Goal: Information Seeking & Learning: Find contact information

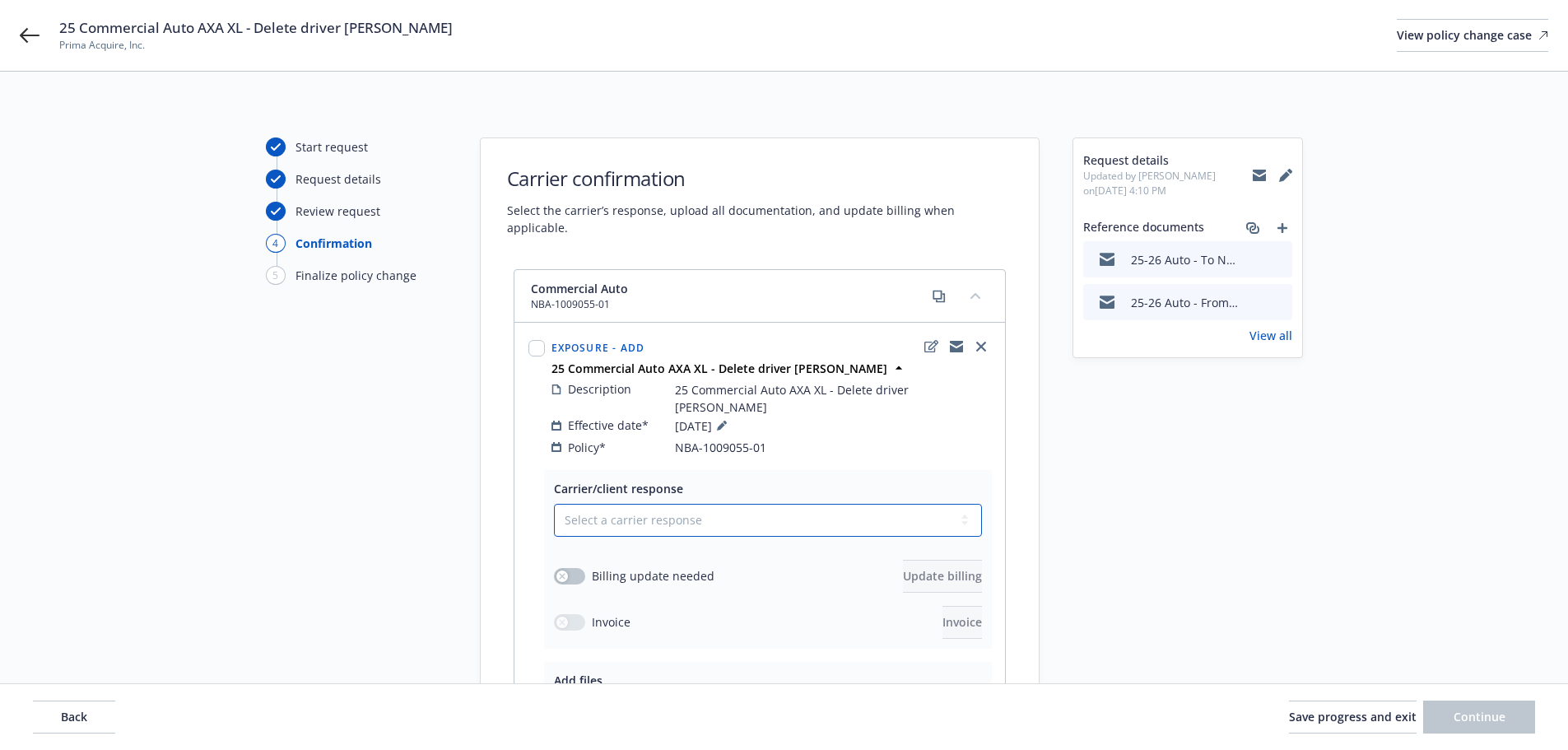
click at [676, 511] on select "Select a carrier response Accepted Accepted with revision No endorsement needed…" at bounding box center [768, 520] width 428 height 33
select select "ACCEPTED"
click at [554, 504] on select "Select a carrier response Accepted Accepted with revision No endorsement needed…" at bounding box center [768, 520] width 428 height 33
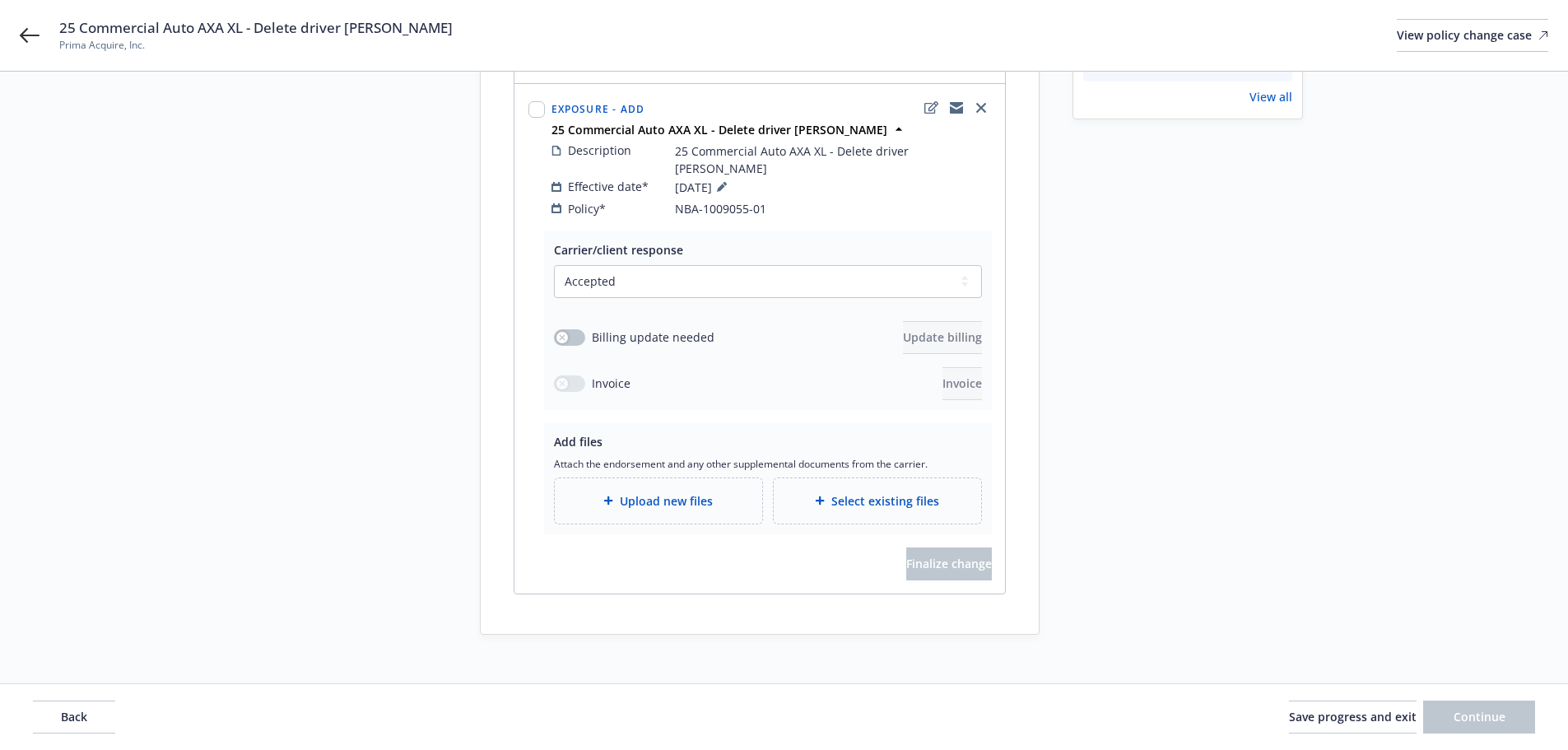
click at [855, 494] on div "Select existing files" at bounding box center [877, 501] width 207 height 45
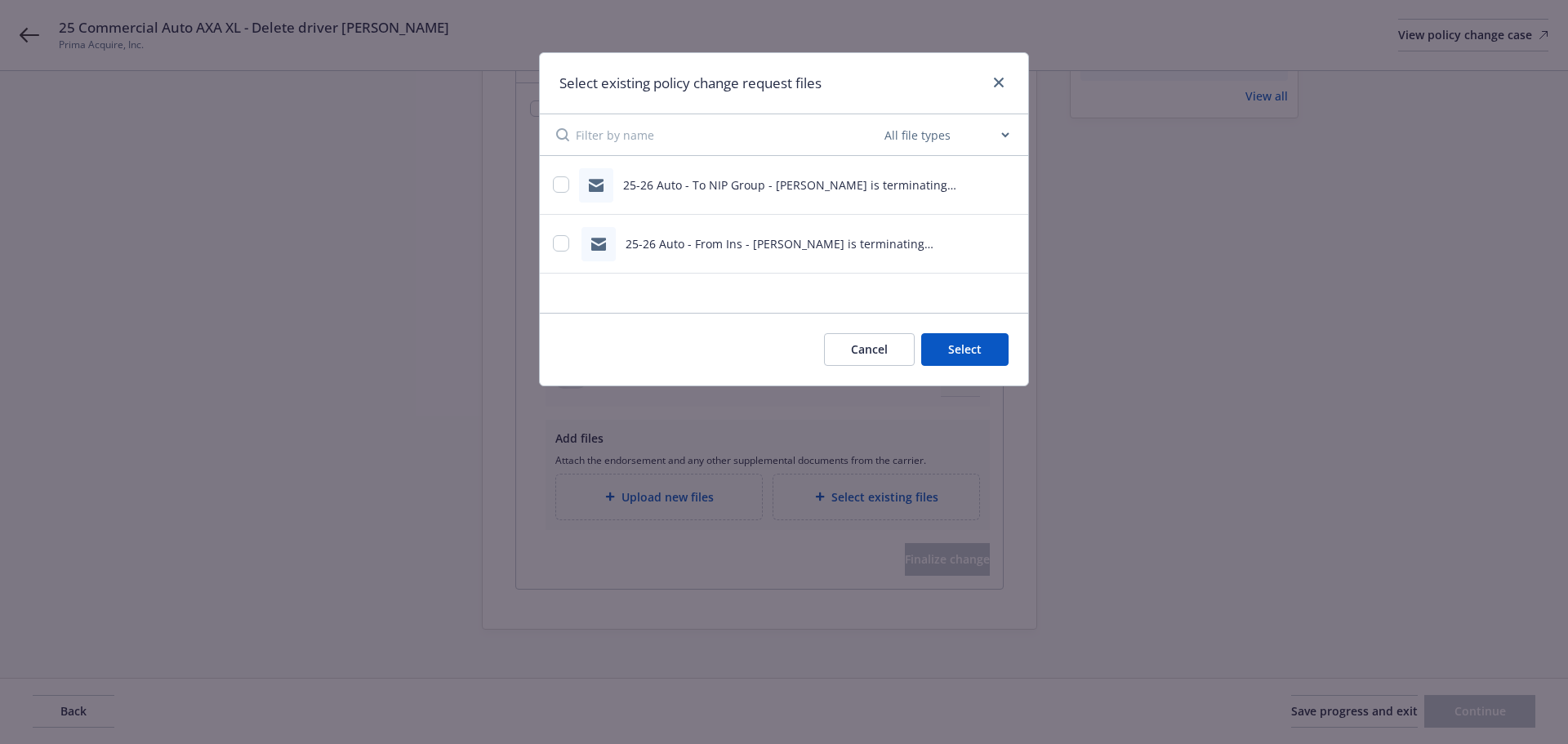
click at [890, 348] on button "Cancel" at bounding box center [868, 350] width 91 height 33
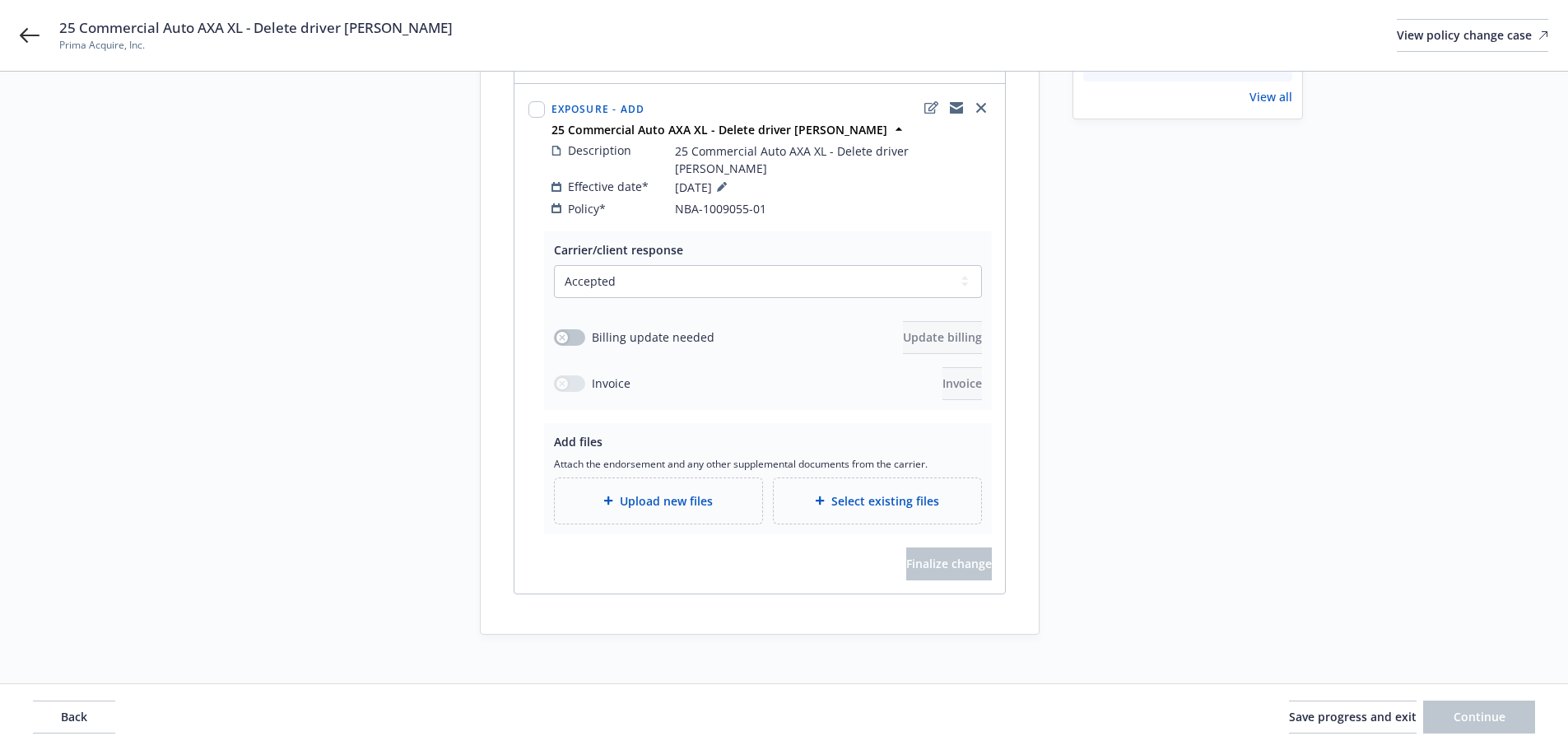
click at [701, 478] on div "Upload new files" at bounding box center [657, 501] width 207 height 45
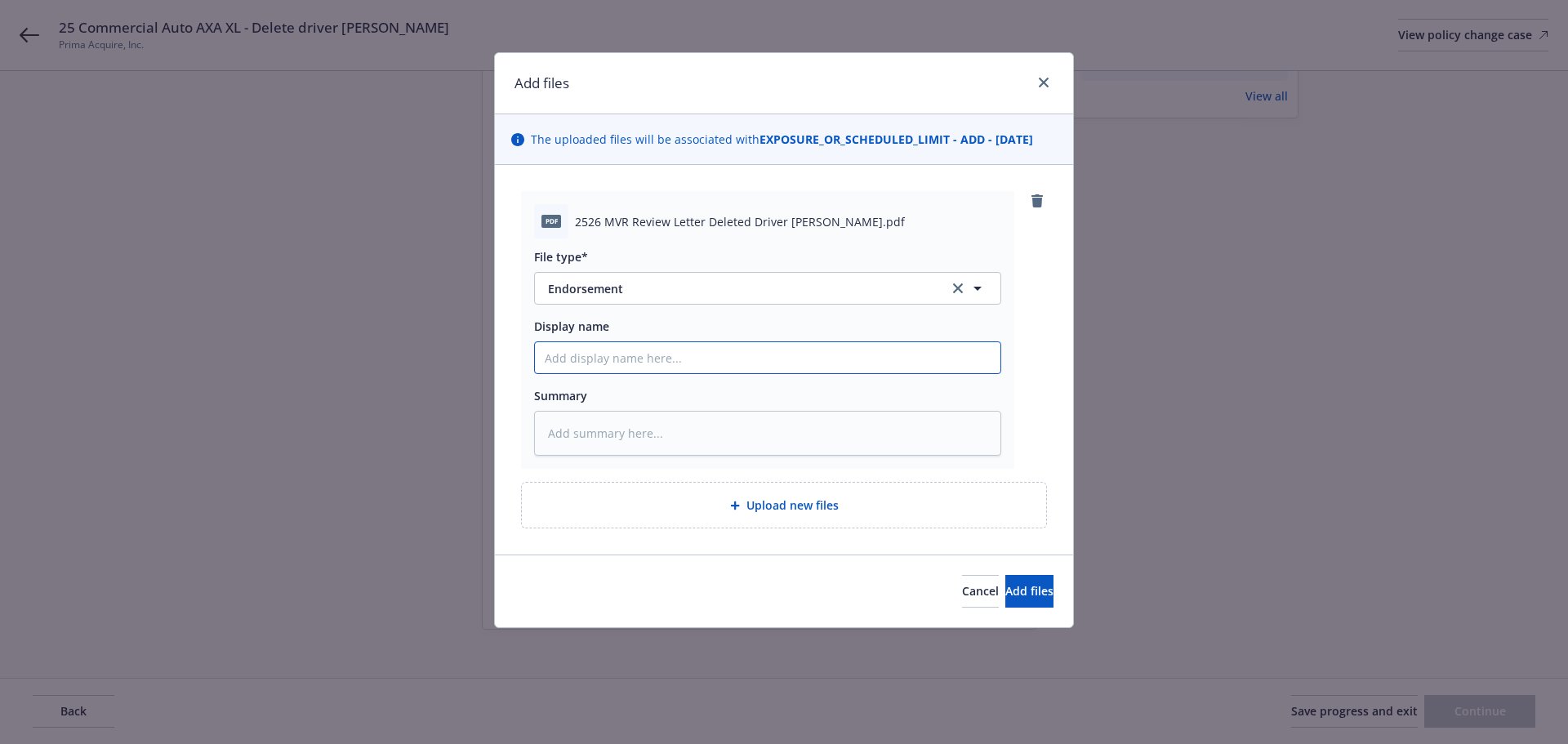
click at [669, 360] on input "Display name" at bounding box center [767, 358] width 465 height 31
paste input "25-26 Auto - From NIP Group - MVR review letter adding A. Anderson.pdf"
type textarea "x"
type input "25-26 Auto - From NIP Group - MVR review letter adding A. Anderson.pdf"
click at [830, 357] on input "25-26 Auto - From NIP Group - MVR review letter adding A. Anderson.pdf" at bounding box center [767, 358] width 465 height 31
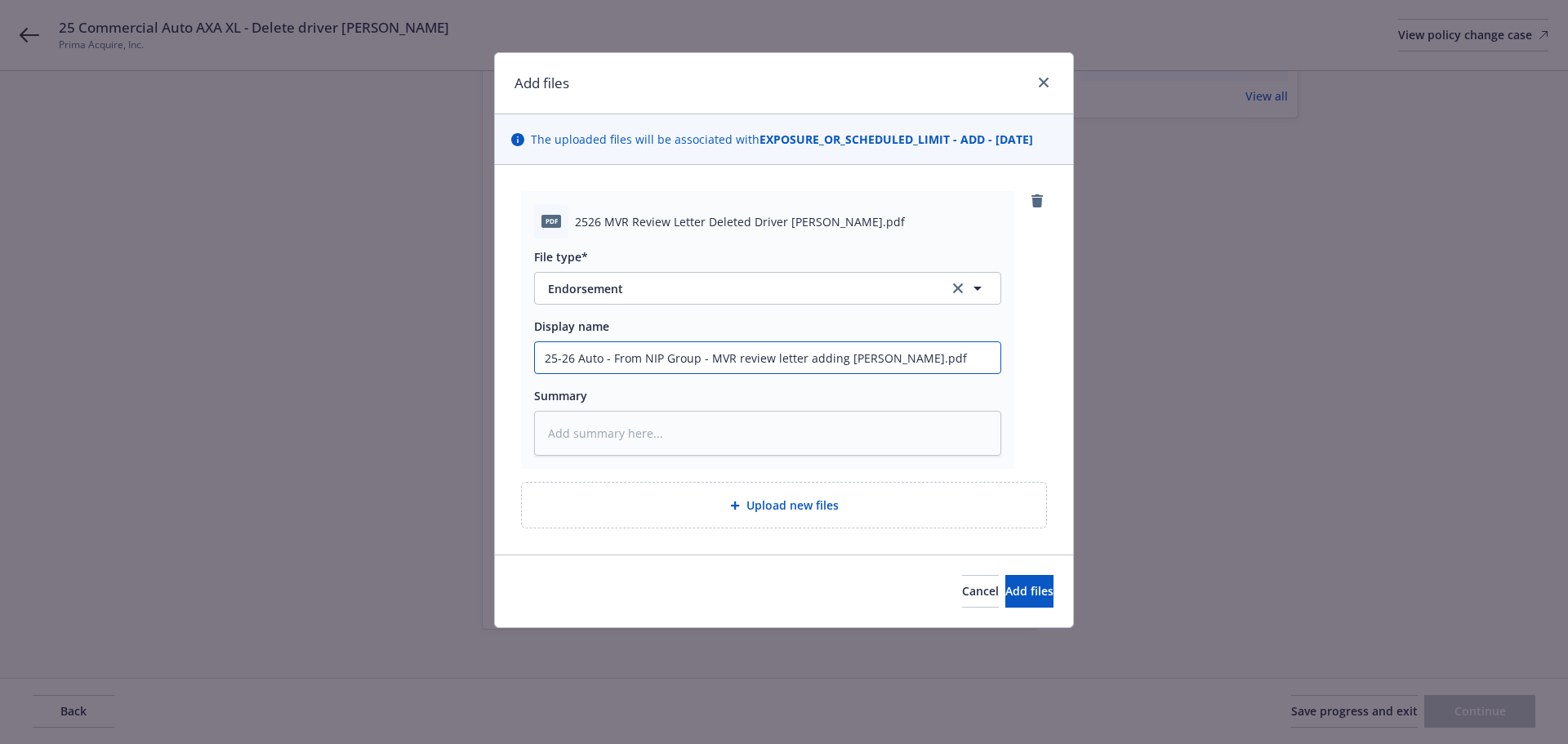
click at [830, 357] on input "25-26 Auto - From NIP Group - MVR review letter adding A. Anderson.pdf" at bounding box center [767, 358] width 465 height 31
type textarea "x"
type input "25-26 Auto - From NIP Group - MVR review letter dA. Anderson.pdf"
type textarea "x"
type input "25-26 Auto - From NIP Group - MVR review letter deA. Anderson.pdf"
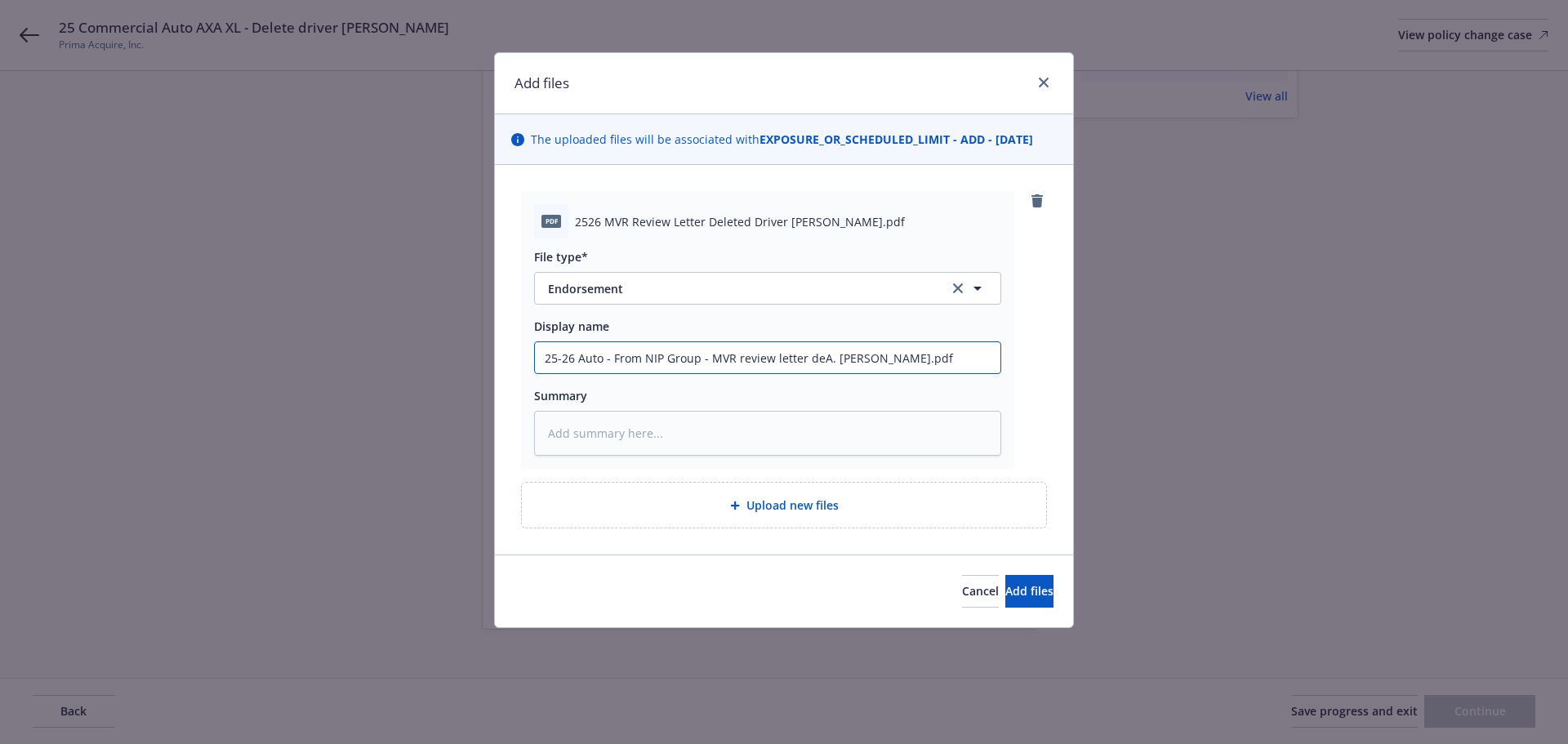
type textarea "x"
type input "25-26 Auto - From NIP Group - MVR review letter delA. Anderson.pdf"
type textarea "x"
type input "25-26 Auto - From NIP Group - MVR review letter deleA. Anderson.pdf"
type textarea "x"
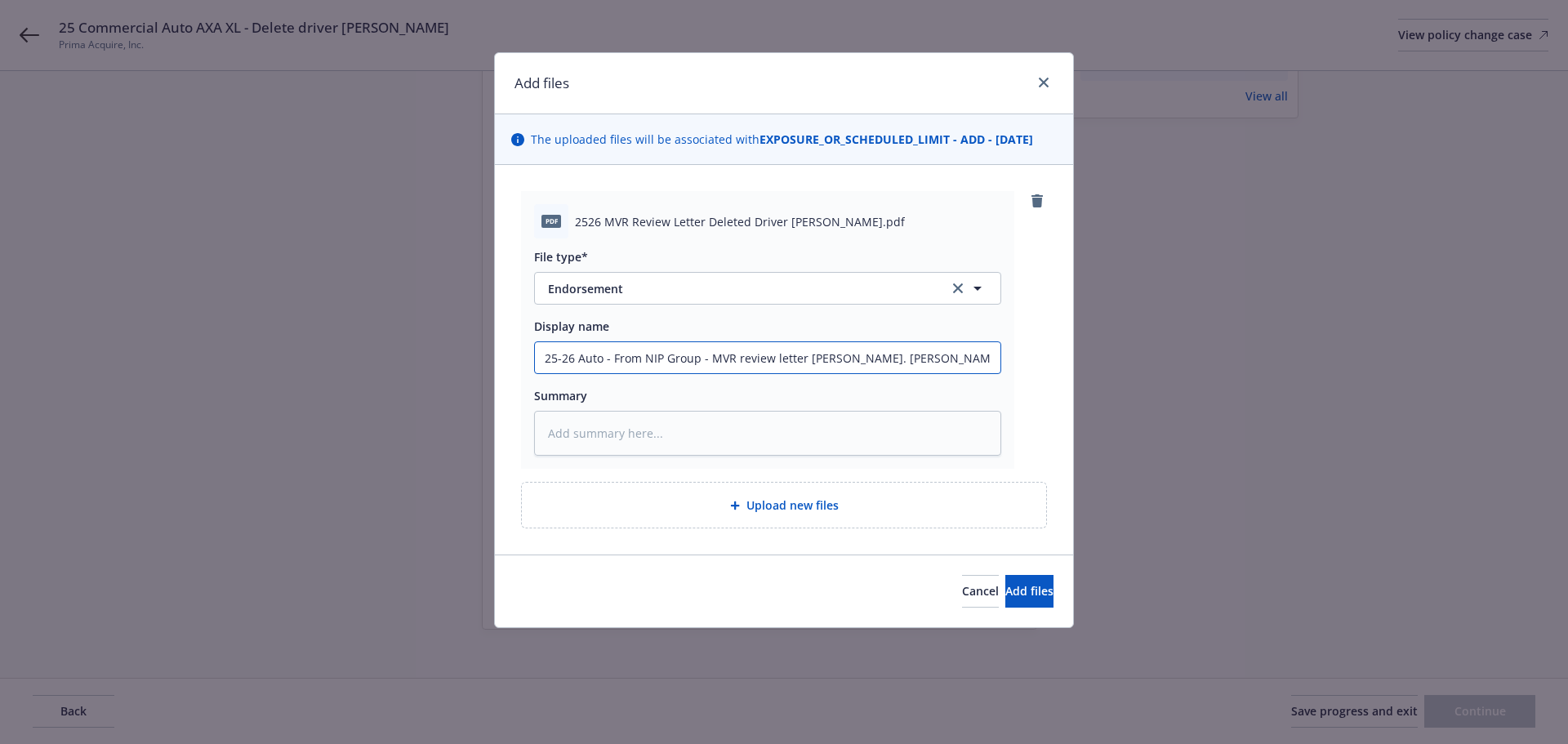
type input "25-26 Auto - From NIP Group - MVR review letter deletA. Anderson.pdf"
type textarea "x"
type input "25-26 Auto - From NIP Group - MVR review letter deletiA. Anderson.pdf"
type textarea "x"
type input "25-26 Auto - From NIP Group - MVR review letter deletigA. Anderson.pdf"
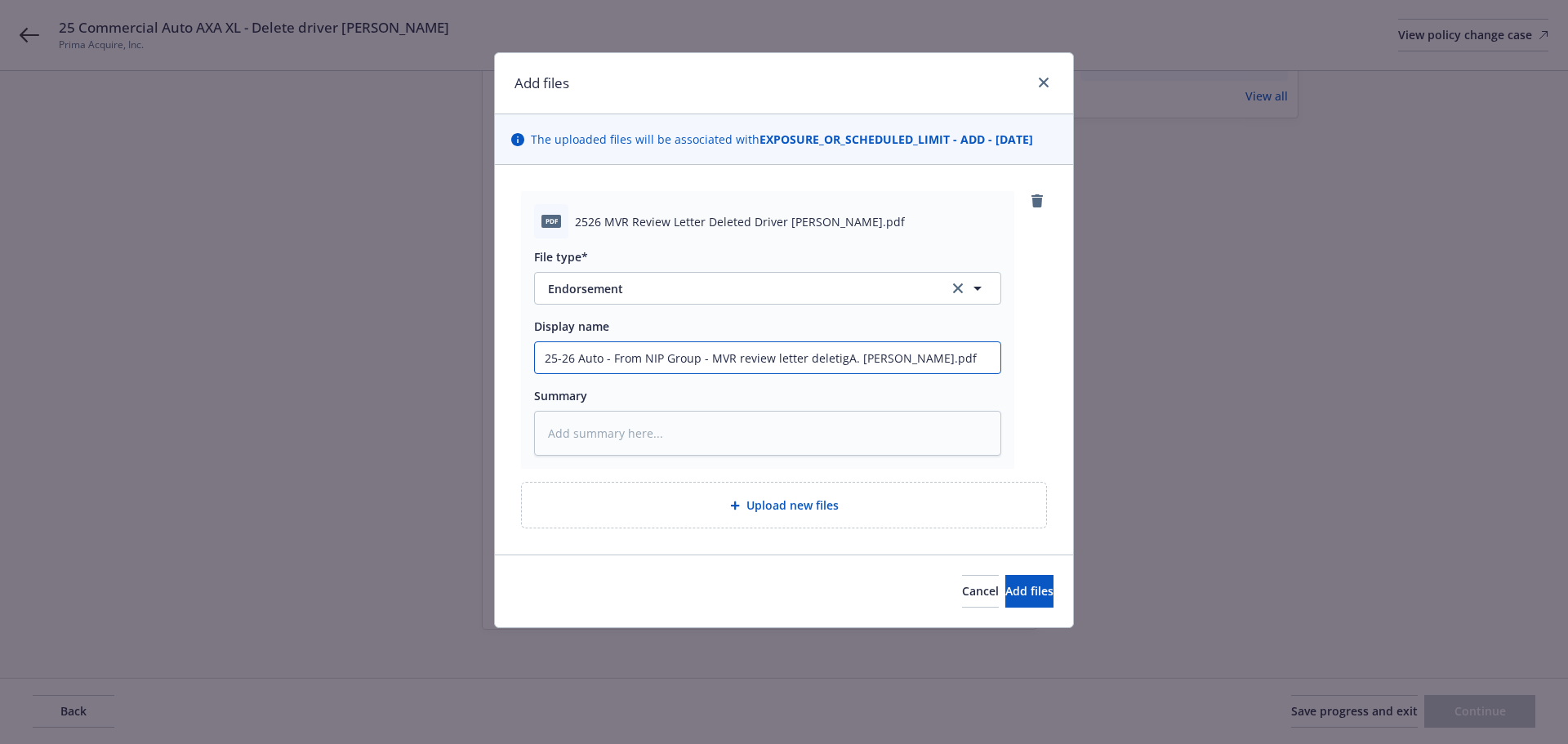
type textarea "x"
type input "25-26 Auto - From NIP Group - MVR review letter deletignA. Anderson.pdf"
type textarea "x"
type input "25-26 Auto - From NIP Group - MVR review letter deletigA. Anderson.pdf"
type textarea "x"
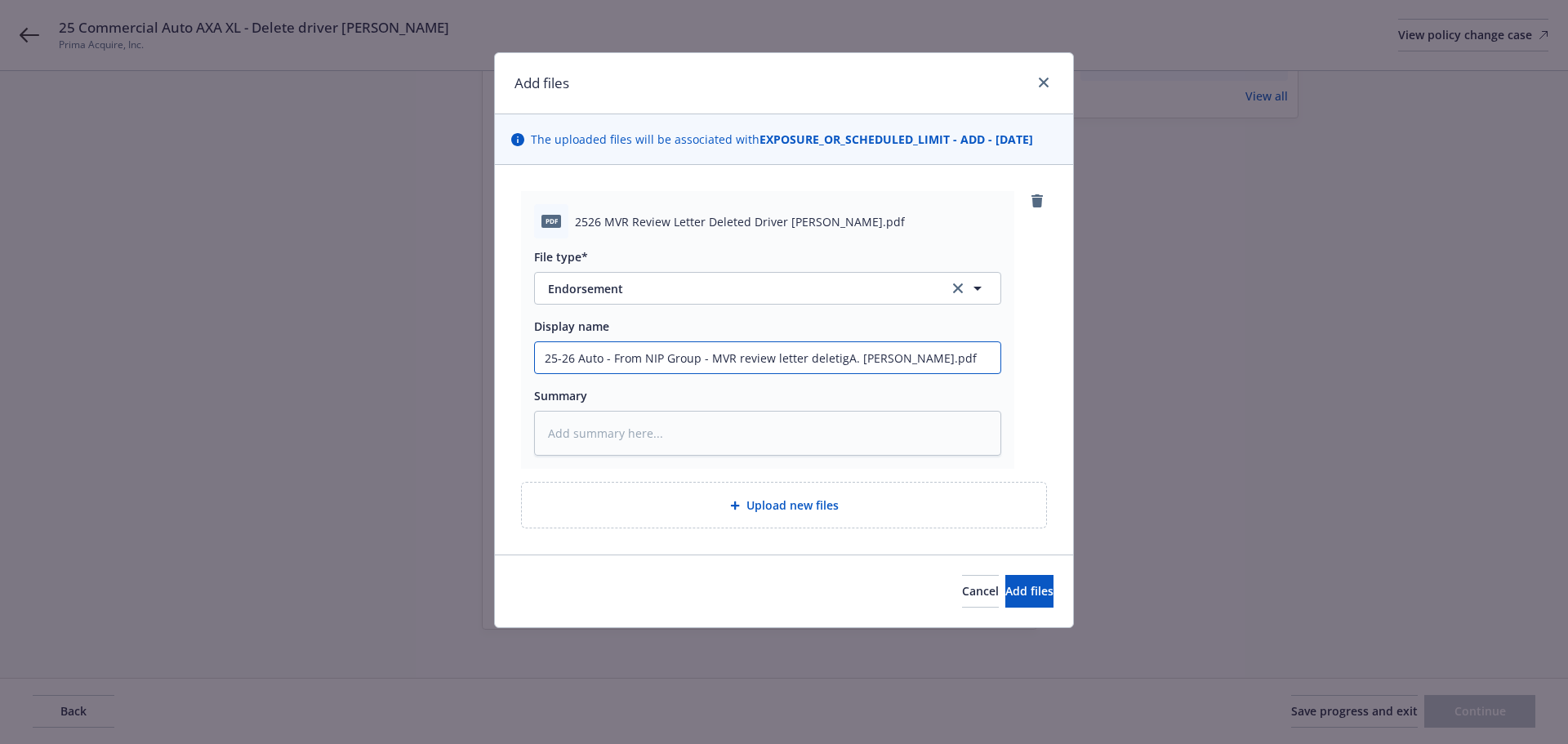
type input "25-26 Auto - From NIP Group - MVR review letter deletiA. Anderson.pdf"
type textarea "x"
type input "25-26 Auto - From NIP Group - MVR review letter deletinA. Anderson.pdf"
type textarea "x"
type input "25-26 Auto - From NIP Group - MVR review letter deletingA. Anderson.pdf"
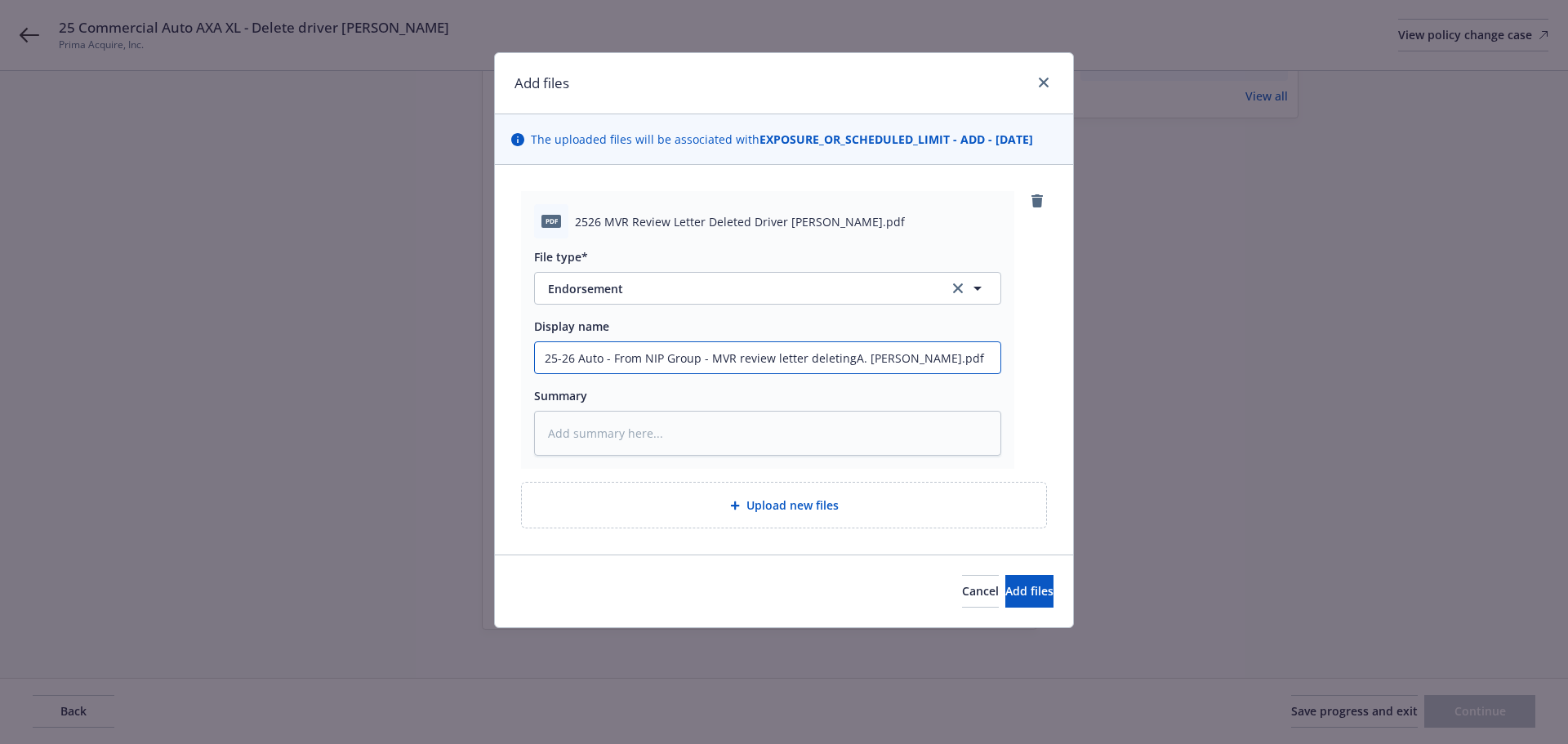
type textarea "x"
type input "25-26 Auto - From NIP Group - MVR review letter deleting A. Anderson.pdf"
click at [544, 349] on input "25-26 Auto - From NIP Group - MVR review letter deleting A. Anderson.pdf" at bounding box center [767, 358] width 465 height 31
type textarea "x"
type input "25-26 Auto - From NIP Group - MVR review letter deleting A. Anderson.pdf"
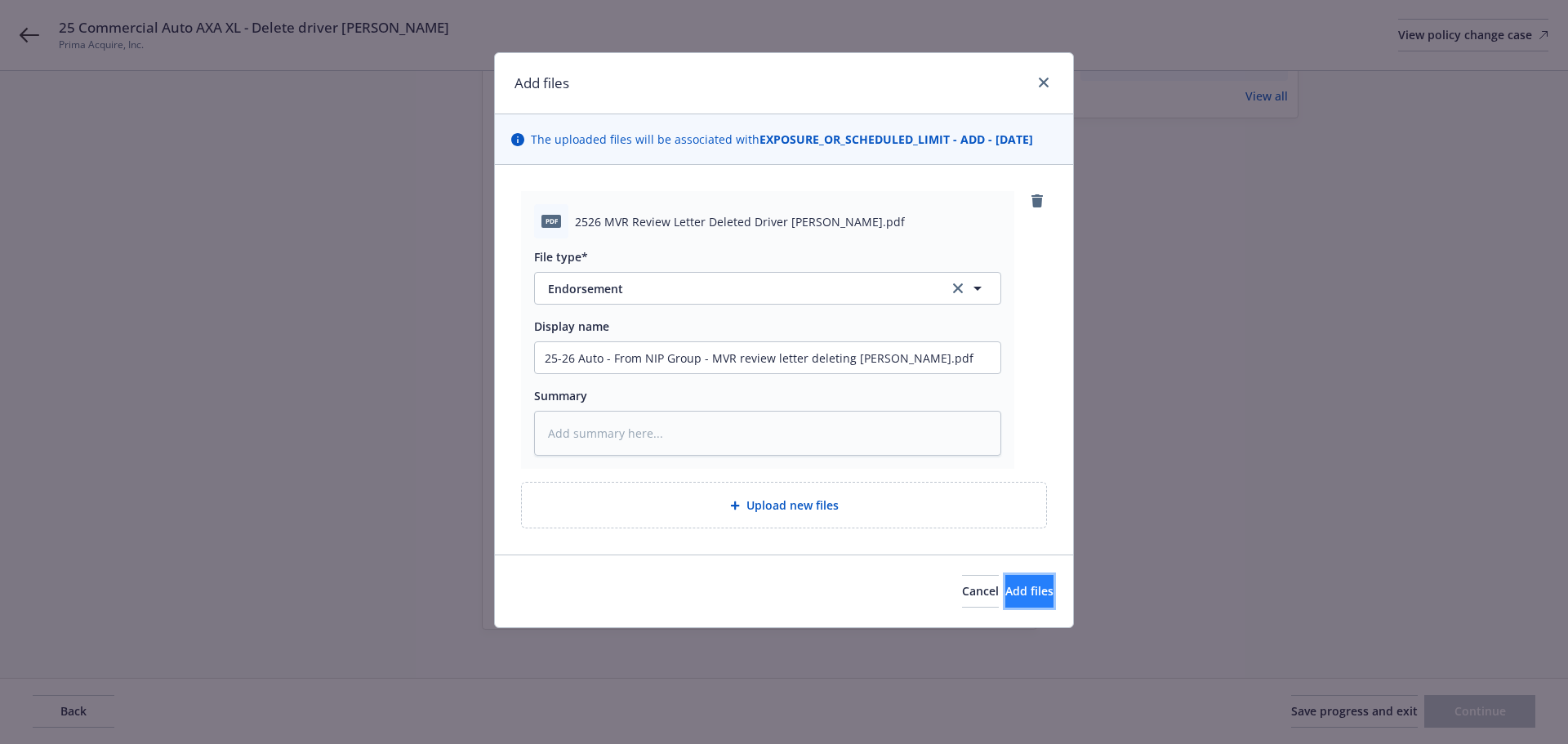
click at [1005, 580] on button "Add files" at bounding box center [1029, 592] width 48 height 33
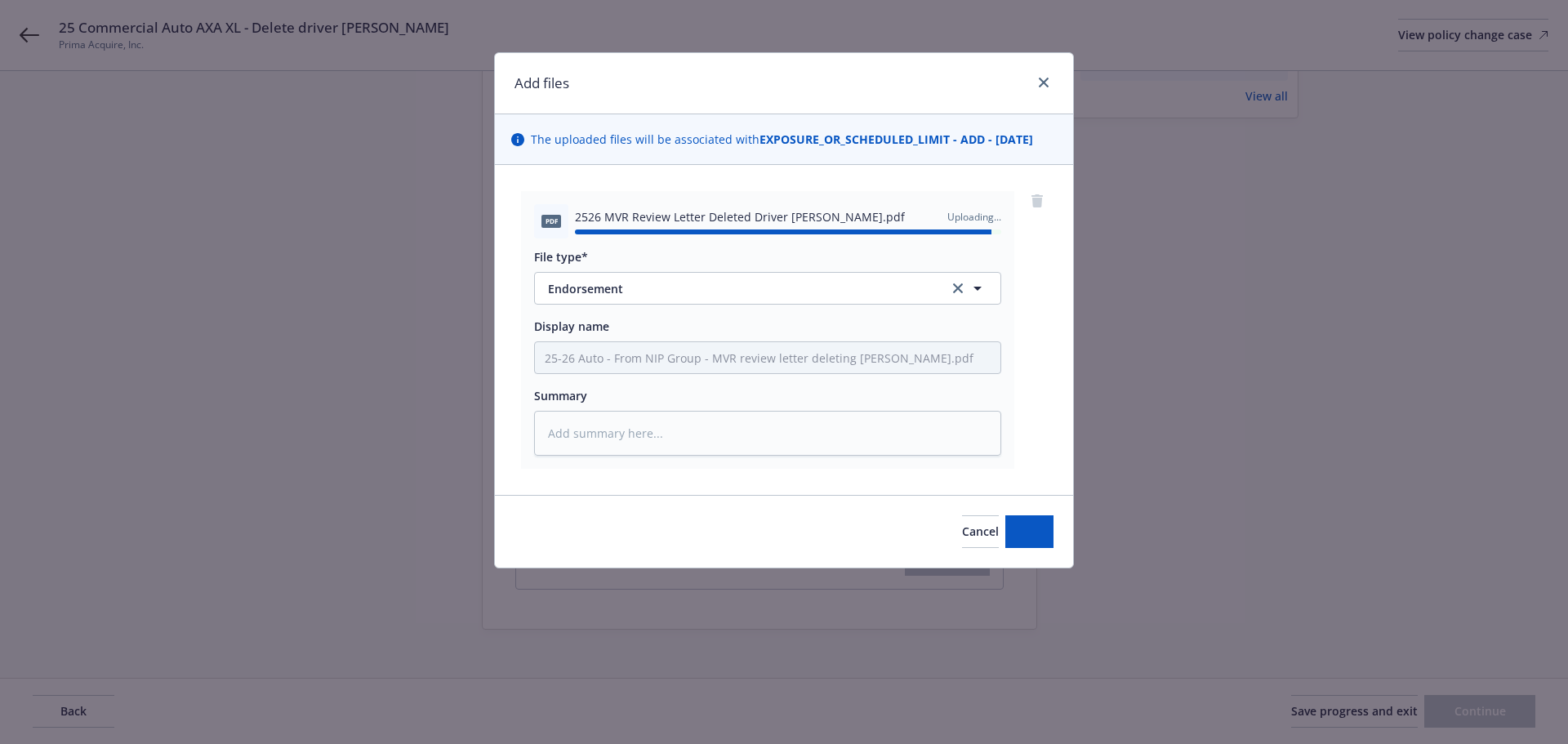
type textarea "x"
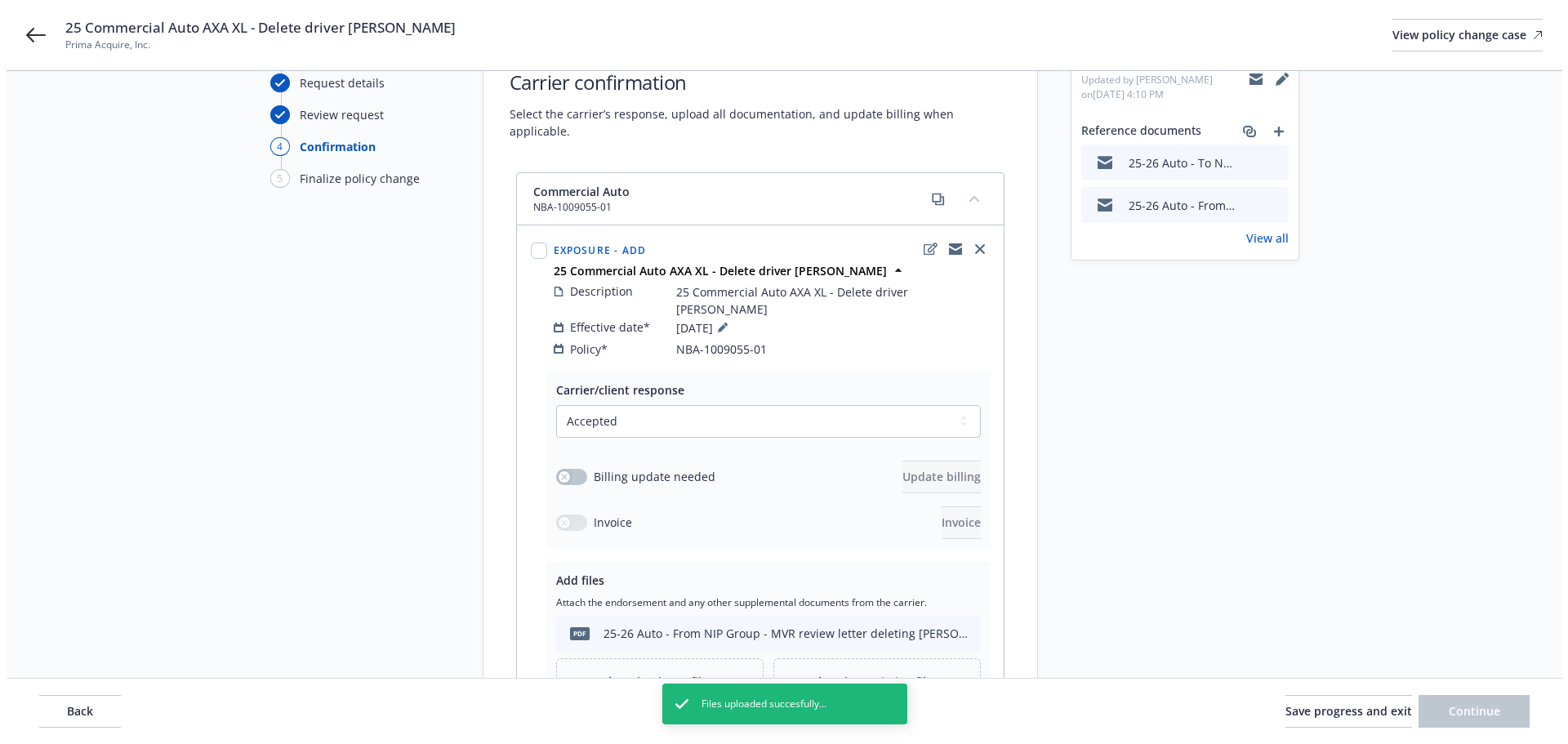
scroll to position [279, 0]
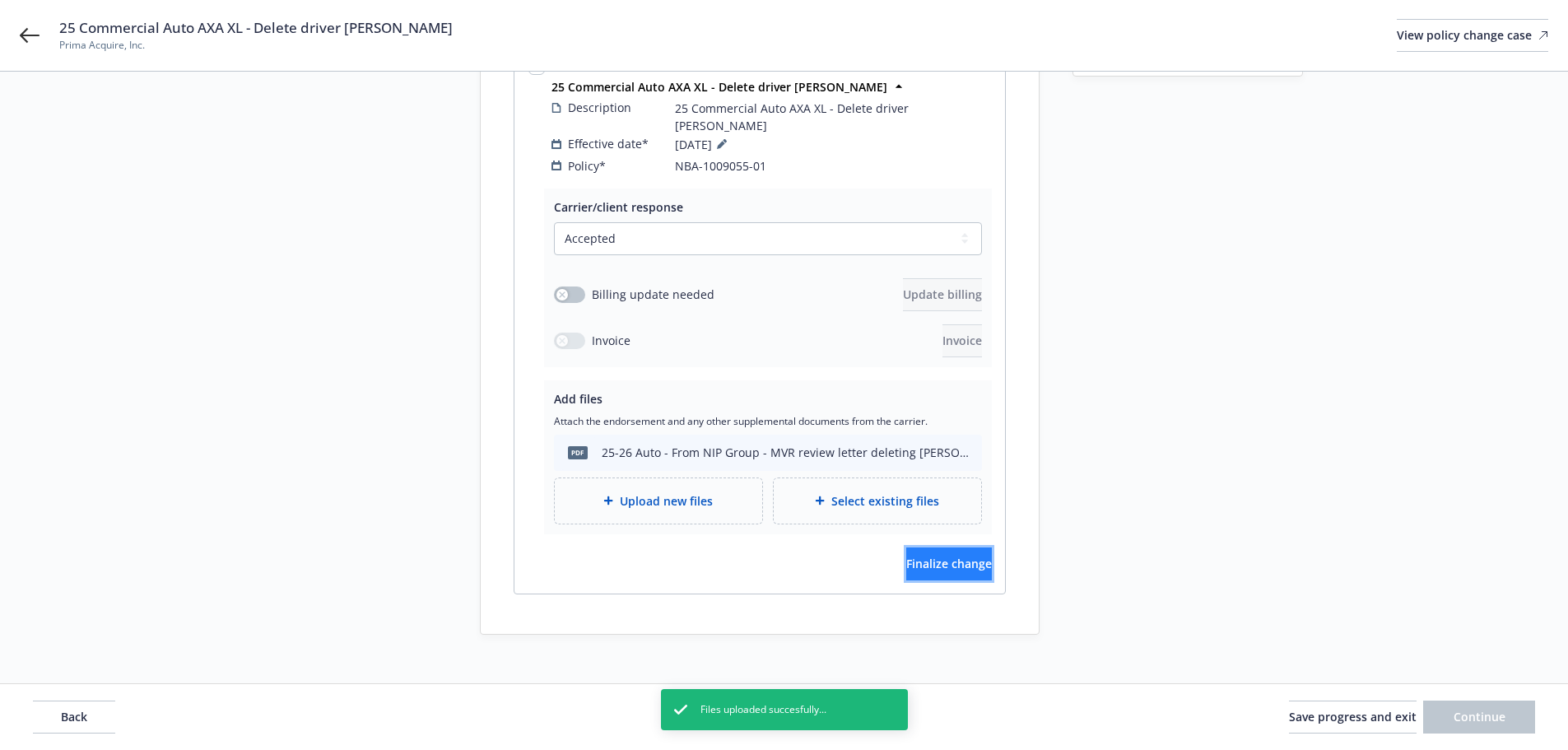
click at [941, 556] on span "Finalize change" at bounding box center [949, 563] width 85 height 16
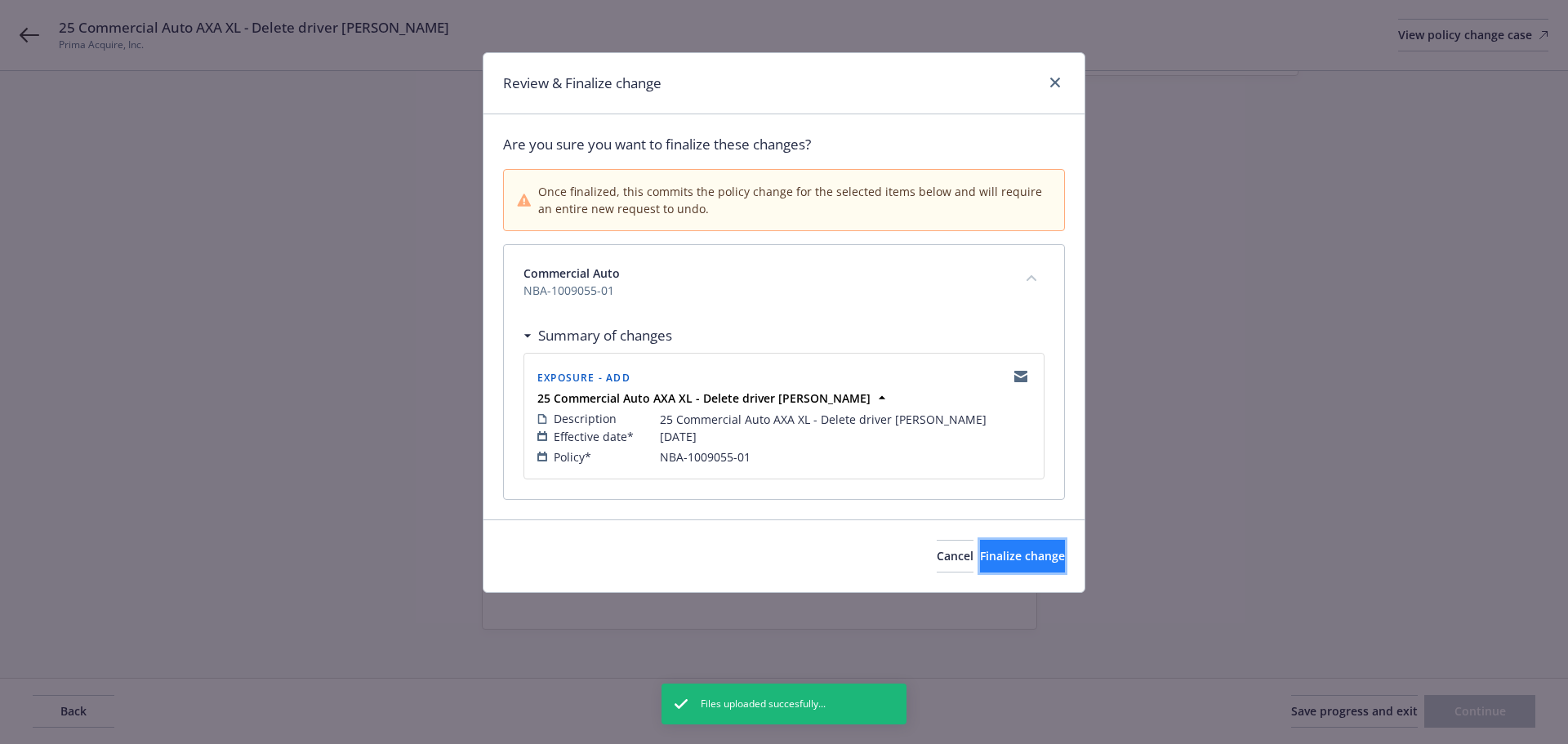
click at [1023, 540] on button "Finalize change" at bounding box center [1022, 557] width 85 height 33
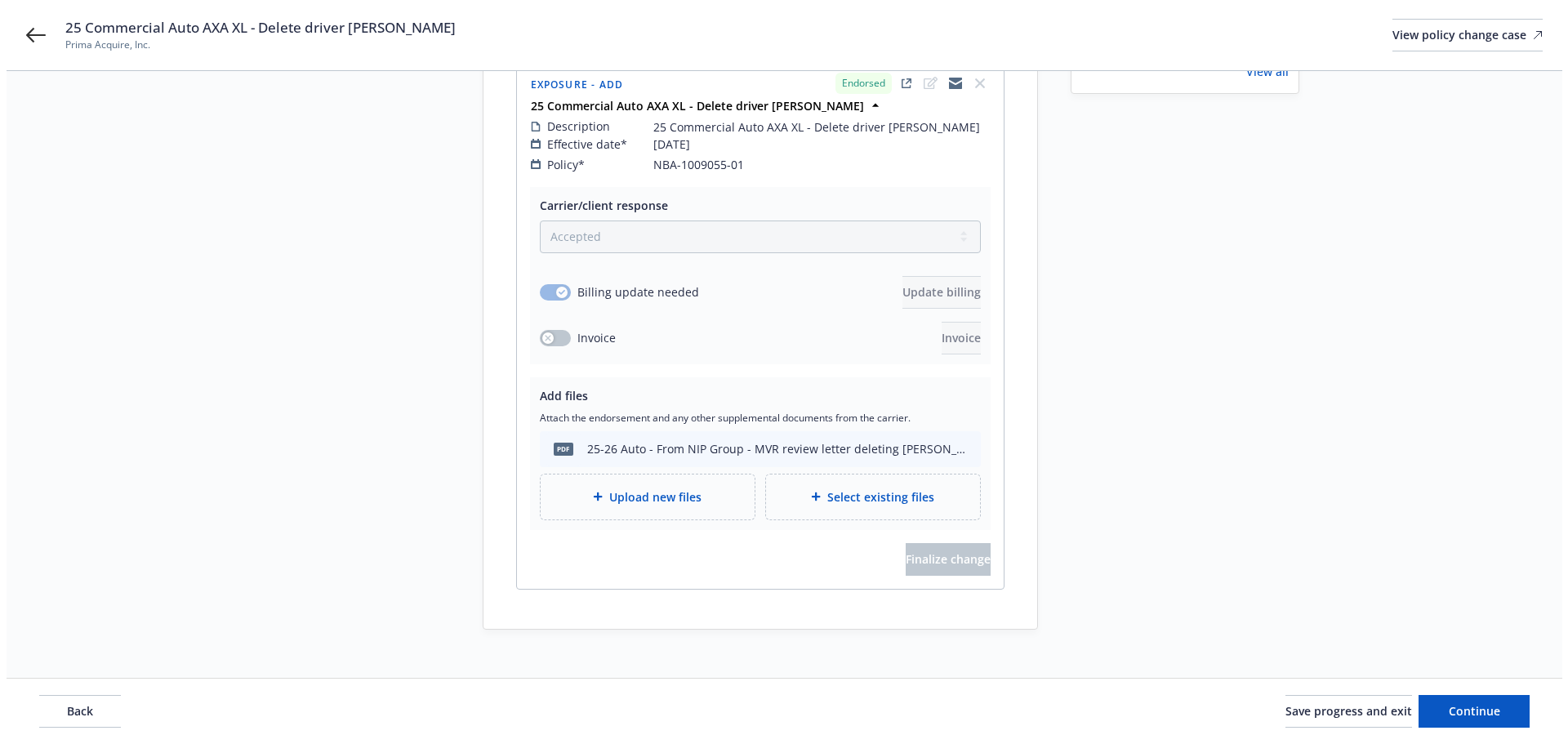
scroll to position [0, 0]
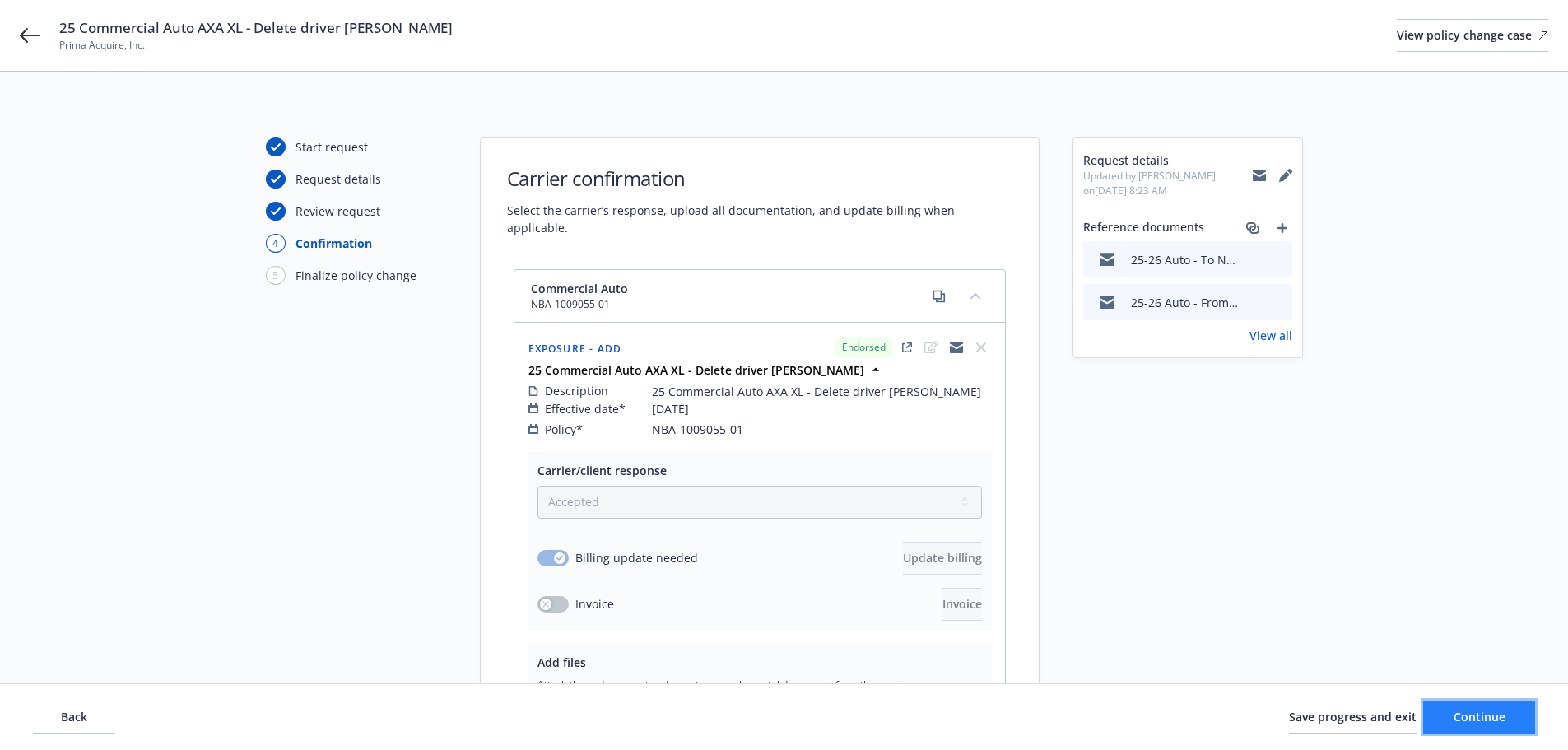
click at [1525, 728] on button "Continue" at bounding box center [1480, 718] width 112 height 33
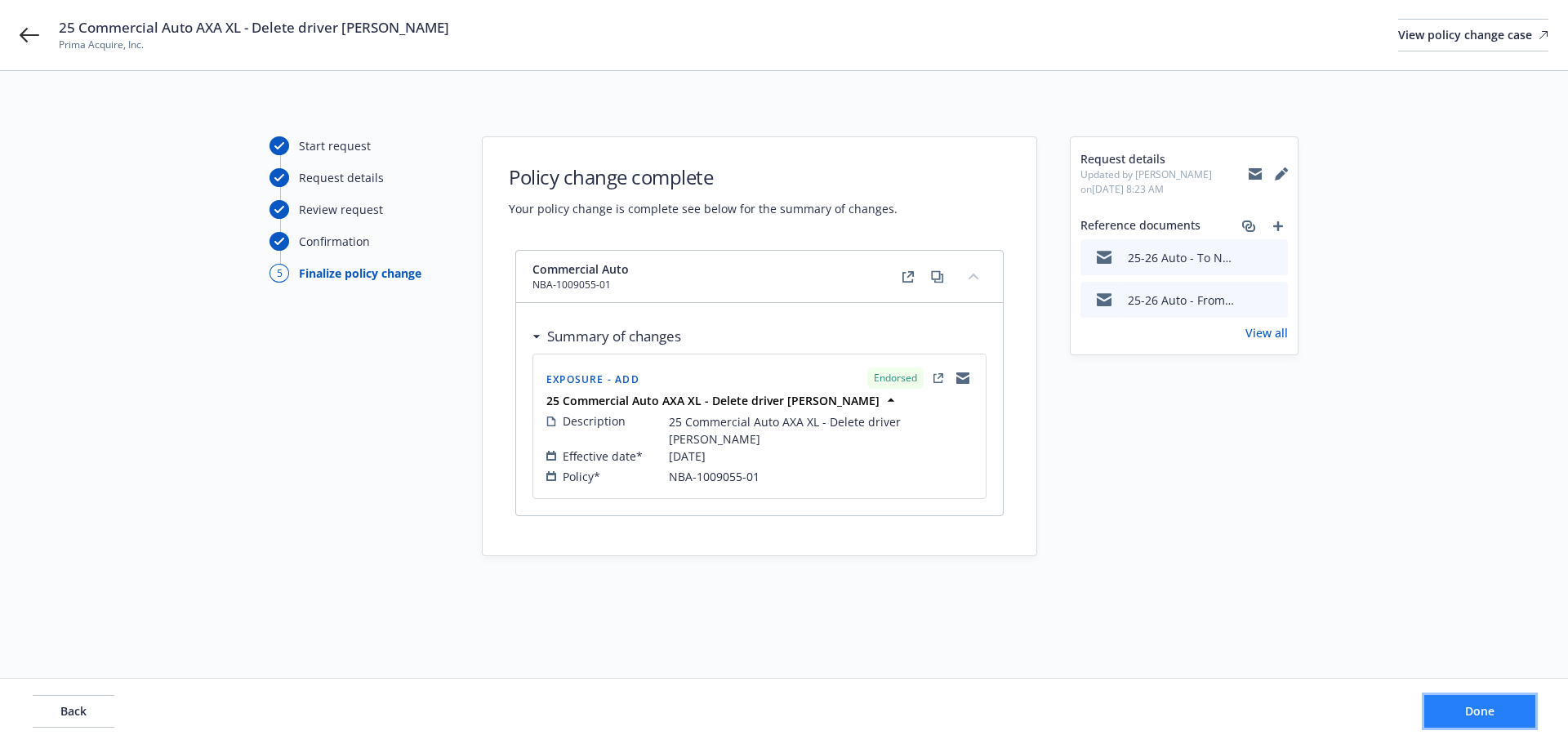
click at [1484, 726] on button "Done" at bounding box center [1479, 712] width 111 height 33
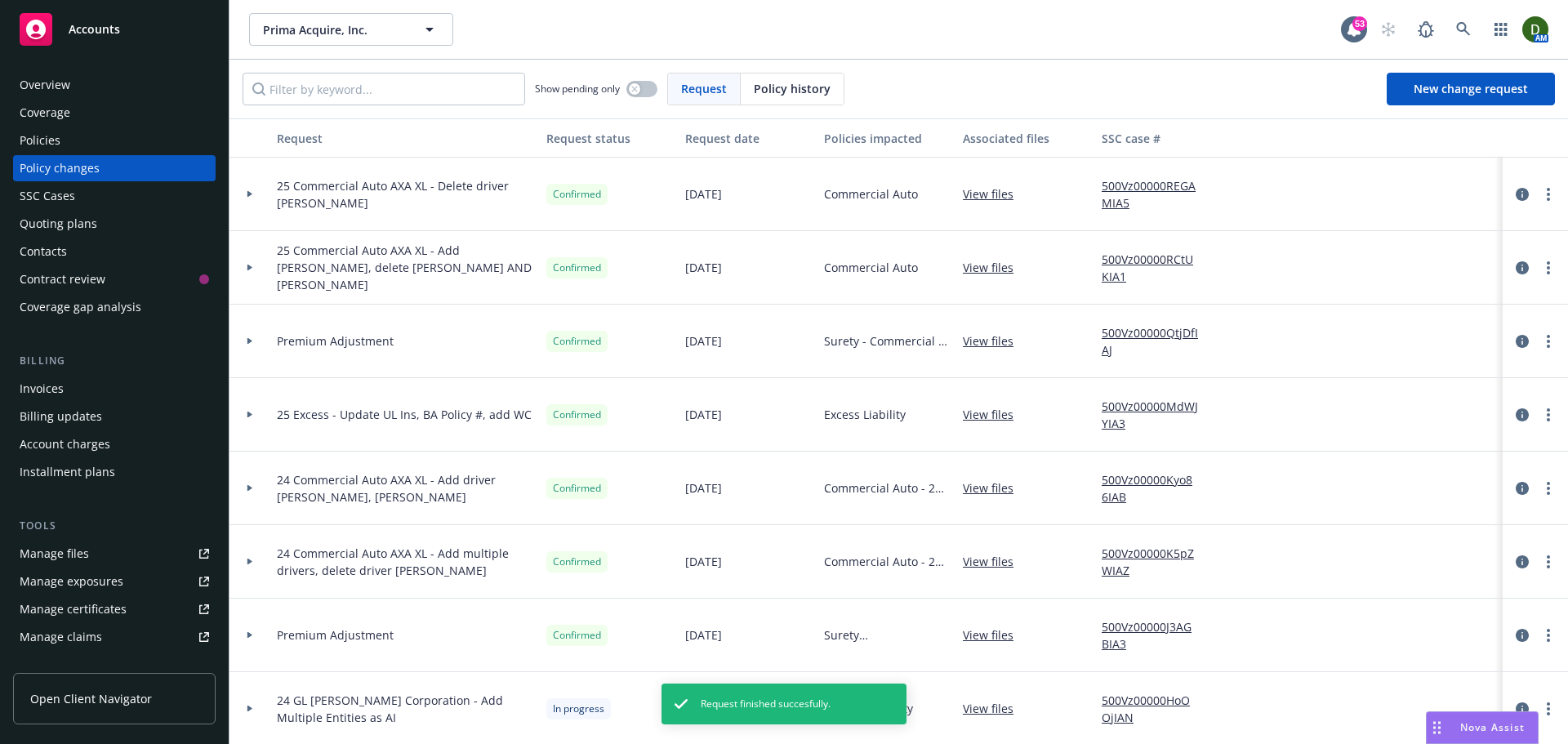
click at [1117, 201] on link "500Vz00000REGAMIA5" at bounding box center [1156, 194] width 109 height 34
click at [162, 555] on link "Manage files" at bounding box center [114, 553] width 202 height 26
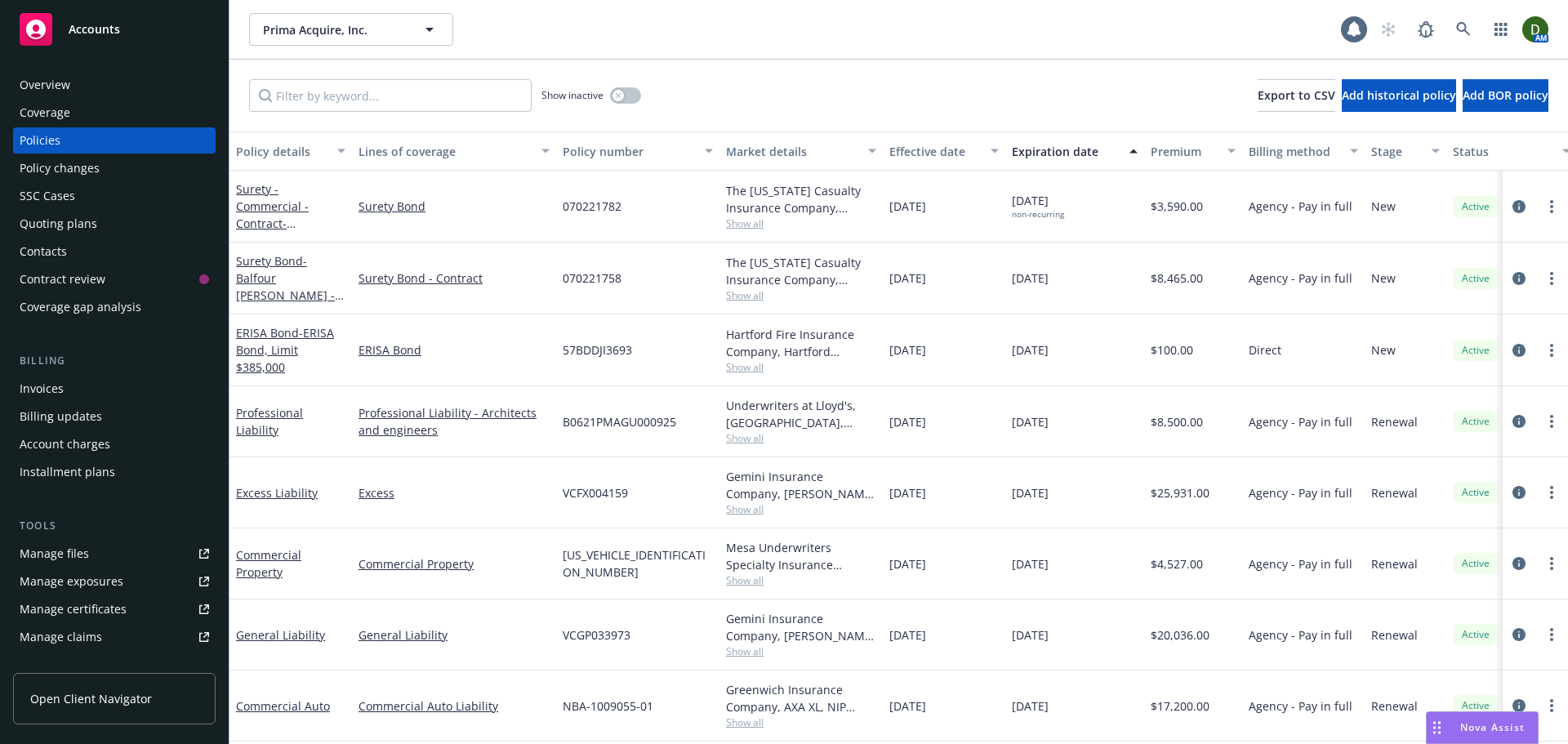
click at [179, 542] on link "Manage files" at bounding box center [114, 553] width 202 height 26
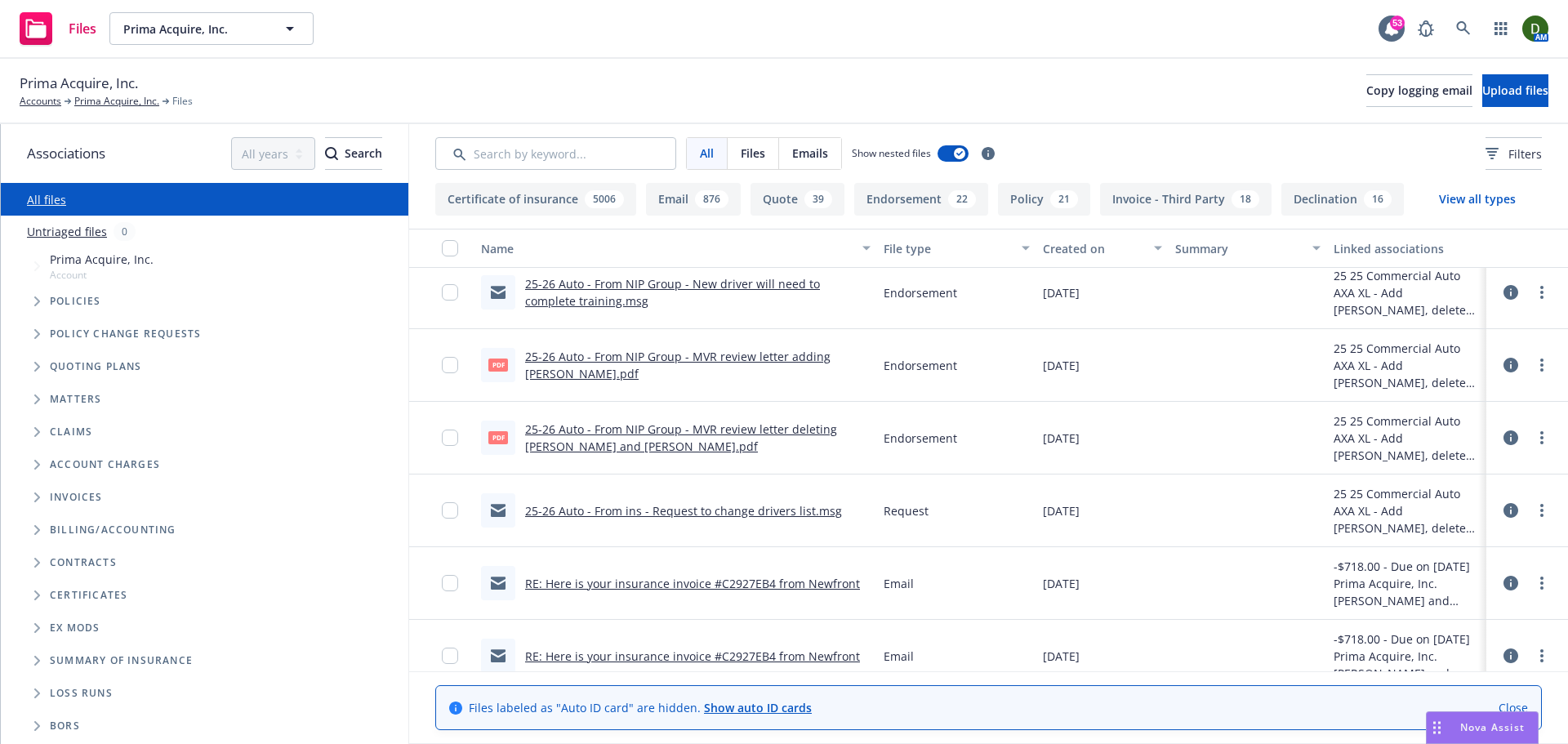
scroll to position [164, 0]
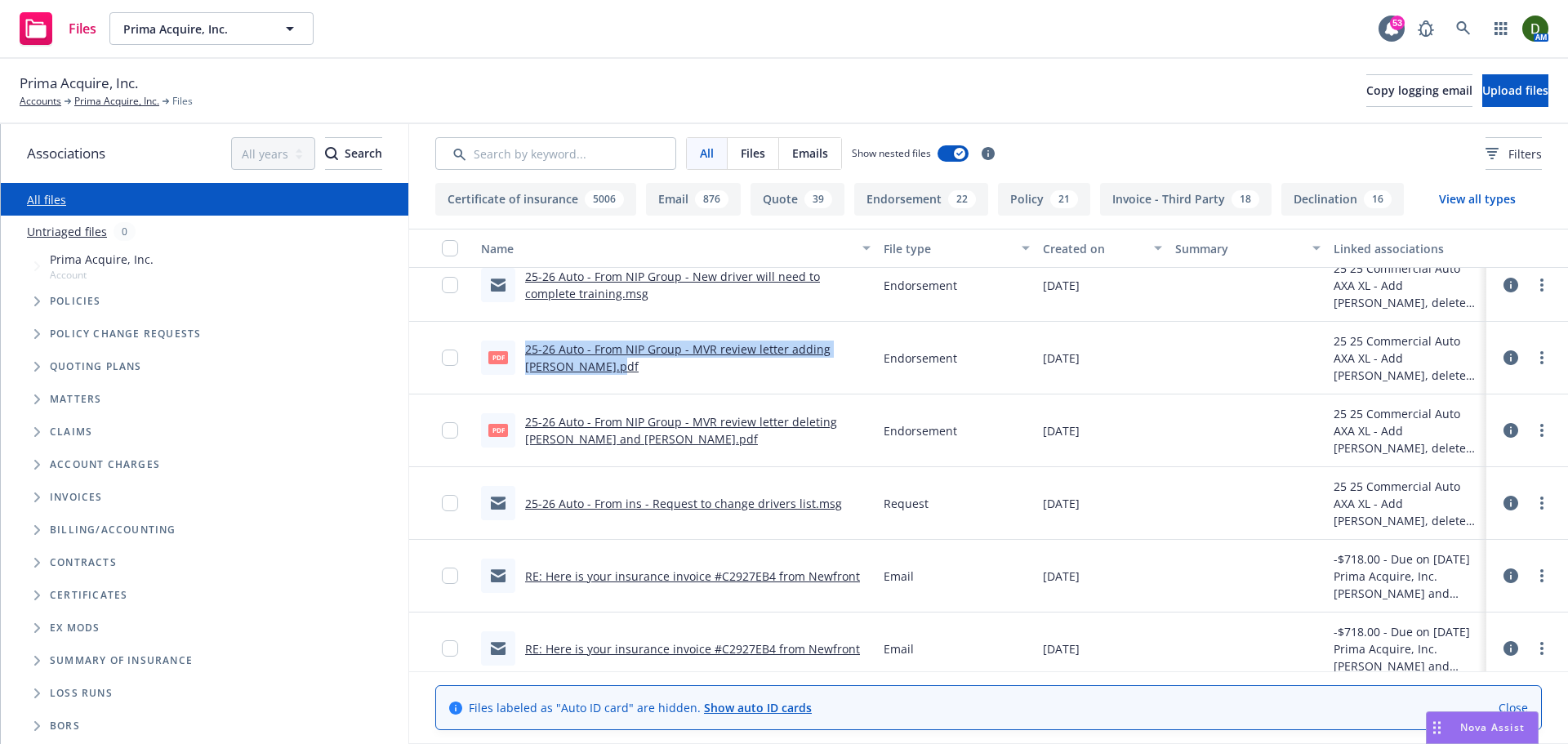
drag, startPoint x: 630, startPoint y: 373, endPoint x: 519, endPoint y: 354, distance: 112.6
click at [519, 354] on div "pdf 25-26 Auto - From NIP Group - MVR review letter adding A. Anderson.pdf" at bounding box center [675, 357] width 389 height 34
copy div "25-26 Auto - From NIP Group - MVR review letter adding A. Anderson.pdf"
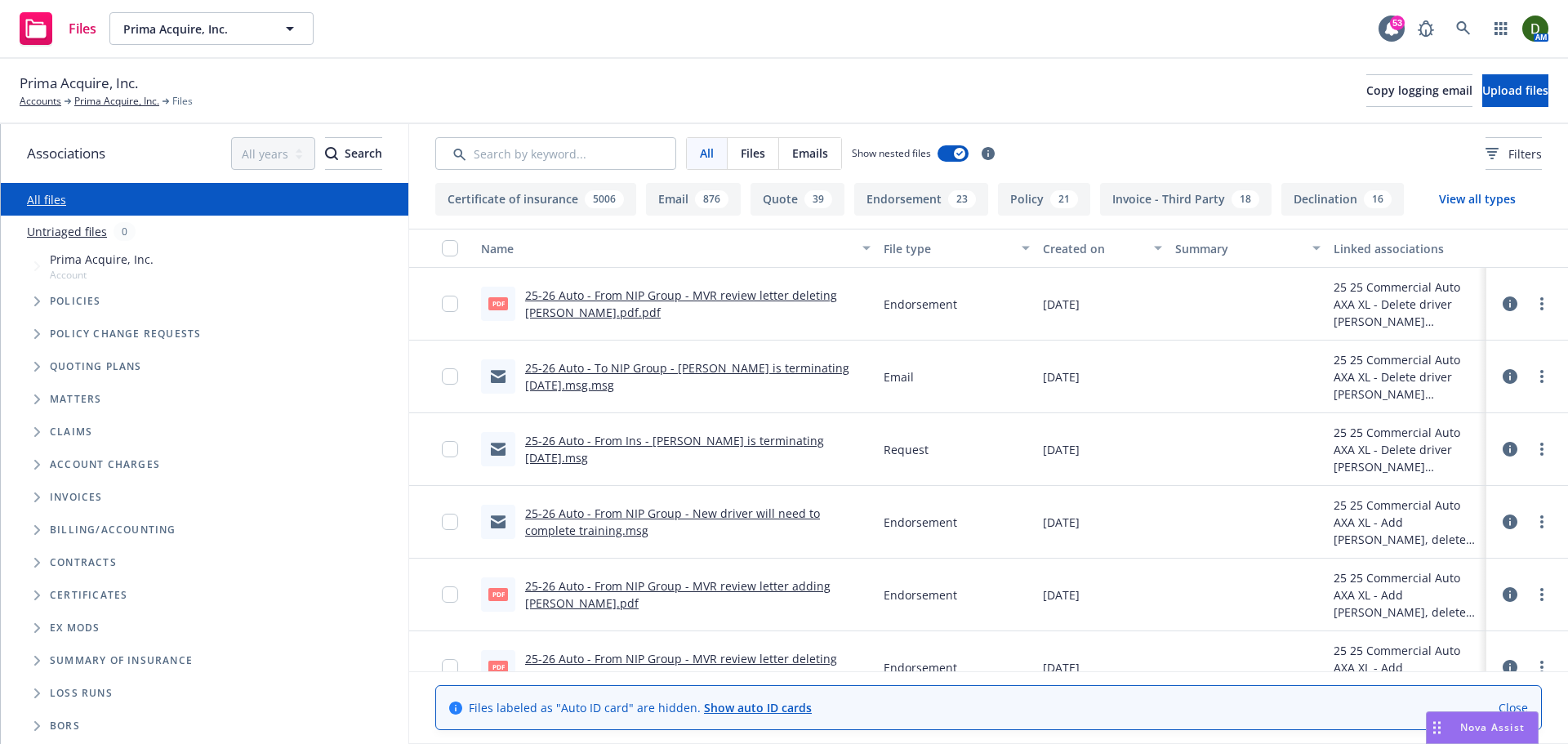
click at [586, 377] on div "25-26 Auto - To NIP Group - [PERSON_NAME] is terminating [DATE].msg.msg" at bounding box center [697, 376] width 346 height 34
click at [597, 370] on link "25-26 Auto - To NIP Group - [PERSON_NAME] is terminating [DATE].msg.msg" at bounding box center [686, 377] width 324 height 33
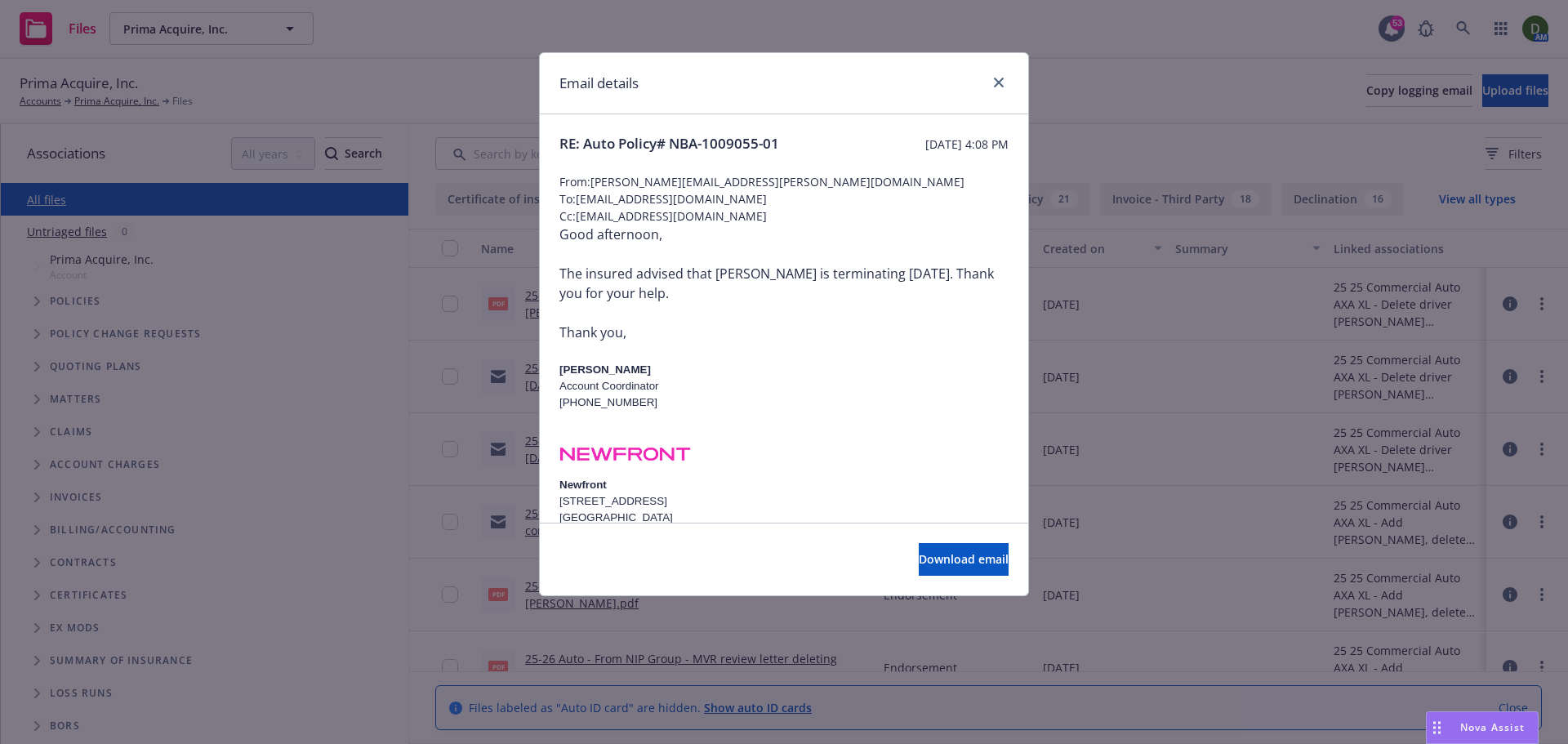
click at [980, 79] on div "Email details" at bounding box center [784, 84] width 489 height 61
click at [994, 92] on div at bounding box center [995, 84] width 26 height 21
click at [1004, 87] on link "close" at bounding box center [999, 83] width 19 height 19
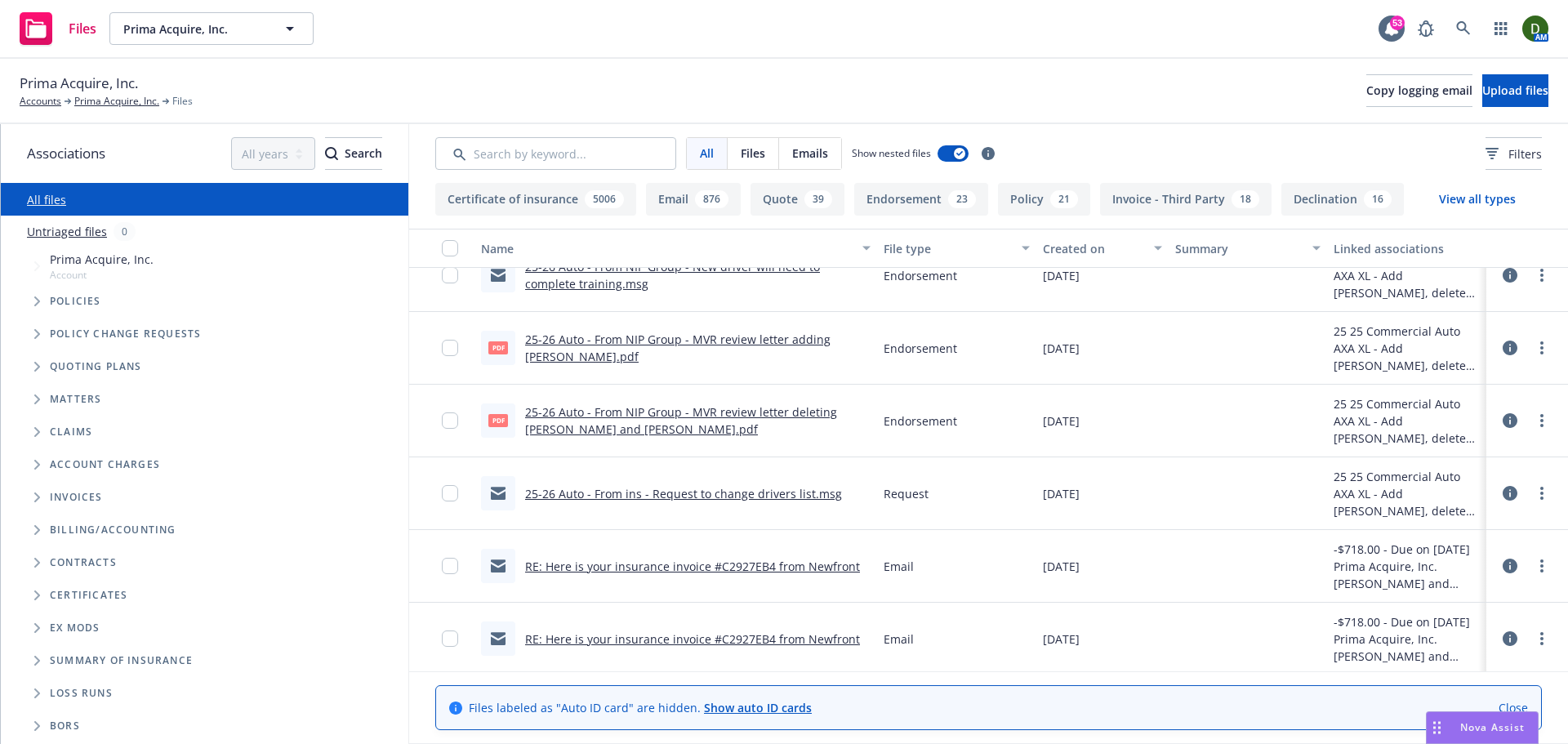
scroll to position [164, 0]
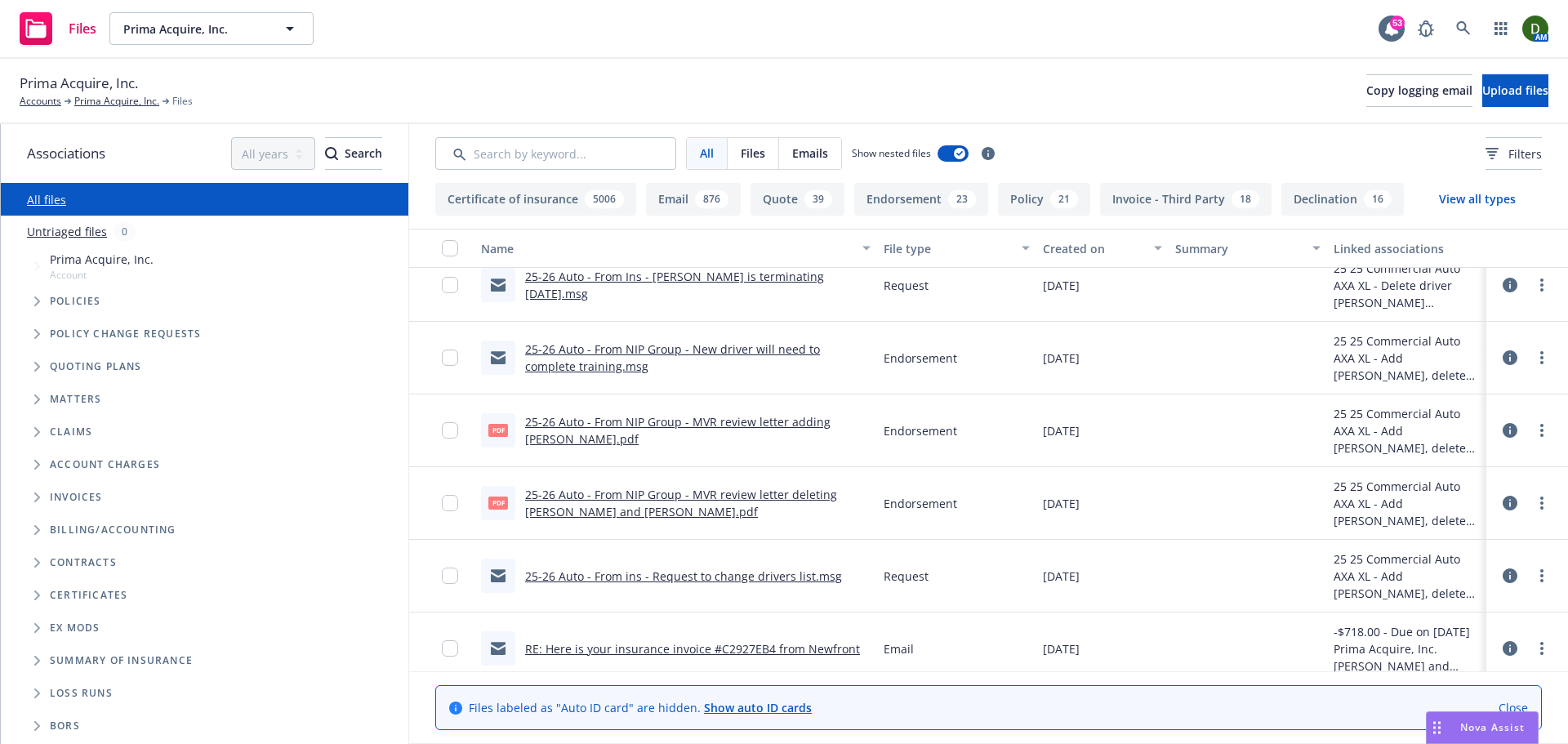
click at [577, 357] on div "25-26 Auto - From NIP Group - New driver will need to complete training.msg" at bounding box center [697, 357] width 346 height 34
click at [586, 344] on link "25-26 Auto - From NIP Group - New driver will need to complete training.msg" at bounding box center [672, 358] width 295 height 33
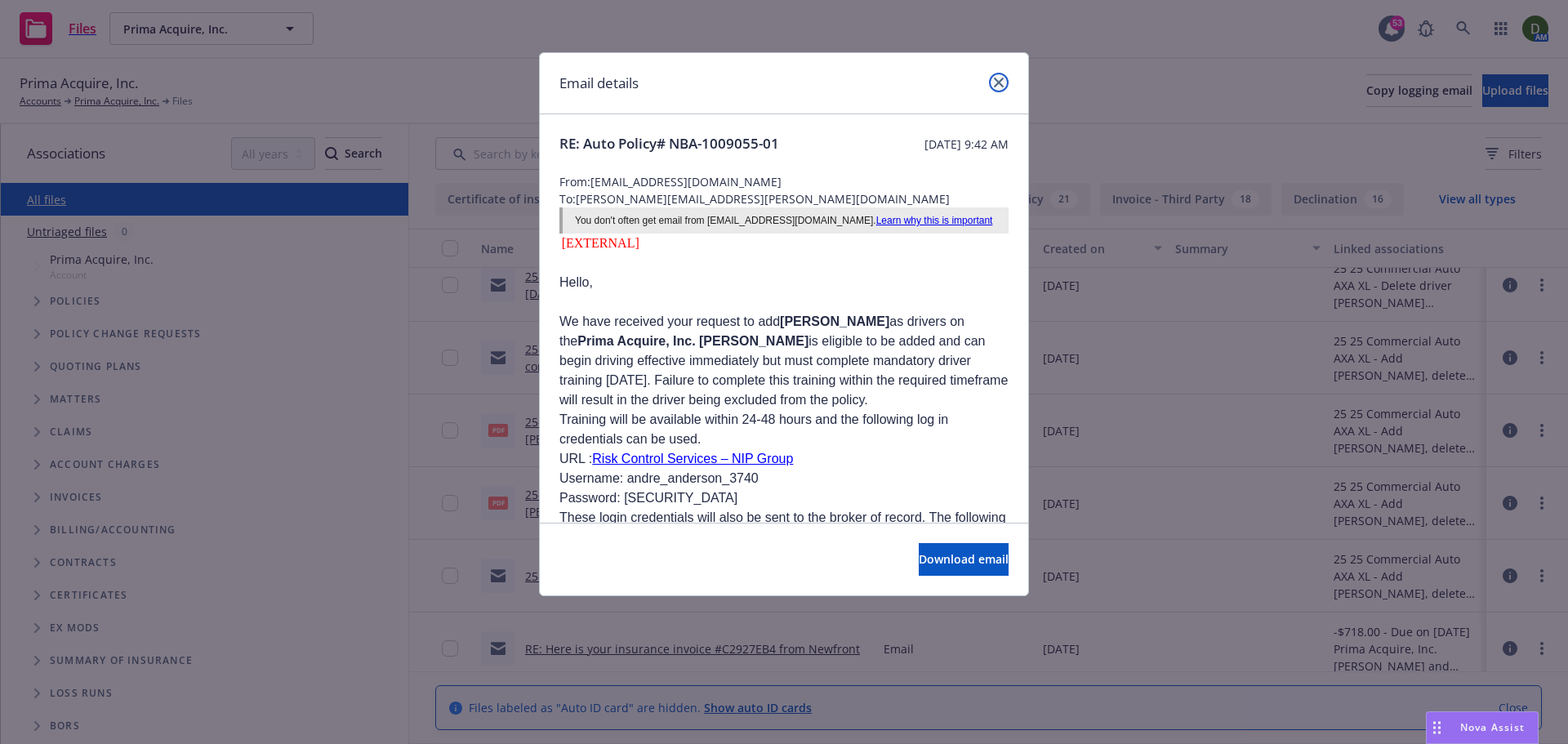
click at [995, 85] on icon "close" at bounding box center [999, 83] width 10 height 10
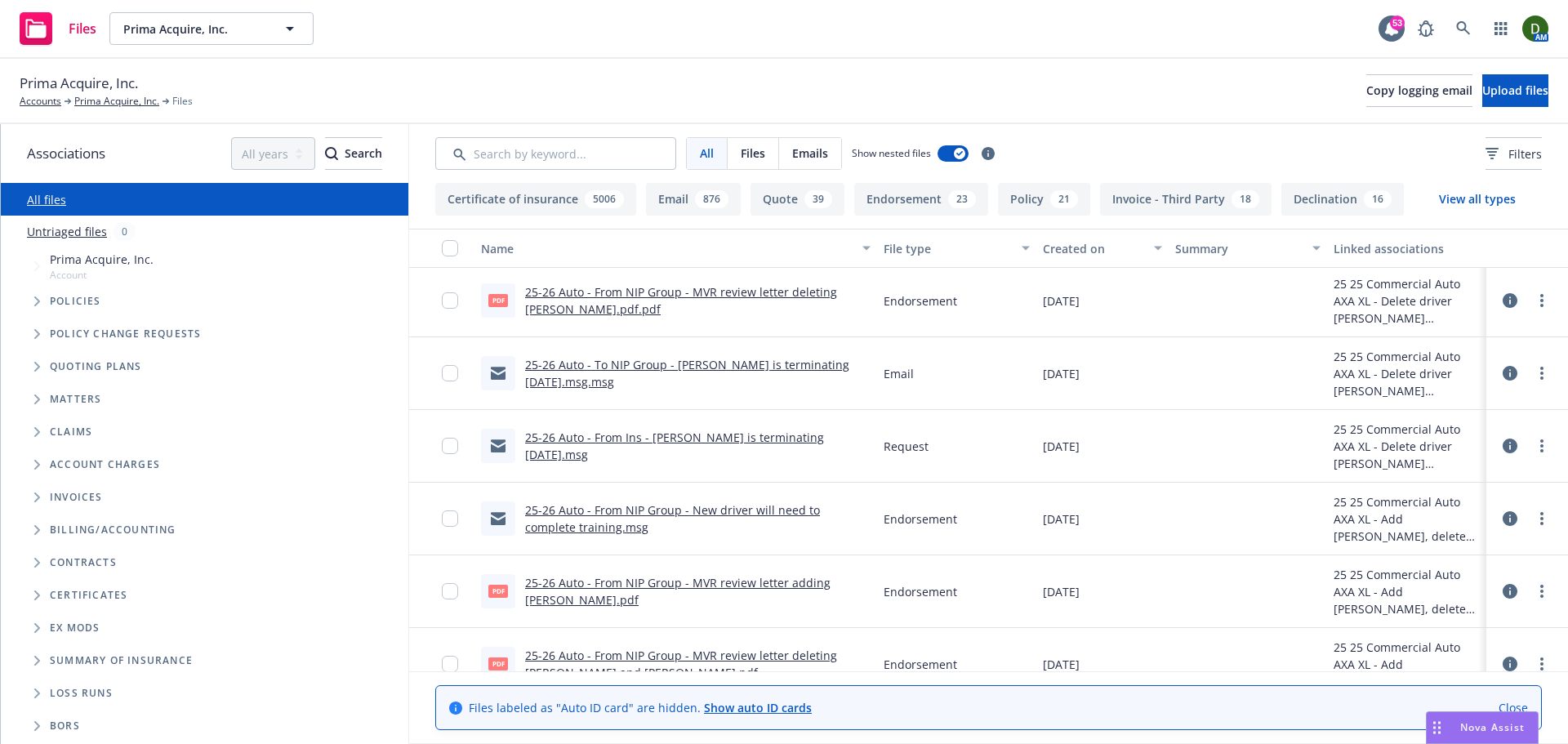
scroll to position [0, 0]
click at [577, 452] on link "25-26 Auto - From Ins - Andre is terminating today, 8/25.msg" at bounding box center [674, 450] width 299 height 33
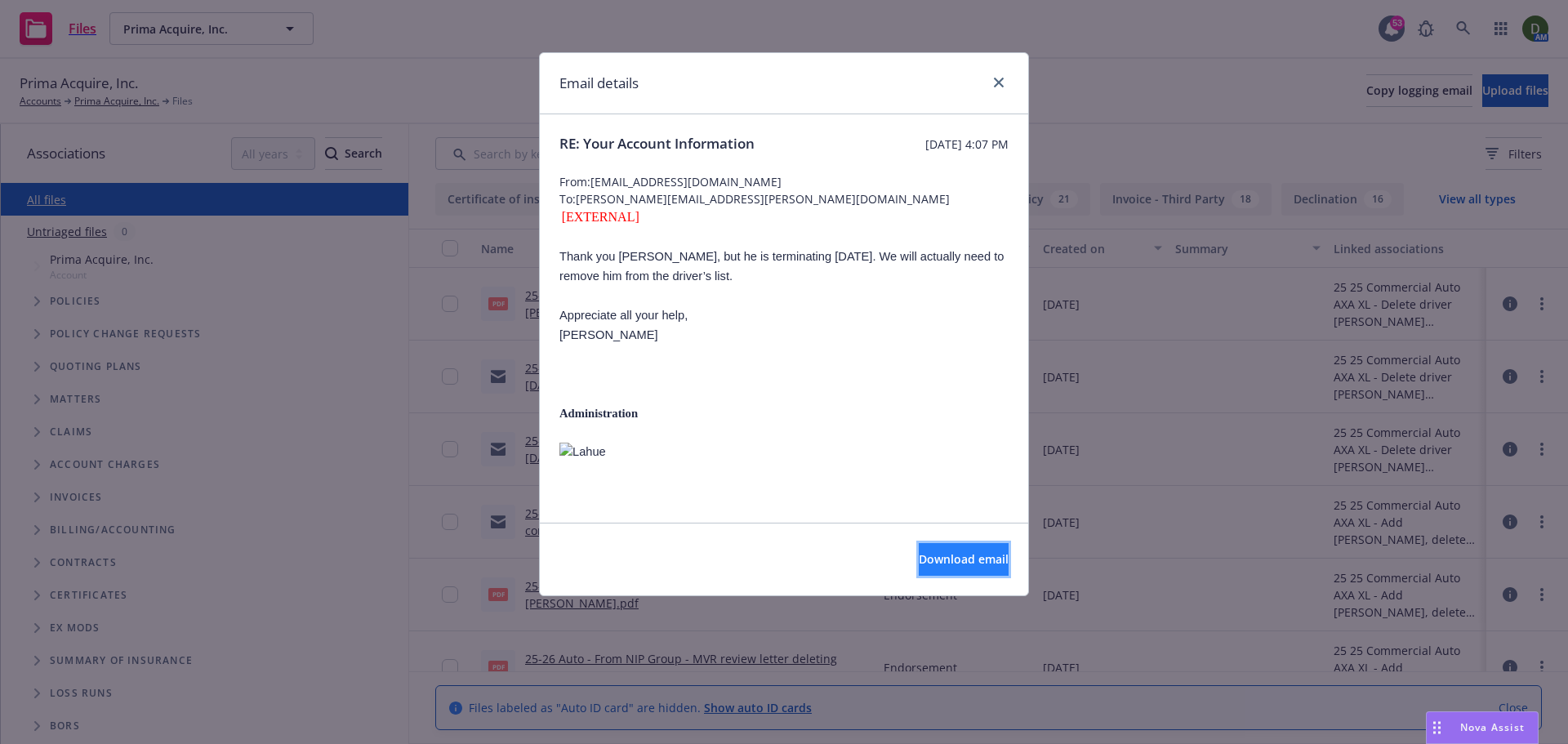
click at [936, 561] on span "Download email" at bounding box center [964, 559] width 90 height 16
click at [1003, 85] on icon "close" at bounding box center [999, 83] width 10 height 10
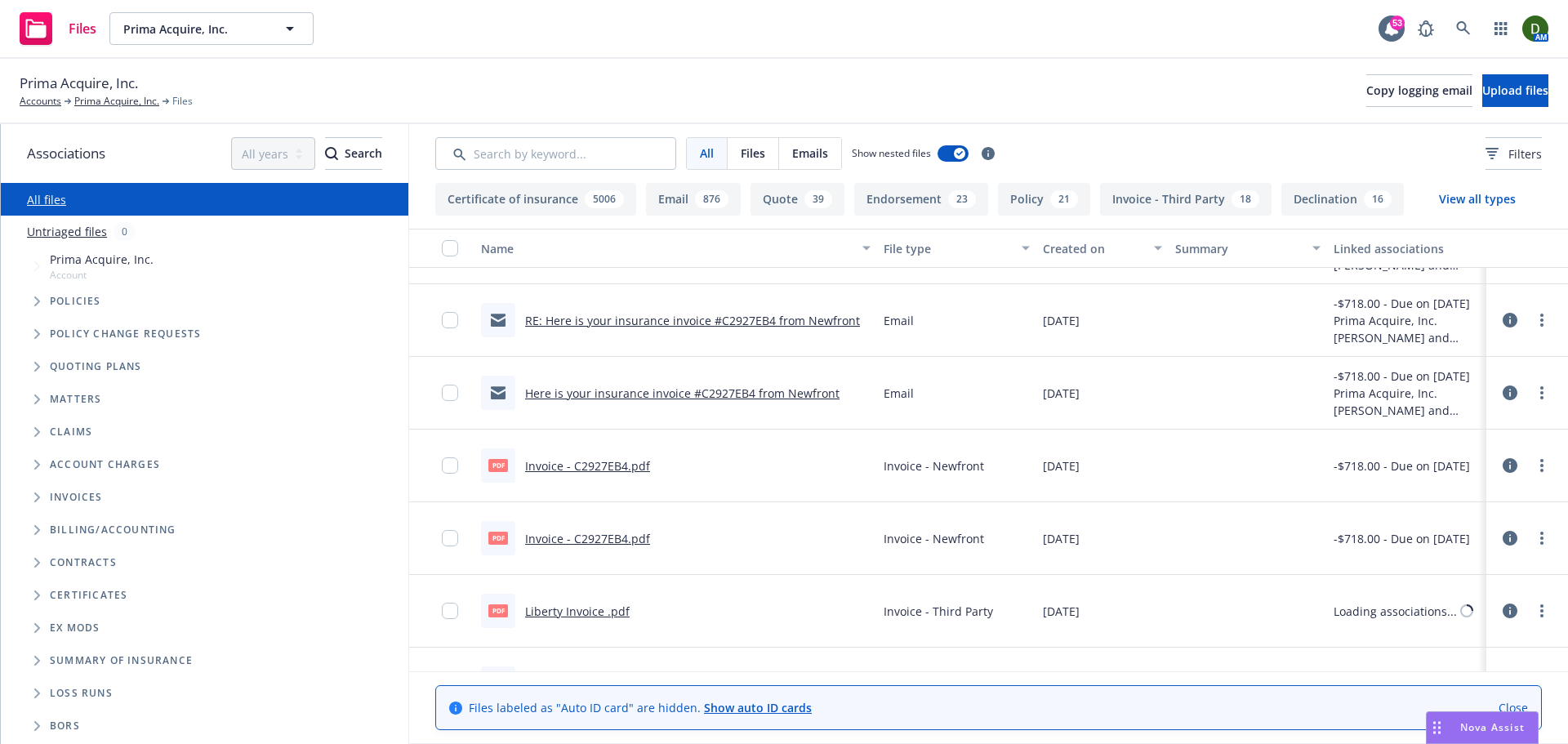
scroll to position [572, 0]
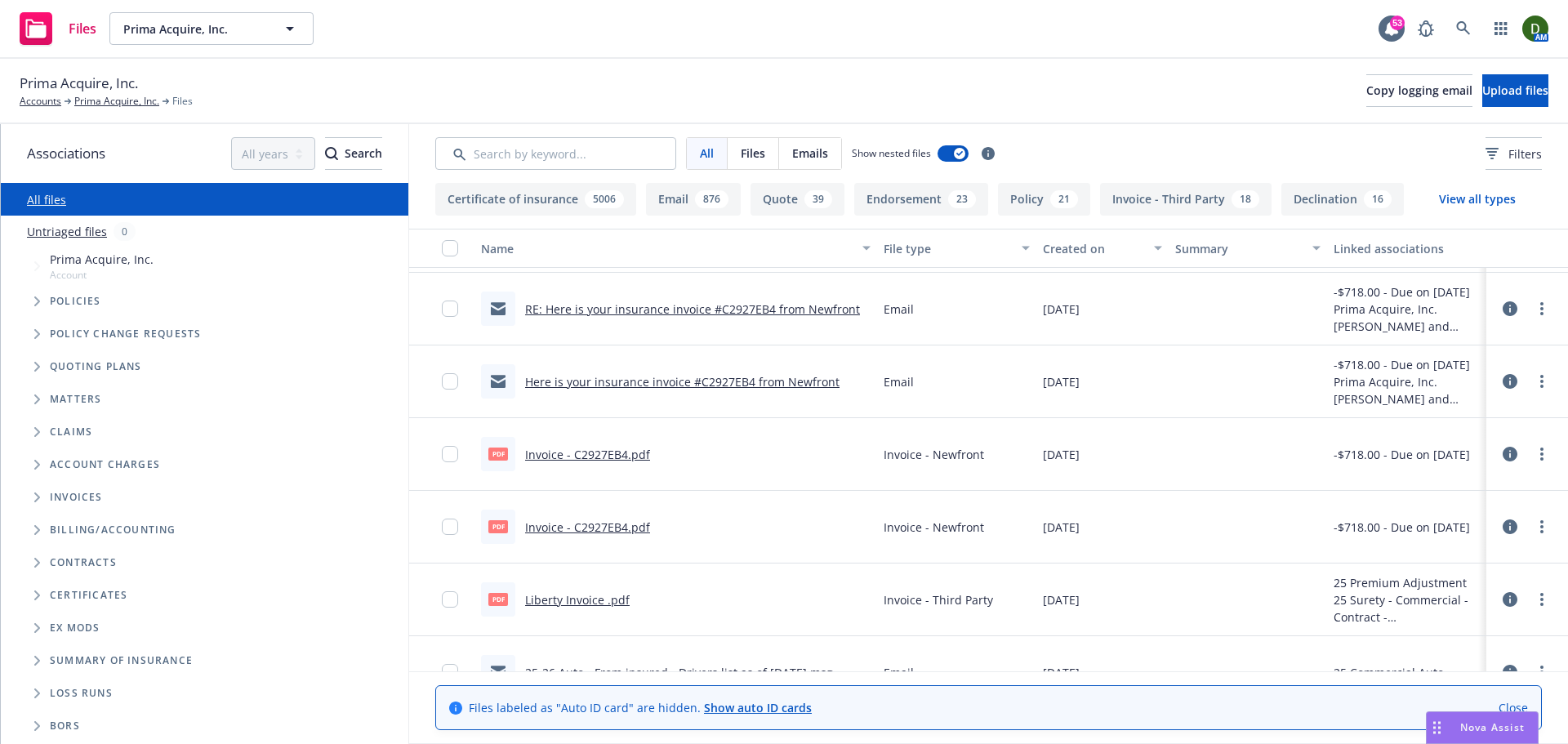
click at [733, 312] on link "RE: Here is your insurance invoice #C2927EB4 from Newfront" at bounding box center [692, 310] width 335 height 16
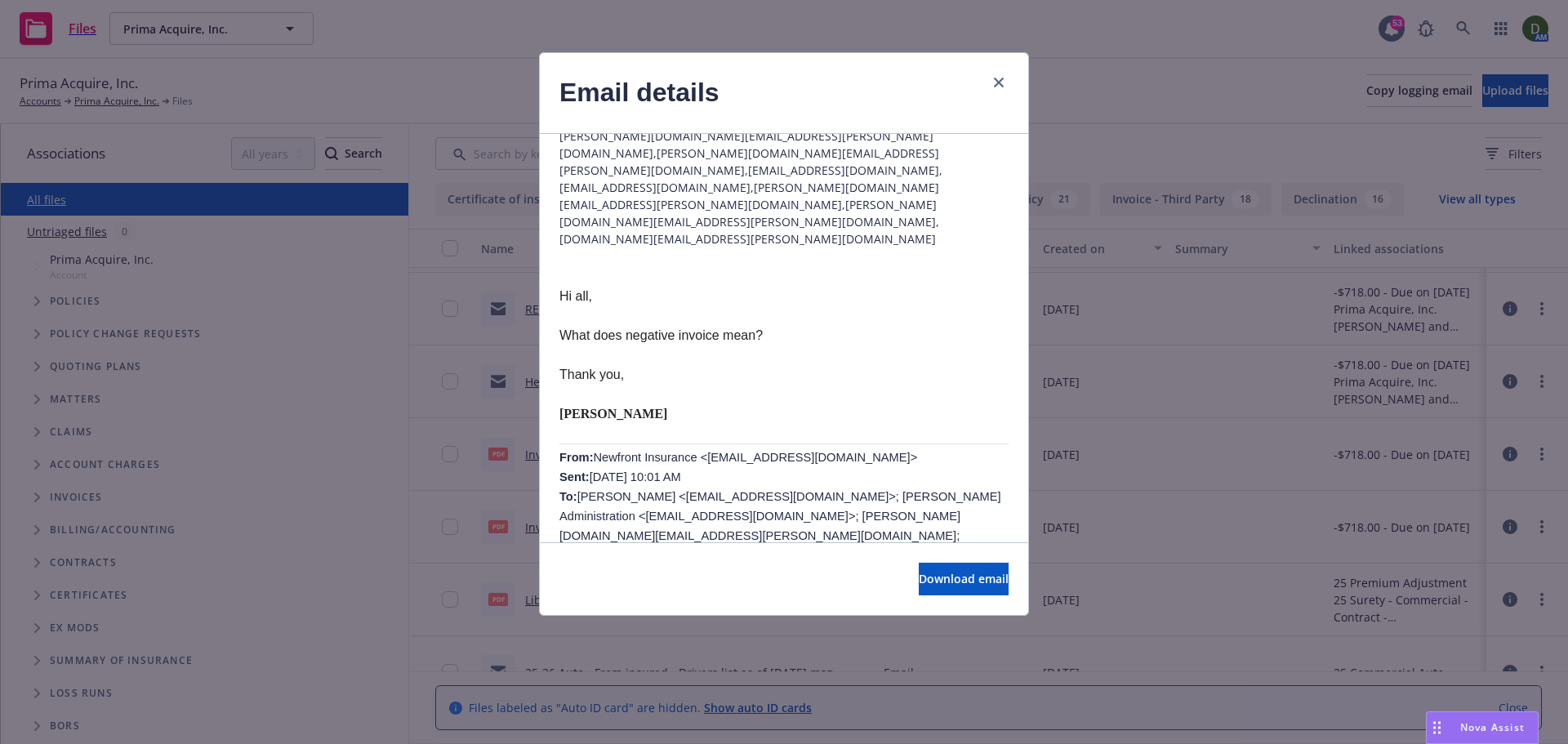
scroll to position [0, 0]
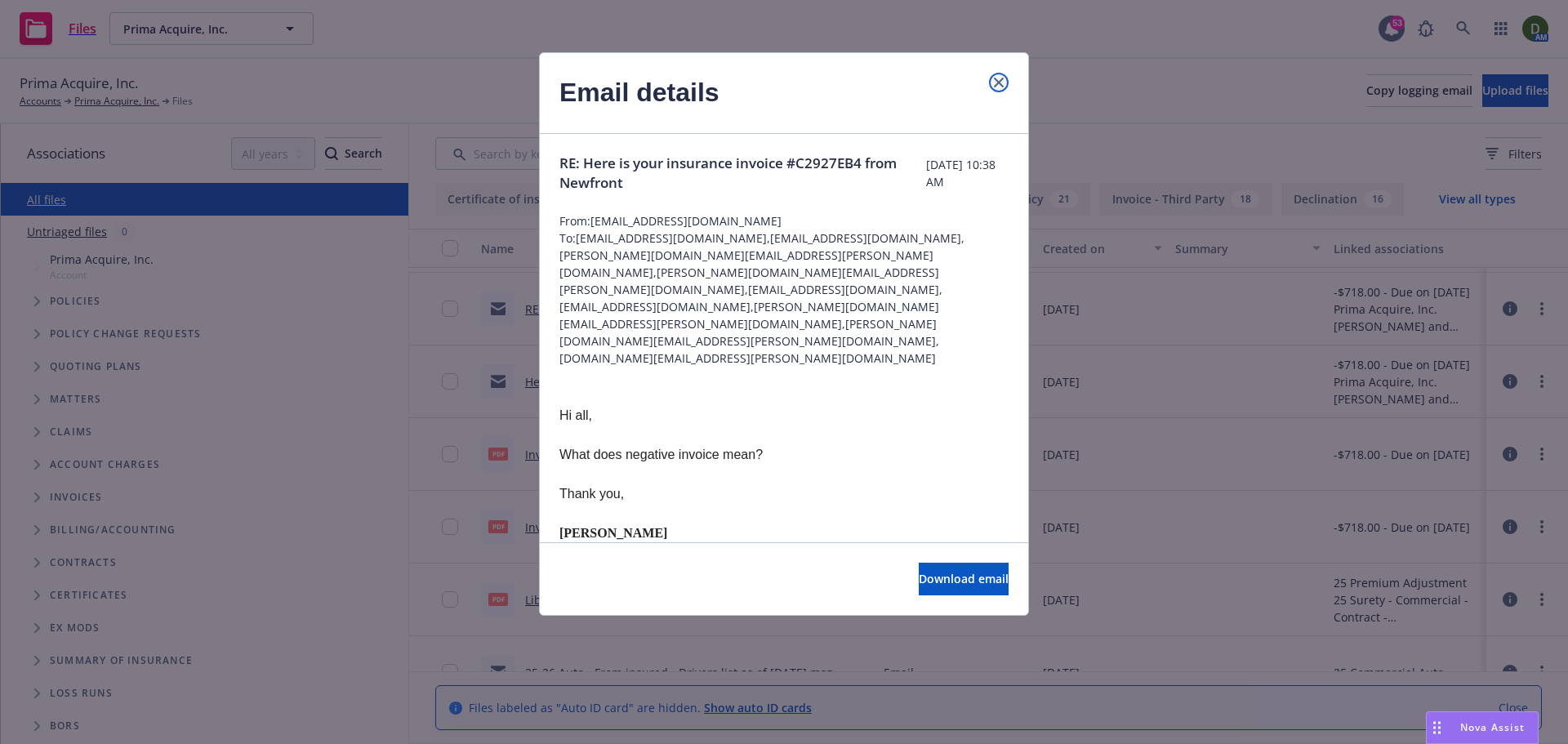
click at [996, 83] on icon "close" at bounding box center [999, 83] width 10 height 10
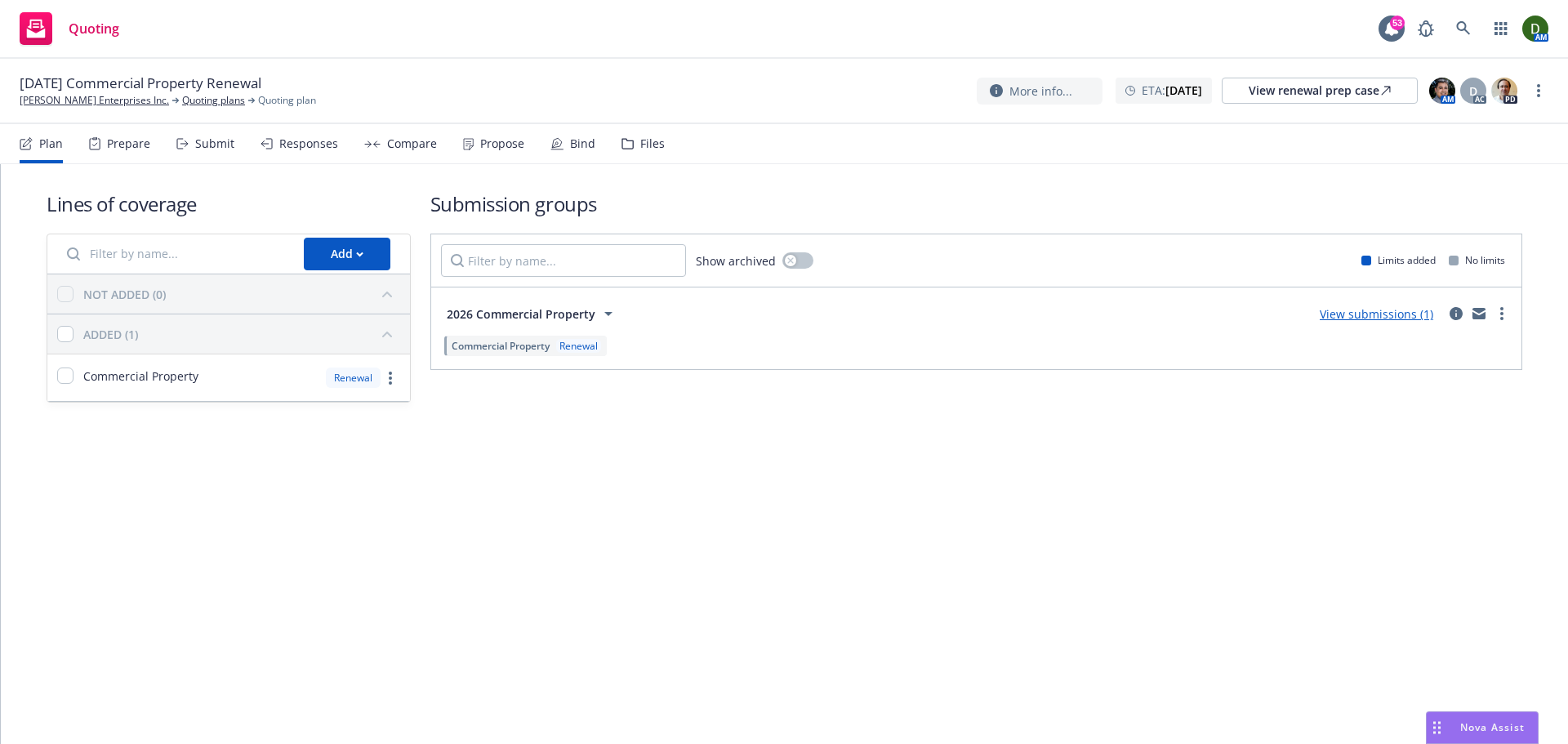
click at [645, 144] on div "Files" at bounding box center [652, 143] width 24 height 13
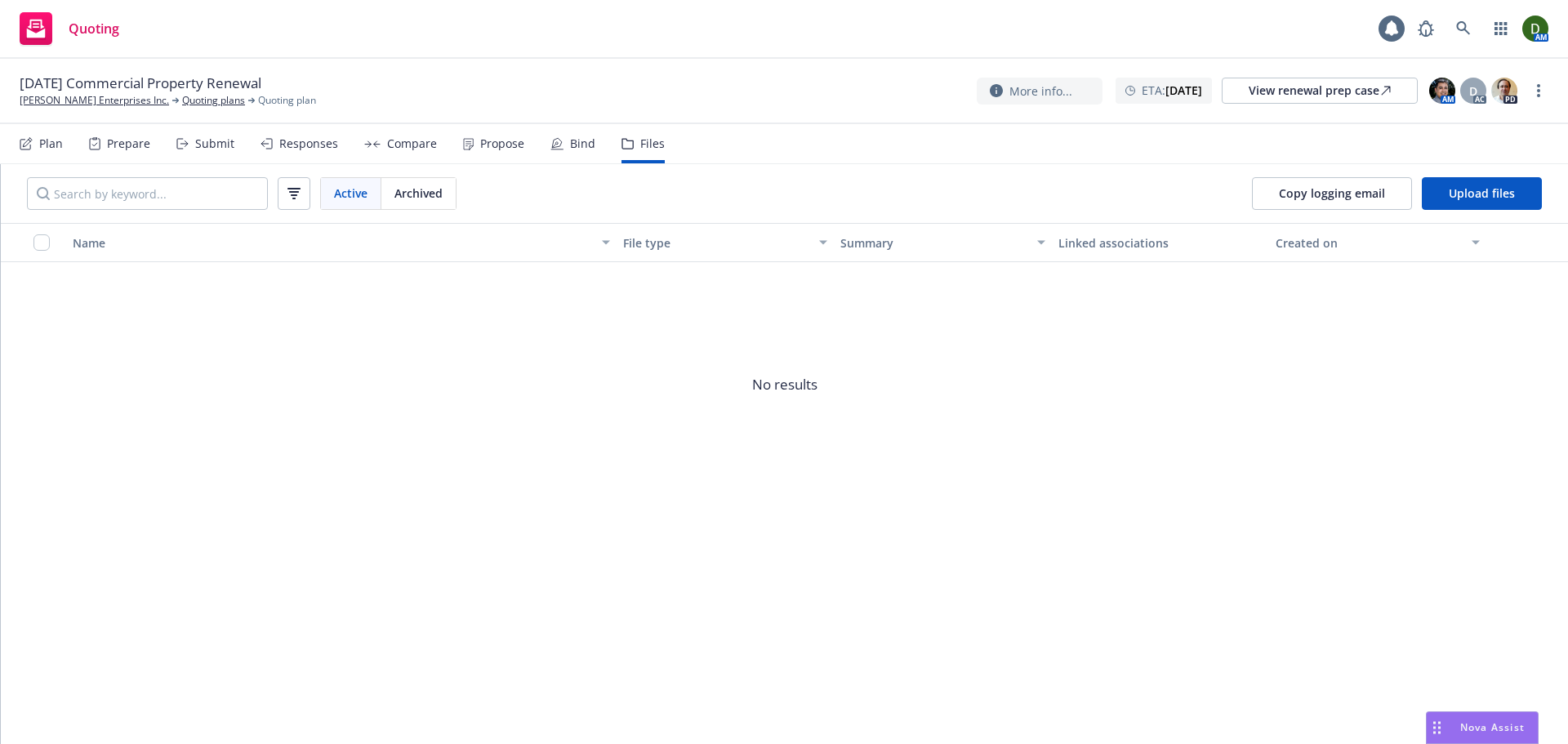
click at [44, 134] on div "Plan" at bounding box center [41, 144] width 43 height 39
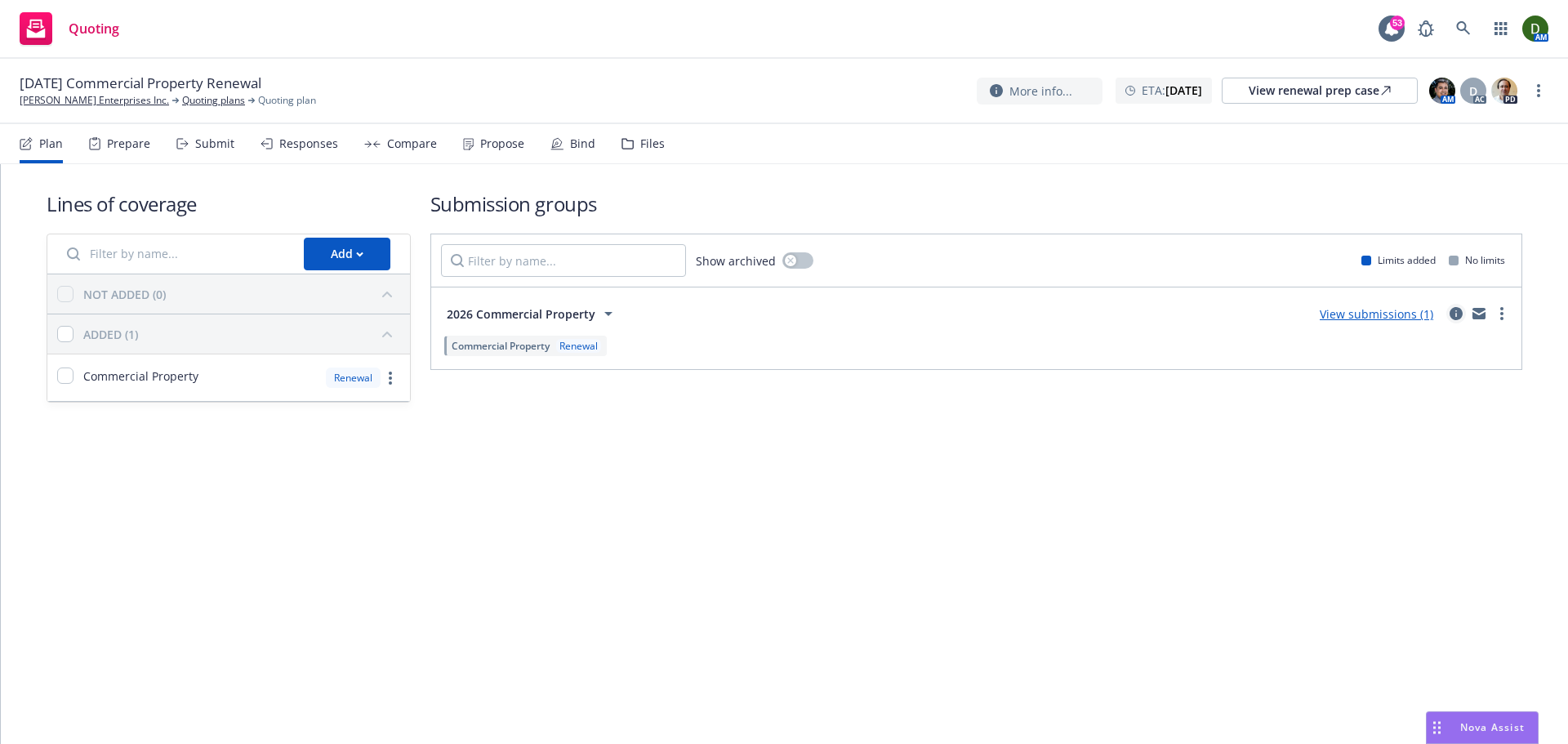
click at [1456, 308] on icon "circleInformation" at bounding box center [1455, 313] width 13 height 13
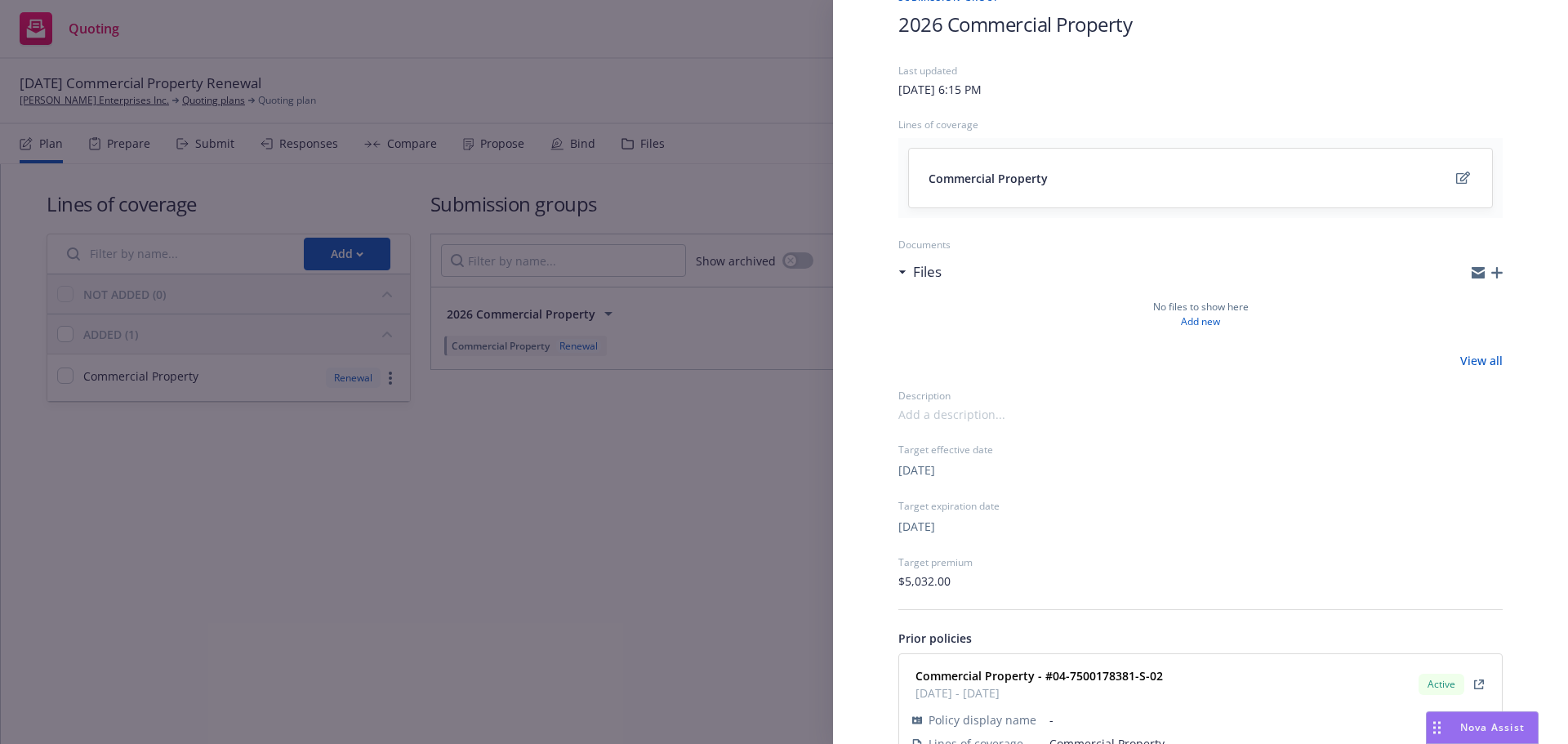
scroll to position [157, 0]
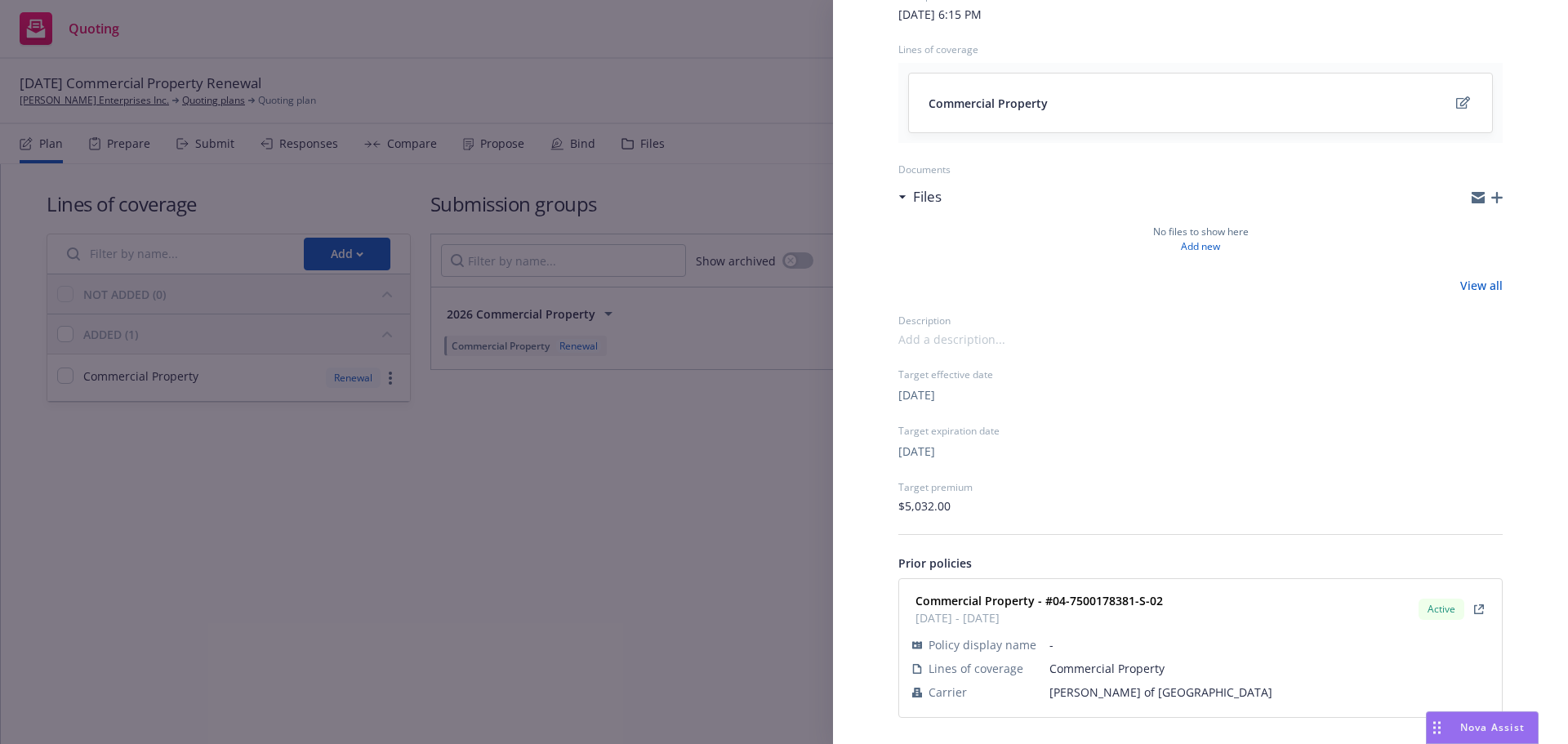
drag, startPoint x: 515, startPoint y: 368, endPoint x: 413, endPoint y: 205, distance: 192.3
click at [504, 357] on div "Submission group 2026 Commercial Property Last updated [DATE] 6:15 PM Lines of …" at bounding box center [784, 372] width 1568 height 744
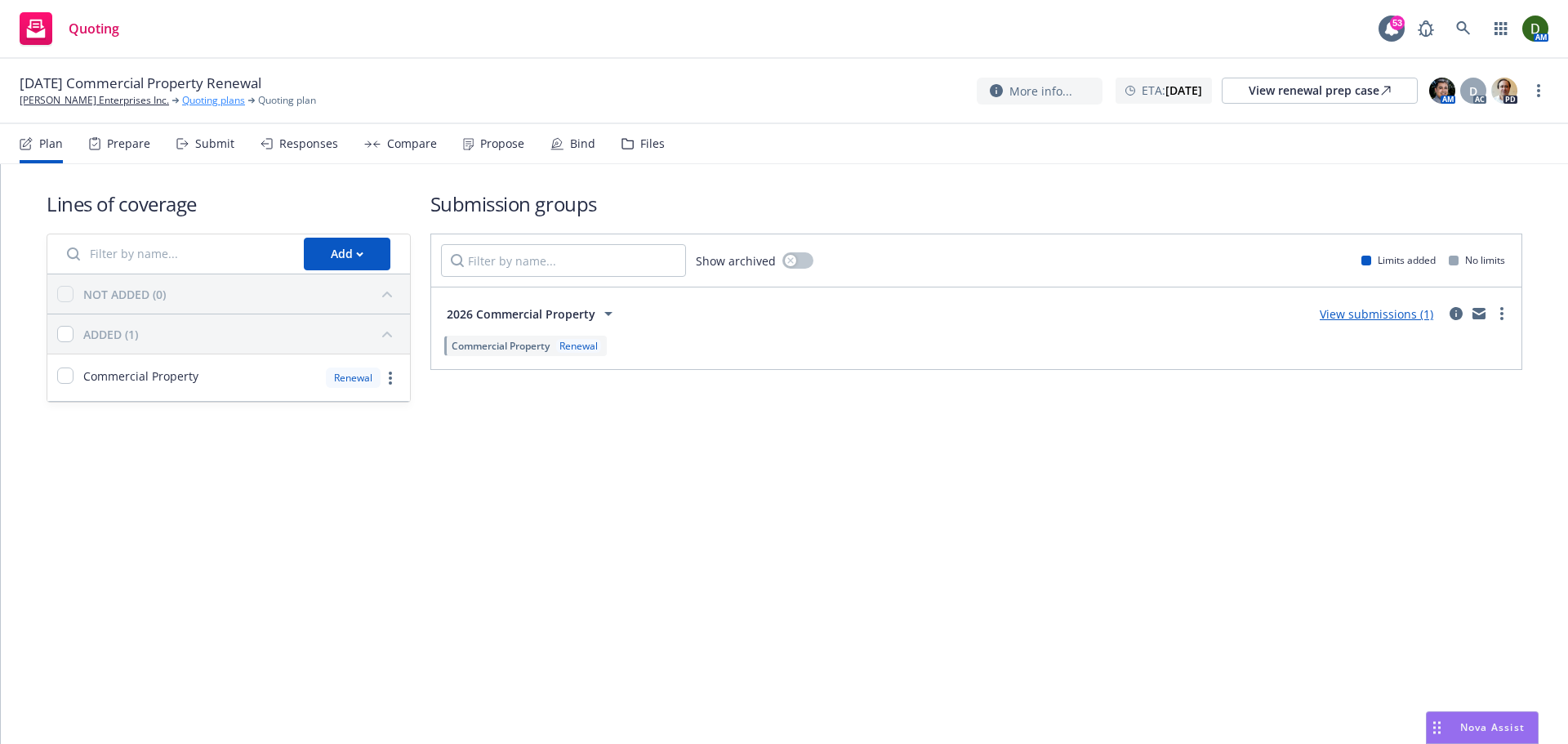
click at [196, 96] on link "Quoting plans" at bounding box center [213, 100] width 63 height 15
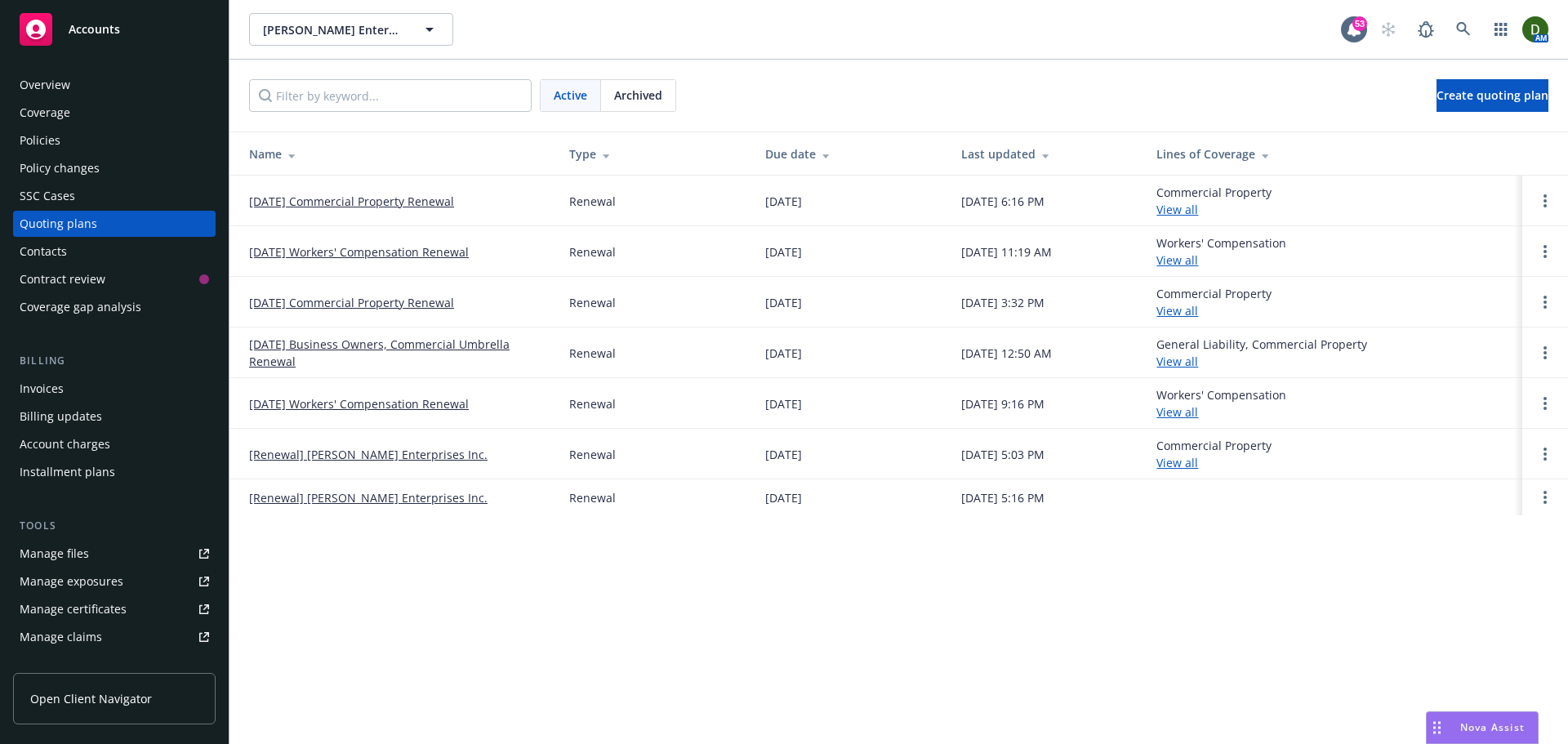
click at [359, 302] on link "[DATE] Commercial Property Renewal" at bounding box center [351, 303] width 205 height 18
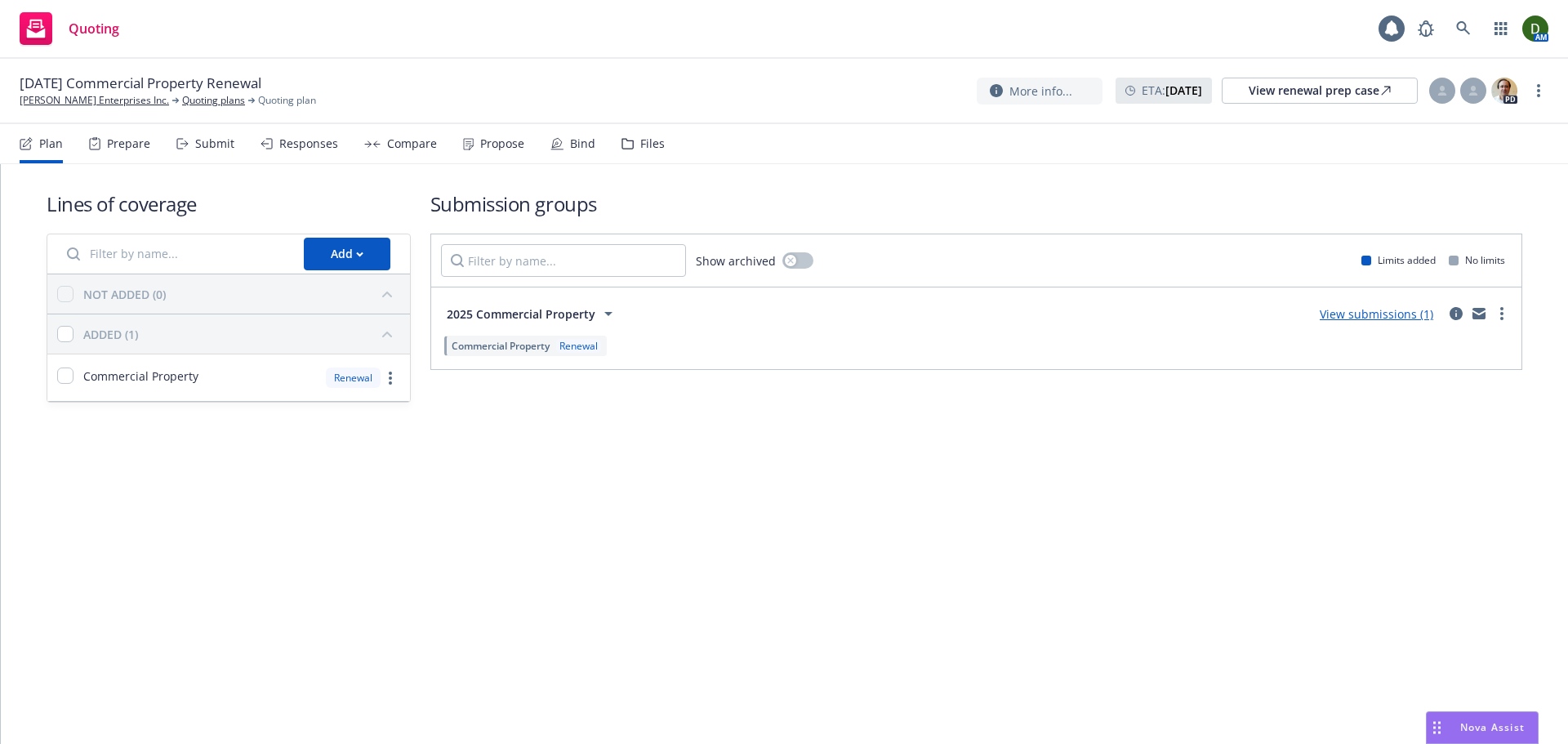
click at [643, 157] on div "Files" at bounding box center [642, 144] width 43 height 39
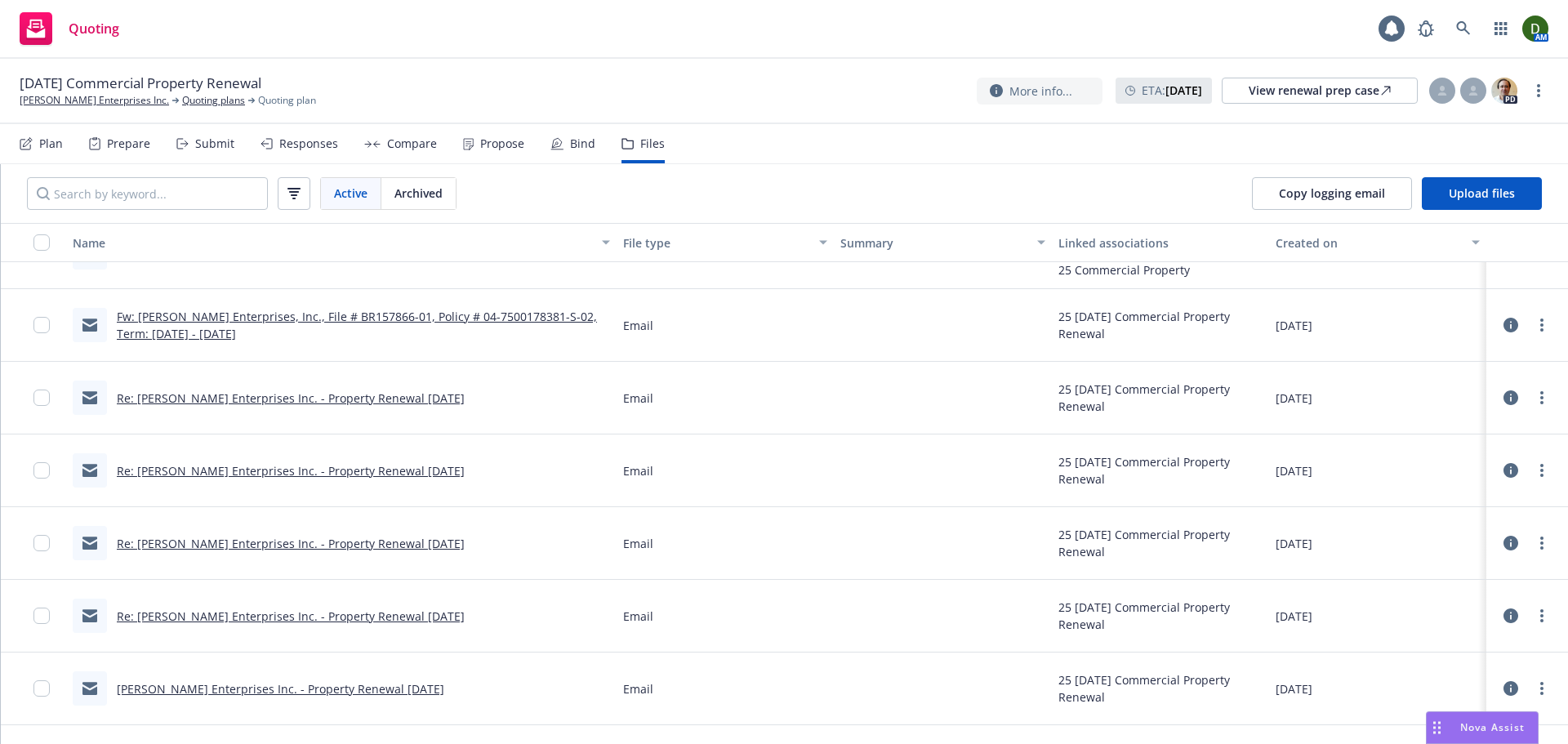
scroll to position [408, 0]
click at [291, 318] on link "Fw: JS Bicos Enterprises, Inc., File # BR157866-01, Policy # 04-7500178381-S-02…" at bounding box center [356, 323] width 480 height 33
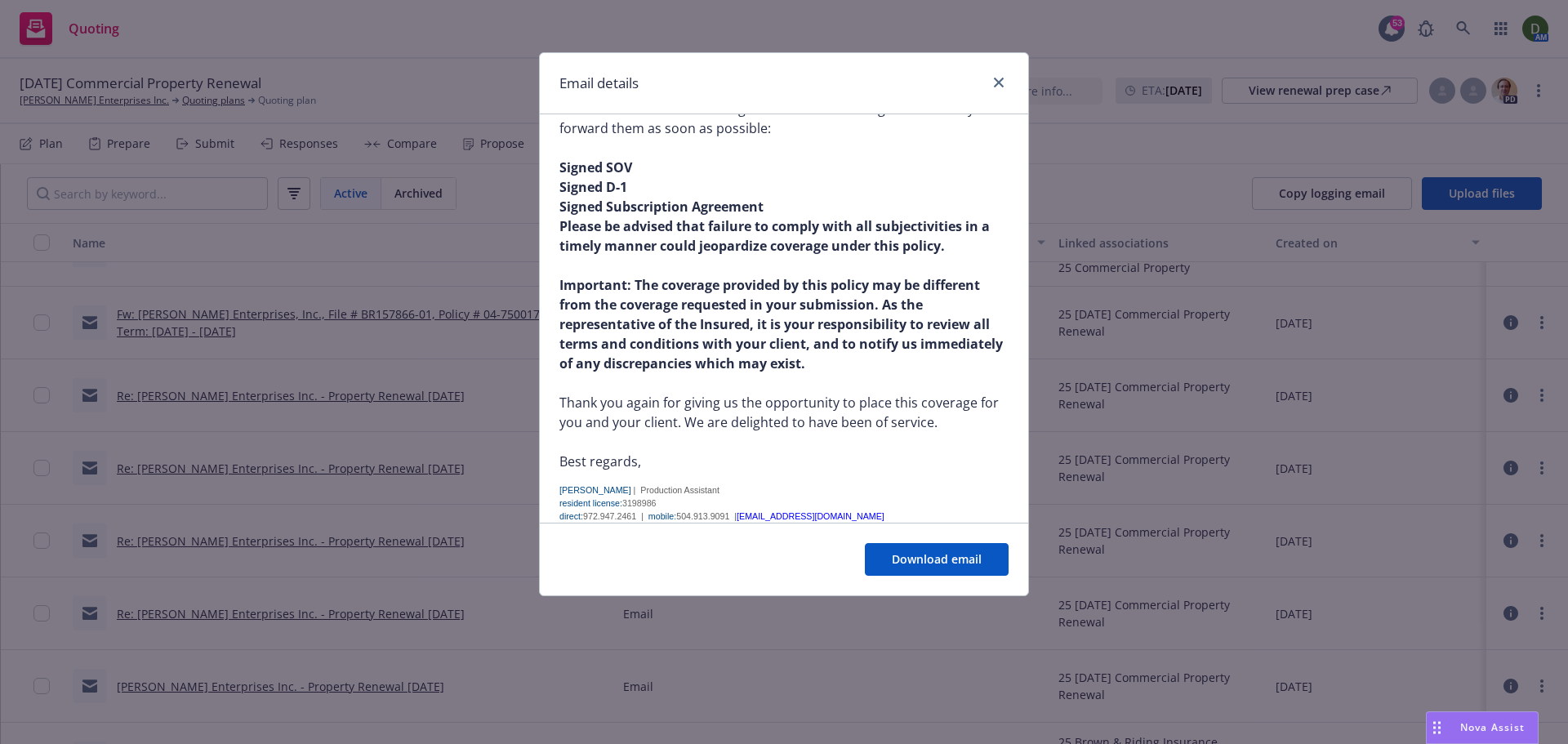
scroll to position [1361, 0]
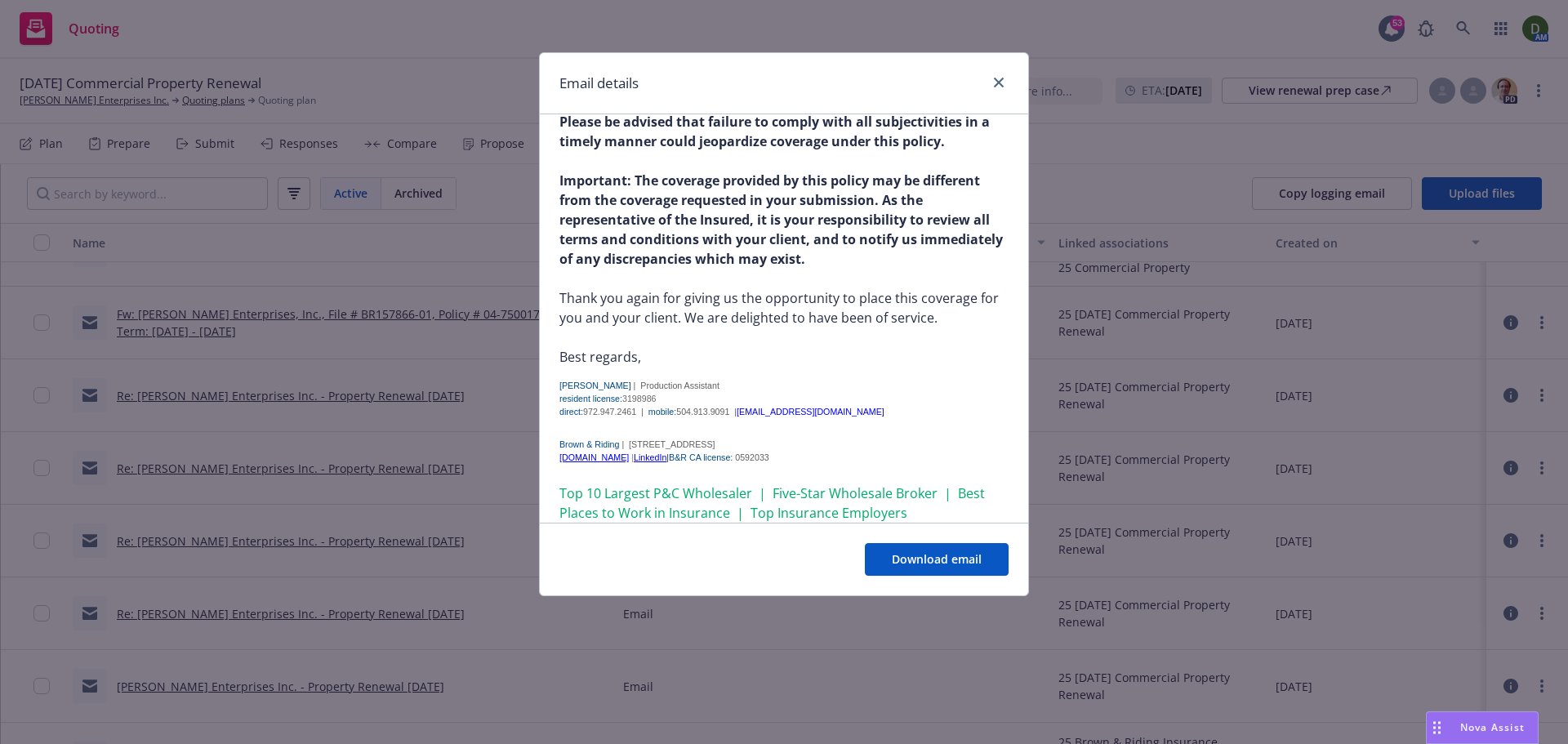
drag, startPoint x: 849, startPoint y: 400, endPoint x: 829, endPoint y: 374, distance: 32.8
click at [756, 379] on div "Cameron Arroyo | Production Assistant resident license: 3198986 direct: 972.947…" at bounding box center [784, 451] width 449 height 144
click at [865, 379] on div "Cameron Arroyo | Production Assistant" at bounding box center [784, 385] width 449 height 13
drag, startPoint x: 852, startPoint y: 390, endPoint x: 747, endPoint y: 396, distance: 105.2
click at [747, 396] on div "resident license: 3198986 direct: 972.947.2461 | mobile: 504.913.9091 | carroyo…" at bounding box center [784, 405] width 449 height 26
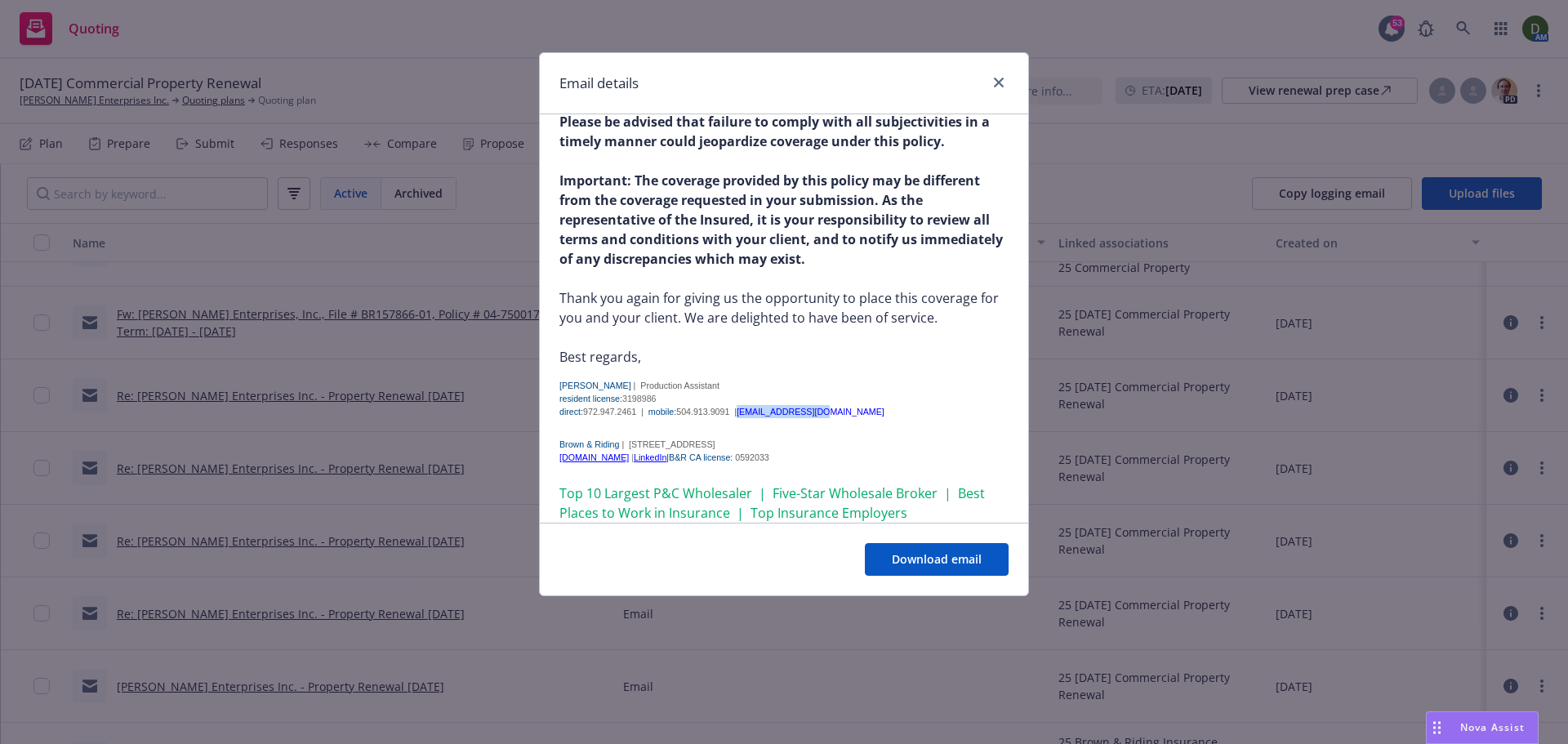
copy span "carroyo@brcins.com"
click at [1004, 83] on link "close" at bounding box center [999, 83] width 19 height 19
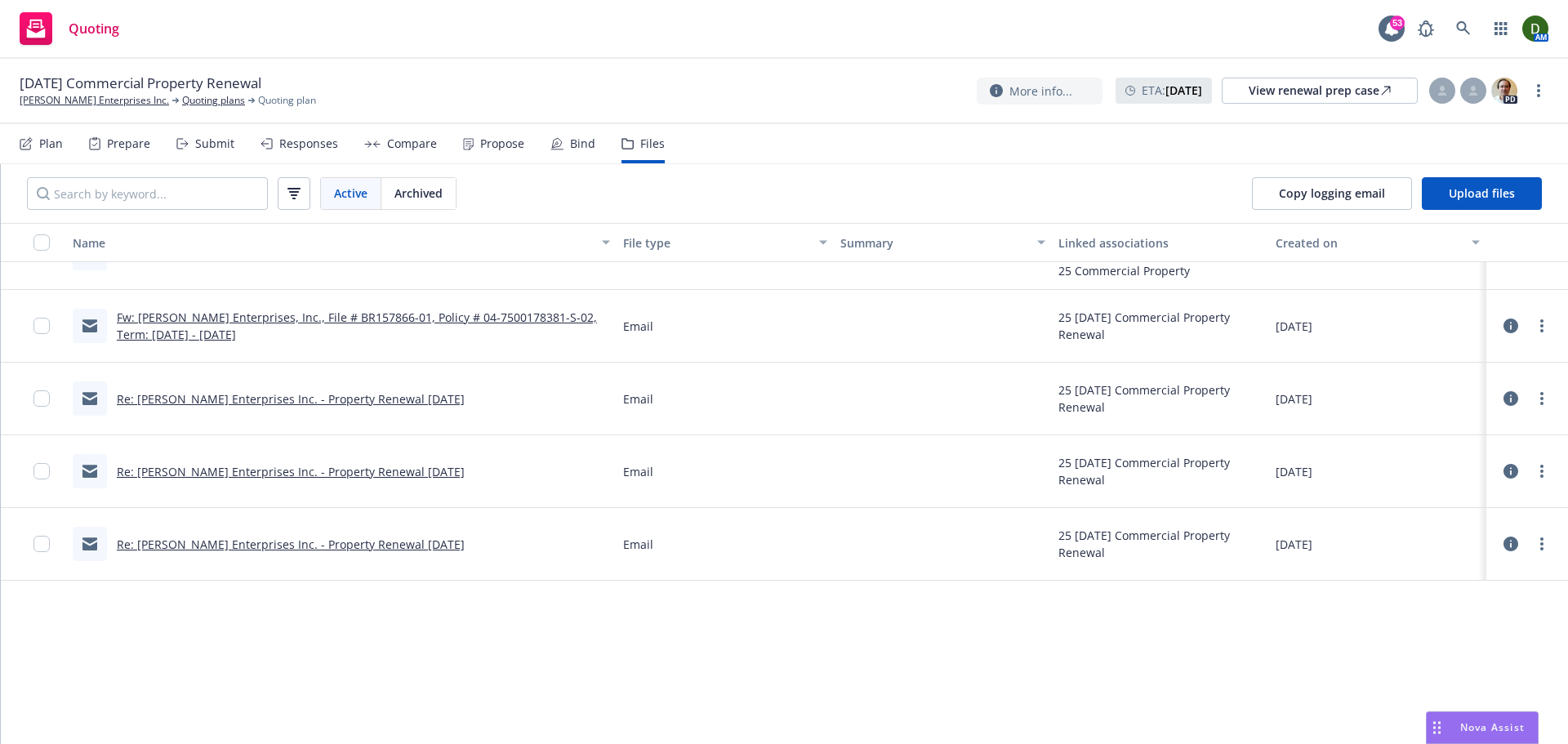
scroll to position [0, 0]
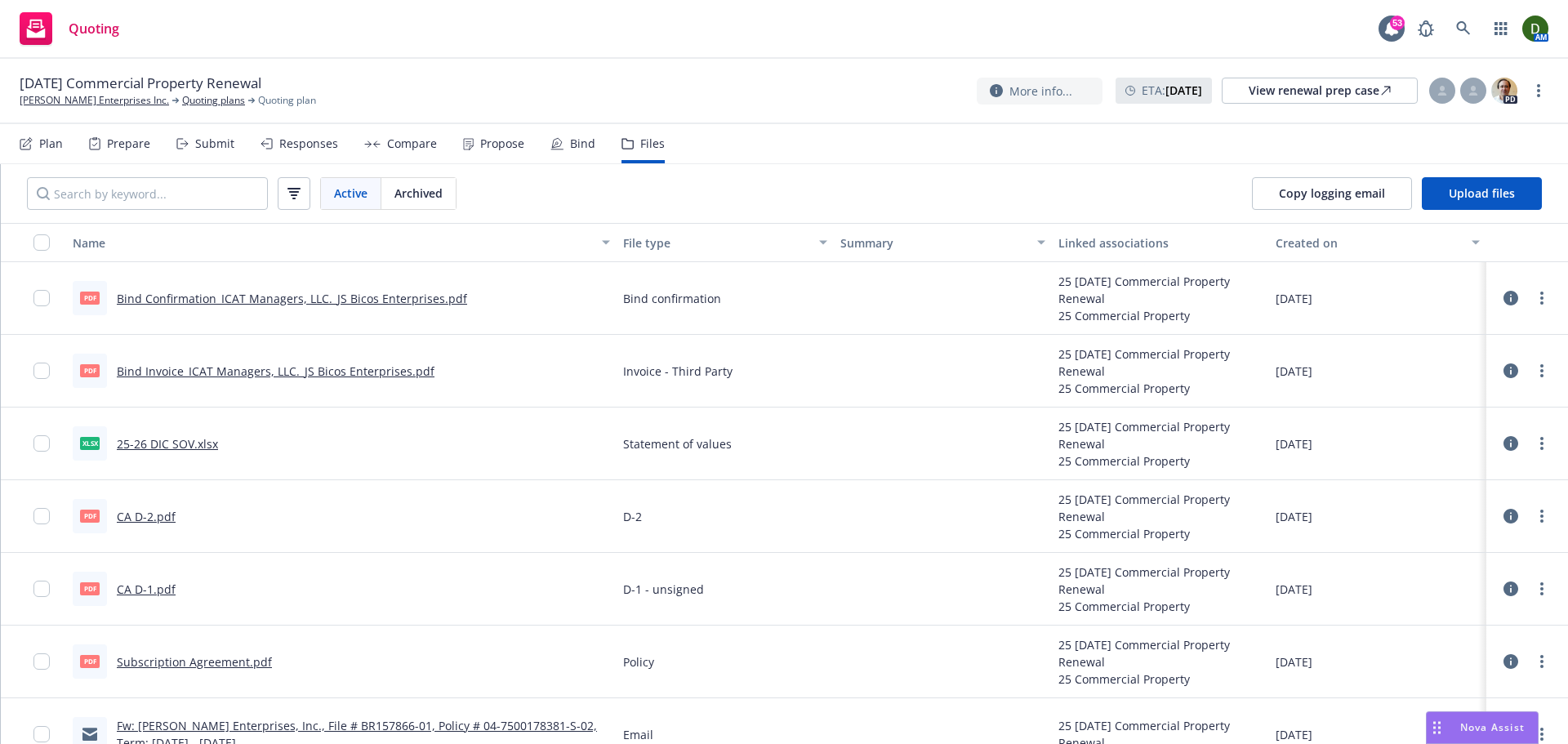
click at [154, 436] on link "25-26 DIC SOV.xlsx" at bounding box center [167, 444] width 101 height 16
click at [22, 160] on div "Plan" at bounding box center [41, 144] width 43 height 39
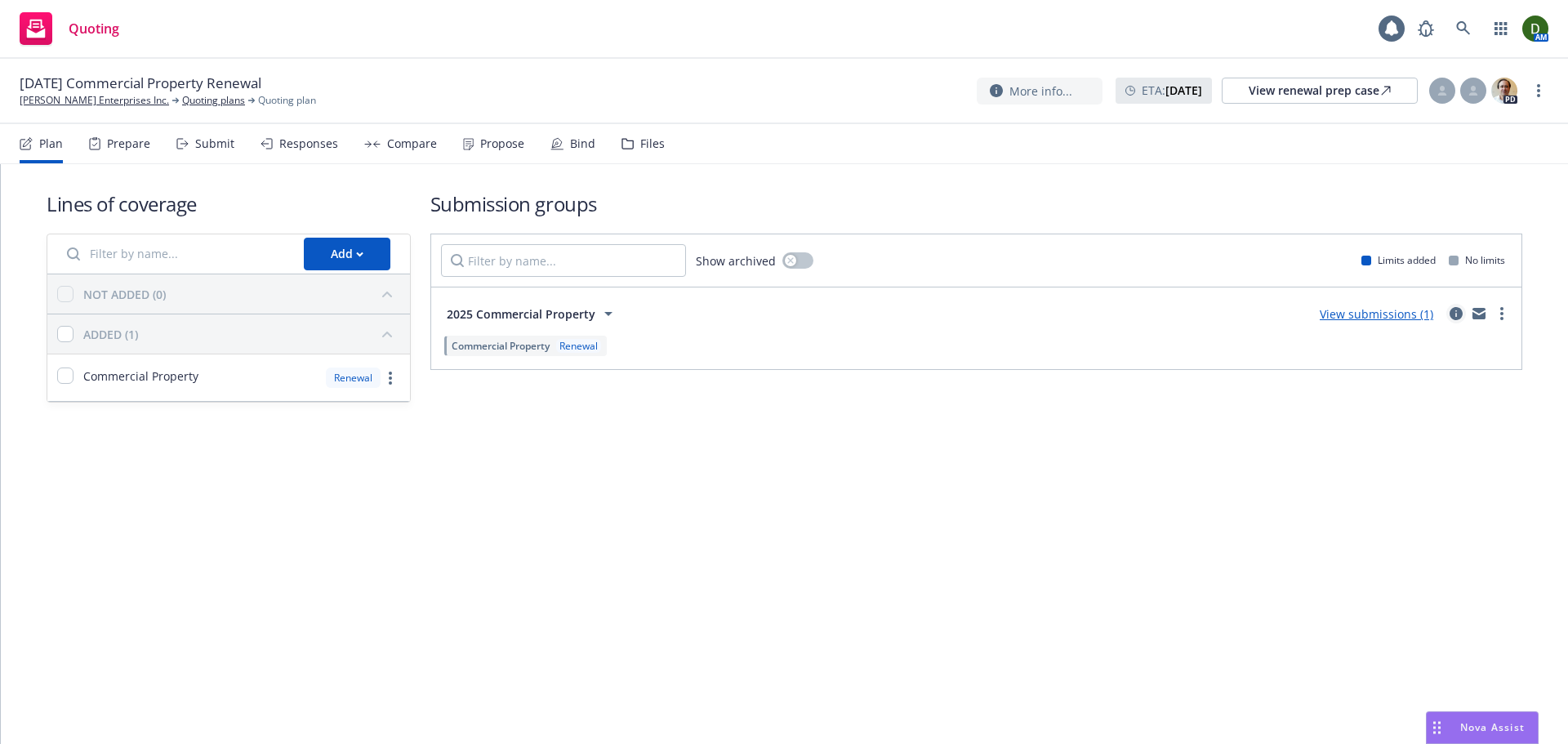
click at [1459, 307] on icon "circleInformation" at bounding box center [1455, 313] width 13 height 13
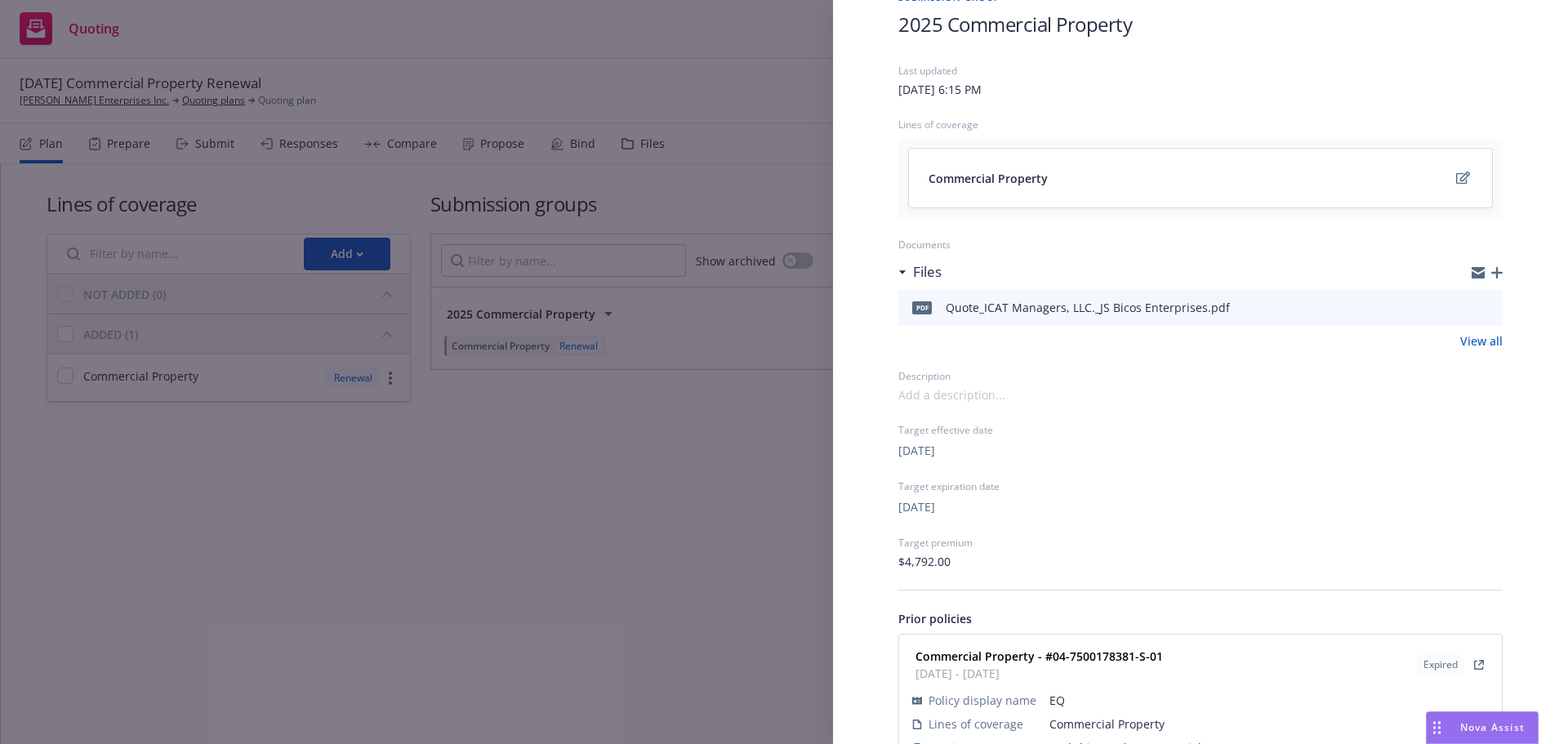
scroll to position [137, 0]
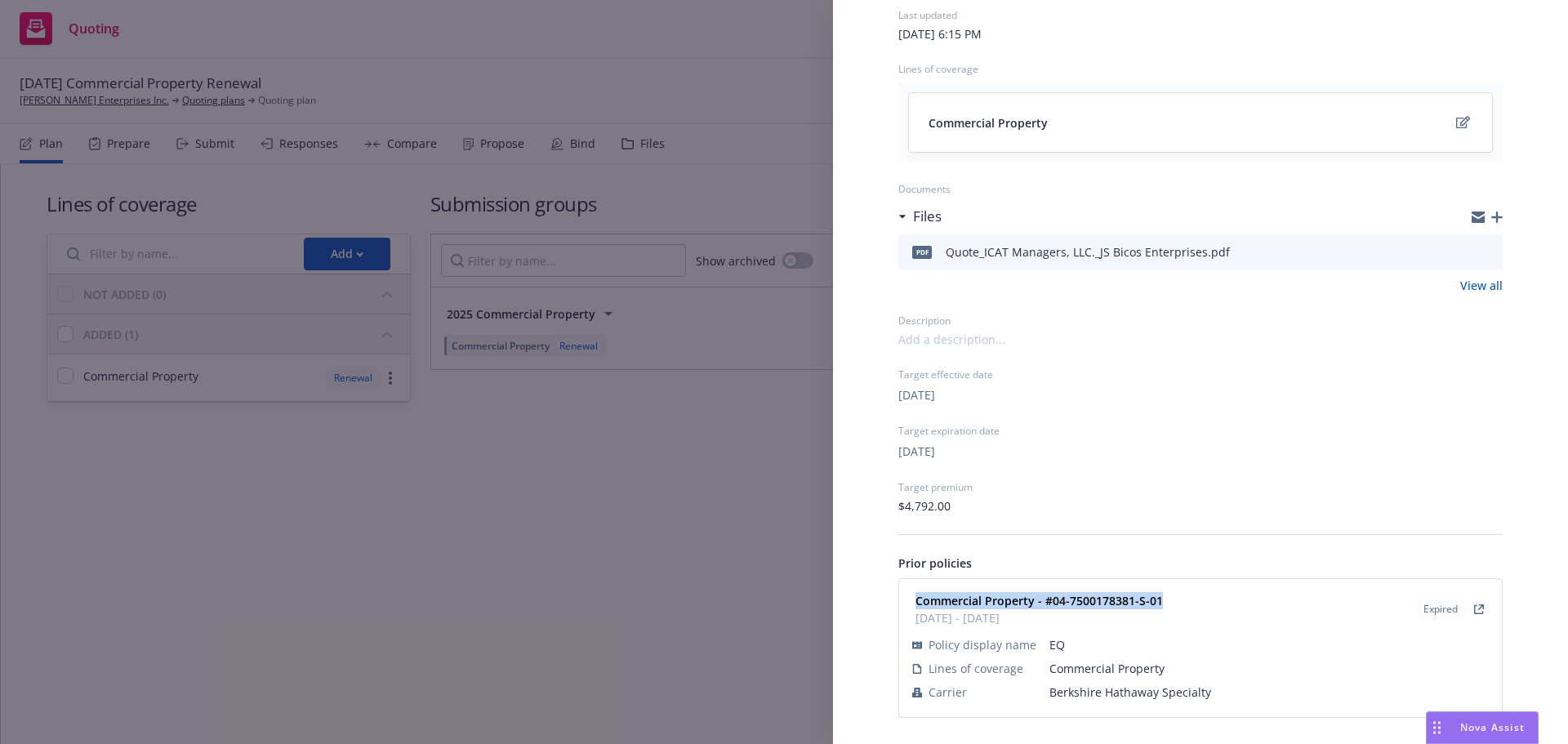
drag, startPoint x: 1187, startPoint y: 586, endPoint x: 905, endPoint y: 580, distance: 282.1
click at [905, 580] on div "Commercial Property - #04-7500178381-S-01 01/23/2024 - 01/23/2025 Expired Polic…" at bounding box center [1200, 649] width 602 height 138
copy strong "Commercial Property - #04-7500178381-S-01"
click at [693, 173] on div "Submission group 2025 Commercial Property Last updated Sunday, August 25, 2024 …" at bounding box center [784, 372] width 1568 height 744
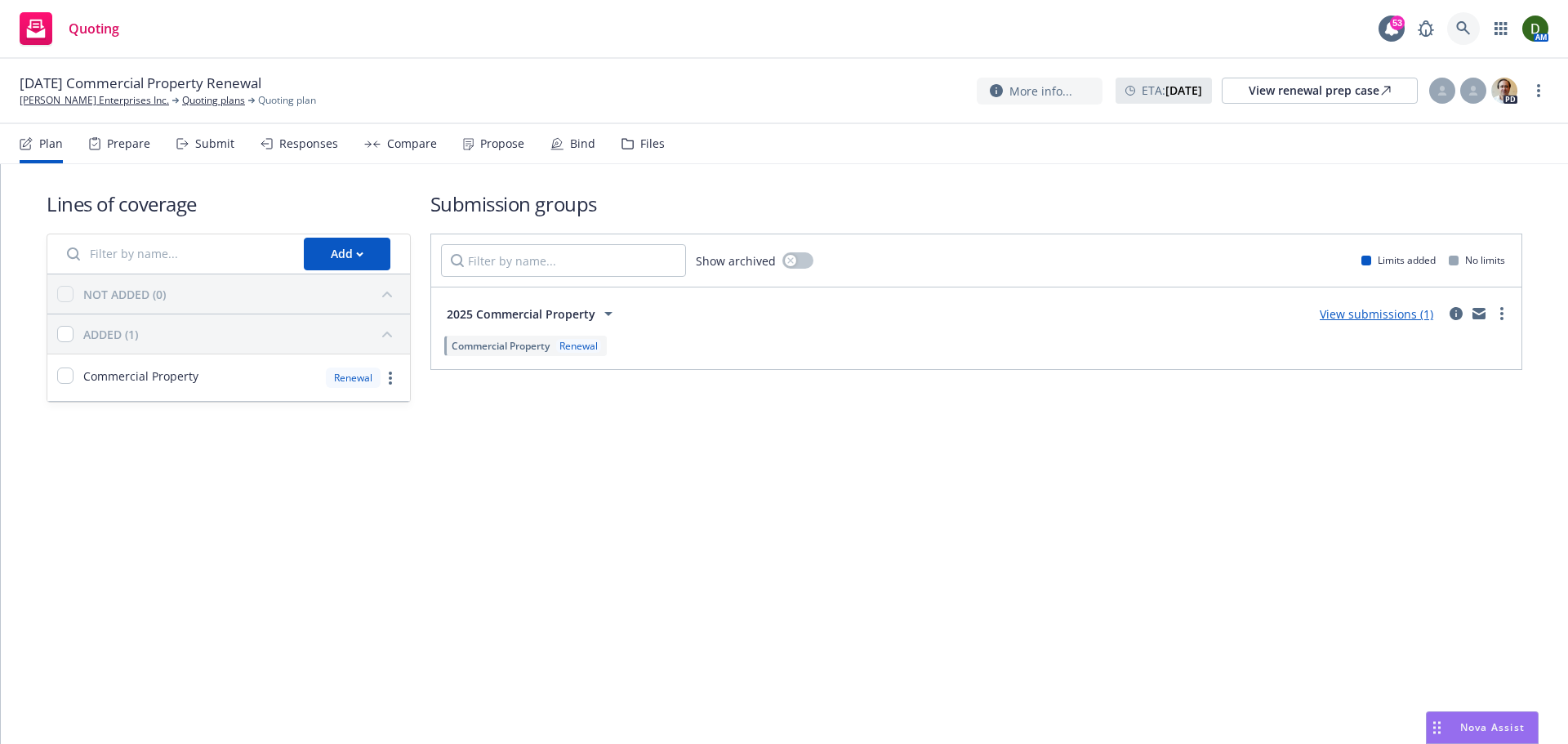
click at [1469, 28] on icon at bounding box center [1463, 28] width 15 height 15
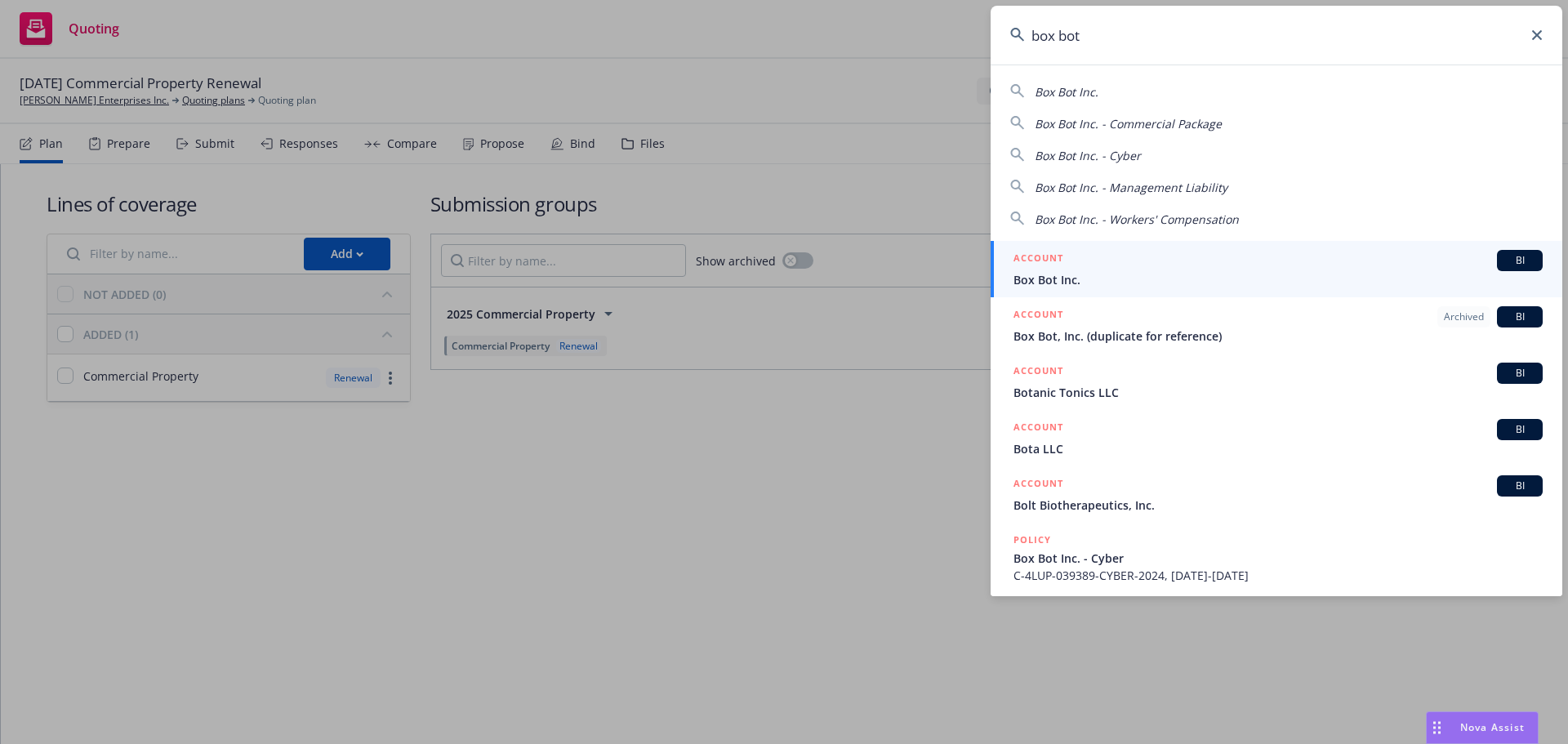
type input "box bot"
click at [1201, 246] on link "ACCOUNT BI Box Bot Inc." at bounding box center [1276, 269] width 571 height 56
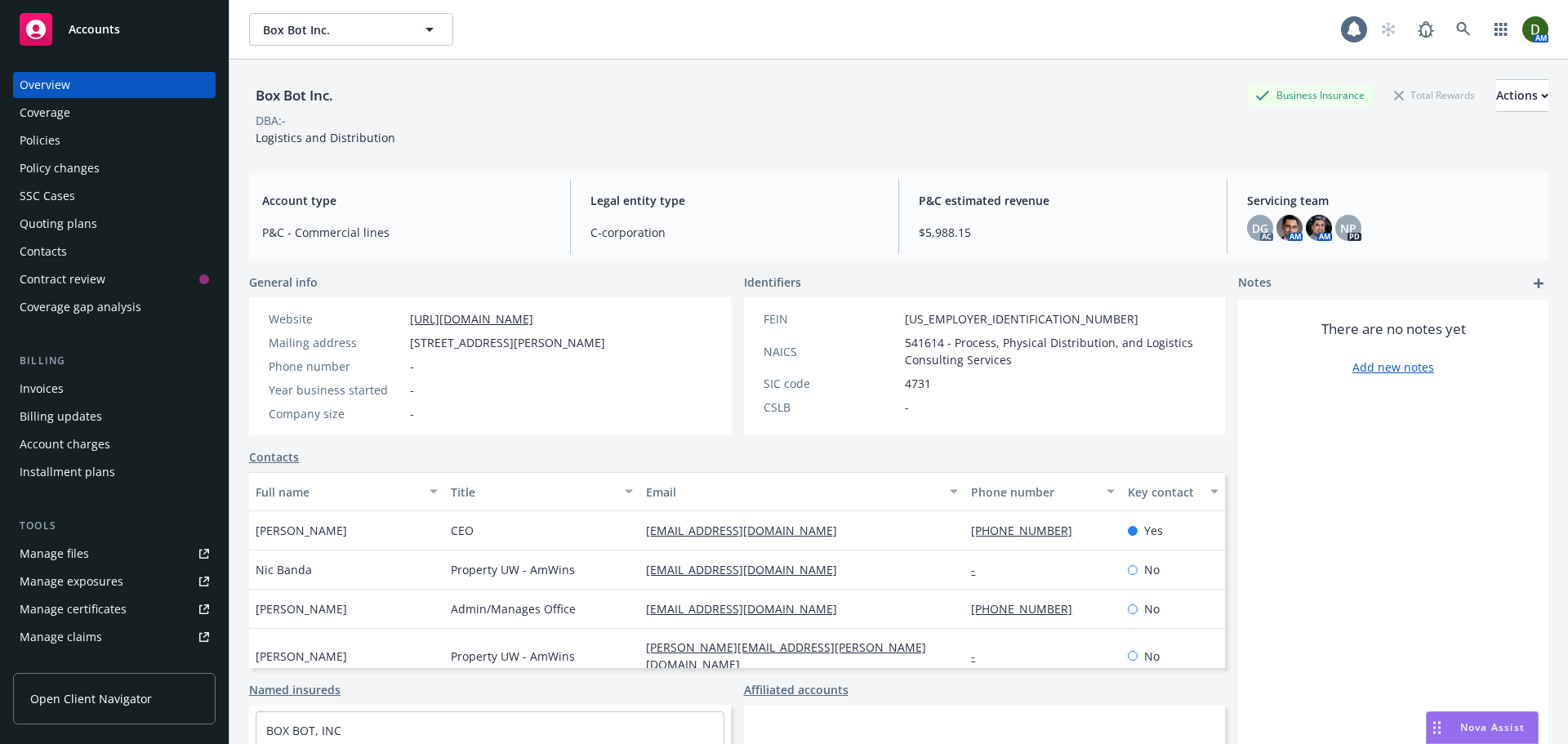
click at [99, 132] on div "Policies" at bounding box center [114, 140] width 190 height 26
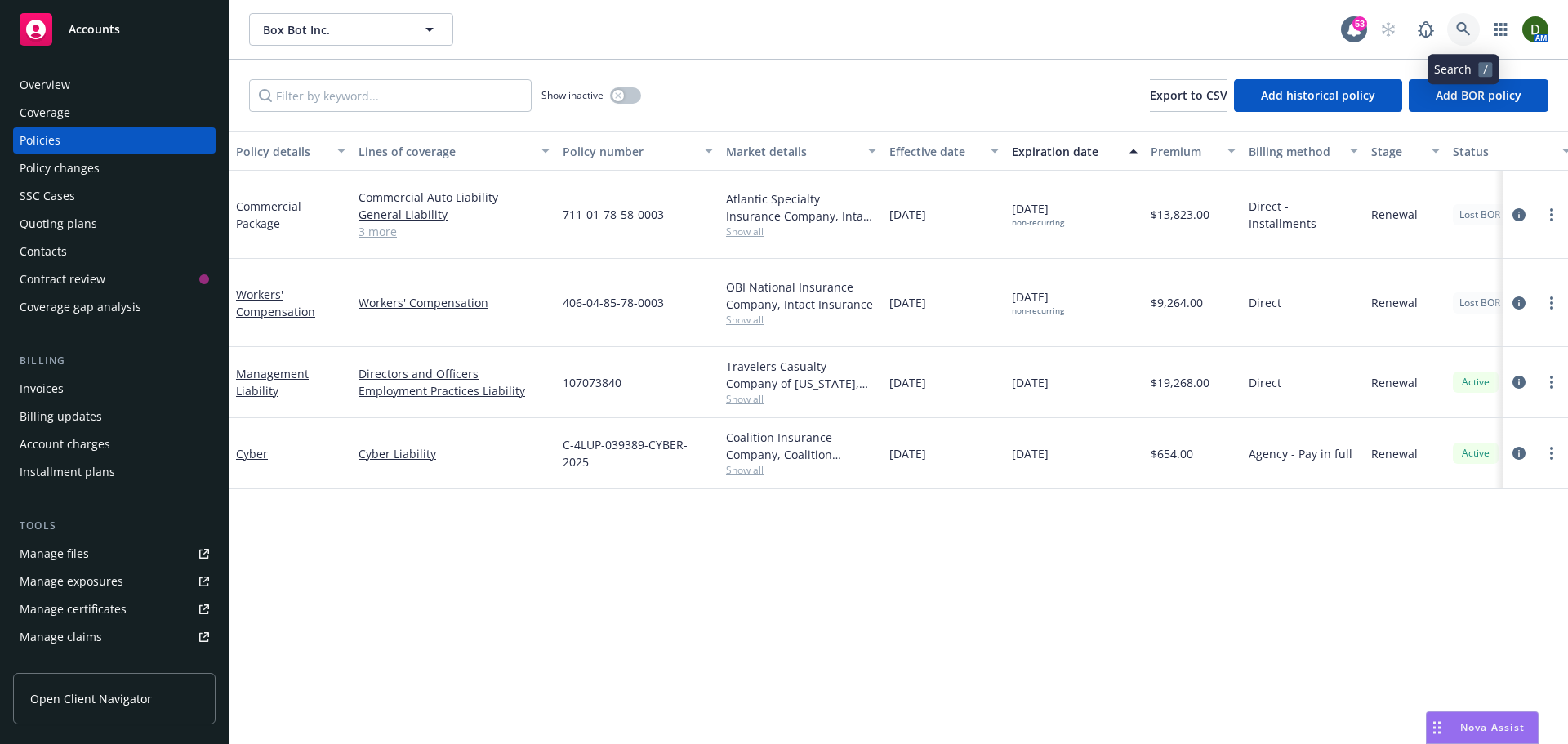
click at [1463, 25] on icon at bounding box center [1463, 29] width 15 height 15
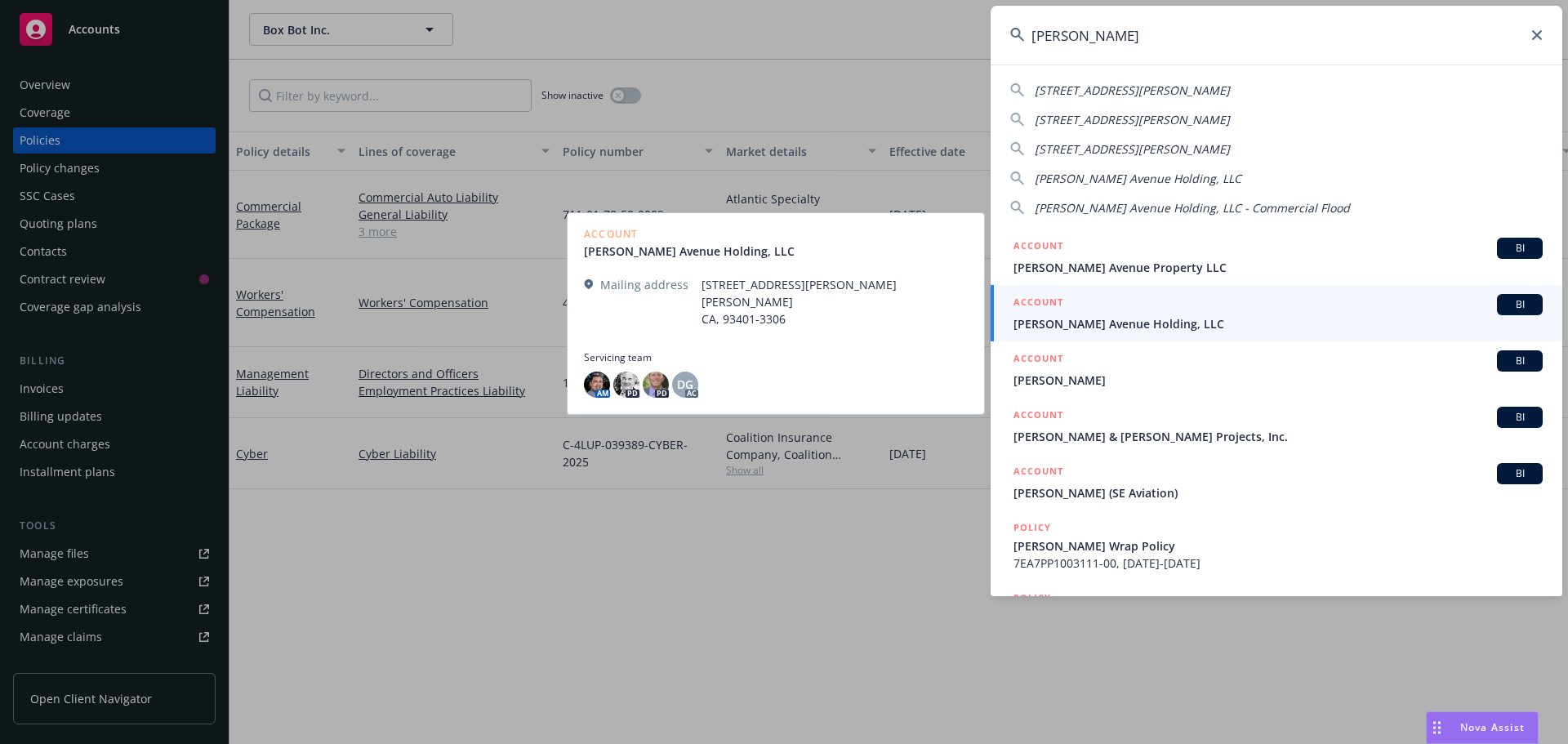
type input "[PERSON_NAME]"
click at [1238, 302] on div "ACCOUNT BI" at bounding box center [1278, 305] width 529 height 21
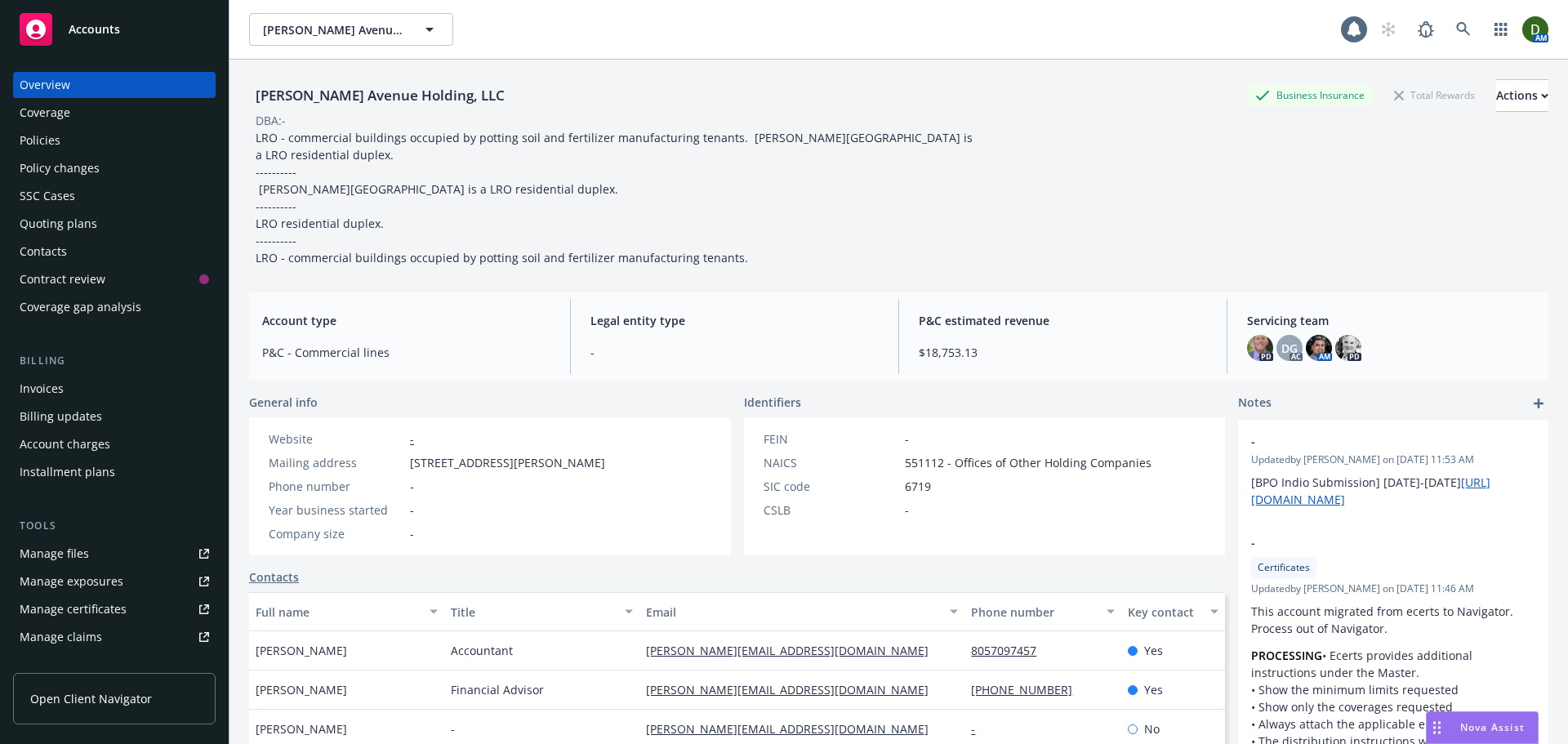
click at [102, 388] on div "Invoices" at bounding box center [114, 389] width 190 height 26
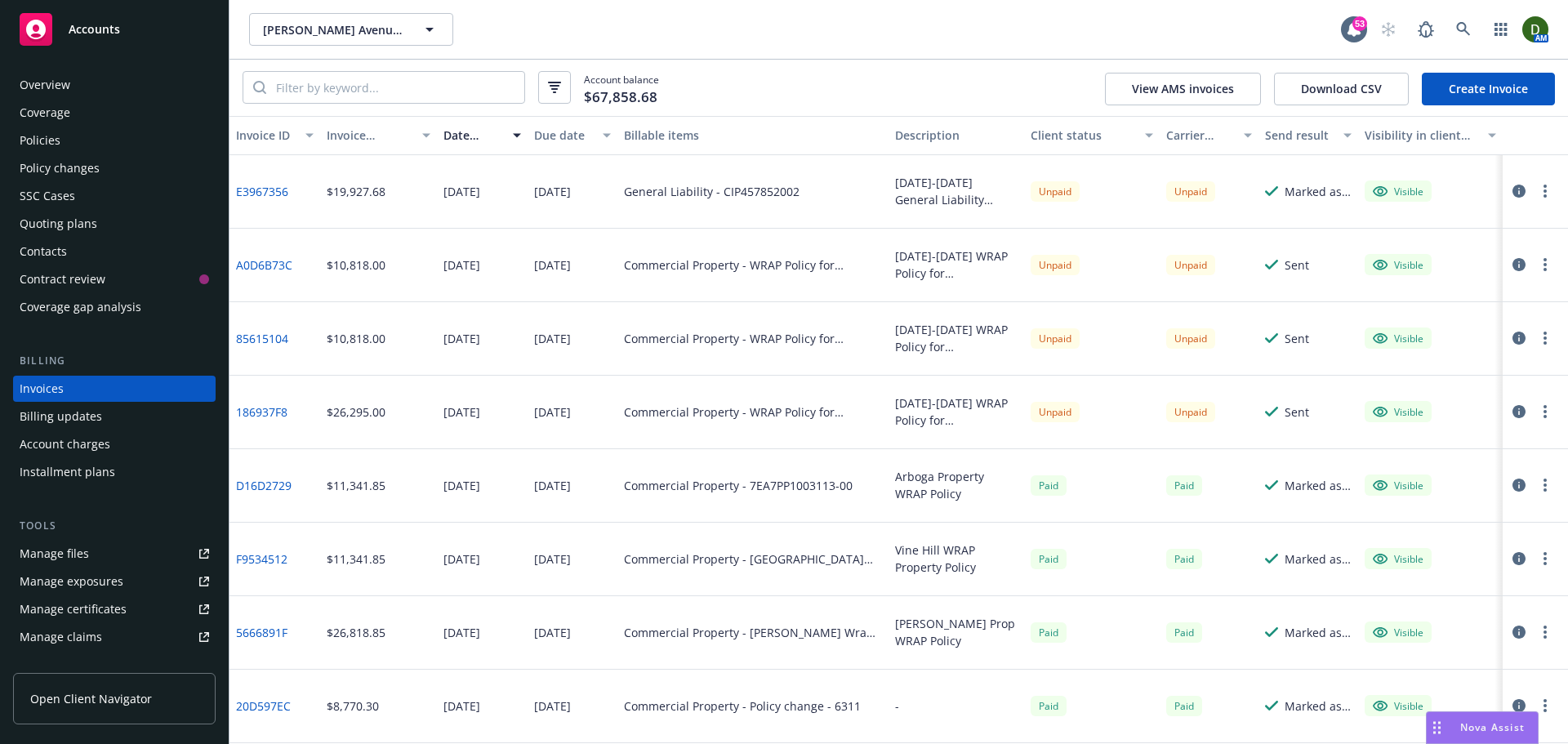
click at [288, 337] on link "85615104" at bounding box center [262, 339] width 53 height 18
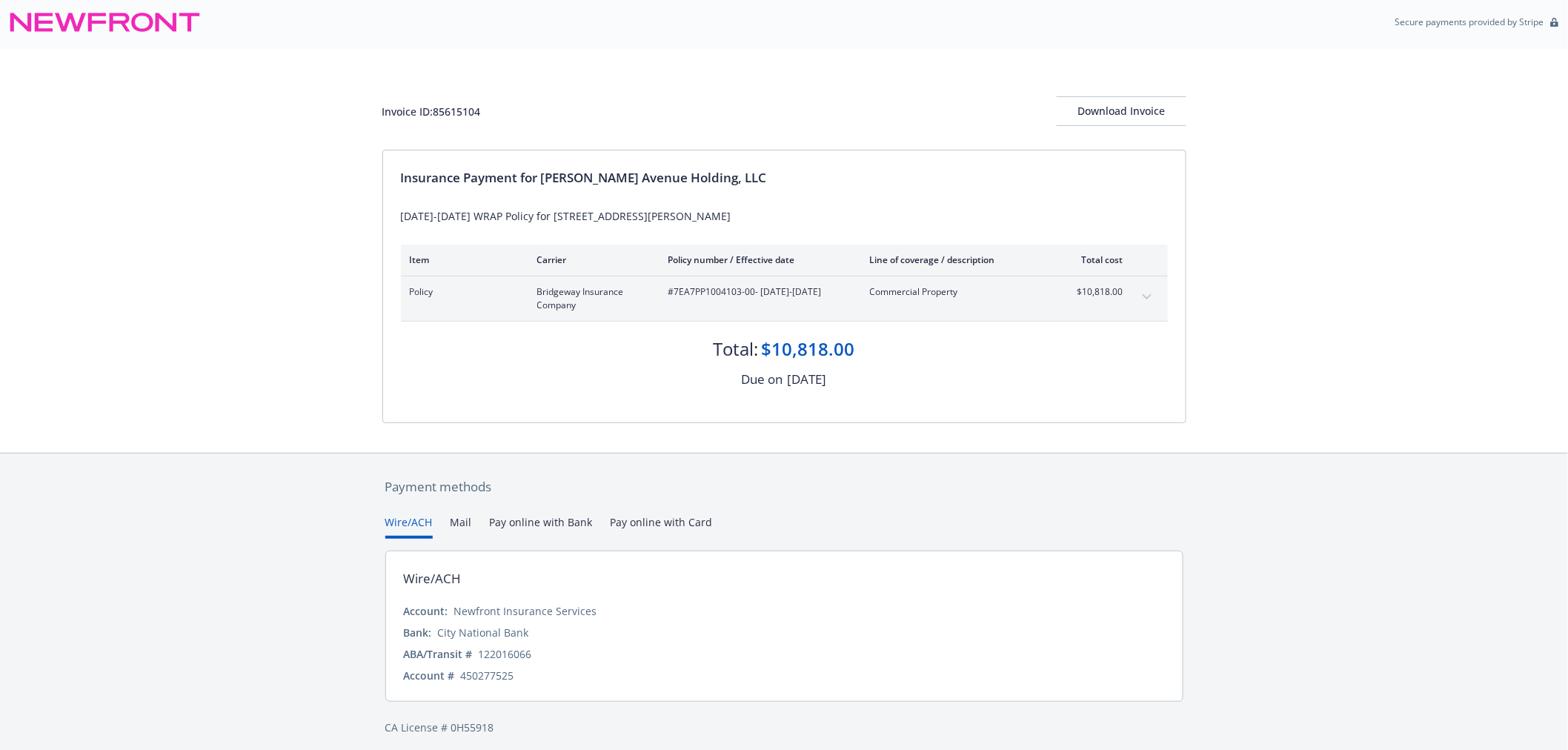
scroll to position [12, 0]
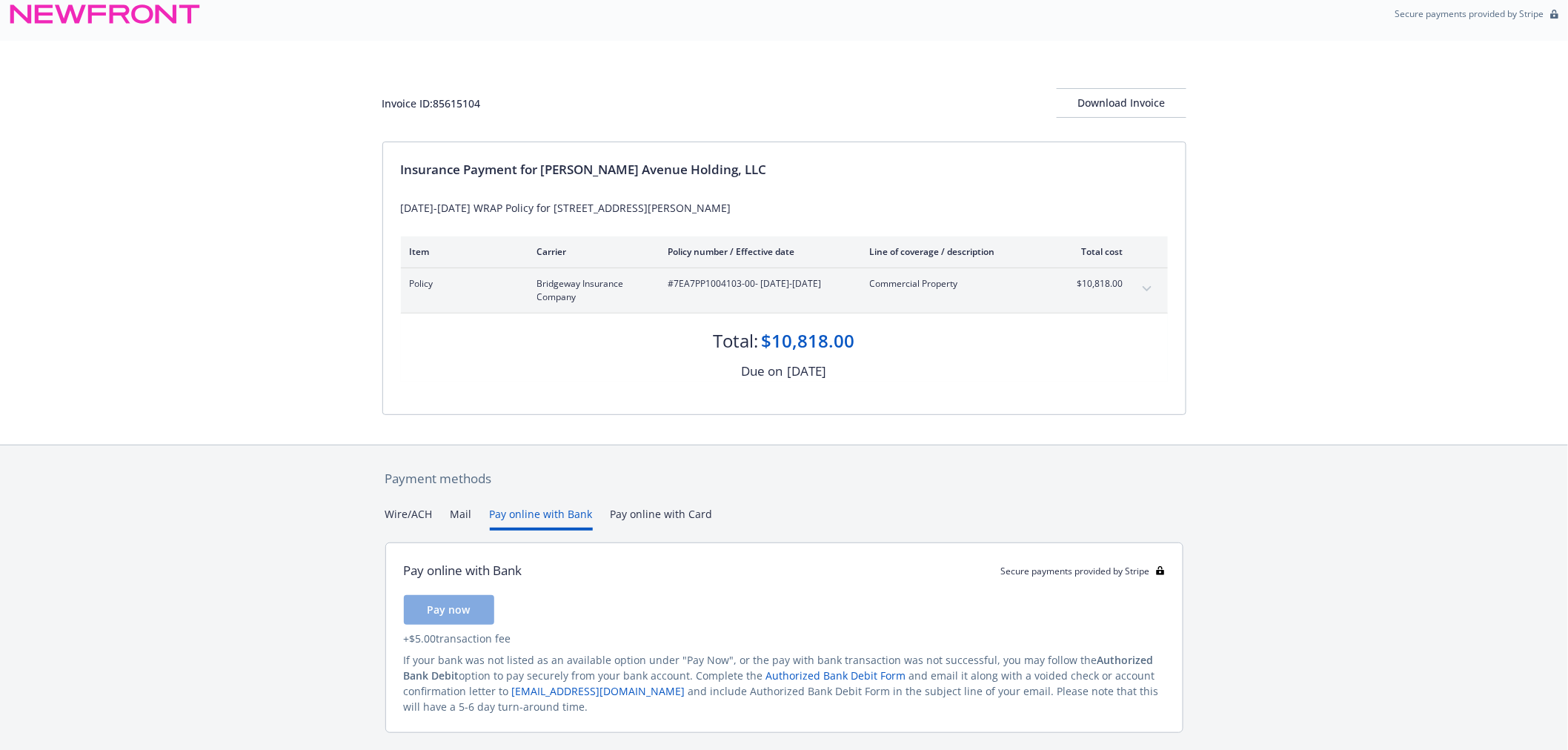
click at [545, 509] on button "Pay online with Bank" at bounding box center [542, 519] width 103 height 25
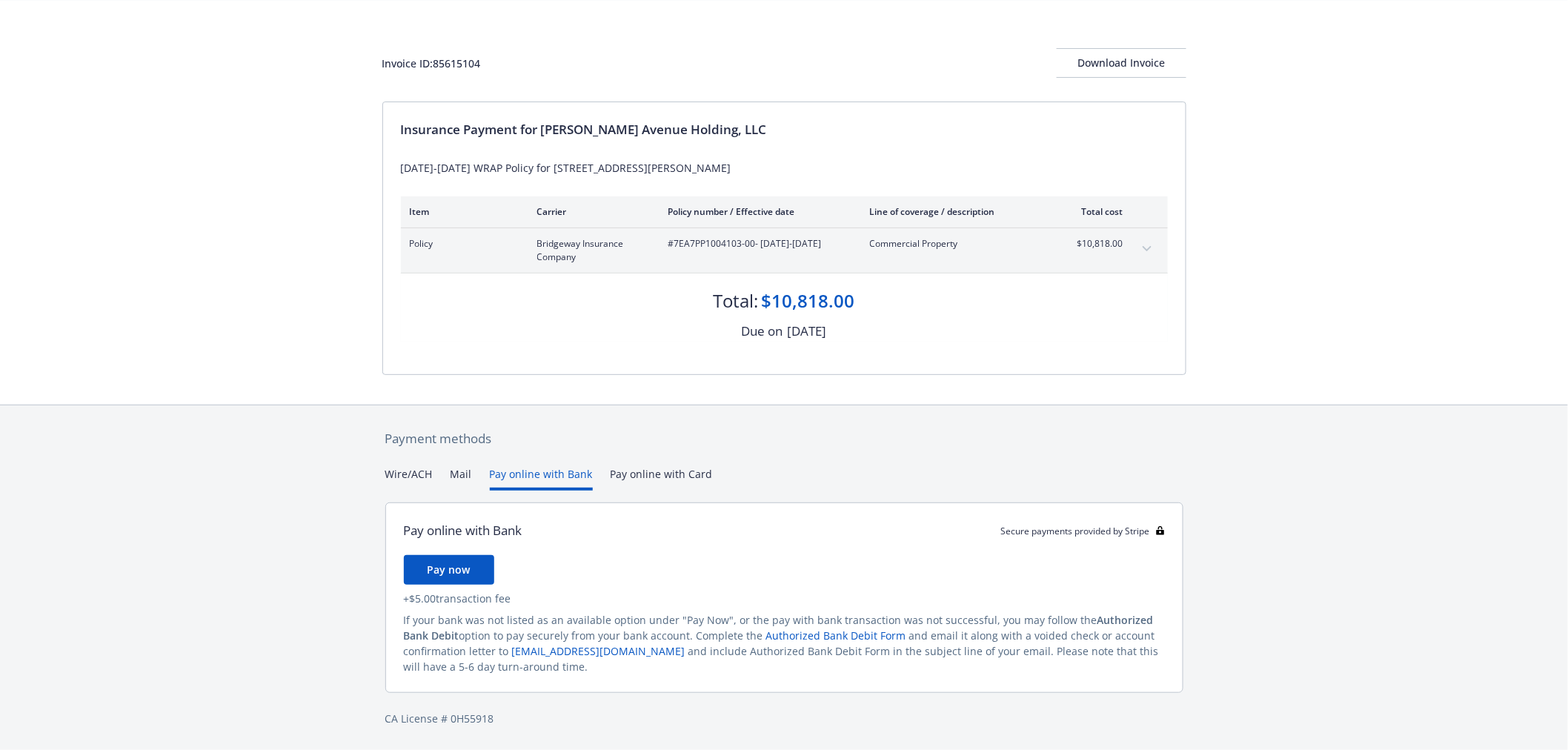
scroll to position [0, 0]
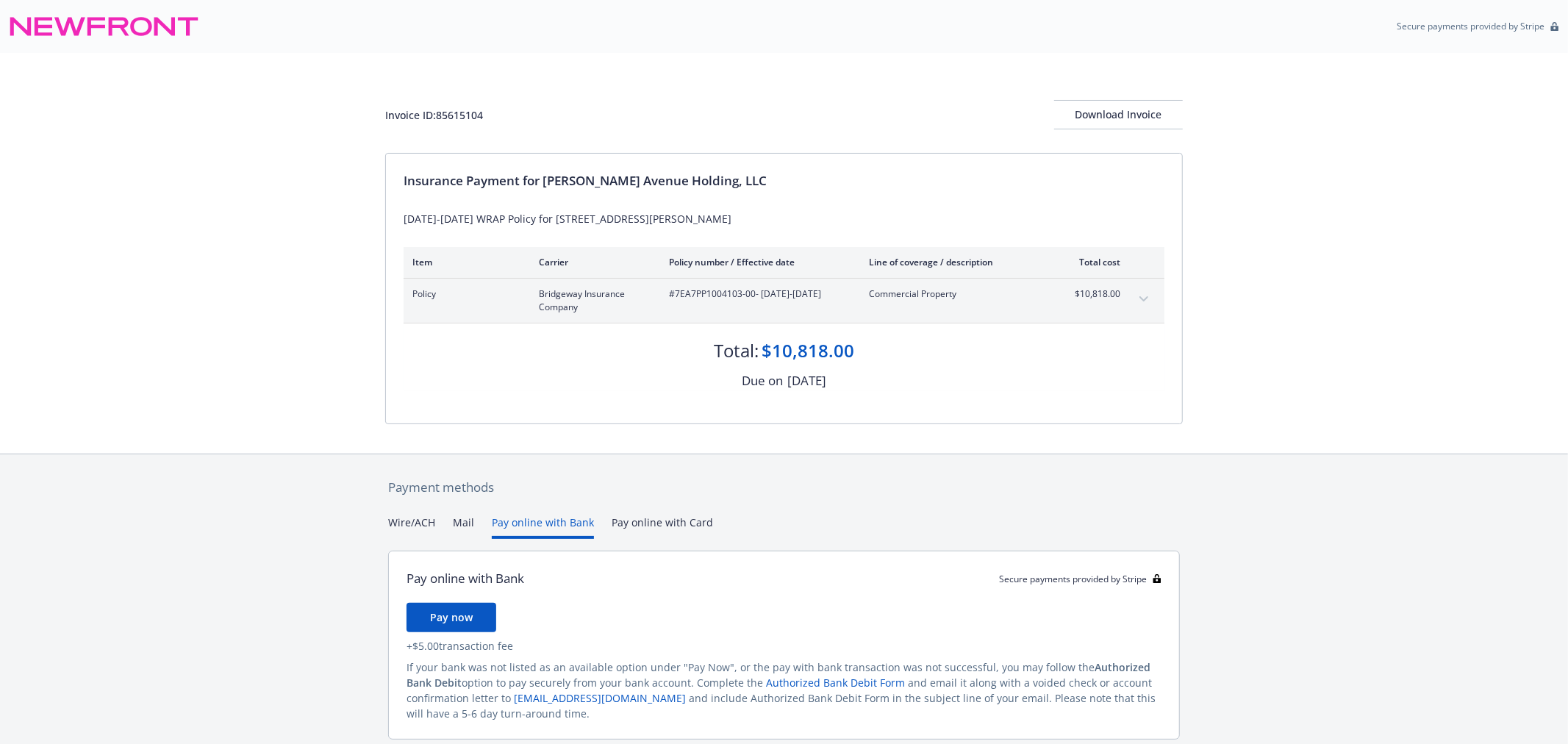
click at [664, 462] on div "Payment methods Wire/ACH Mail Pay online with Bank Pay online with Card Pay onl…" at bounding box center [784, 625] width 798 height 343
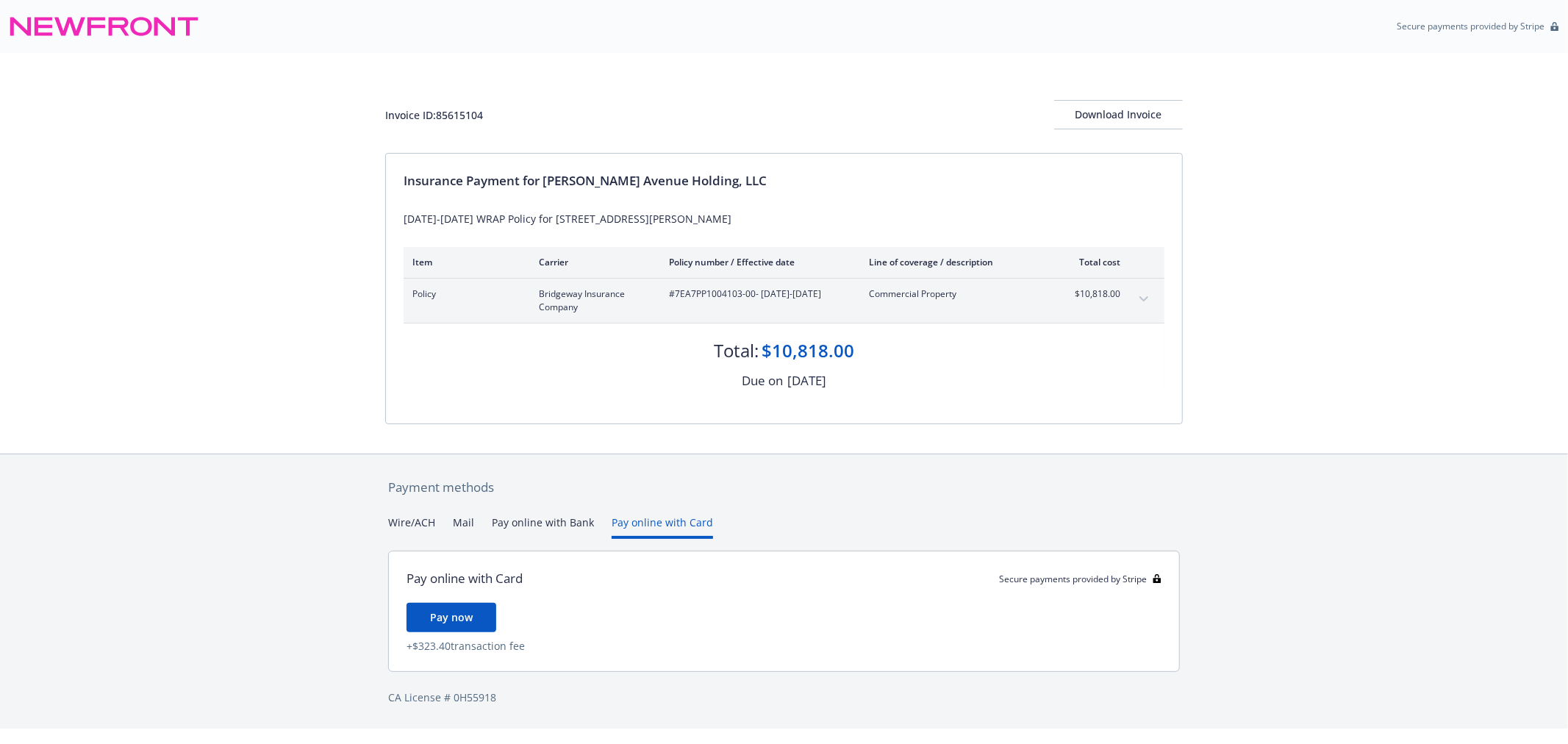
click at [445, 520] on div "Wire/ACH Mail Pay online with Bank Pay online with Card" at bounding box center [784, 527] width 792 height 25
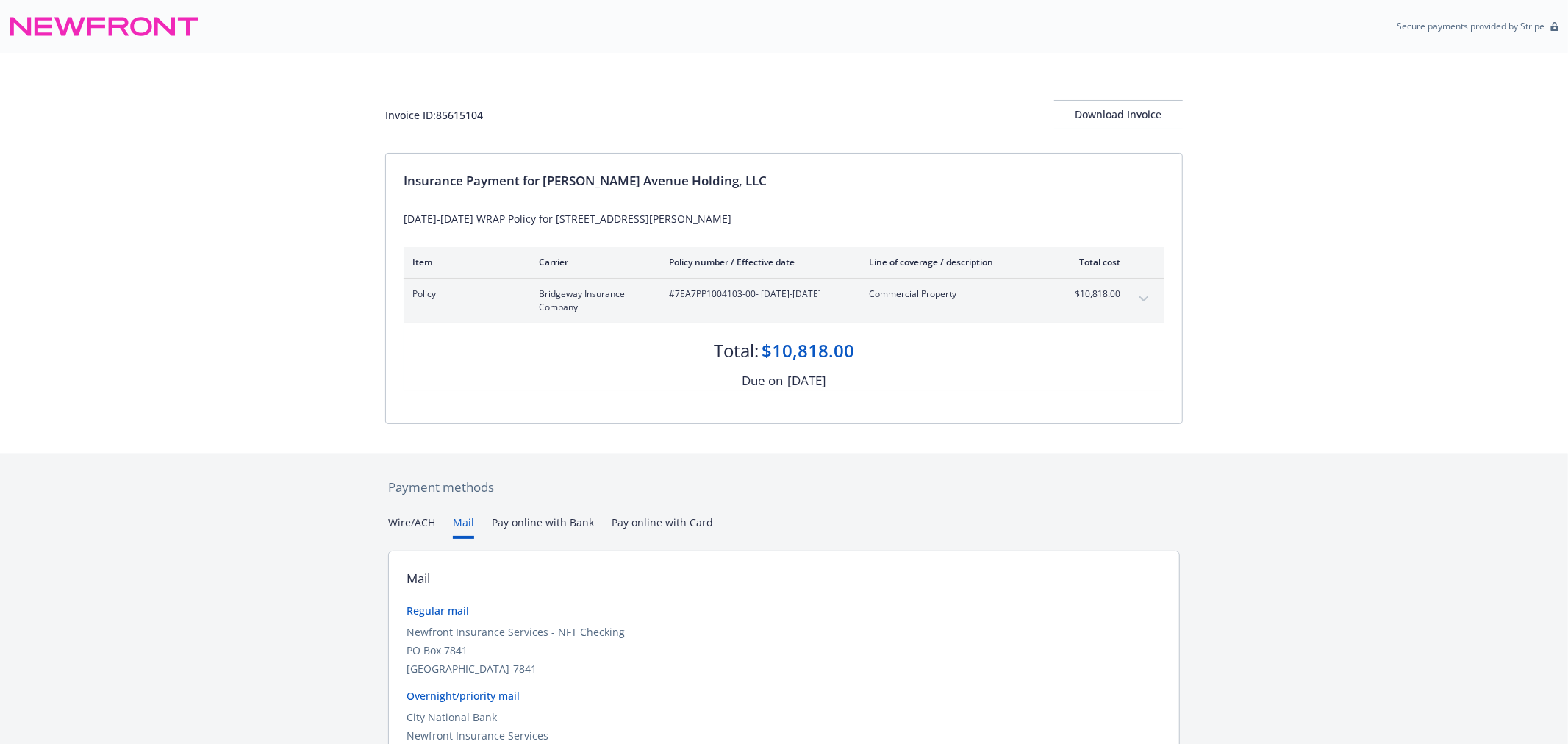
click at [465, 517] on button "Mail" at bounding box center [464, 527] width 21 height 25
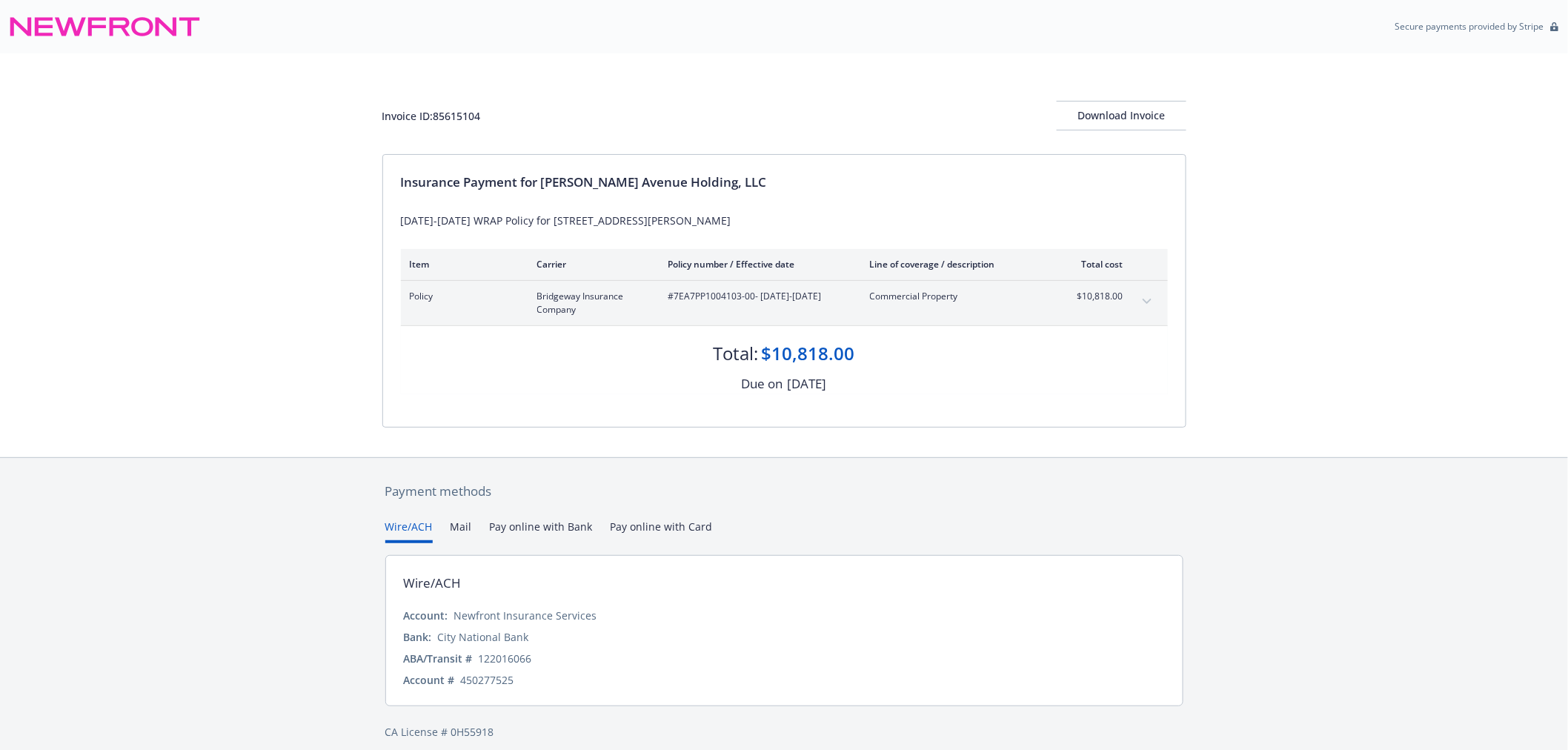
click at [405, 530] on button "Wire/ACH" at bounding box center [409, 531] width 48 height 25
click at [561, 527] on button "Pay online with Bank" at bounding box center [542, 531] width 103 height 25
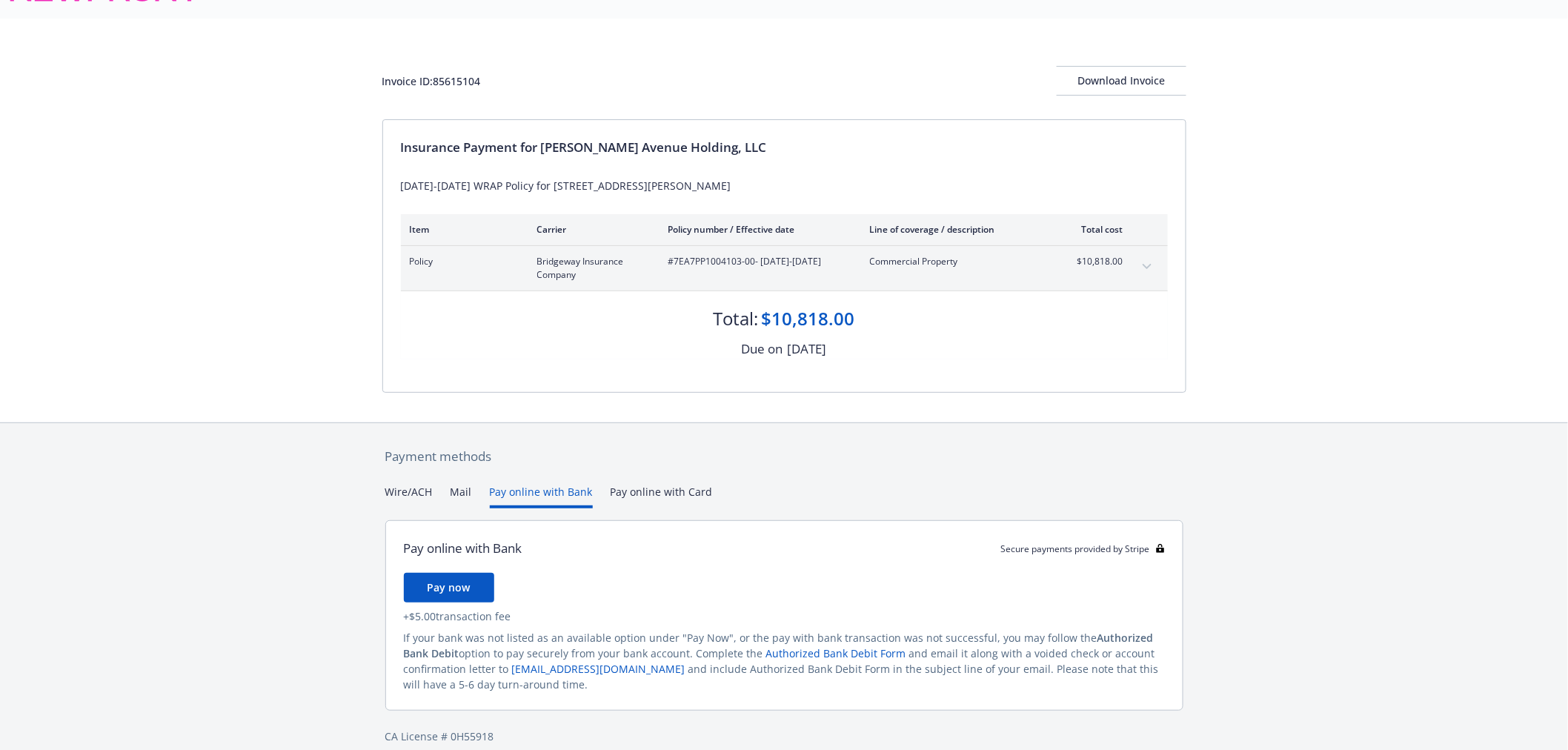
scroll to position [53, 0]
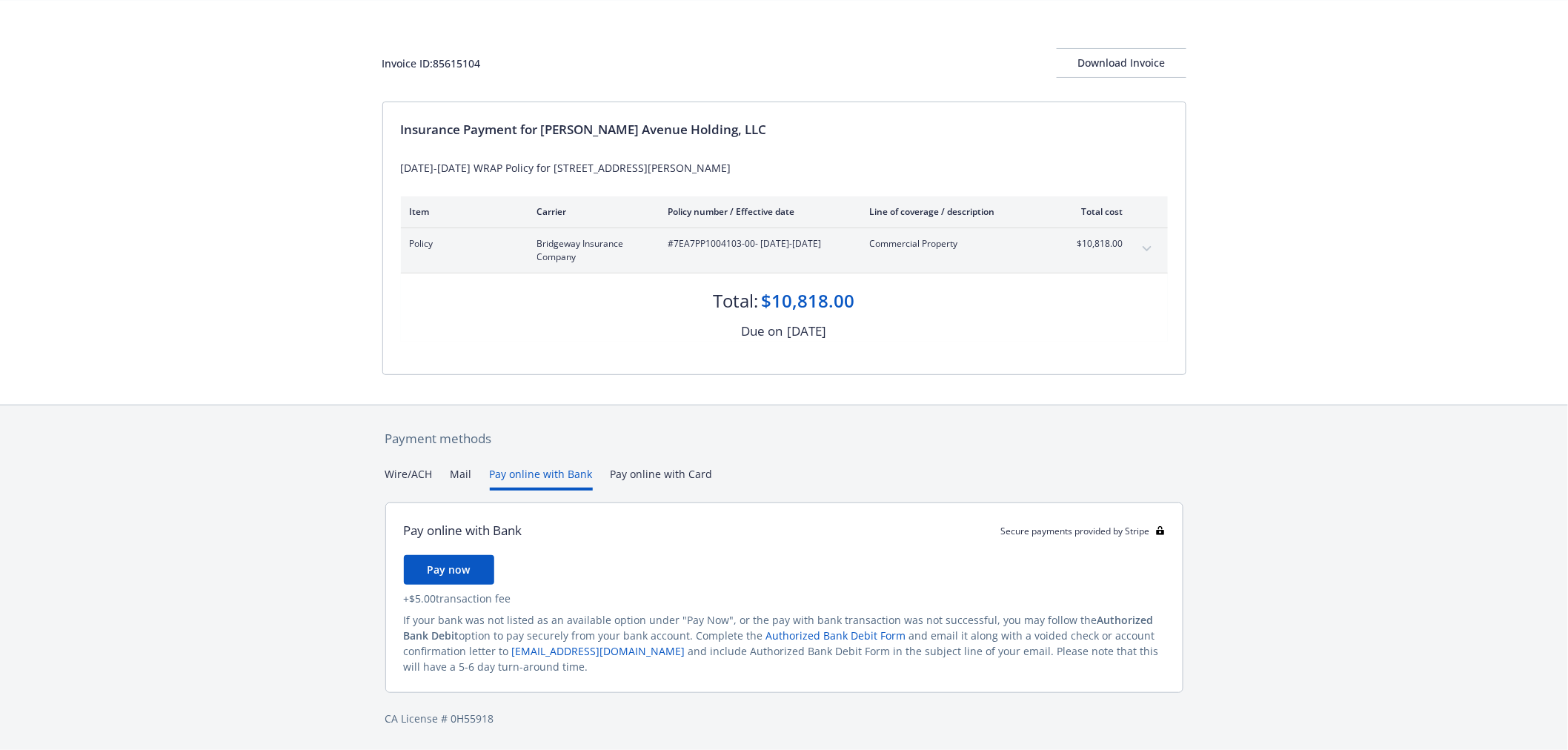
click at [463, 469] on button "Mail" at bounding box center [461, 479] width 21 height 25
click at [554, 389] on div "Secure payments provided by Stripe Invoice ID: 85615104 Download Invoice Insura…" at bounding box center [784, 348] width 1568 height 803
drag, startPoint x: 668, startPoint y: 458, endPoint x: 664, endPoint y: 480, distance: 22.4
click at [670, 461] on div "Payment methods Wire/ACH Mail Pay online with Bank Pay online with Card Pay onl…" at bounding box center [784, 578] width 804 height 345
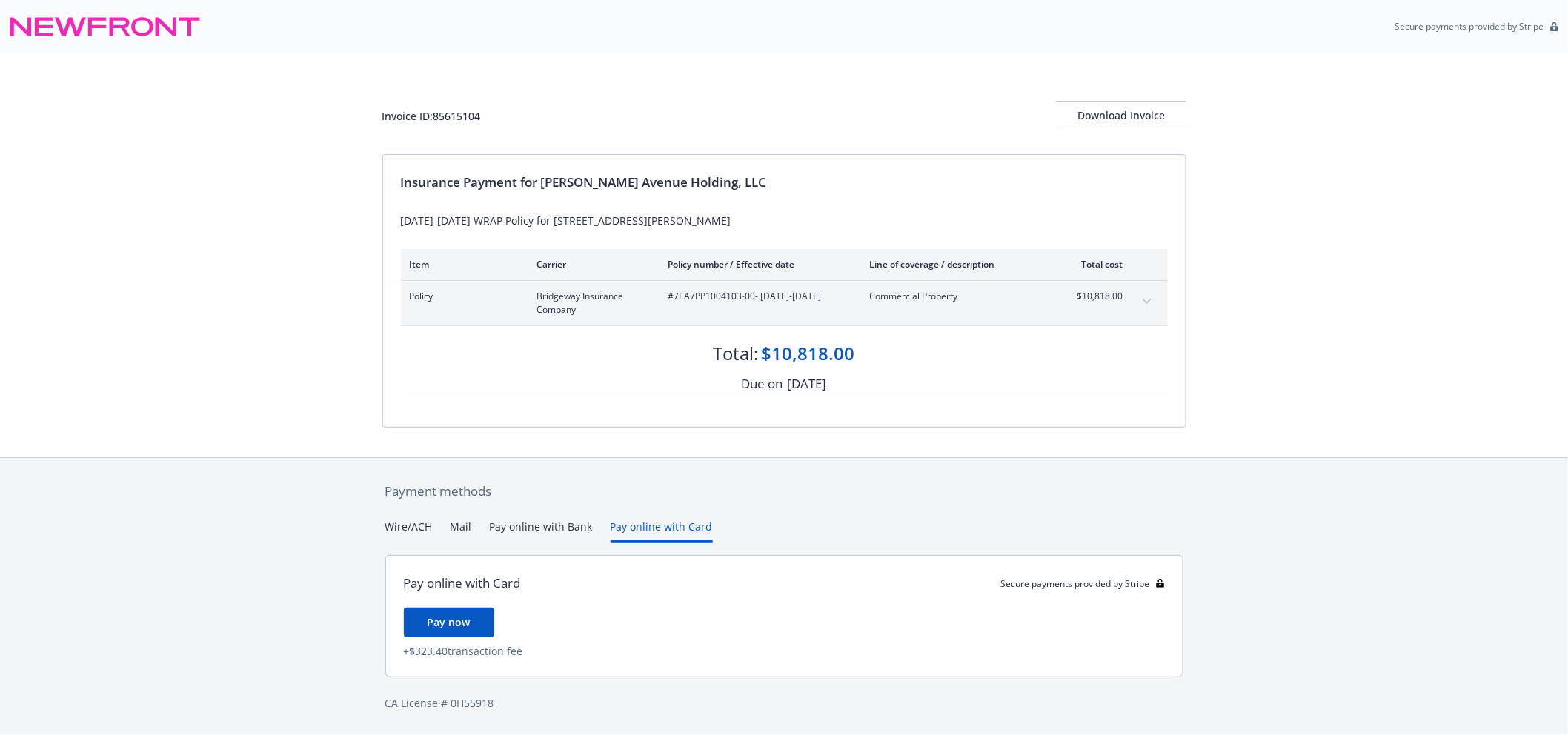
scroll to position [0, 0]
click at [664, 480] on div "Payment methods Wire/ACH Mail Pay online with Bank Pay online with Card Pay onl…" at bounding box center [791, 596] width 804 height 277
click at [463, 517] on div "Payment methods Wire/ACH Mail Pay online with Bank Pay online with Card Pay onl…" at bounding box center [791, 596] width 804 height 277
click at [460, 527] on button "Mail" at bounding box center [461, 531] width 21 height 25
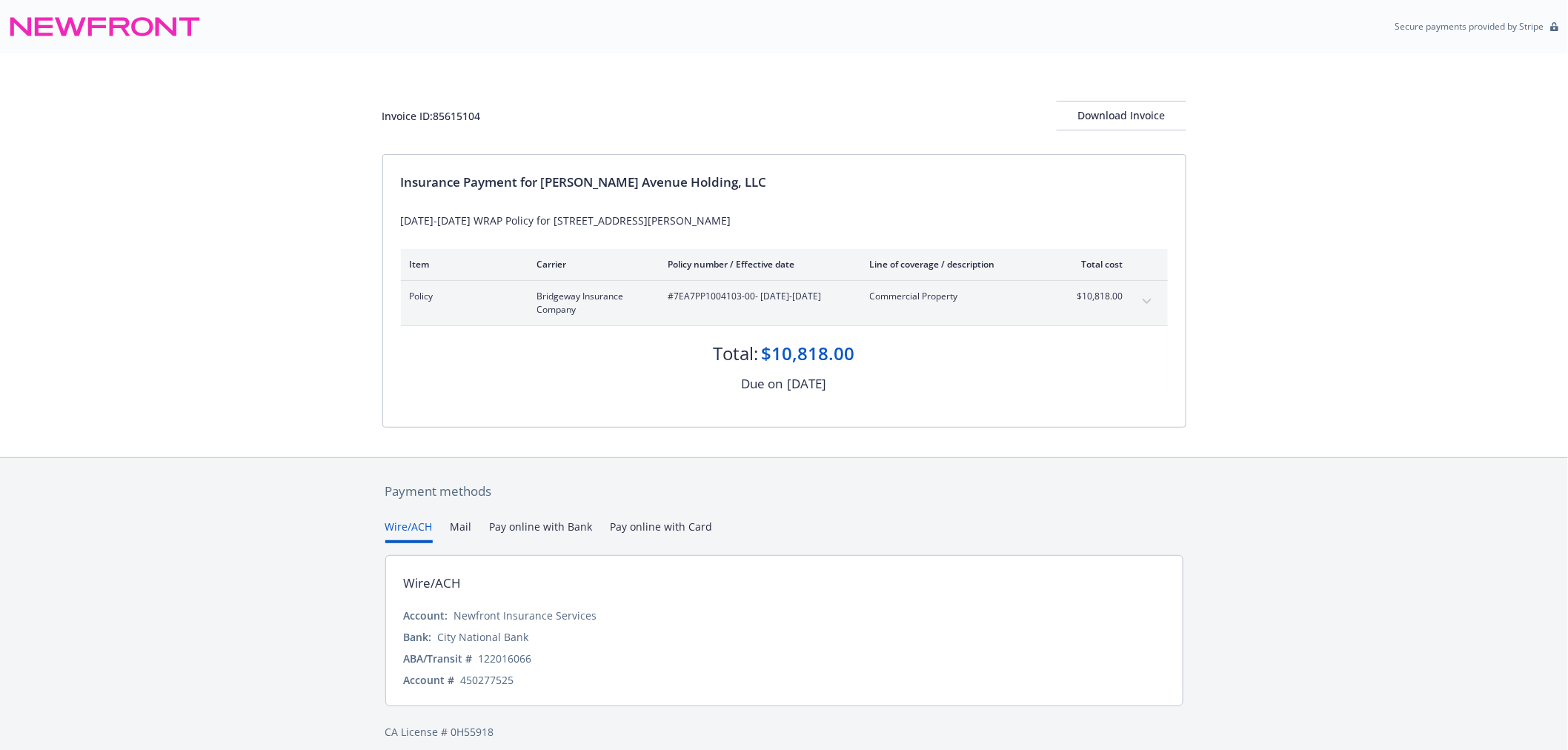
click at [398, 534] on button "Wire/ACH" at bounding box center [409, 531] width 48 height 25
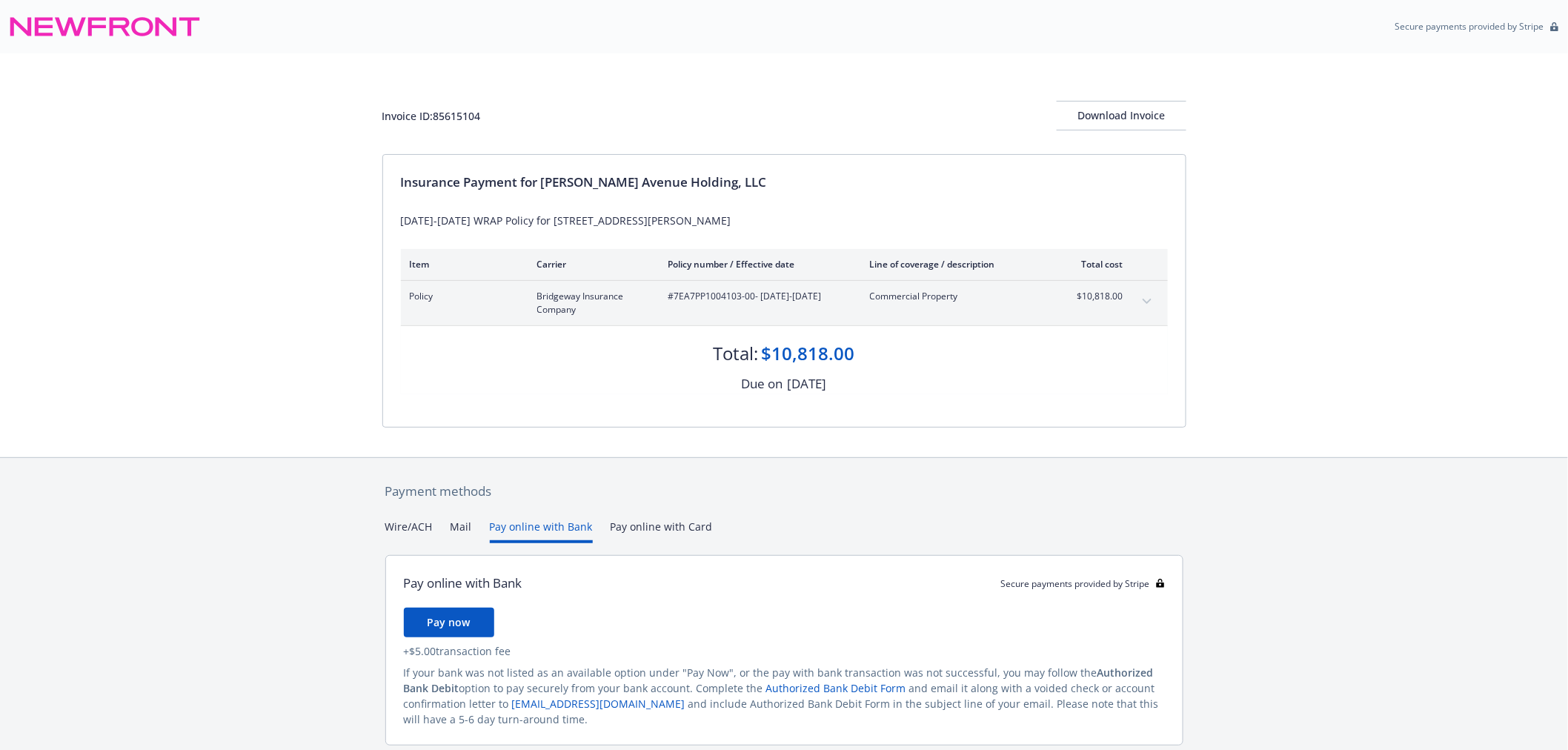
click at [537, 530] on button "Pay online with Bank" at bounding box center [542, 531] width 103 height 25
click at [437, 546] on div "Pay online with Bank Secure payments provided by Stripe Pay now + $5.00 transac…" at bounding box center [784, 644] width 799 height 202
click at [443, 528] on div "Wire/ACH Mail Pay online with Bank Pay online with Card" at bounding box center [784, 531] width 799 height 25
click at [418, 528] on button "Wire/ACH" at bounding box center [409, 531] width 48 height 25
click at [494, 519] on button "Pay online with Bank" at bounding box center [542, 531] width 103 height 25
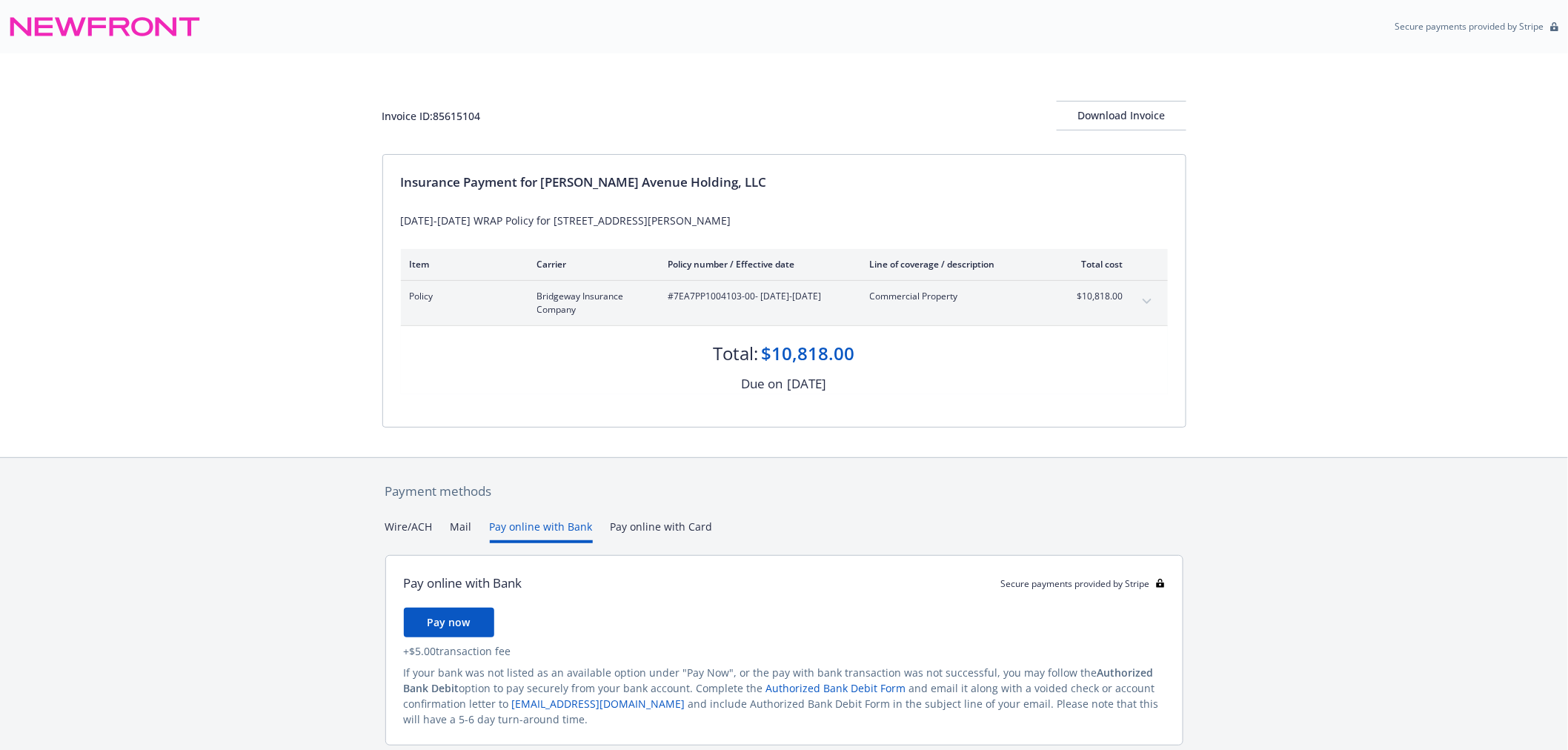
click at [470, 522] on div "Wire/ACH Mail Pay online with Bank Pay online with Card" at bounding box center [784, 531] width 799 height 25
click at [462, 527] on button "Mail" at bounding box center [461, 531] width 21 height 25
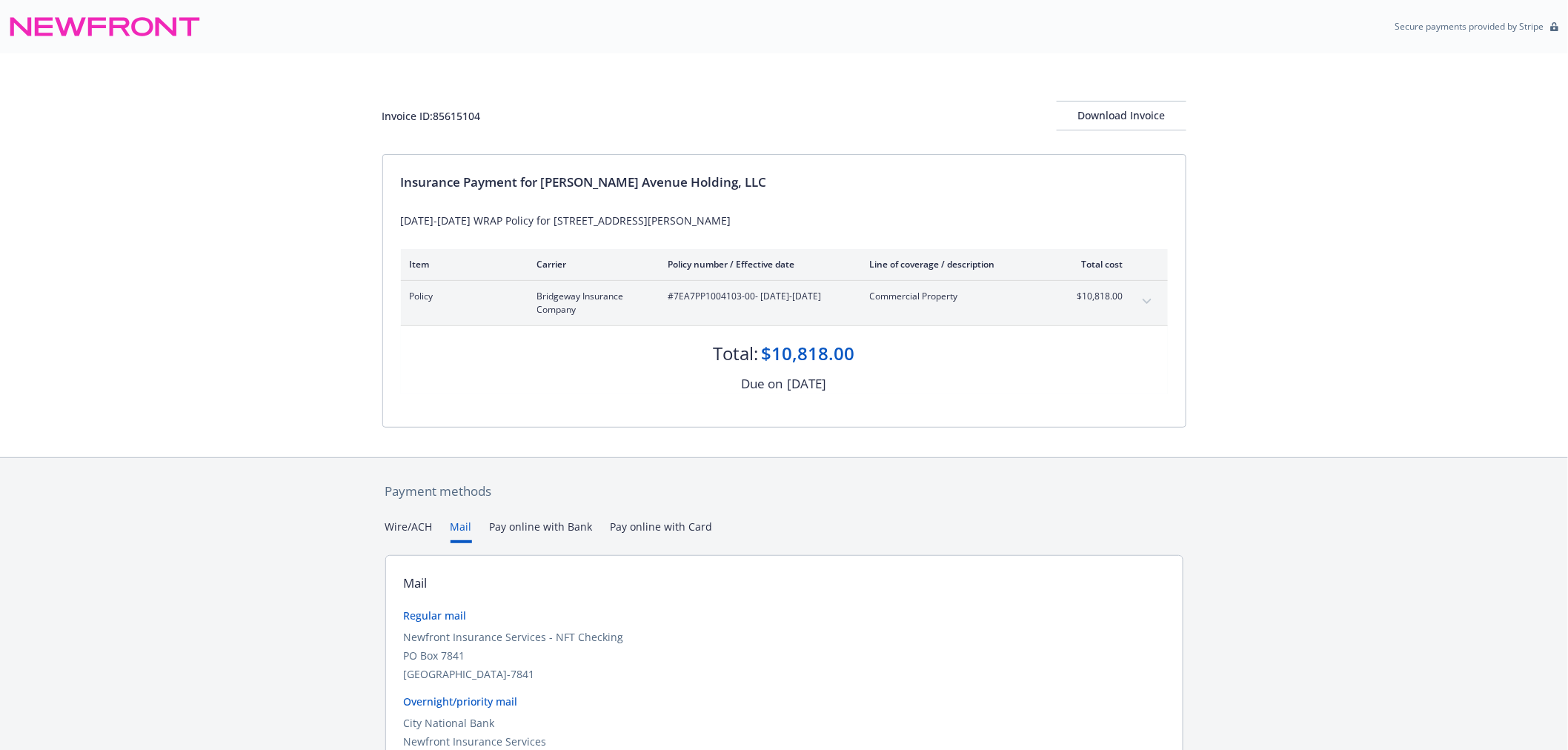
click at [443, 508] on div "Payment methods Wire/ACH Mail Pay online with Bank Pay online with Card Mail Re…" at bounding box center [784, 669] width 804 height 423
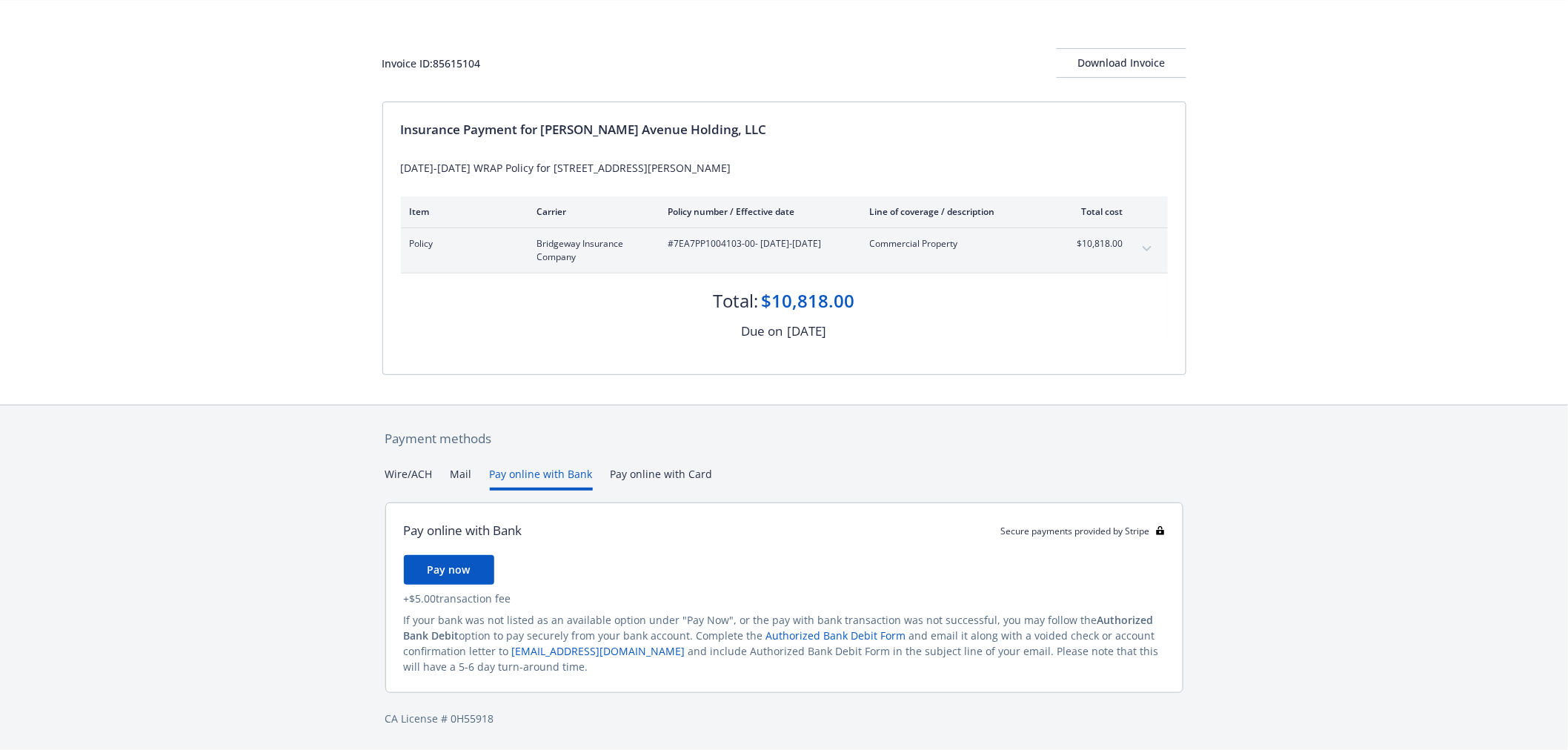
click at [545, 398] on div "Secure payments provided by Stripe Invoice ID: 85615104 Download Invoice Insura…" at bounding box center [784, 348] width 1568 height 803
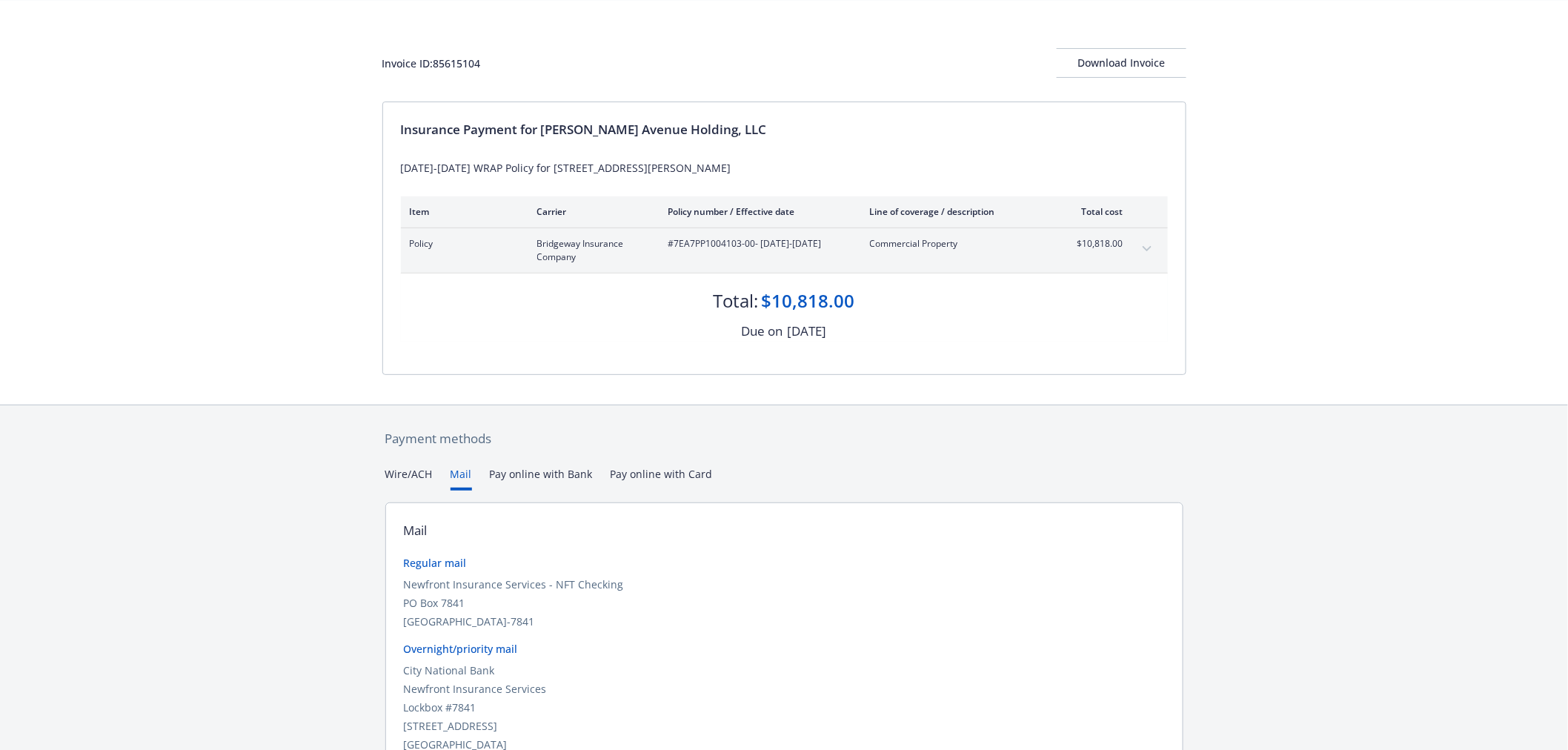
click at [462, 473] on button "Mail" at bounding box center [461, 479] width 21 height 25
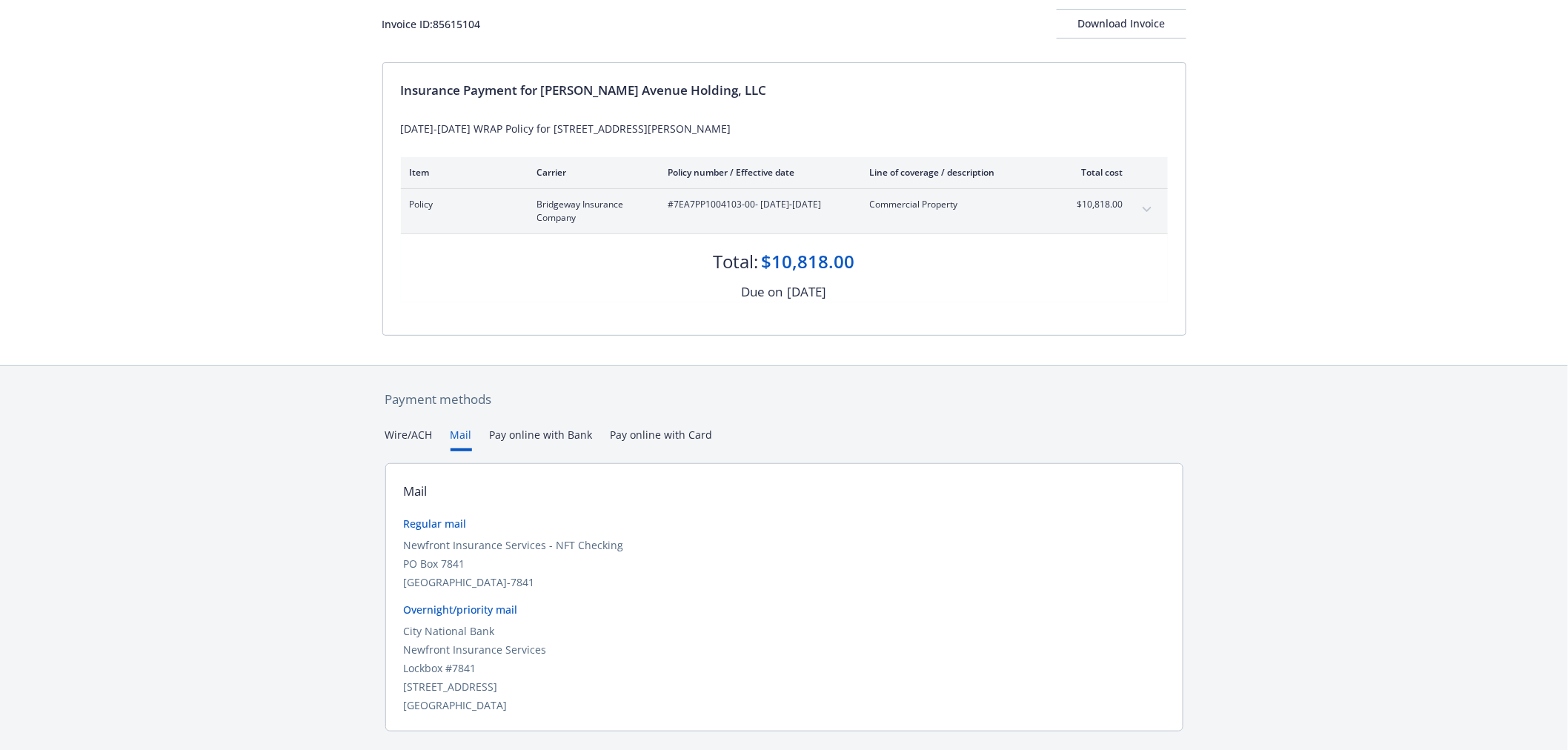
scroll to position [130, 0]
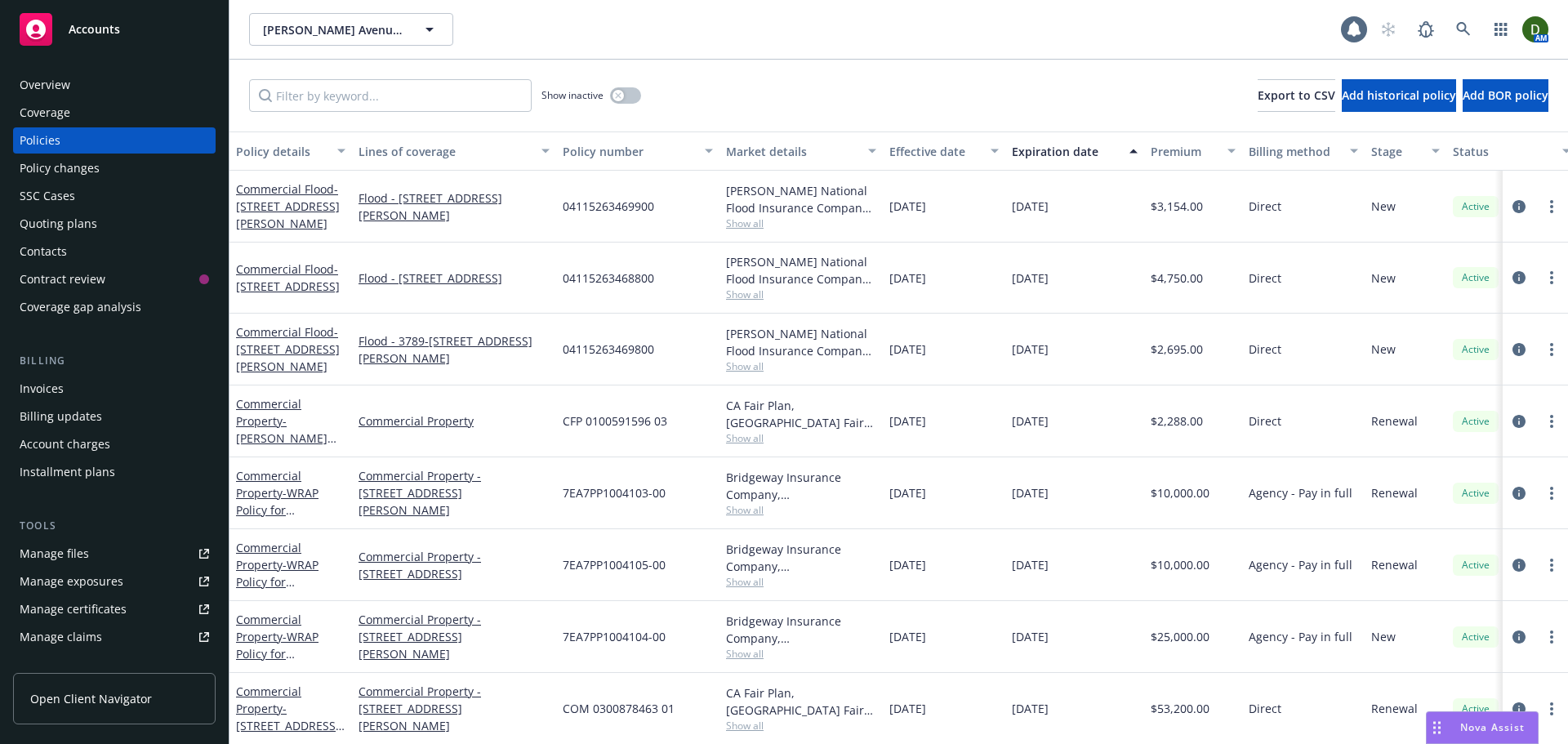
click at [154, 550] on link "Manage files" at bounding box center [114, 553] width 202 height 26
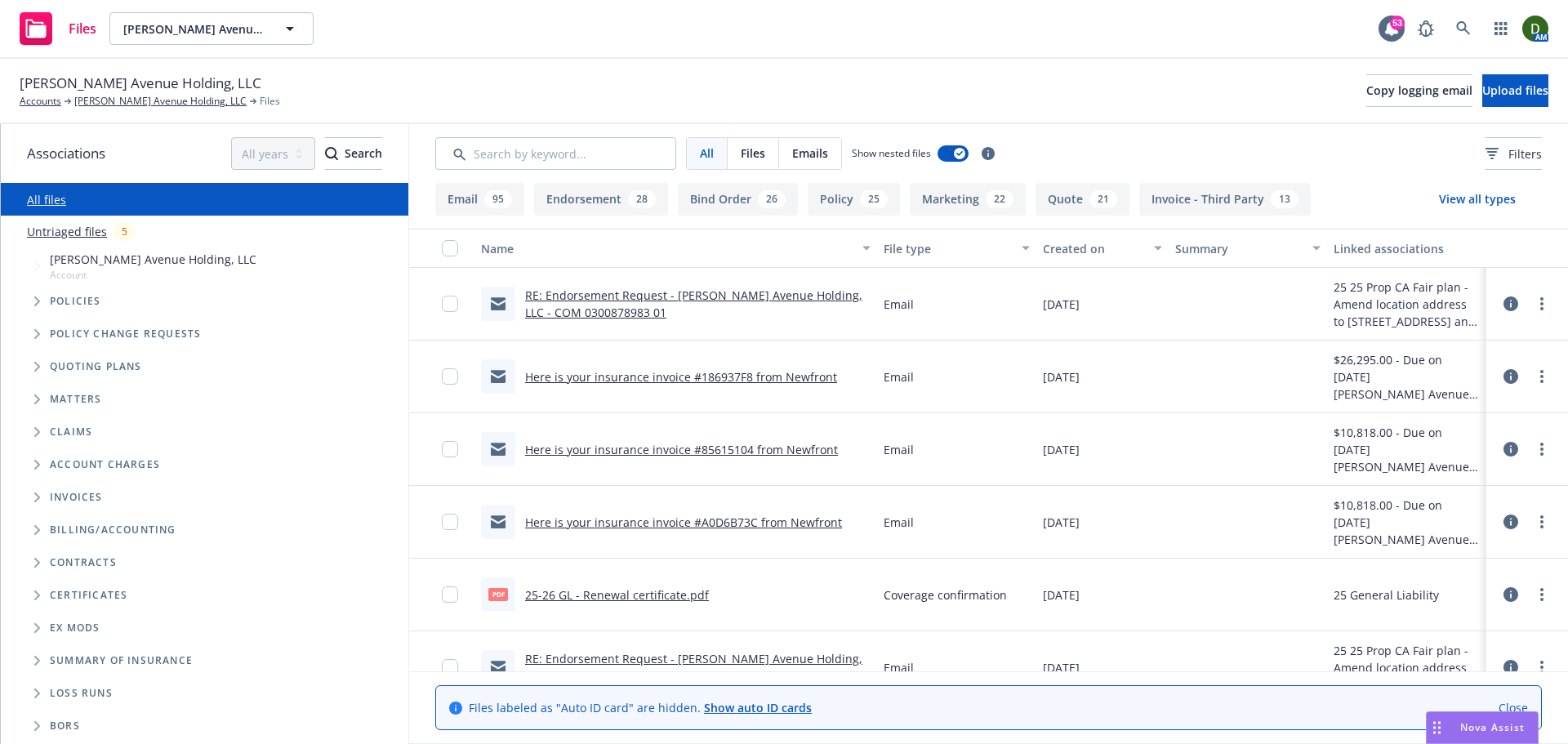
click at [574, 312] on link "RE: Endorsement Request - [PERSON_NAME] Avenue Holding, LLC - COM 0300878983 01" at bounding box center [693, 304] width 337 height 33
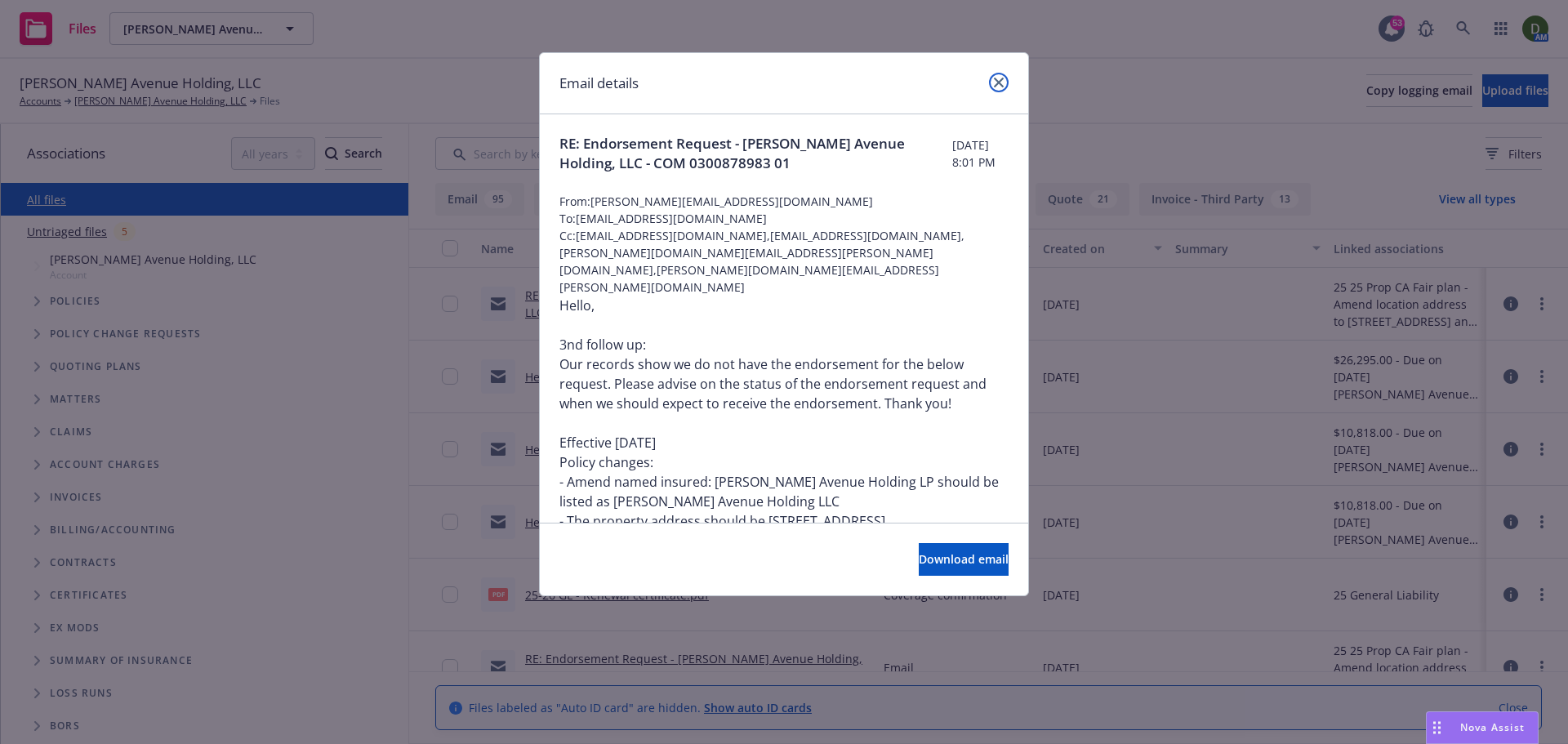
click at [1006, 79] on link "close" at bounding box center [999, 83] width 19 height 19
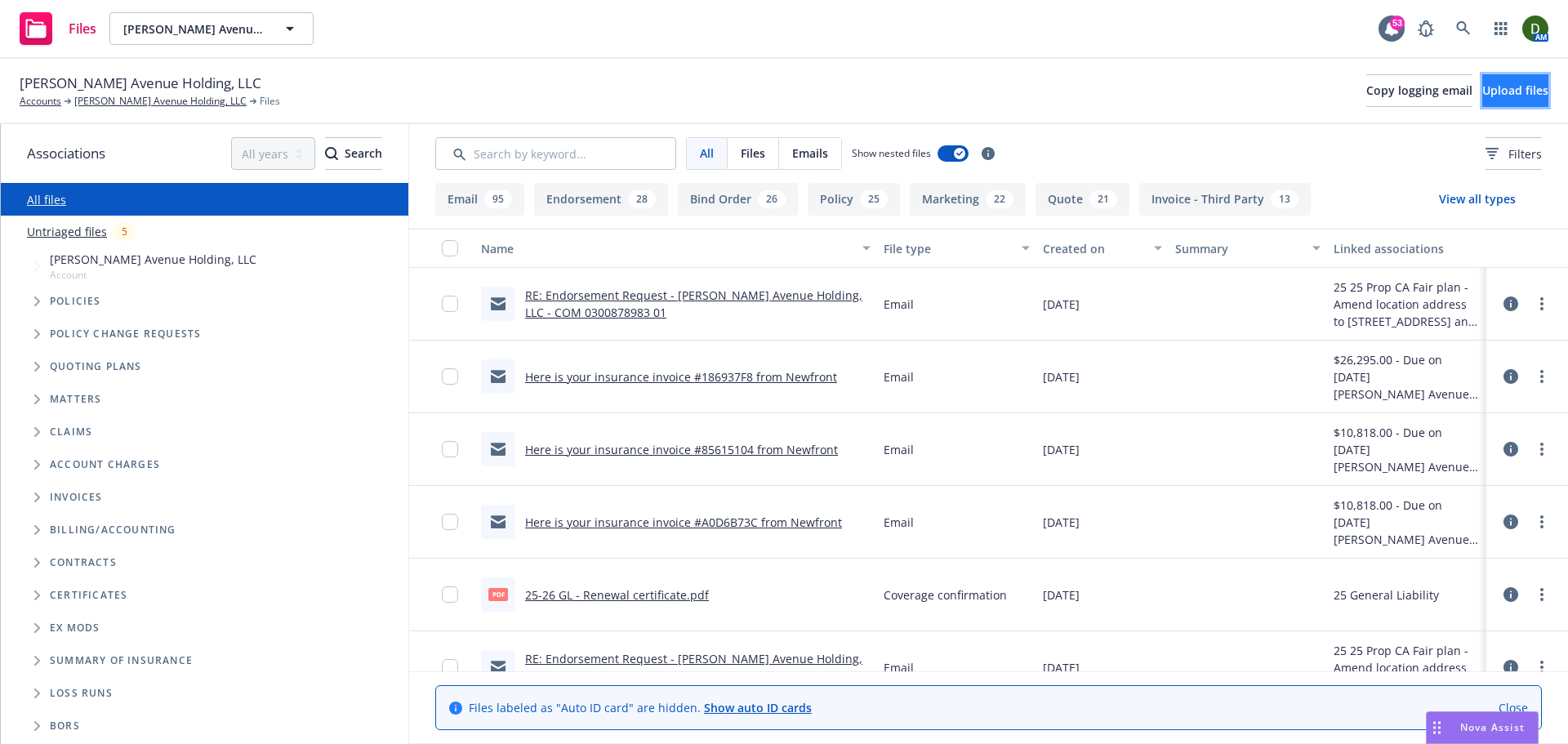
click at [1511, 89] on span "Upload files" at bounding box center [1515, 91] width 66 height 16
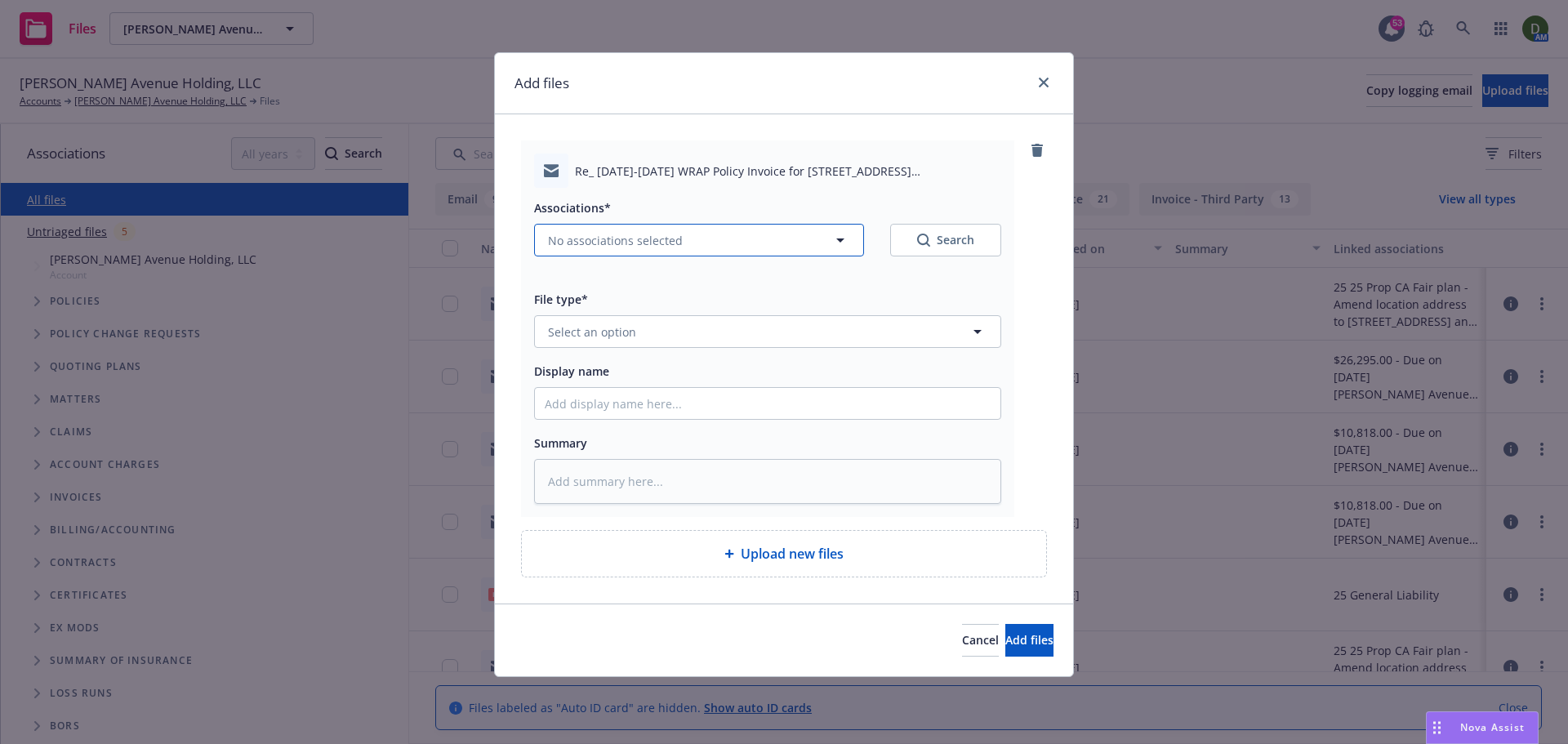
click at [616, 245] on span "No associations selected" at bounding box center [615, 241] width 134 height 18
type textarea "x"
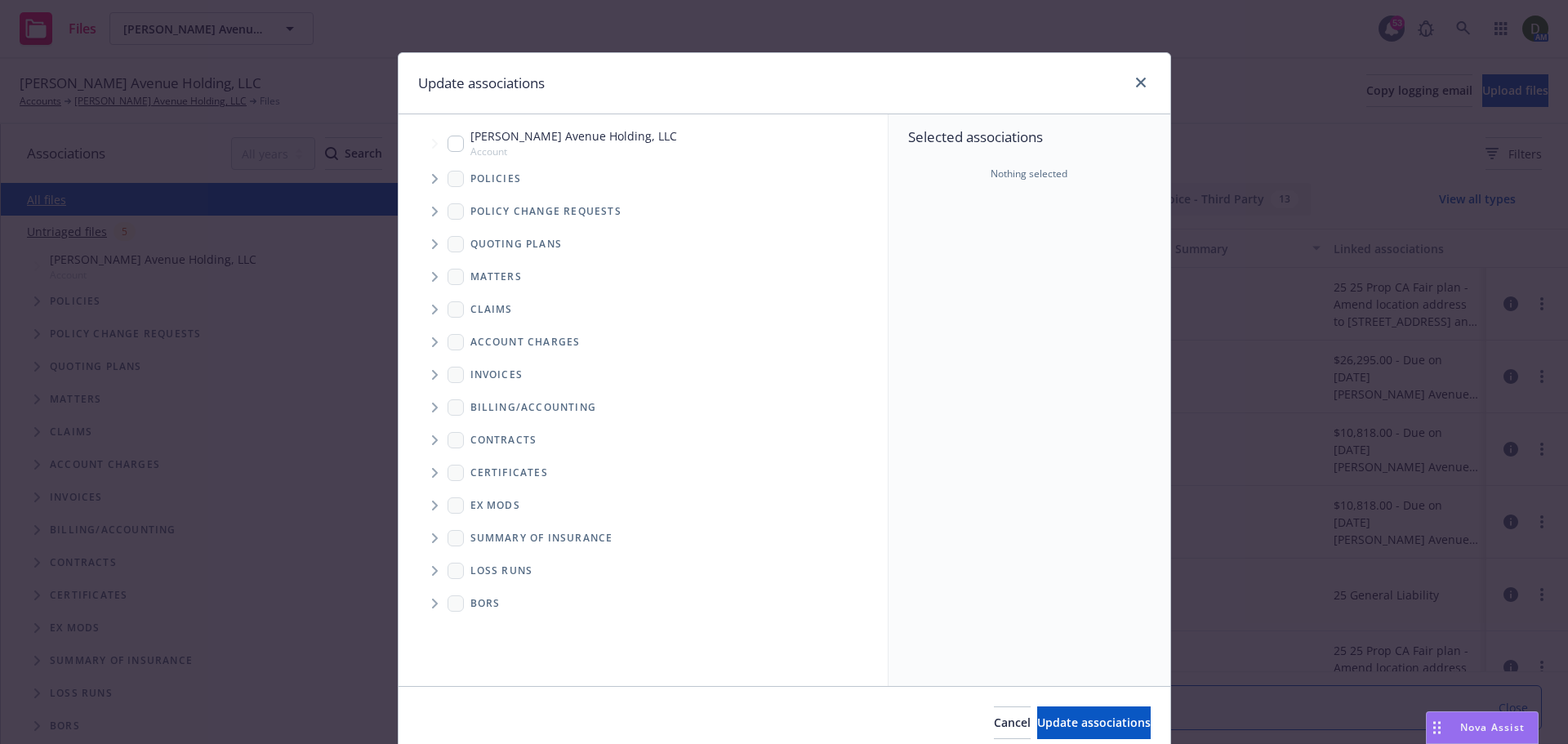
click at [429, 169] on span "Tree Example" at bounding box center [434, 178] width 26 height 26
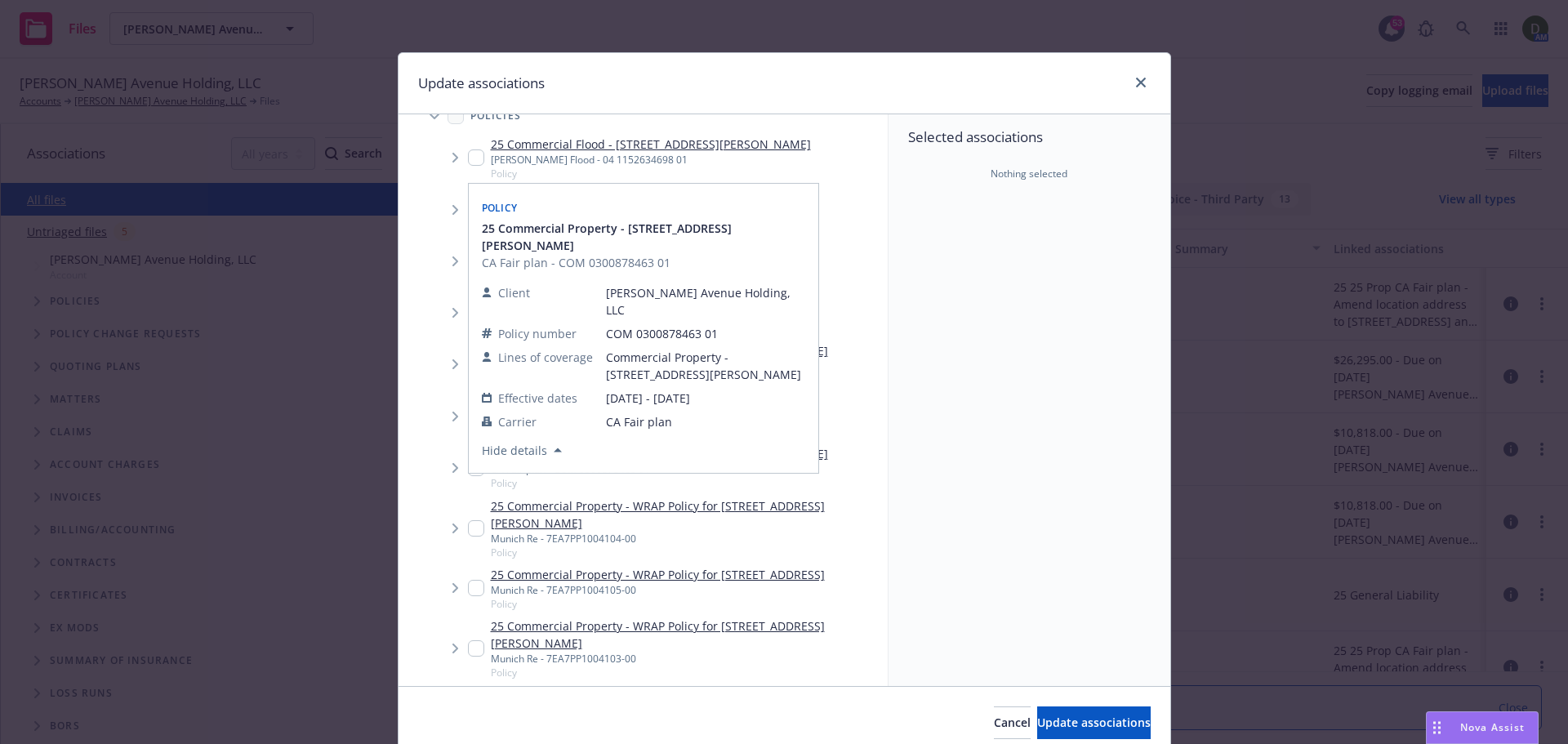
scroll to position [82, 0]
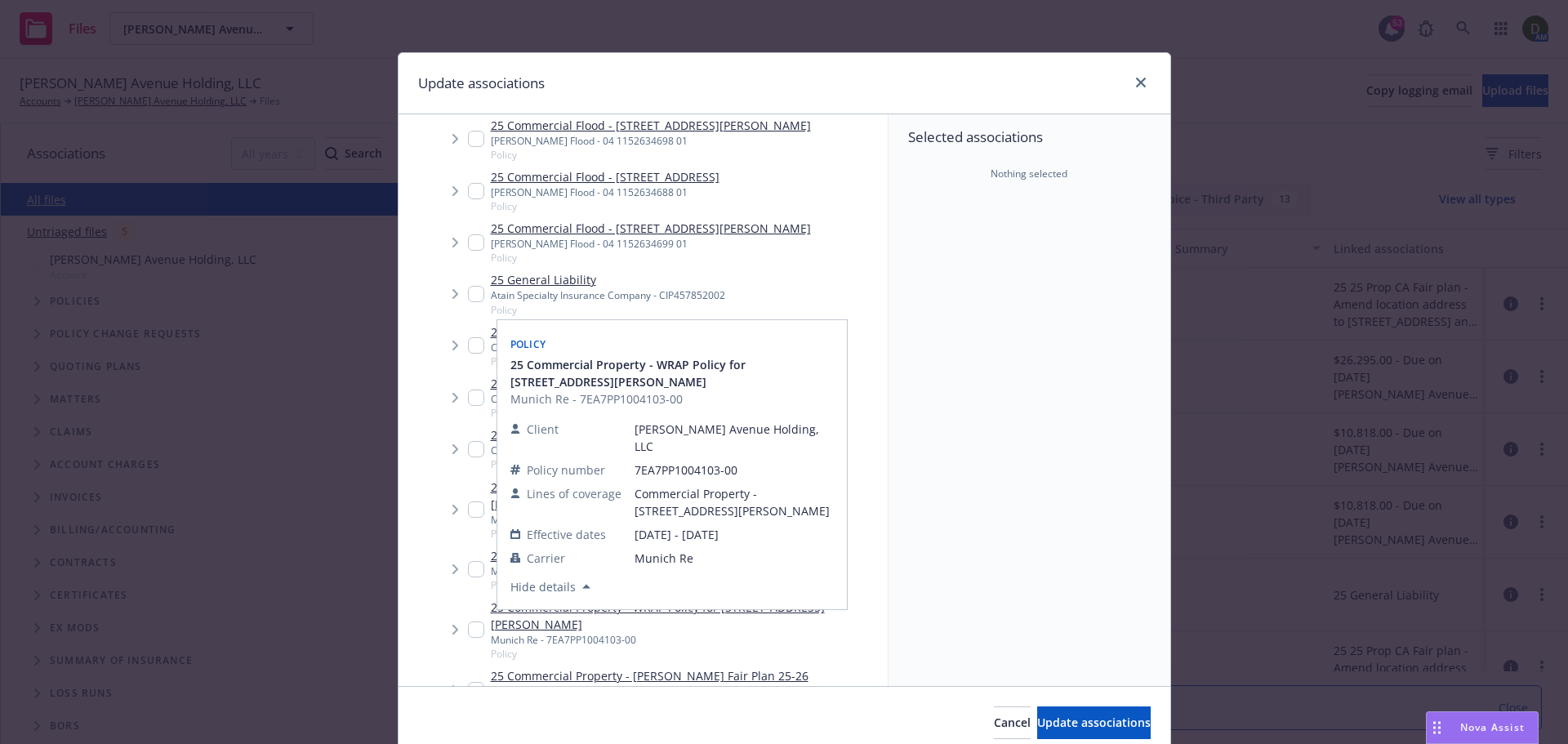
click at [540, 599] on link "25 Commercial Property - WRAP Policy for 3789-3957 Vine Hill Rd" at bounding box center [685, 615] width 390 height 34
checkbox input "true"
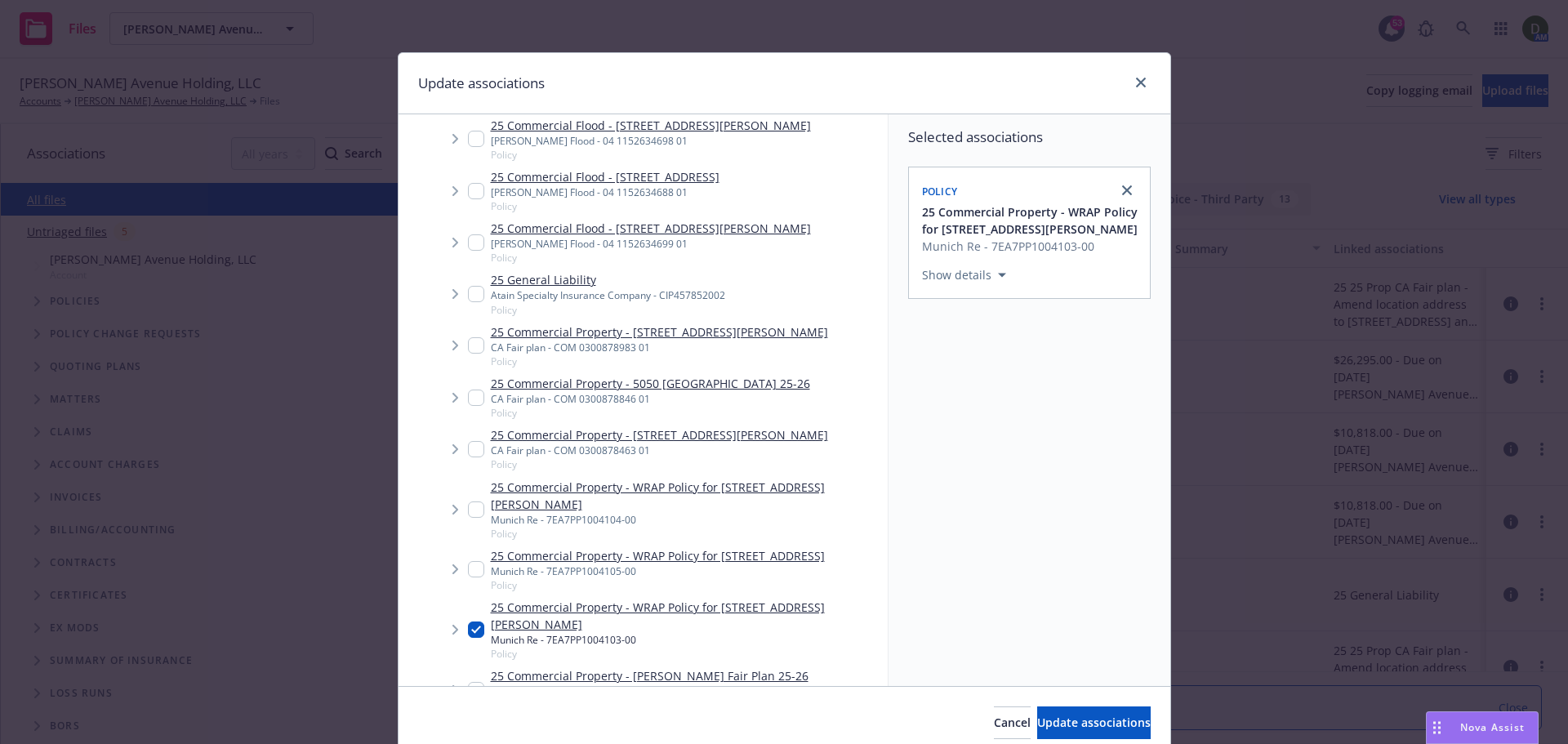
click at [468, 561] on input "Tree Example" at bounding box center [476, 569] width 17 height 17
checkbox input "true"
click at [475, 506] on input "Tree Example" at bounding box center [476, 509] width 17 height 17
checkbox input "true"
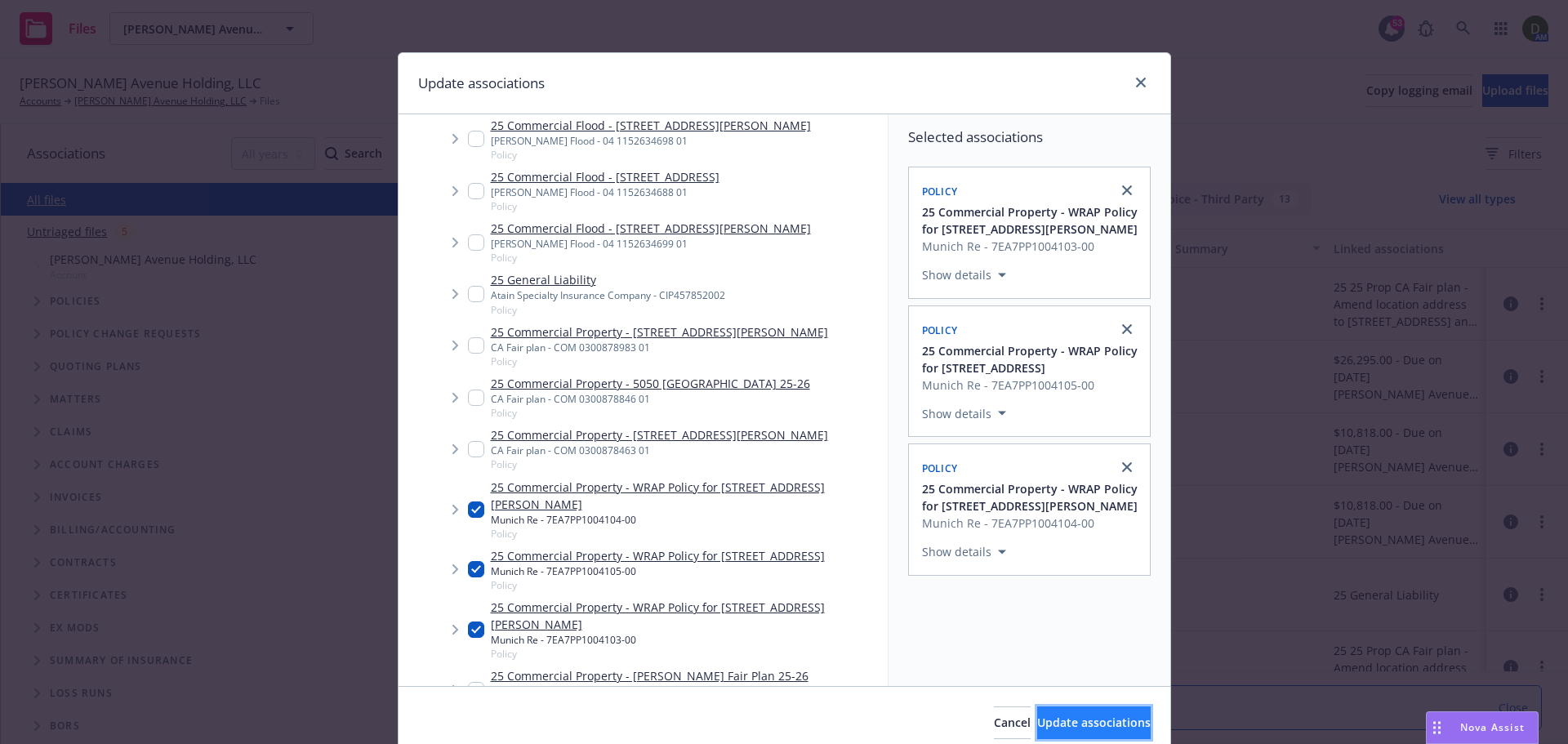
click at [1041, 727] on span "Update associations" at bounding box center [1093, 723] width 114 height 16
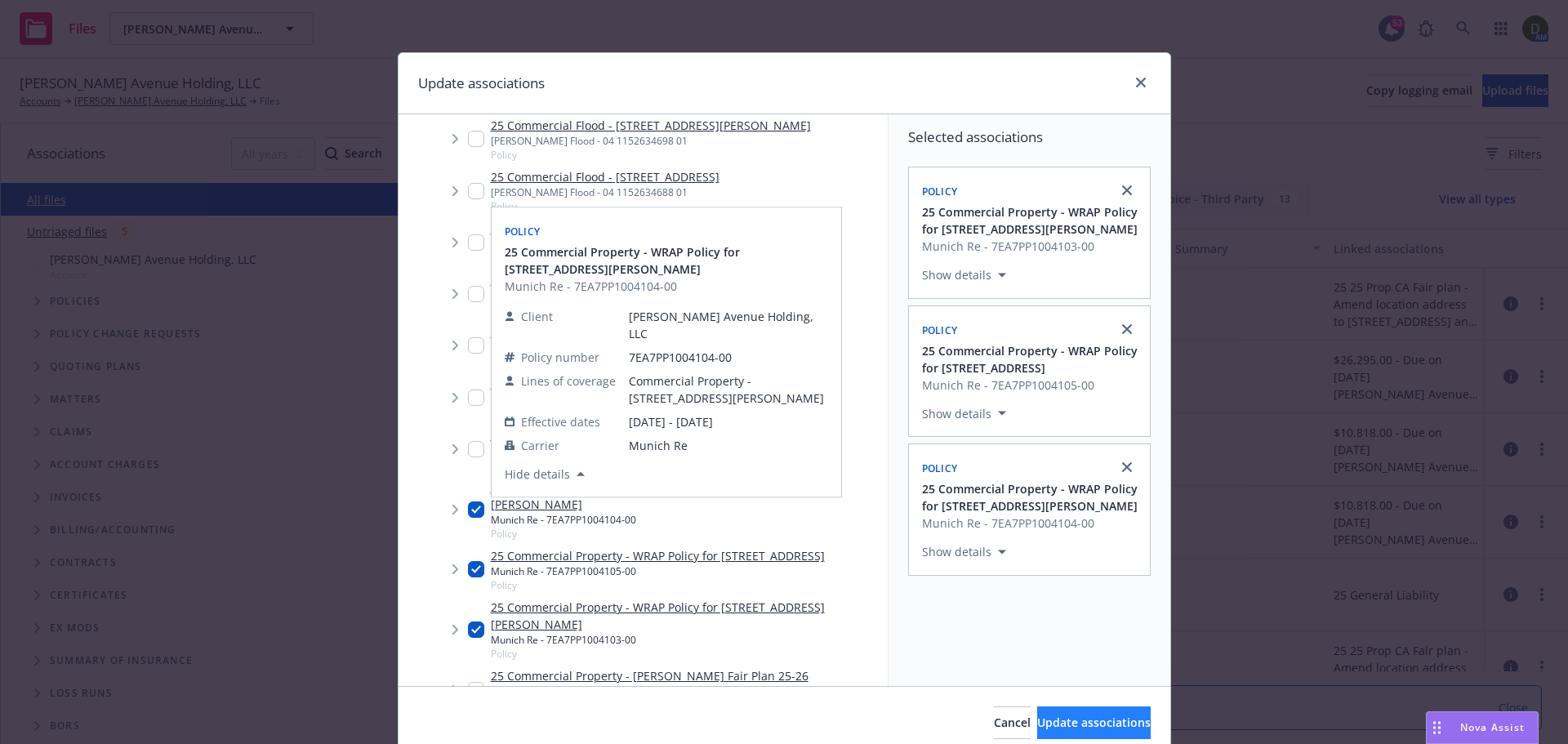
type textarea "x"
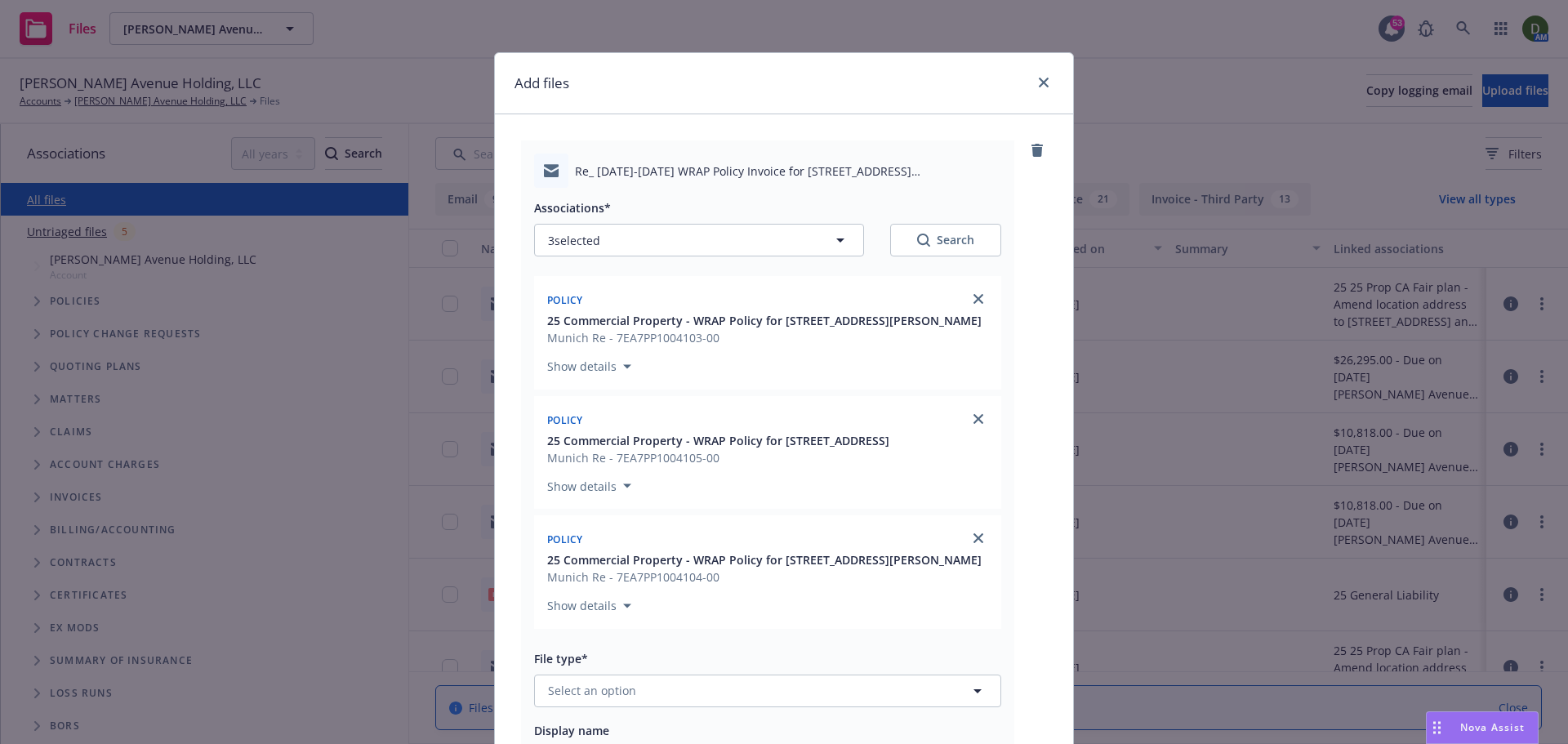
scroll to position [245, 0]
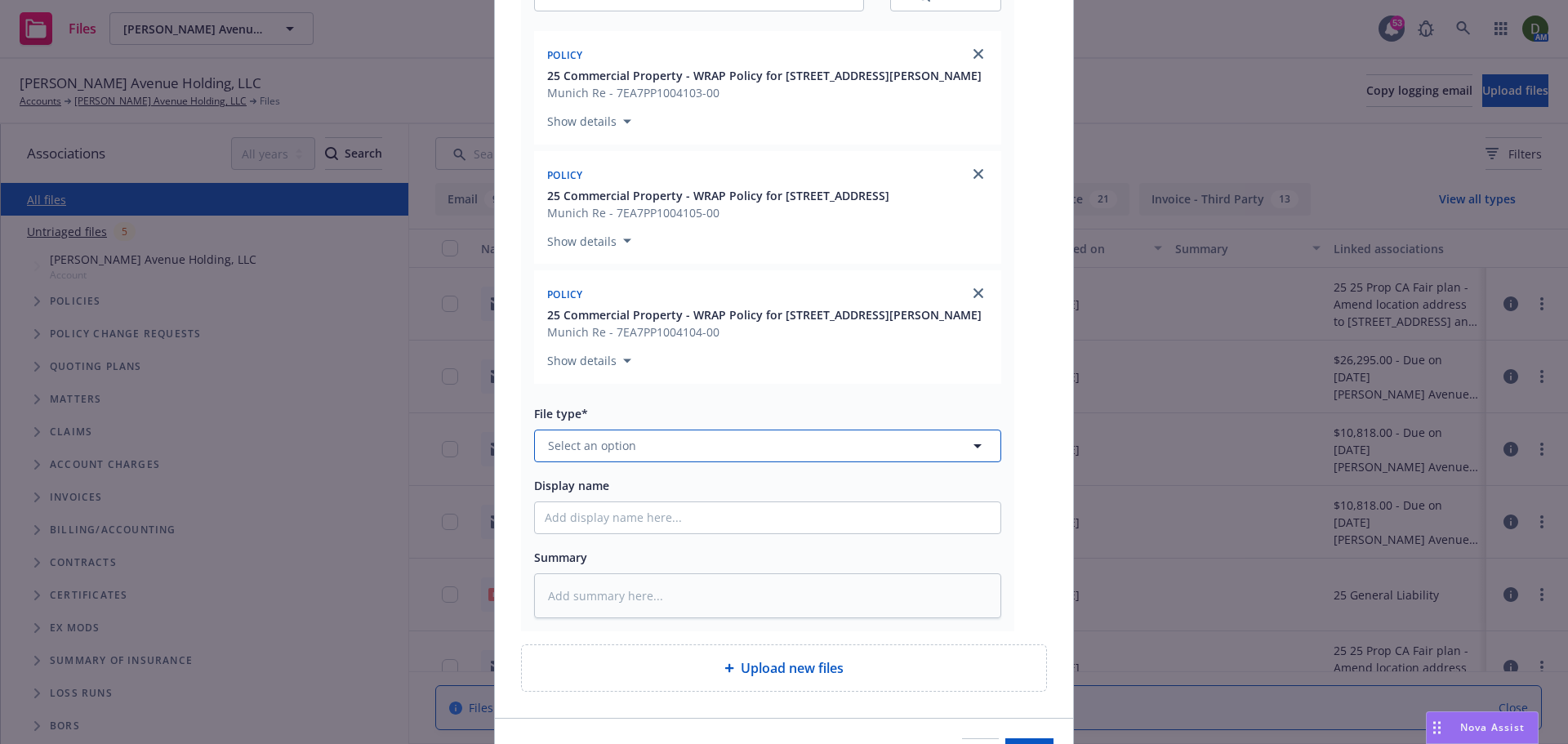
click at [652, 459] on button "Select an option" at bounding box center [768, 446] width 467 height 33
type input "proof of"
click at [662, 414] on div "Proof of payment" at bounding box center [767, 400] width 465 height 43
click at [628, 517] on input "Display name" at bounding box center [767, 518] width 465 height 31
type textarea "x"
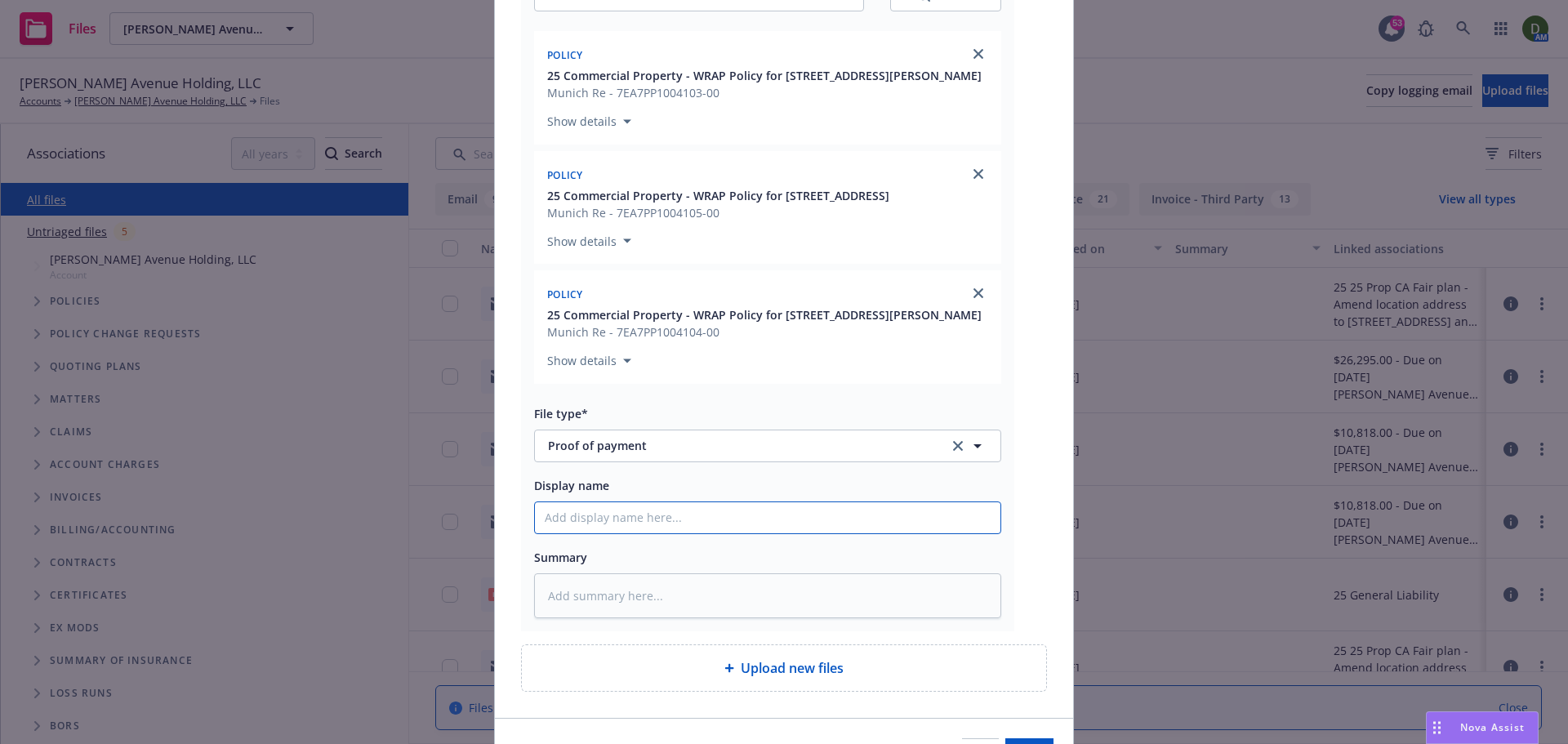
type input "2"
type textarea "x"
type input "25"
type textarea "x"
type input "25-"
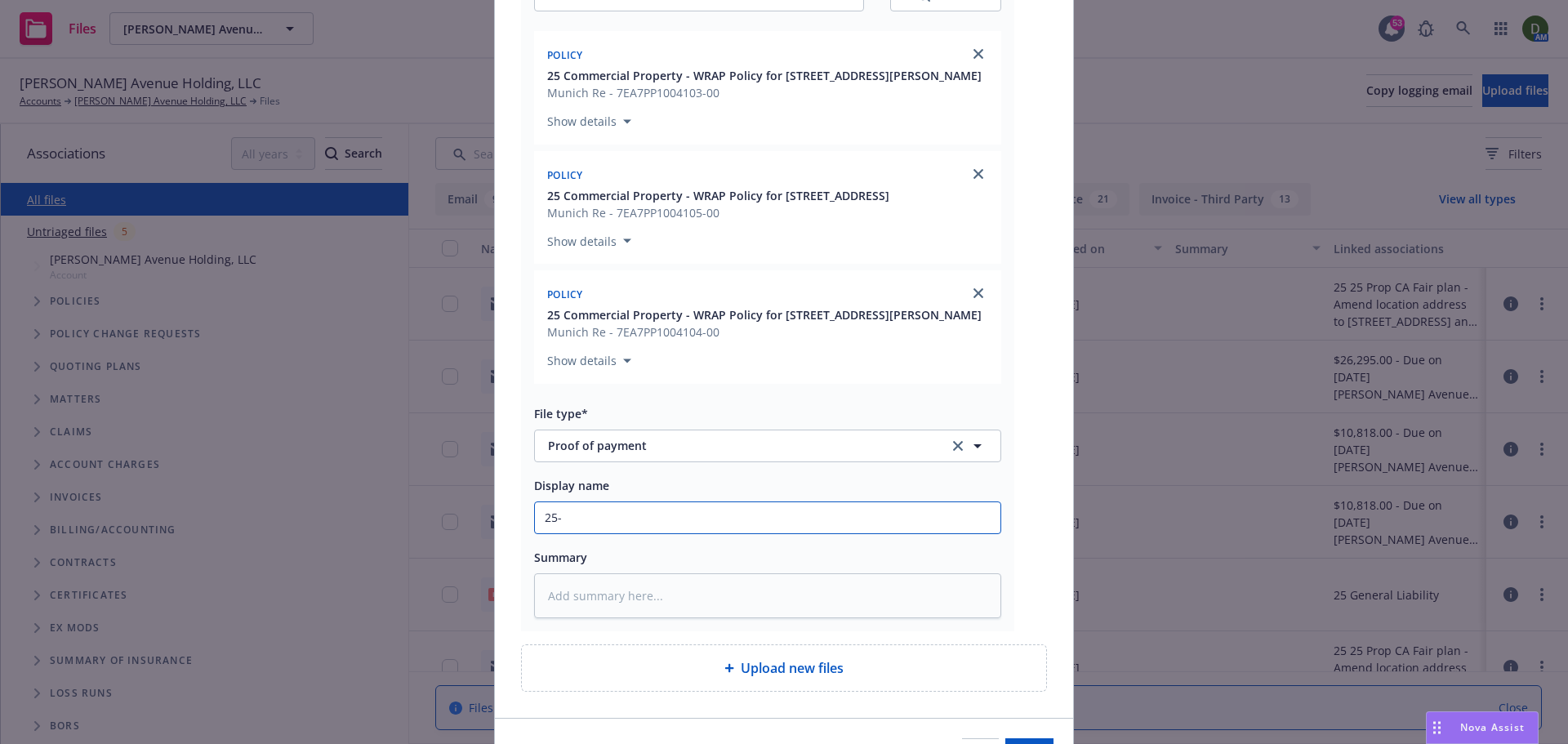
type textarea "x"
type input "25-2"
type textarea "x"
type input "25-26"
type textarea "x"
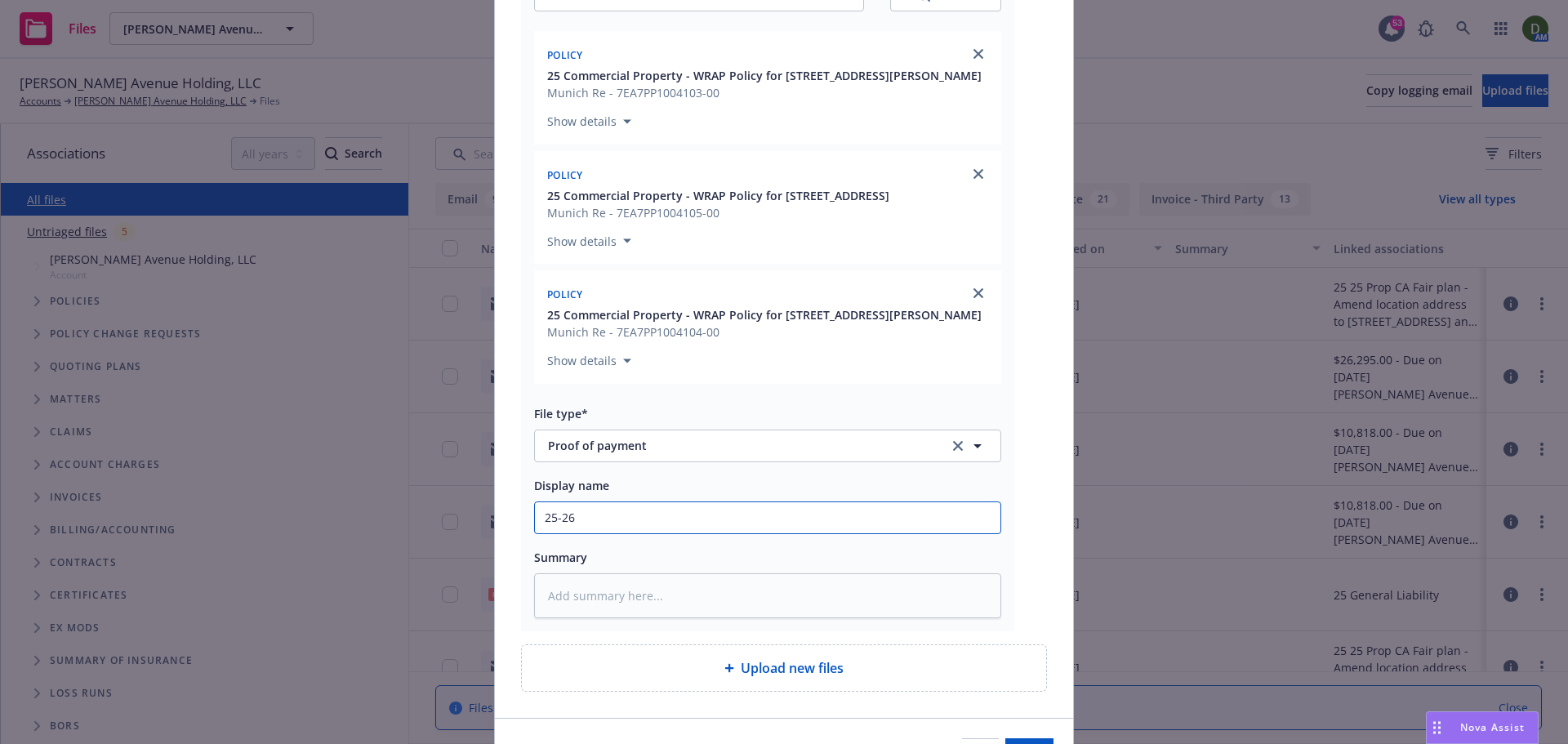
type input "25-26"
type textarea "x"
type input "25-26 W"
type textarea "x"
type input "25-26 WR"
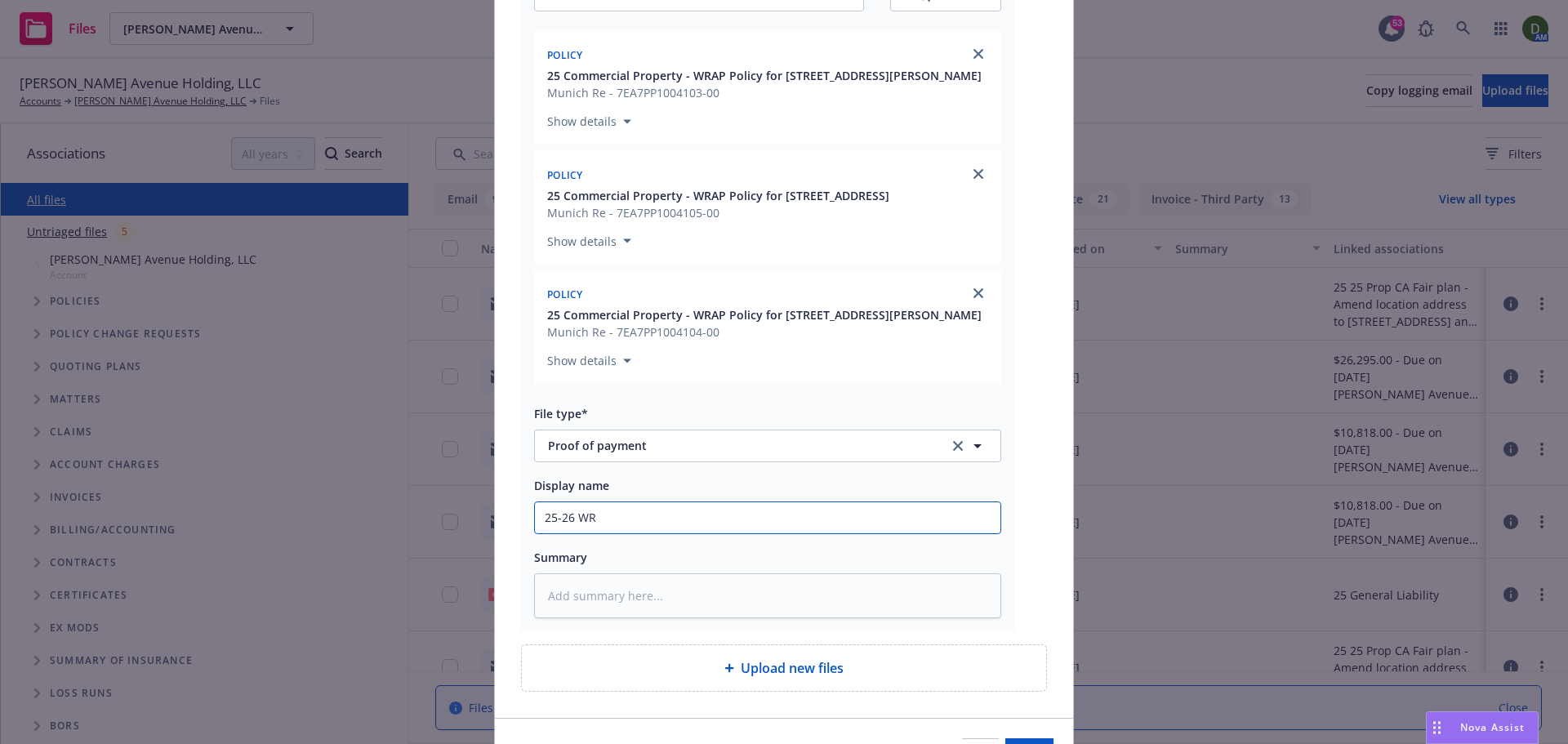
type textarea "x"
type input "25-26 WRAP"
type textarea "x"
type input "25-26 WRAP"
type textarea "x"
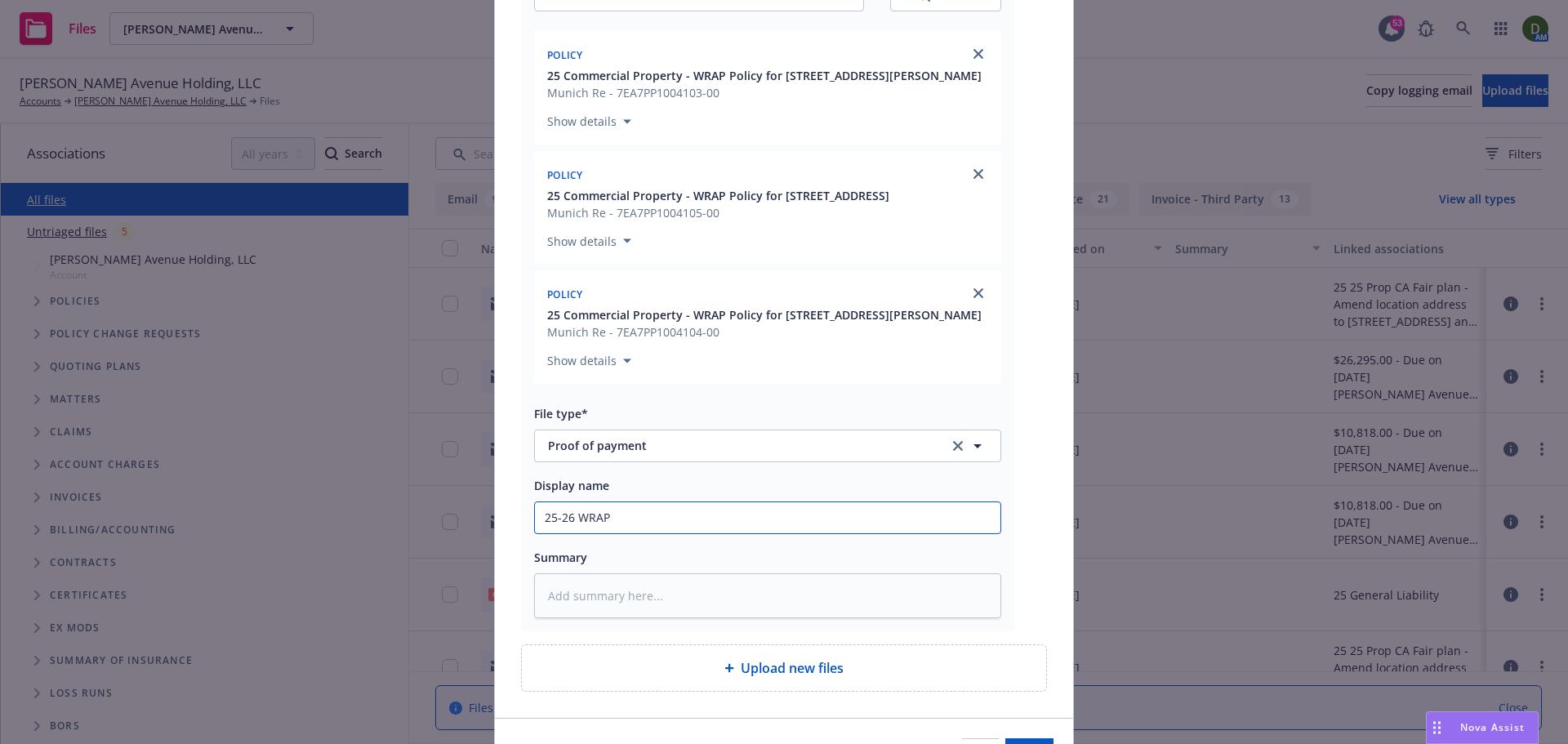
type input "25-26 WRAP P"
type textarea "x"
type input "25-26 WRAP Po"
type textarea "x"
type input "25-26 WRAP Pol"
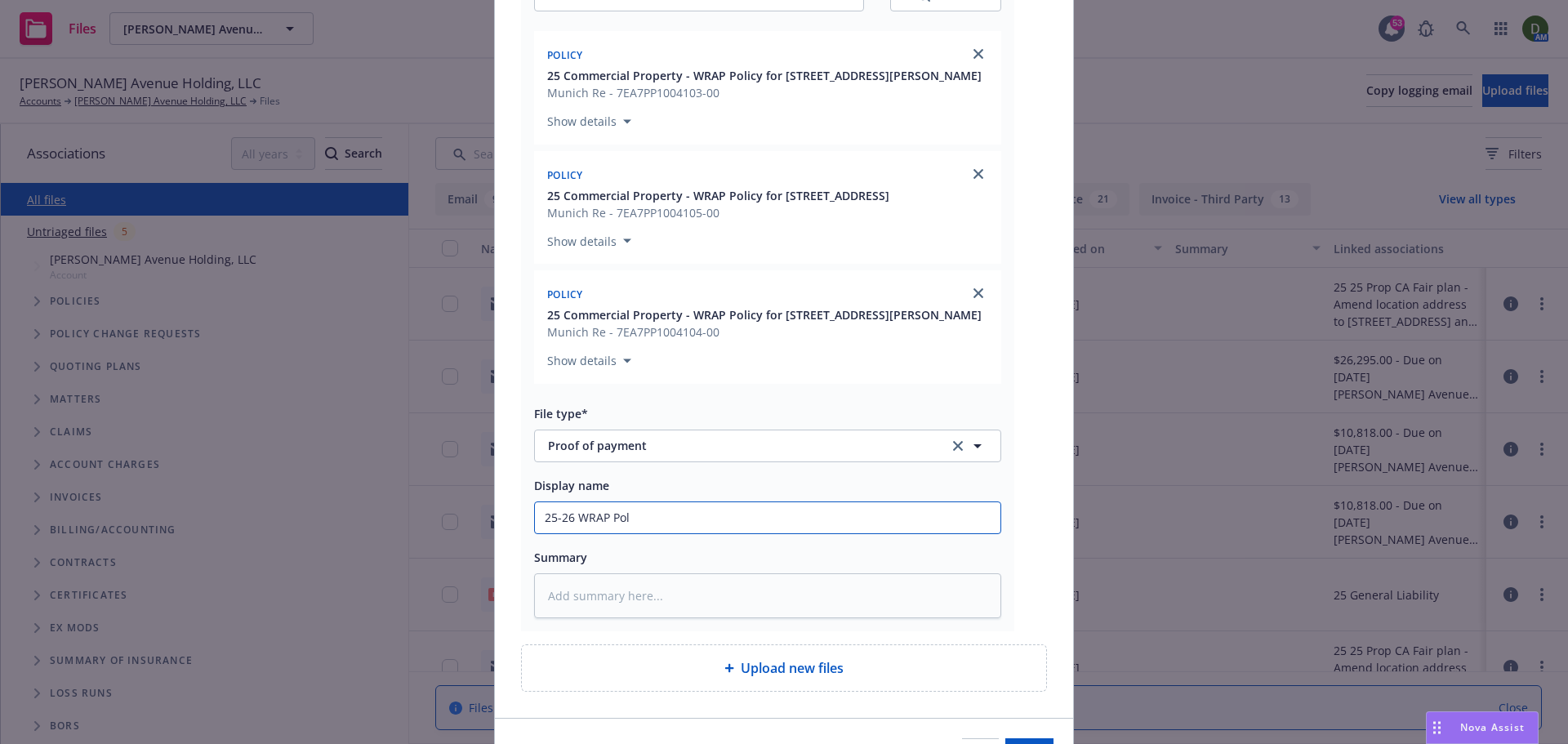
type textarea "x"
type input "25-26 WRAP Poli"
type textarea "x"
type input "25-26 WRAP Polic"
type textarea "x"
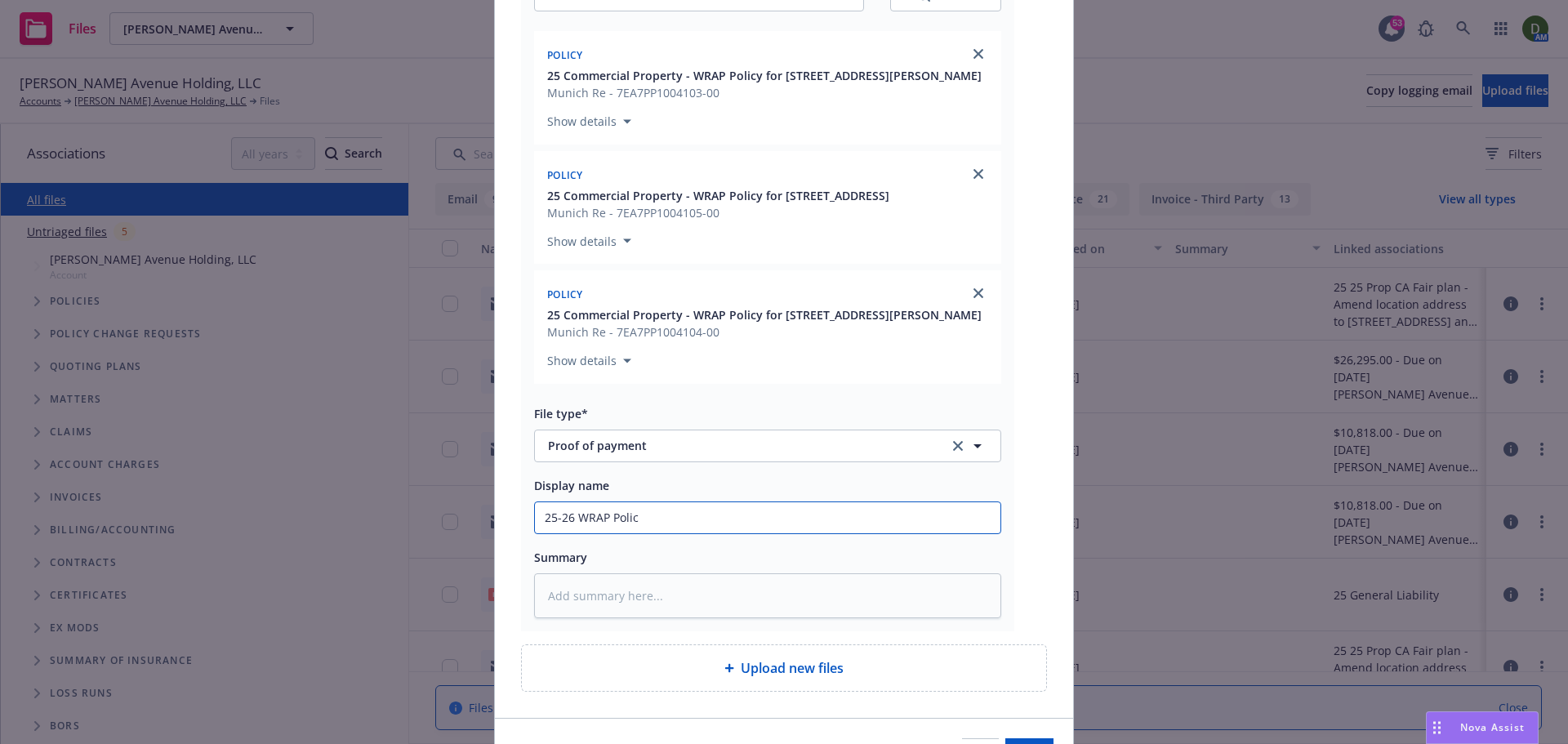
type input "25-26 WRAP Polici"
type textarea "x"
type input "25-26 WRAP Policie"
type textarea "x"
type input "25-26 WRAP Policies"
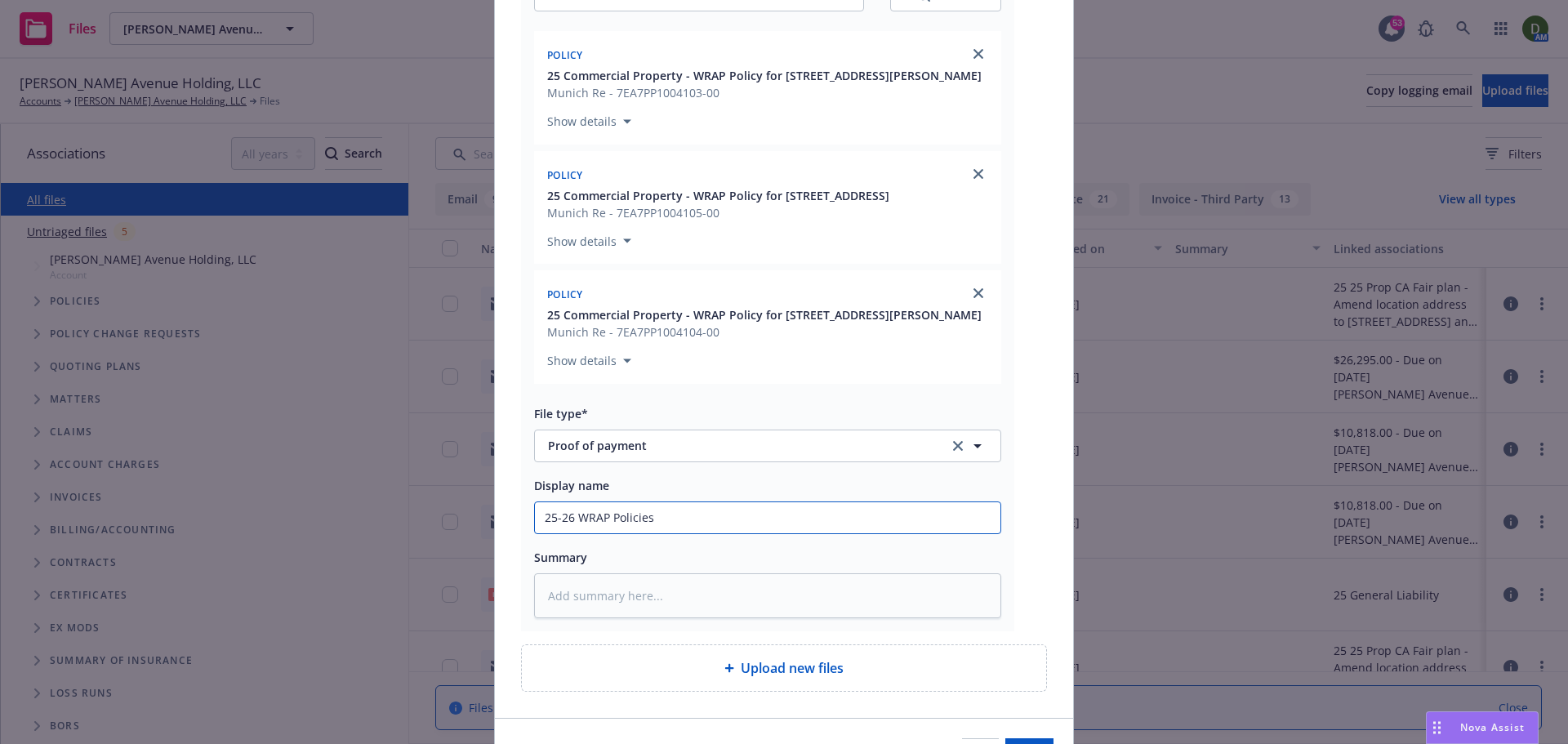
type textarea "x"
type input "25-26 WRAP Policiesi"
type textarea "x"
type input "25-26 WRAP Policies"
type textarea "x"
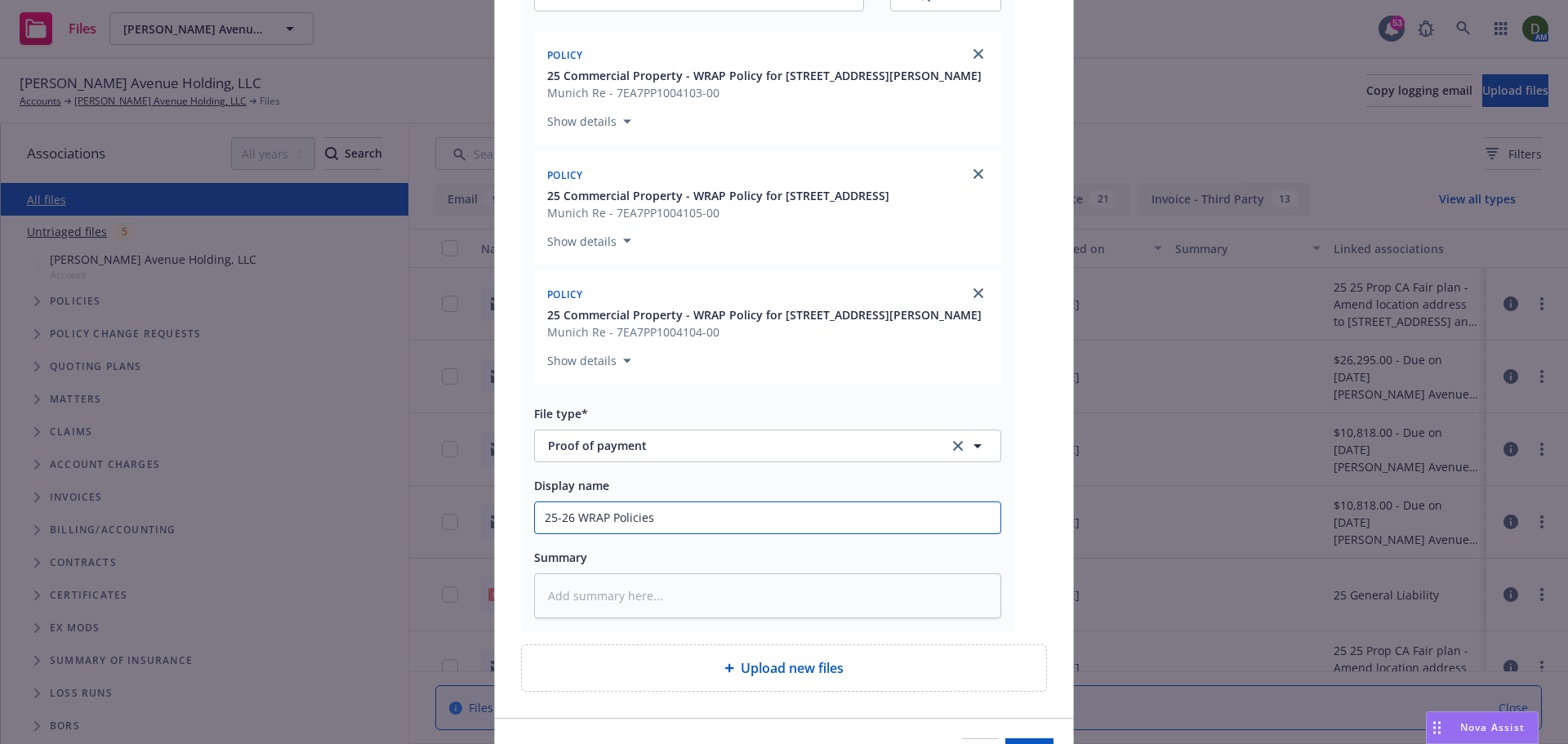
type input "25-26 WRAP Policie"
type textarea "x"
type input "25-26 WRAP Policies"
type textarea "x"
type input "25-26 WRAP Policies"
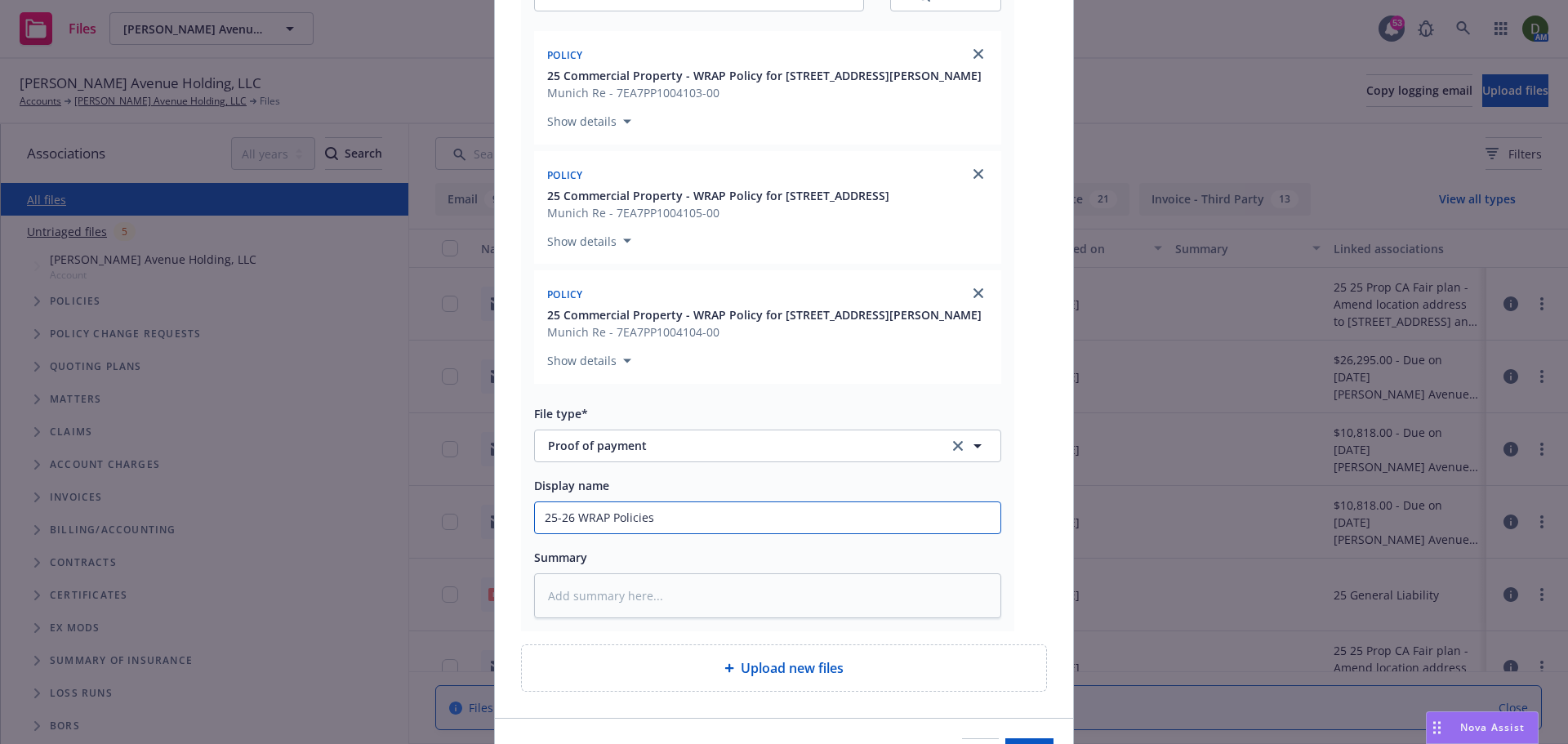
type textarea "x"
type input "25-26 WRAP Policies -"
type textarea "x"
type input "25-26 WRAP Policies -"
type textarea "x"
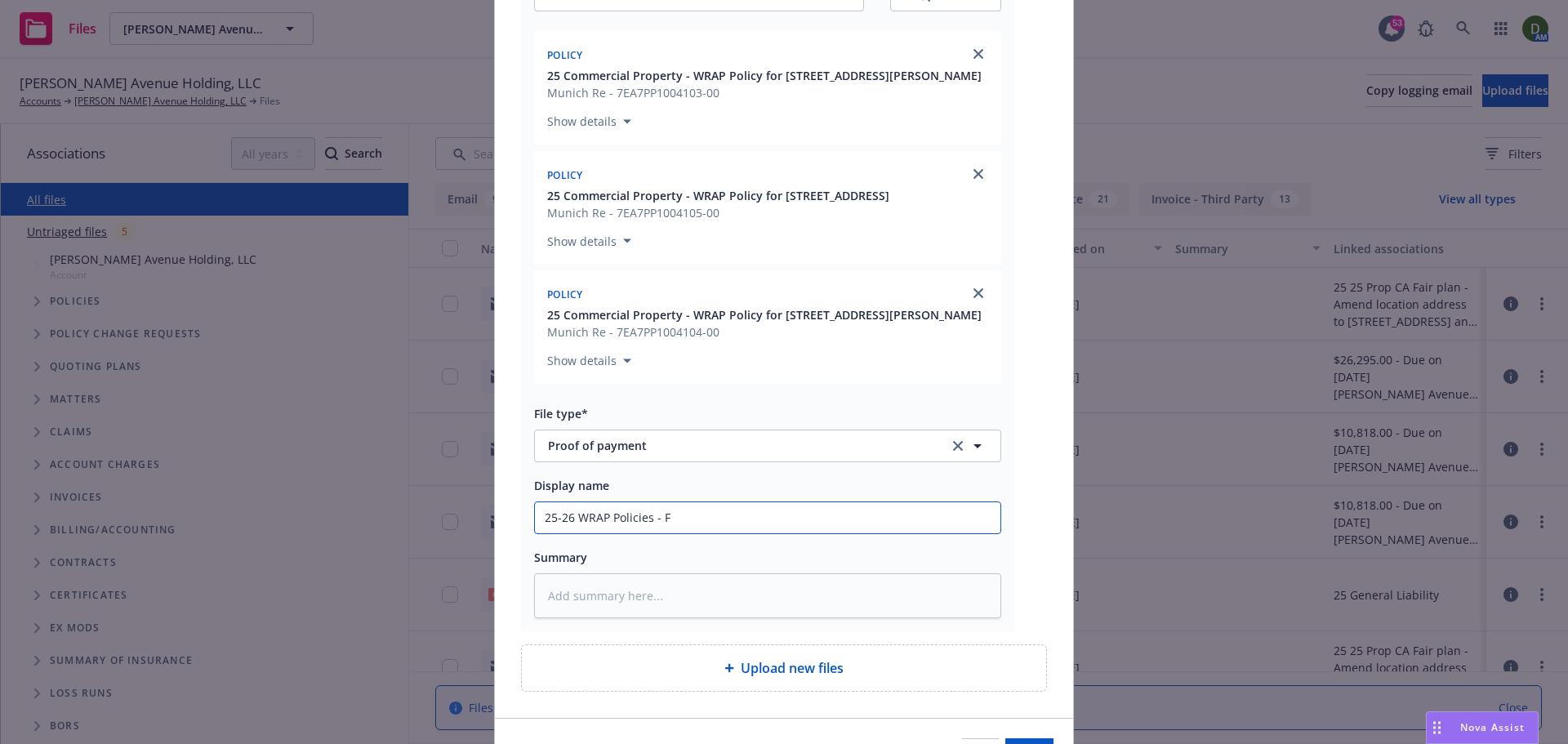
type input "25-26 WRAP Policies - Fr"
type textarea "x"
type input "25-26 WRAP Policies - Fro"
type textarea "x"
type input "25-26 WRAP Policies - From"
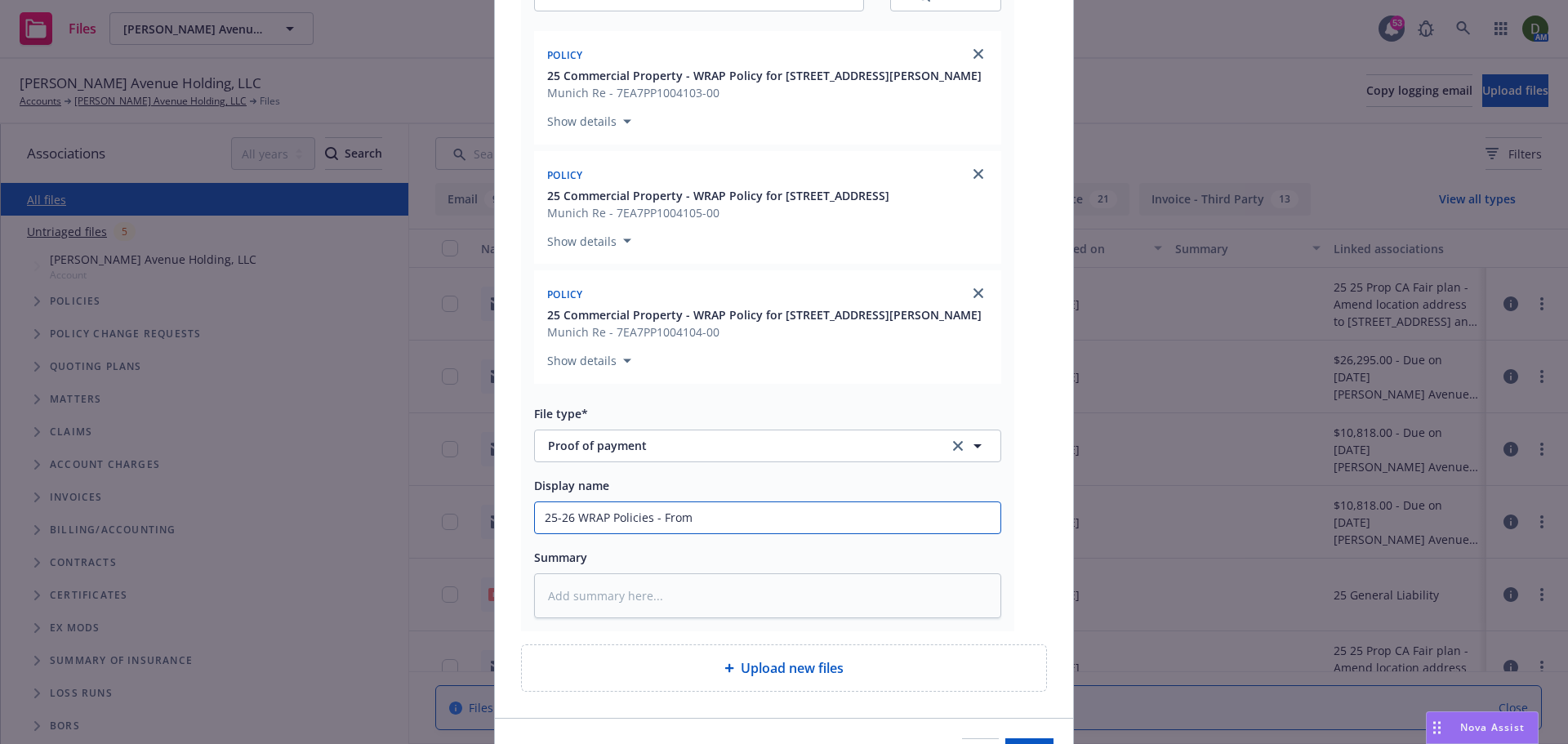
type textarea "x"
type input "25-26 WRAP Policies - From"
type textarea "x"
type input "25-26 WRAP Policies - From i"
type textarea "x"
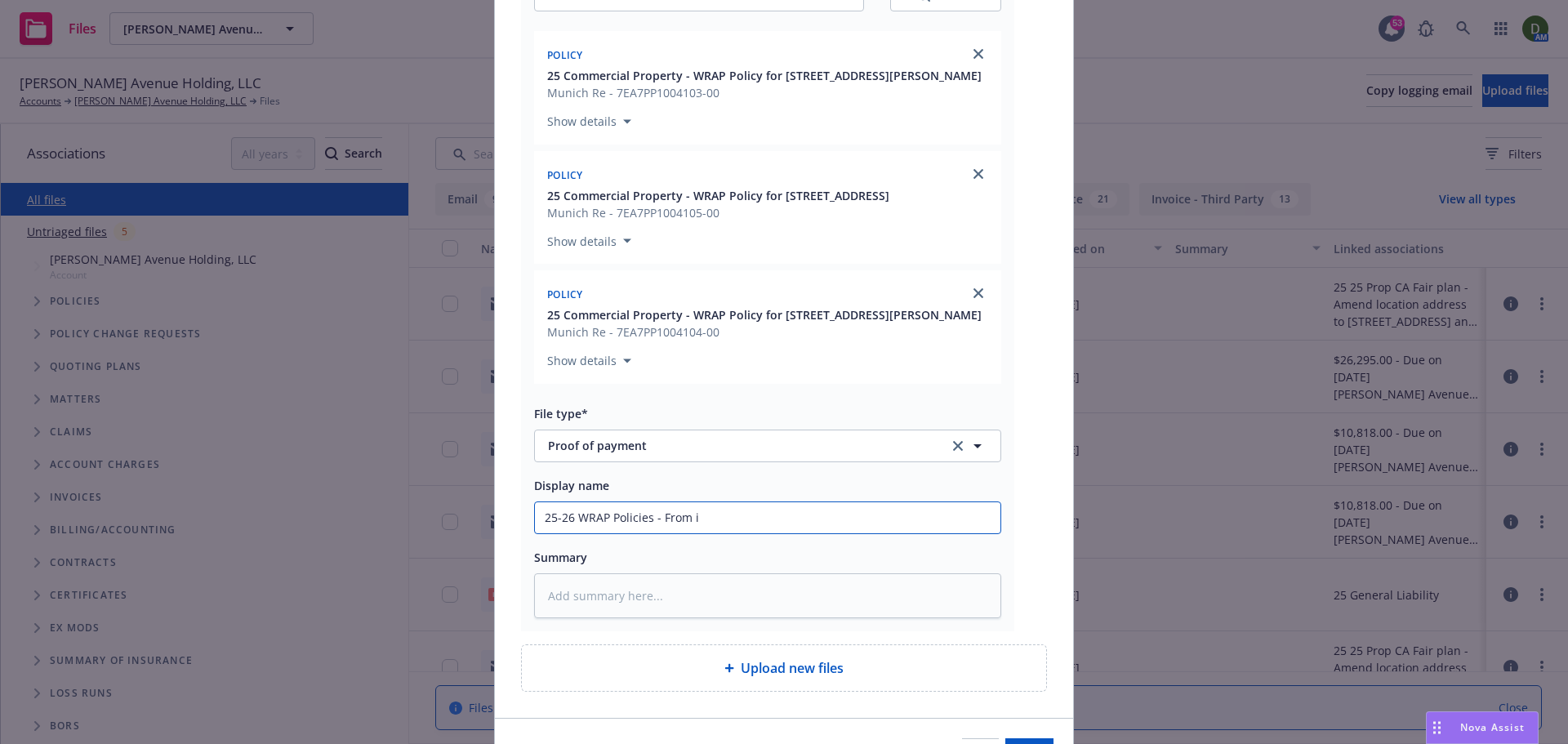
type input "25-26 WRAP Policies - From in"
type textarea "x"
type input "25-26 WRAP Policies - From ins"
type textarea "x"
type input "25-26 WRAP Policies - From ins -"
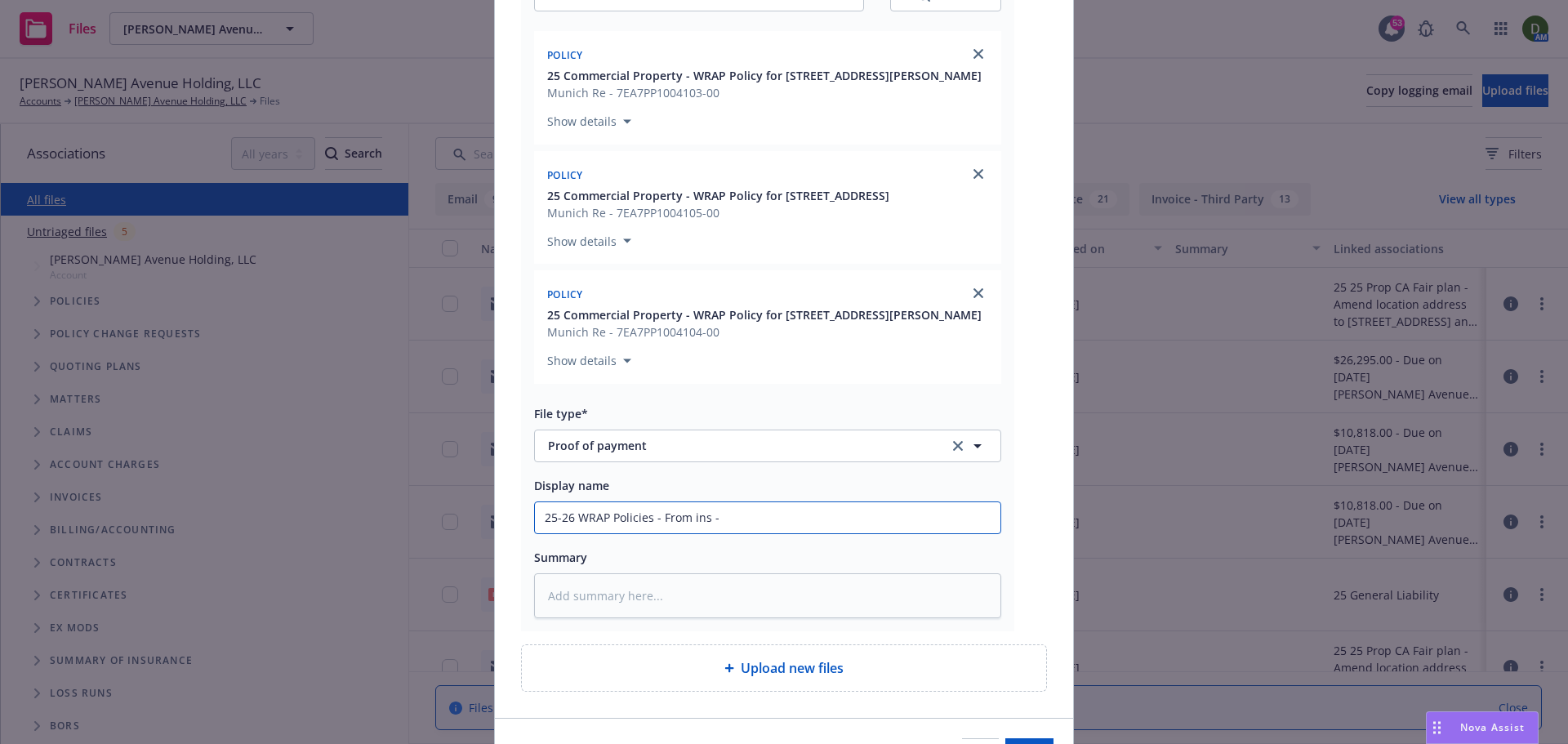
type textarea "x"
type input "25-26 WRAP Policies - From ins -"
type textarea "x"
type input "25-26 WRAP Policies - From ins - P"
type textarea "x"
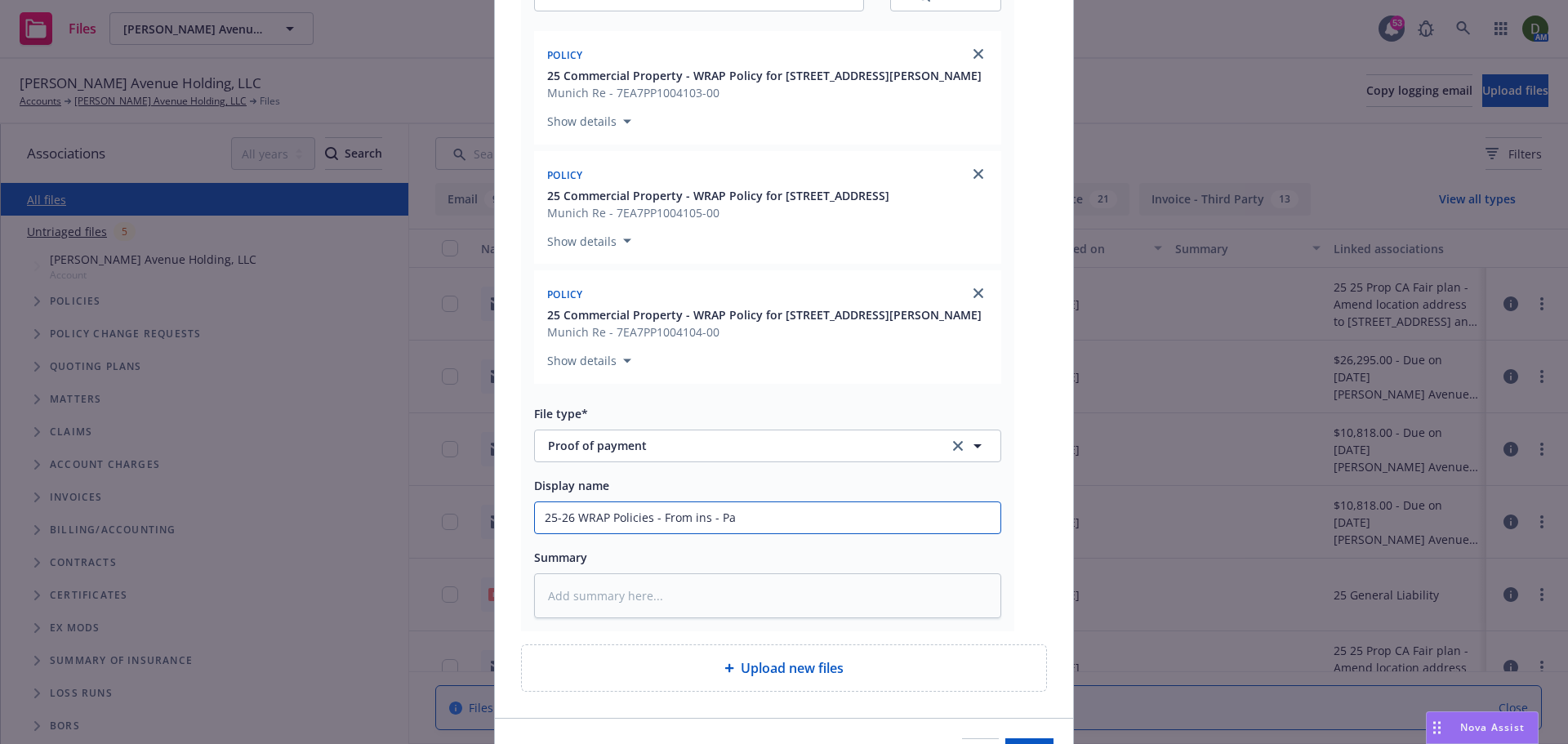
type input "25-26 WRAP Policies - From ins - Pay"
type textarea "x"
type input "25-26 WRAP Policies - From ins - Paym"
type textarea "x"
type input "25-26 WRAP Policies - From ins - Payme"
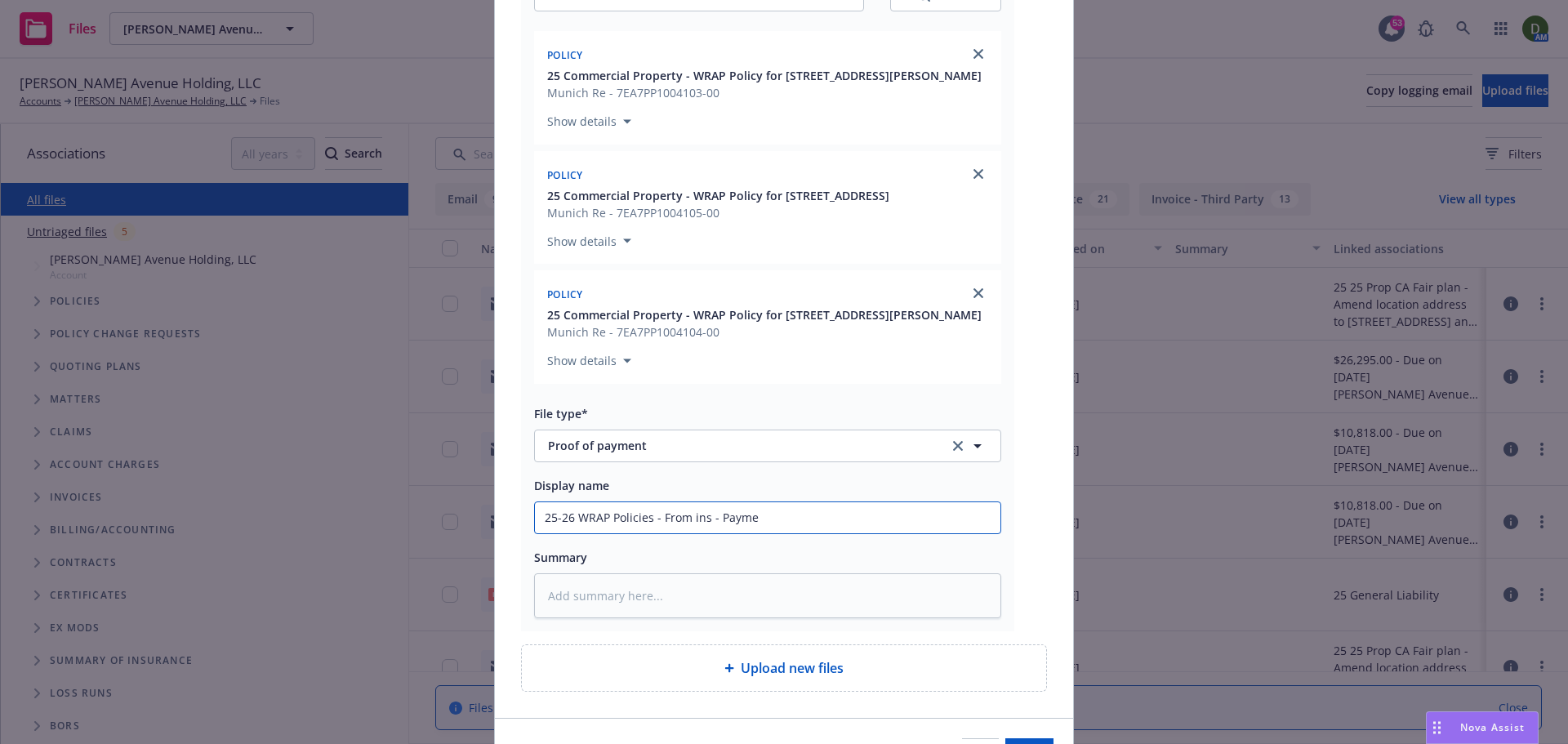
type textarea "x"
type input "25-26 WRAP Policies - From ins - Paymen"
type textarea "x"
type input "25-26 WRAP Policies - From ins - Payment"
type textarea "x"
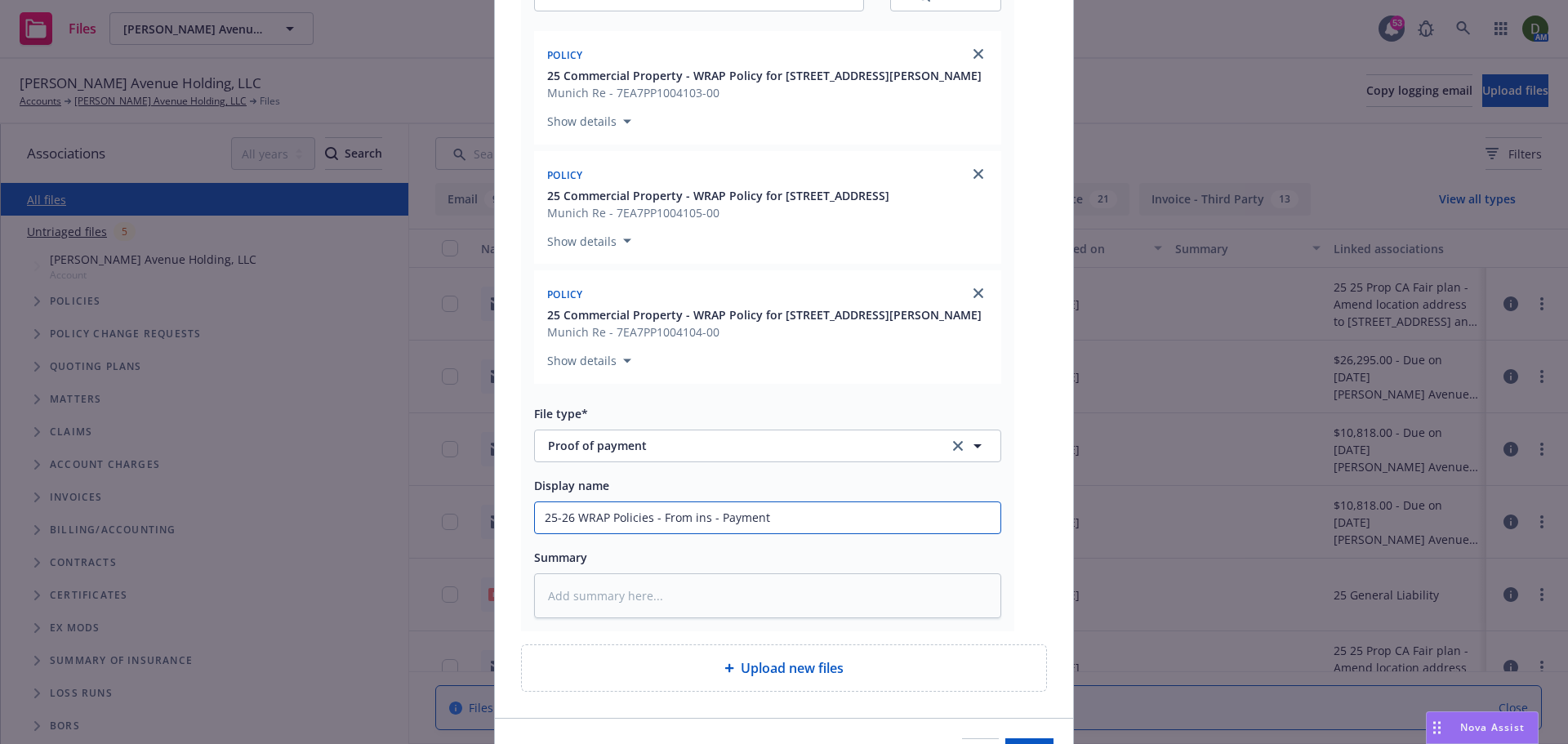
type input "25-26 WRAP Policies - From ins - Payment"
type textarea "x"
type input "25-26 WRAP Policies - From ins - Payment w"
type textarea "x"
type input "25-26 WRAP Policies - From ins - Payment wi"
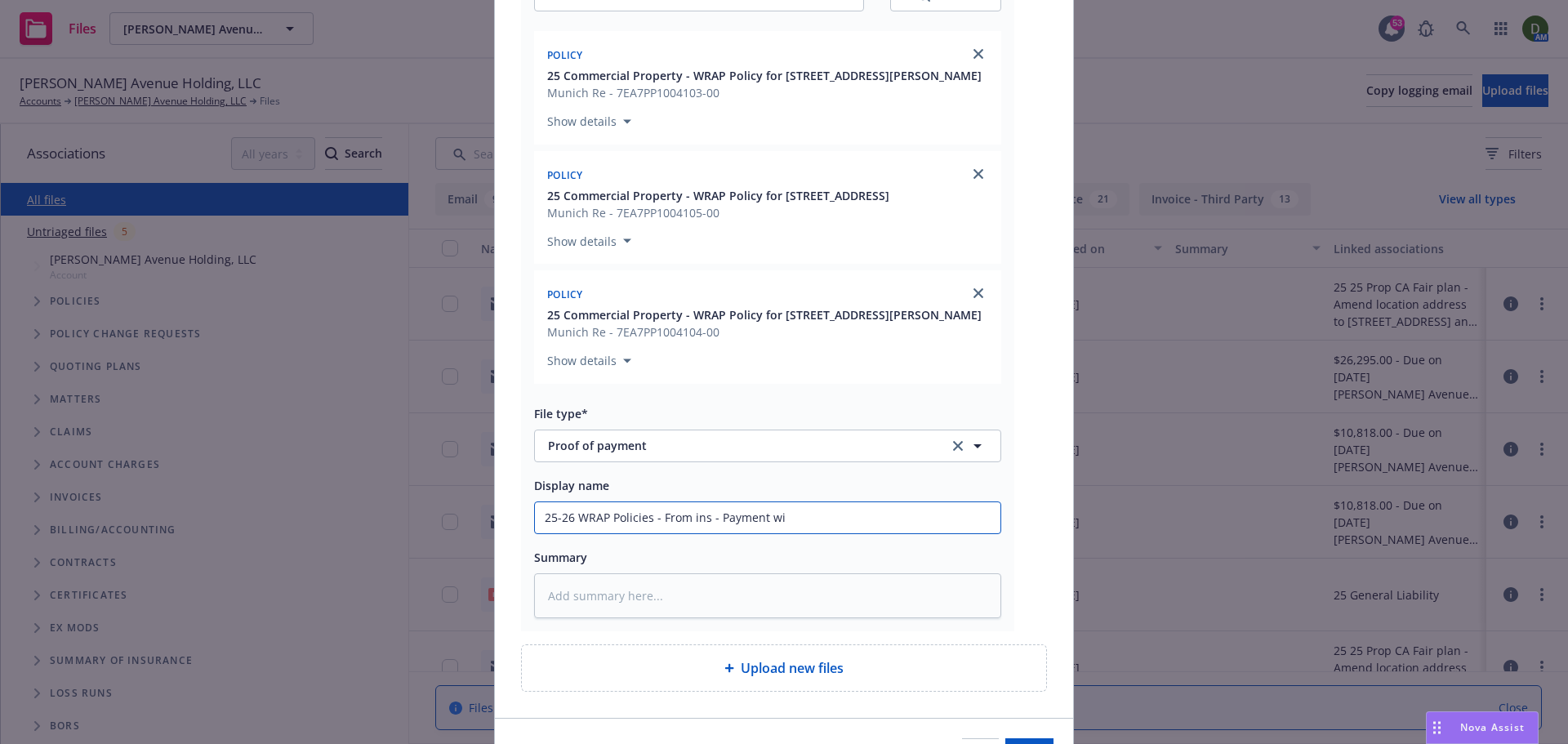
type textarea "x"
type input "25-26 WRAP Policies - From ins - Payment wil"
type textarea "x"
type input "25-26 WRAP Policies - From ins - Payment will"
type textarea "x"
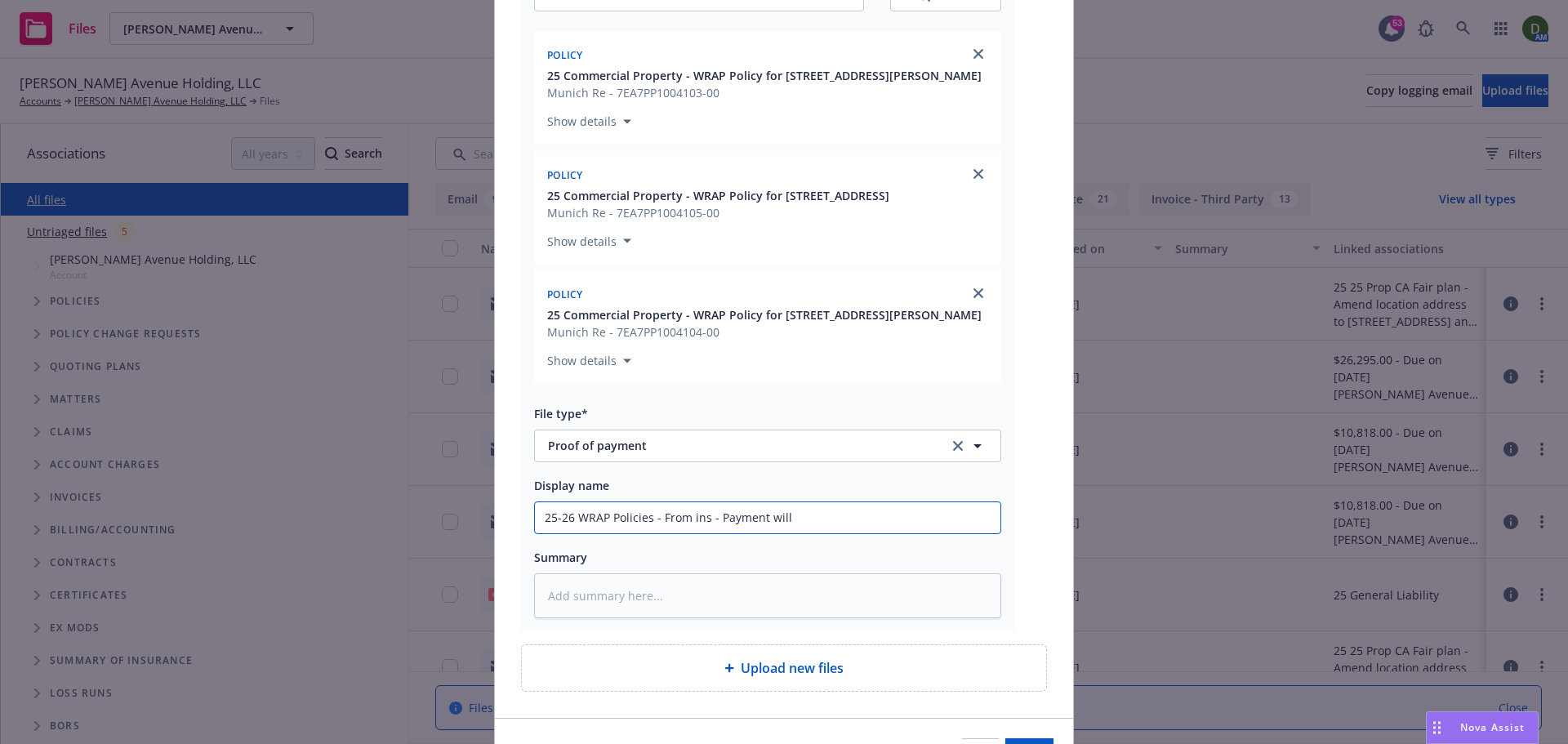
type input "25-26 WRAP Policies - From ins - Payment will"
type textarea "x"
type input "25-26 WRAP Policies - From ins - Payment will b"
type textarea "x"
type input "25-26 WRAP Policies - From ins - Payment will be"
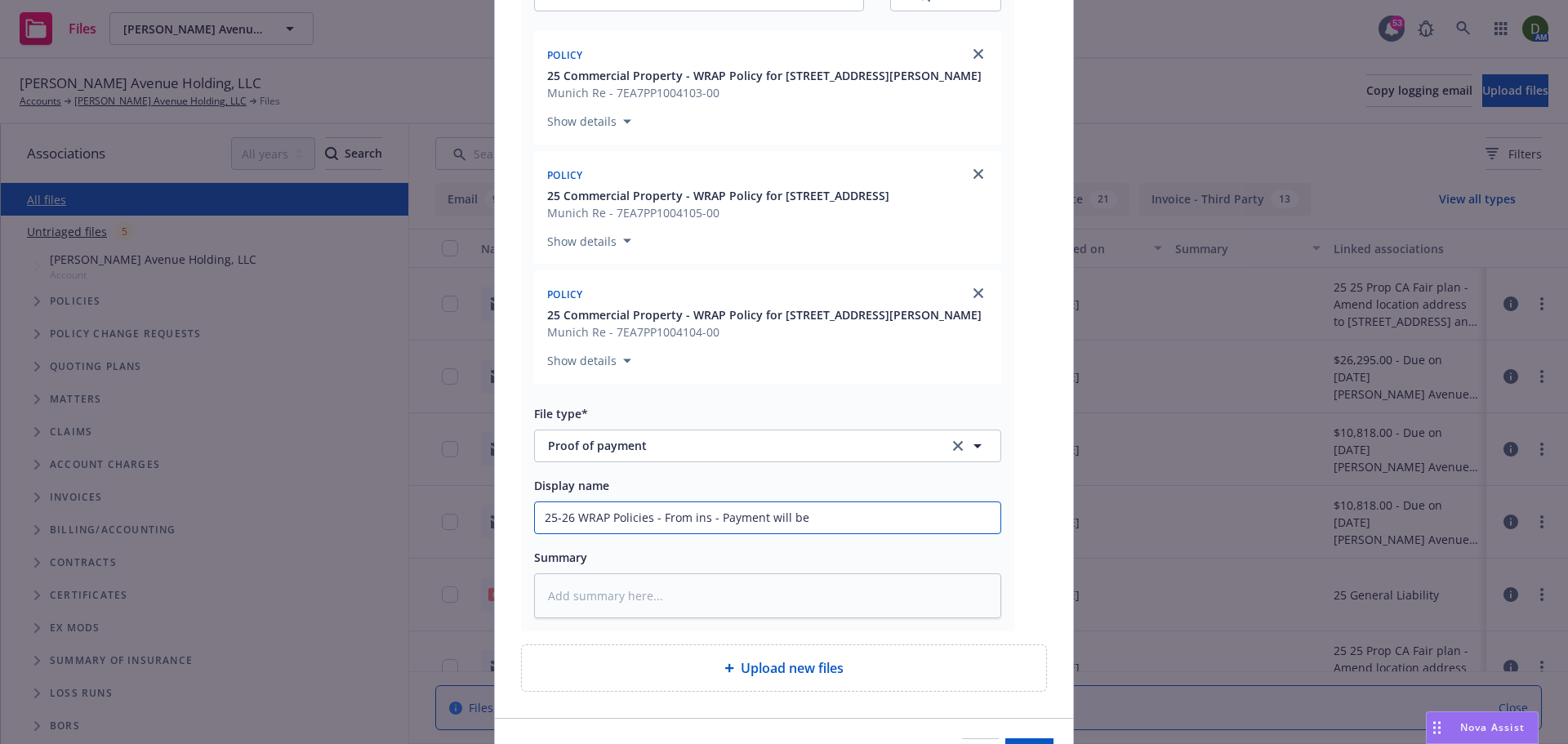
type textarea "x"
type input "25-26 WRAP Policies - From ins - Payment will be"
type textarea "x"
type input "25-26 WRAP Policies - From ins - Payment will be m"
type textarea "x"
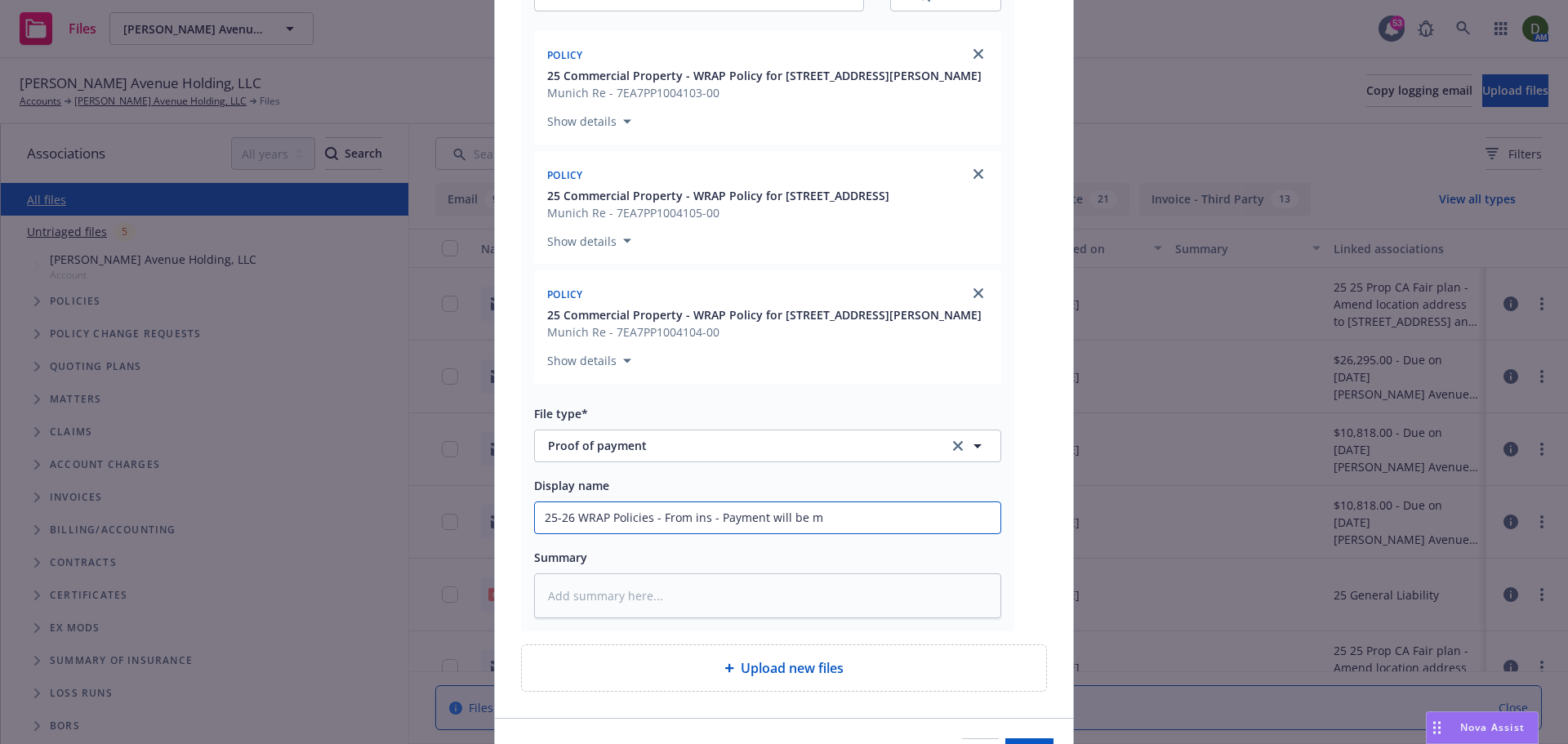
type input "25-26 WRAP Policies - From ins - Payment will be ma"
type textarea "x"
type input "25-26 WRAP Policies - From ins - Payment will be mad"
type textarea "x"
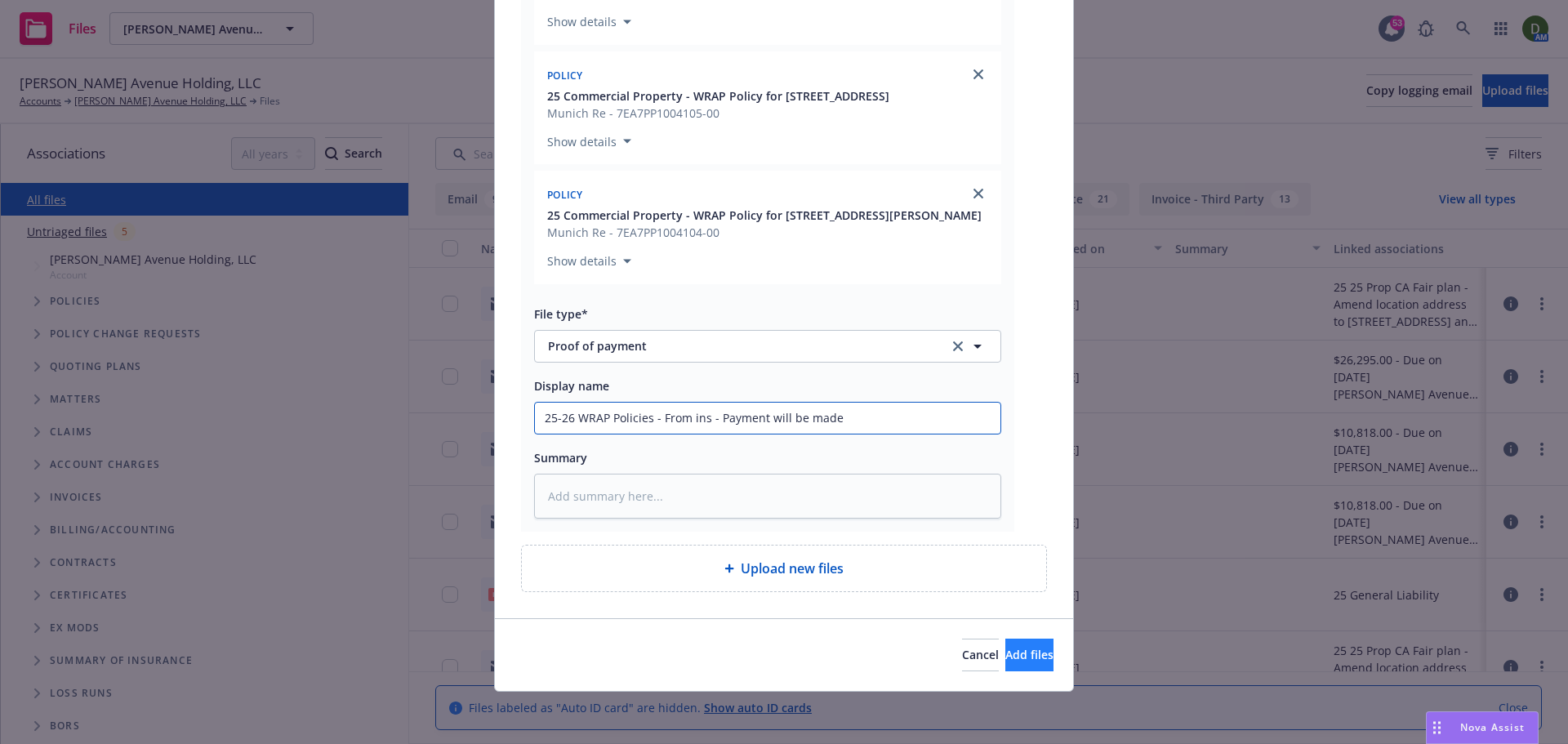
type input "25-26 WRAP Policies - From ins - Payment will be made"
click at [1025, 642] on button "Add files" at bounding box center [1029, 655] width 48 height 33
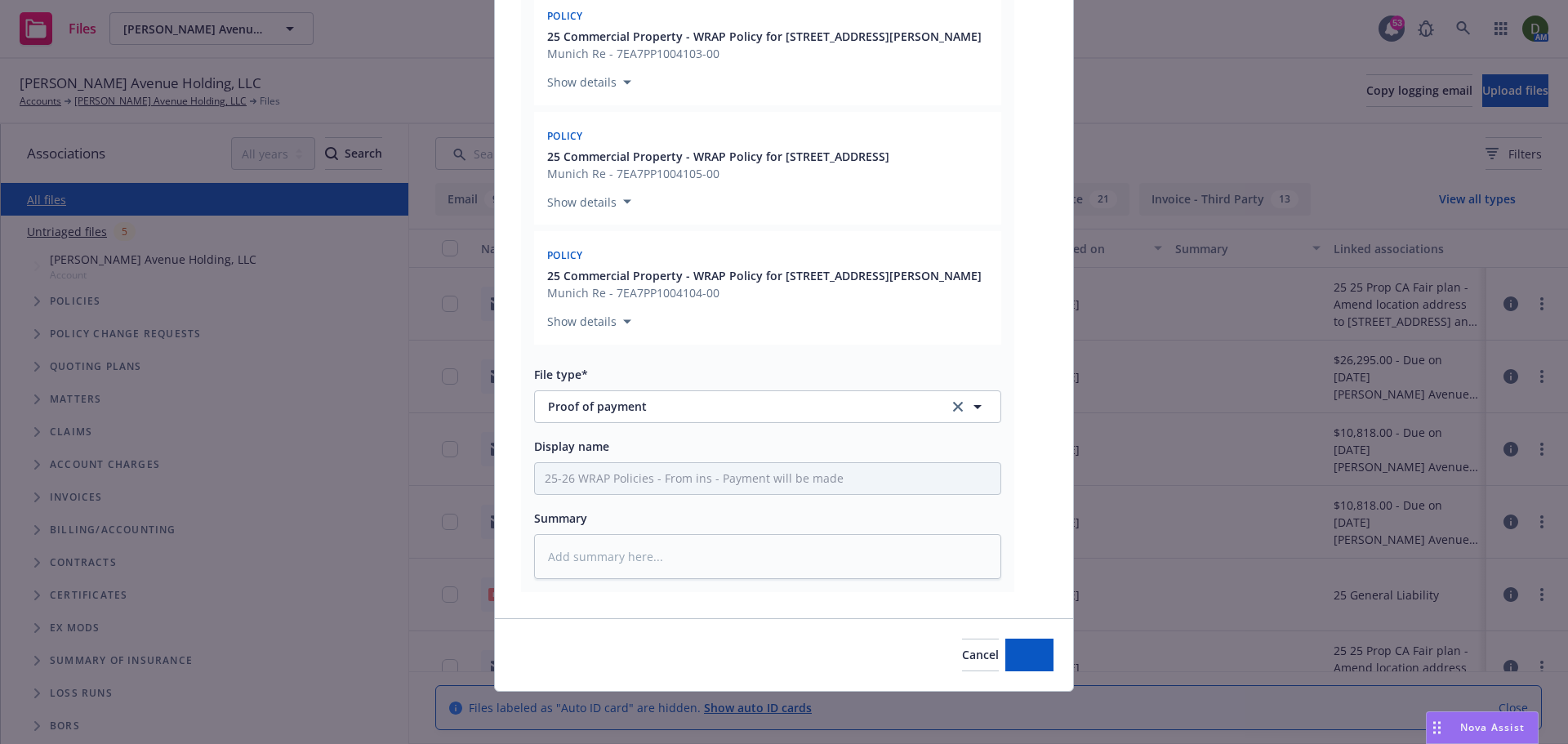
scroll to position [284, 0]
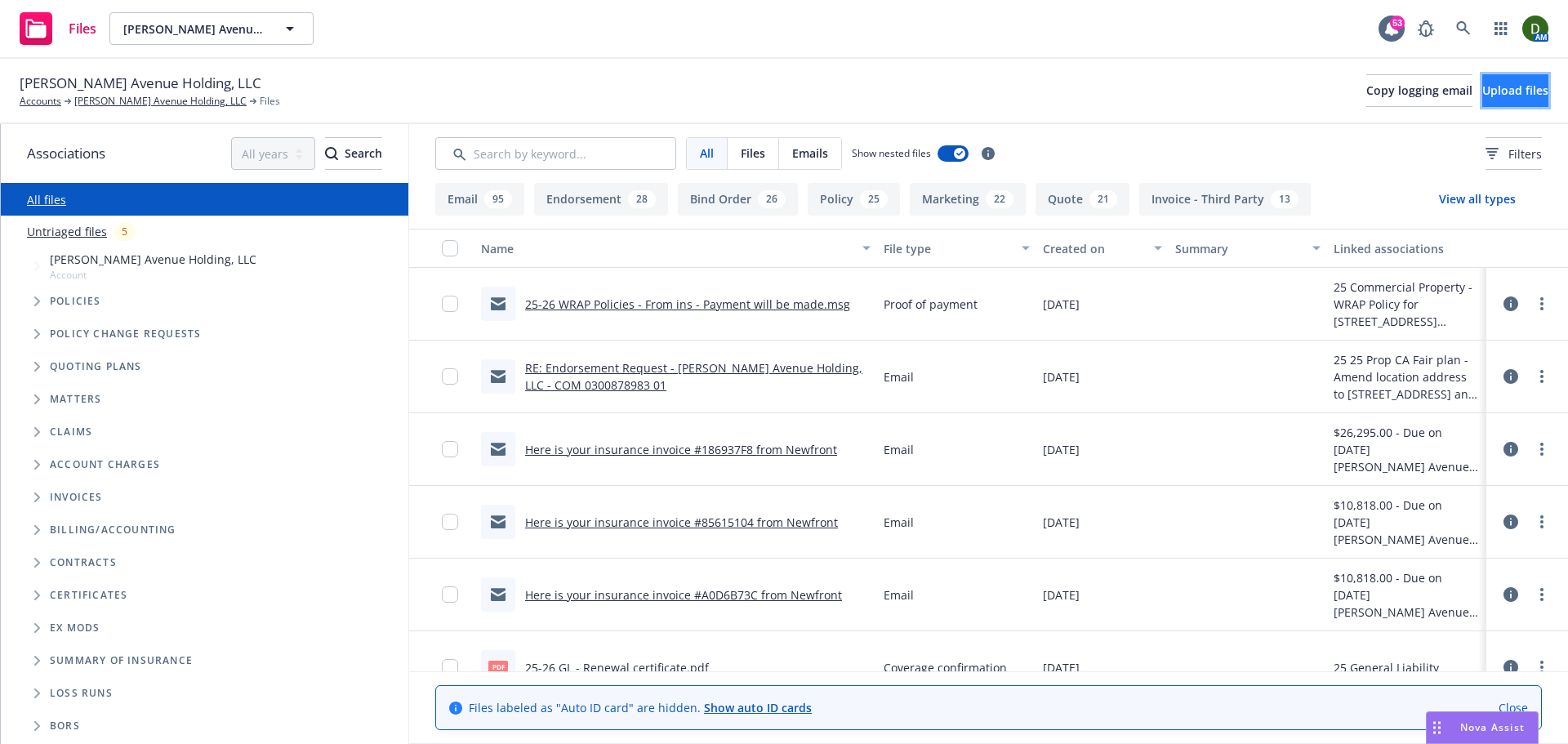
click at [1494, 90] on span "Upload files" at bounding box center [1515, 91] width 66 height 16
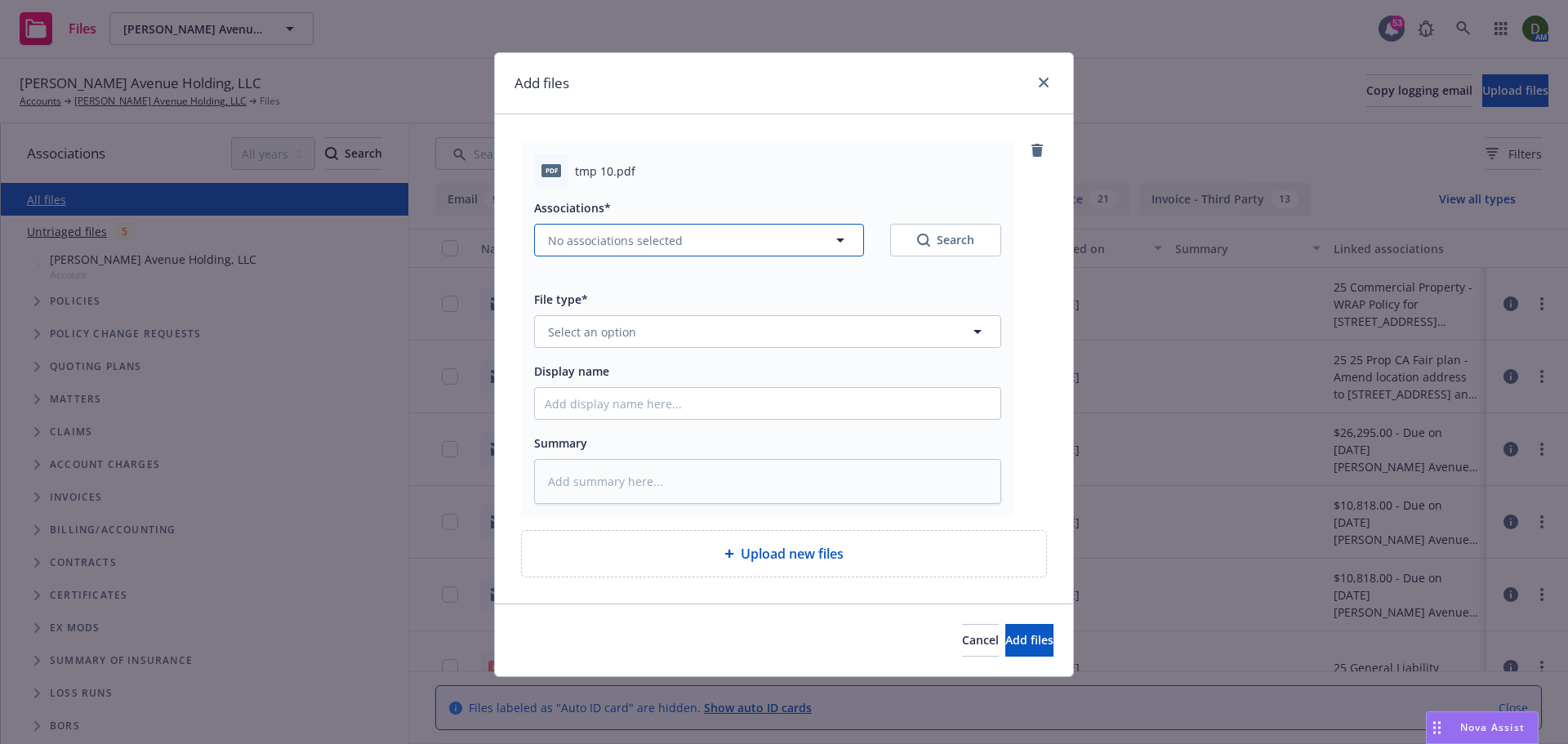
click at [605, 246] on span "No associations selected" at bounding box center [615, 241] width 134 height 18
type textarea "x"
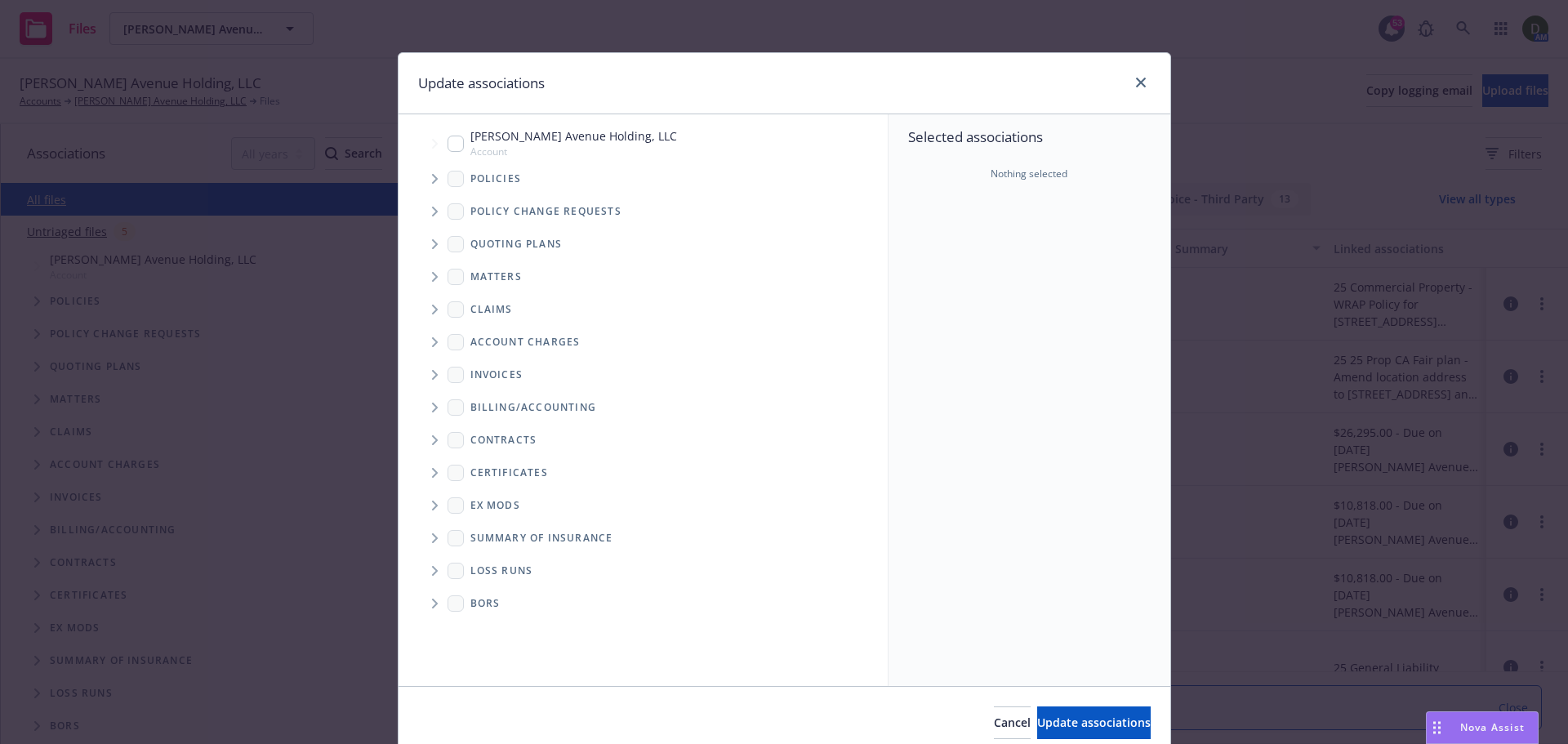
click at [423, 179] on span "Tree Example" at bounding box center [434, 178] width 26 height 26
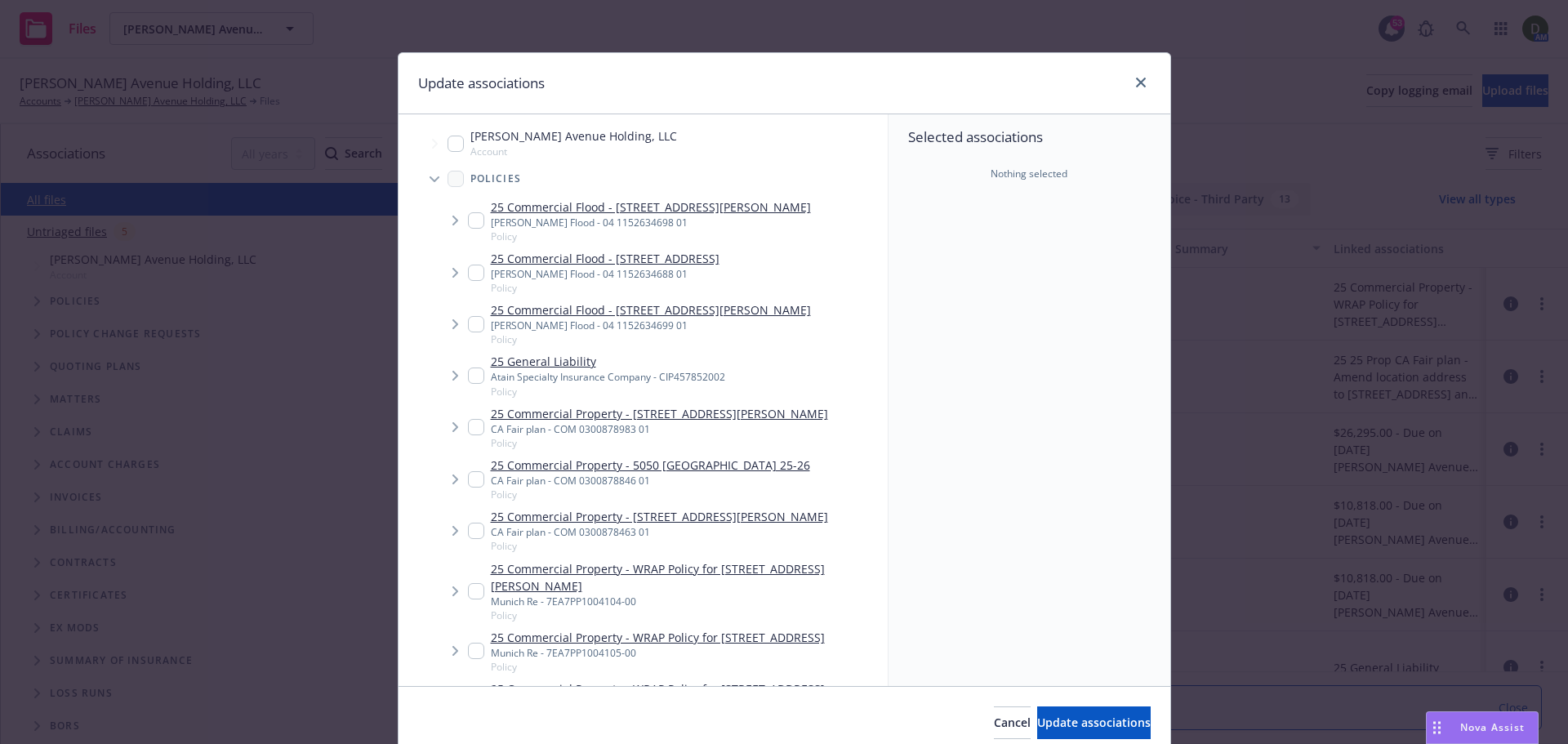
scroll to position [82, 0]
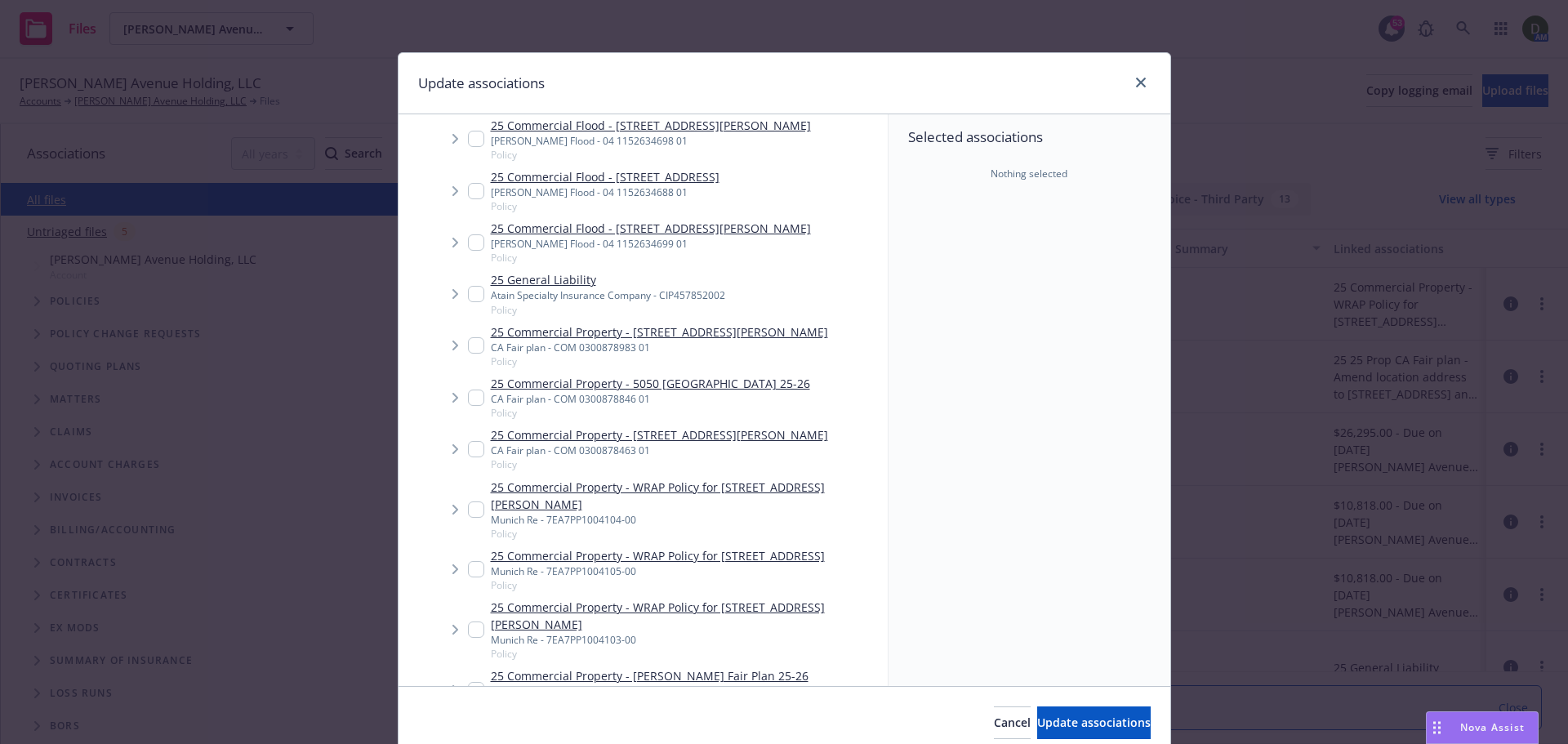
click at [697, 490] on link "25 Commercial Property - WRAP Policy for 2789-2877 Giffen Ave" at bounding box center [685, 496] width 390 height 34
checkbox input "true"
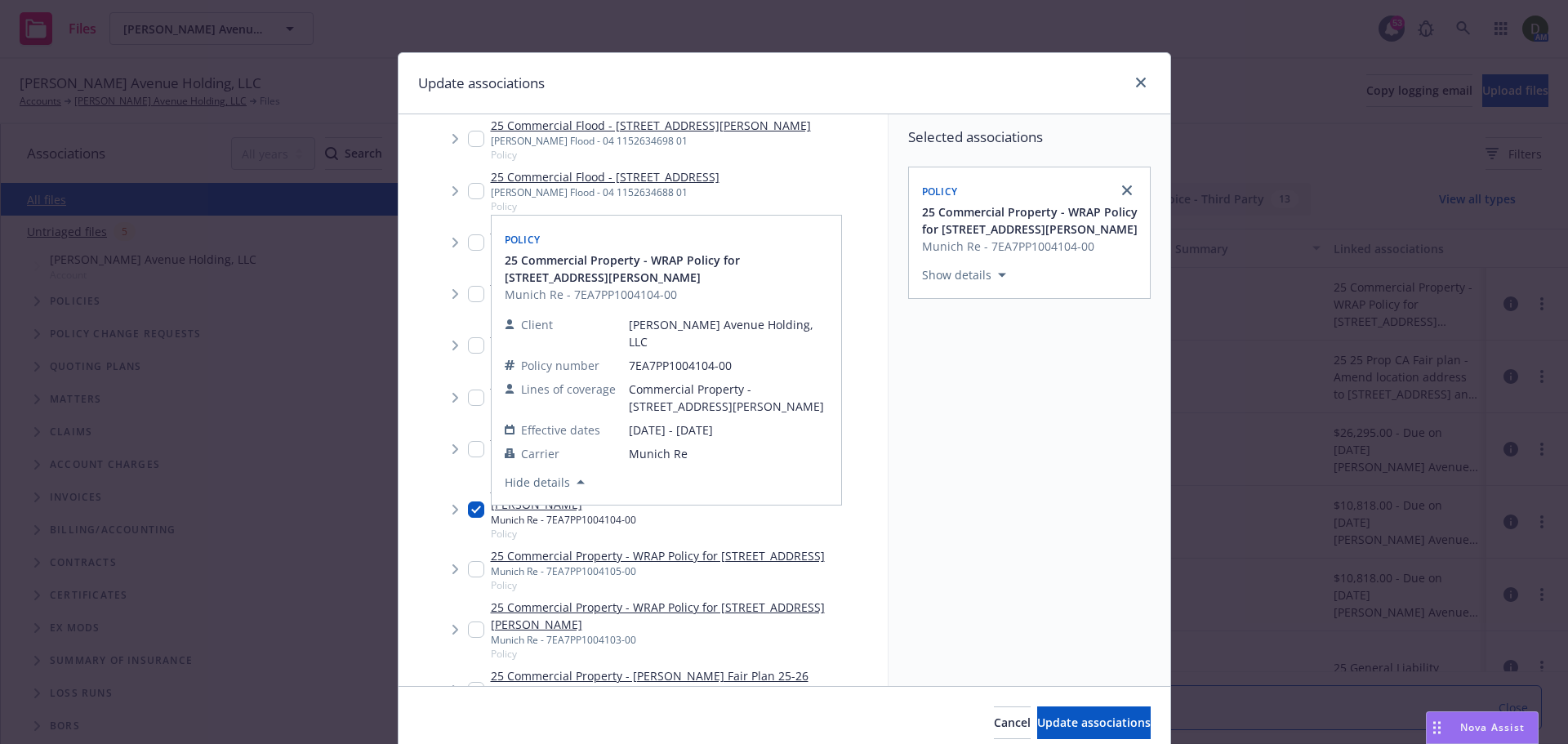
click at [677, 547] on link "25 Commercial Property - WRAP Policy for 5050 Arboga Rd." at bounding box center [657, 556] width 334 height 18
checkbox input "true"
click at [684, 599] on link "25 Commercial Property - WRAP Policy for 3789-3957 Vine Hill Rd" at bounding box center [685, 615] width 390 height 34
checkbox input "true"
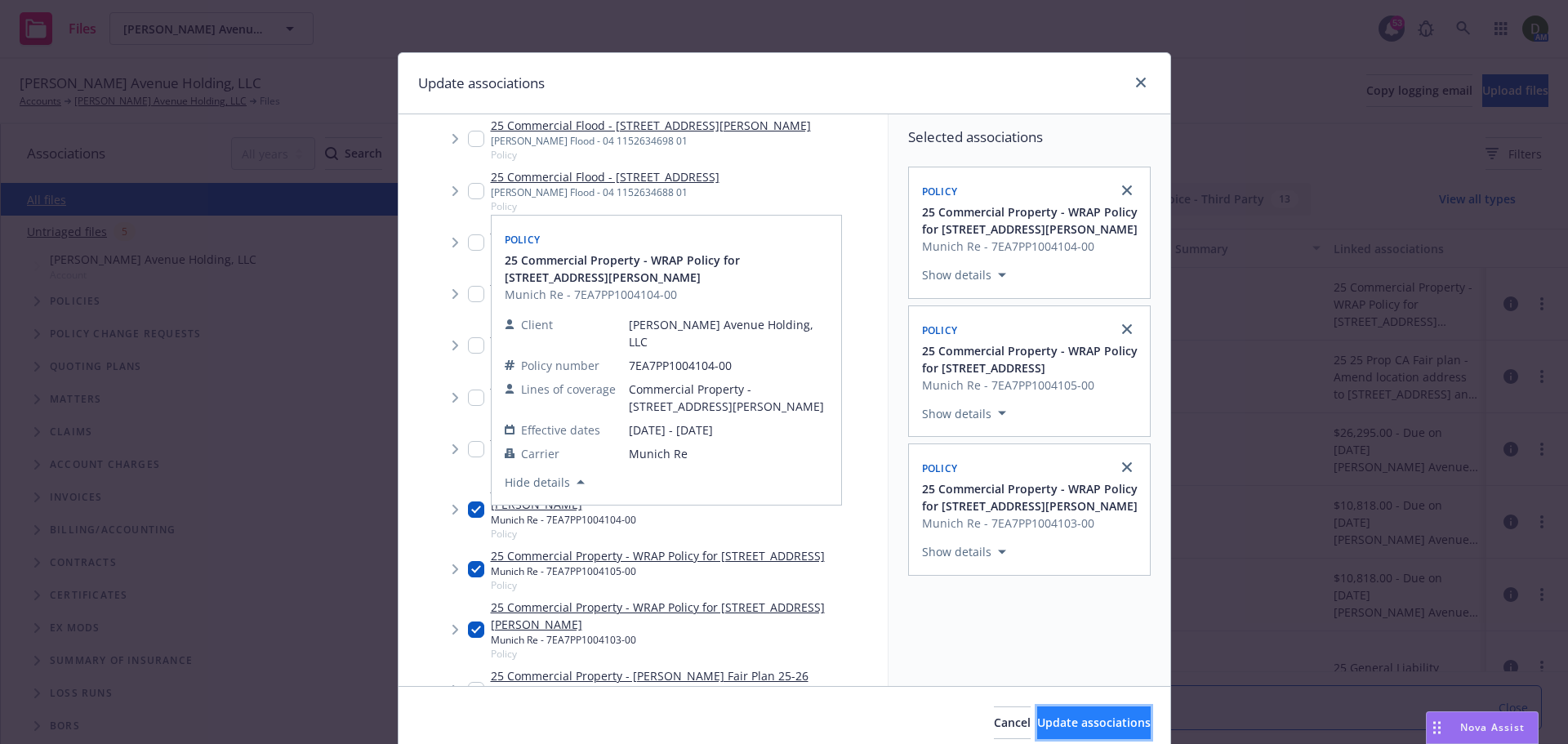
click at [1052, 728] on span "Update associations" at bounding box center [1093, 723] width 114 height 16
type textarea "x"
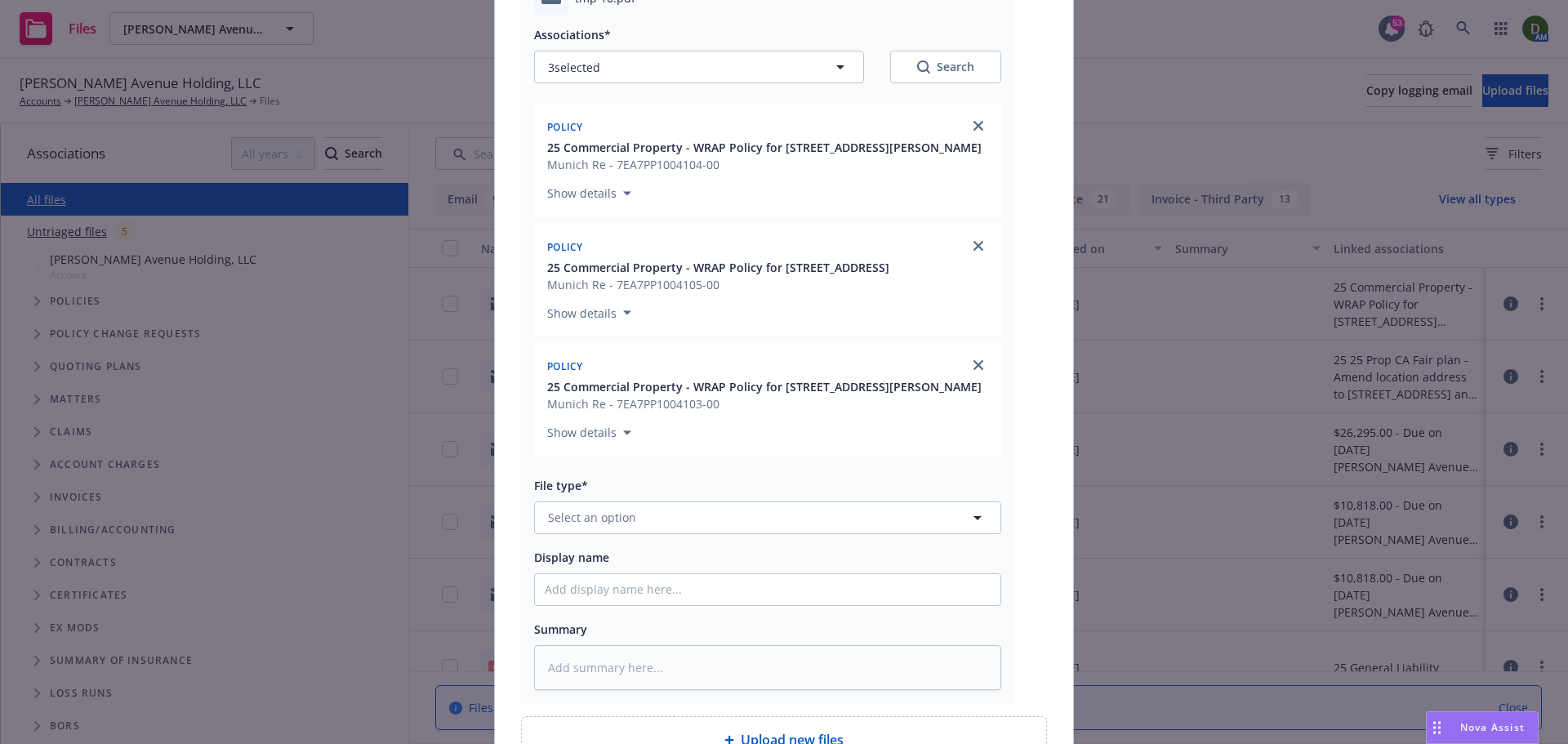
scroll to position [327, 0]
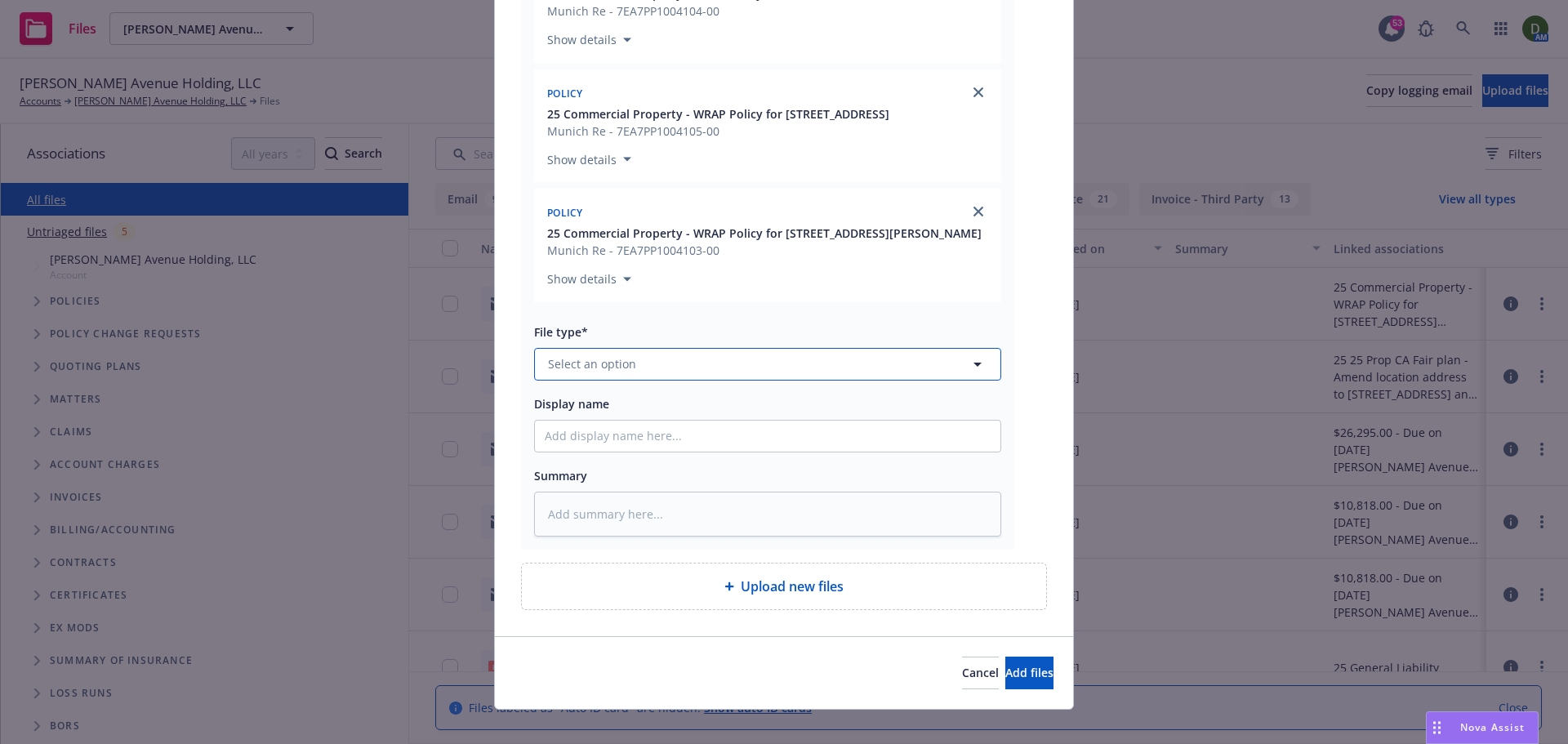
click at [620, 377] on button "Select an option" at bounding box center [768, 364] width 467 height 33
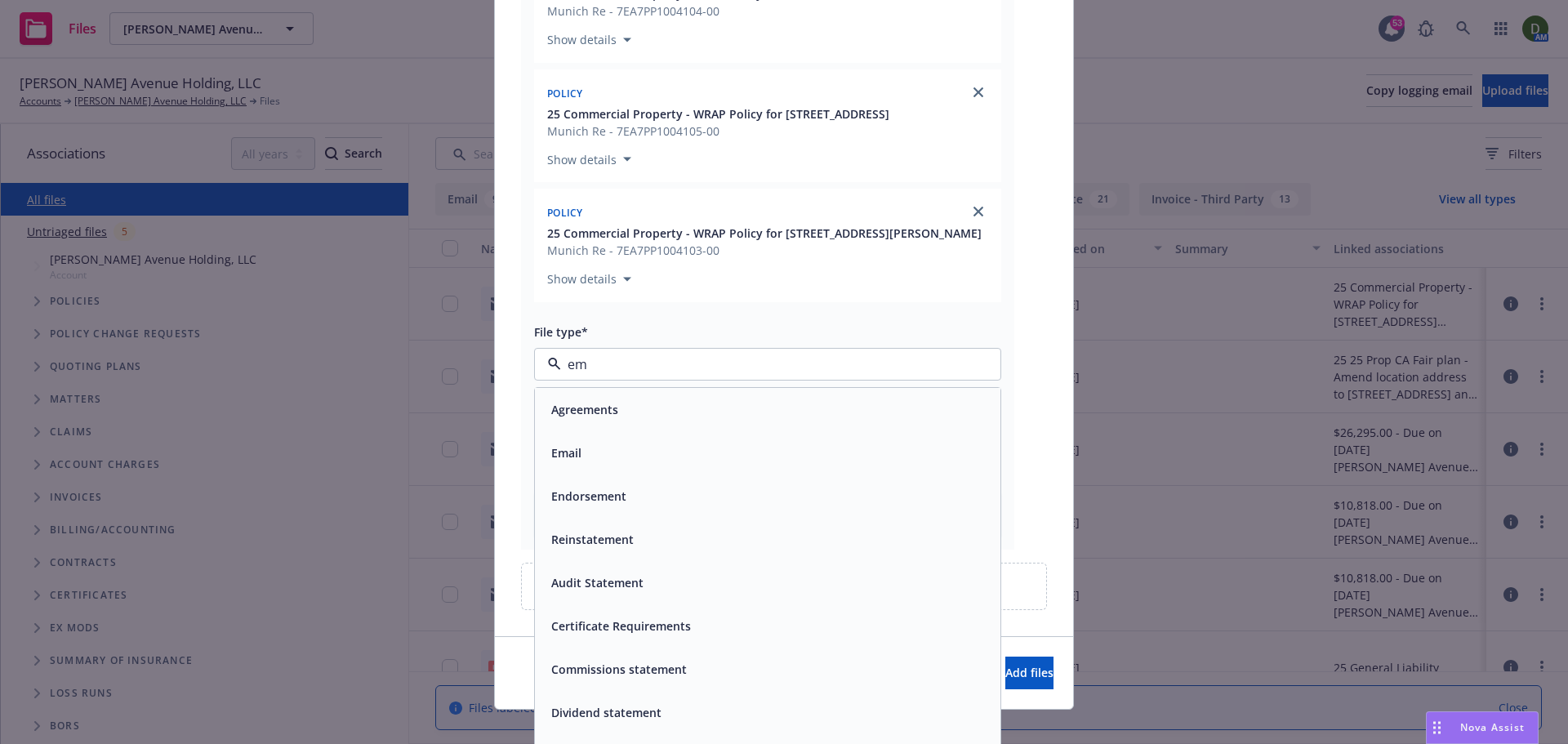
type input "e"
type input "proof"
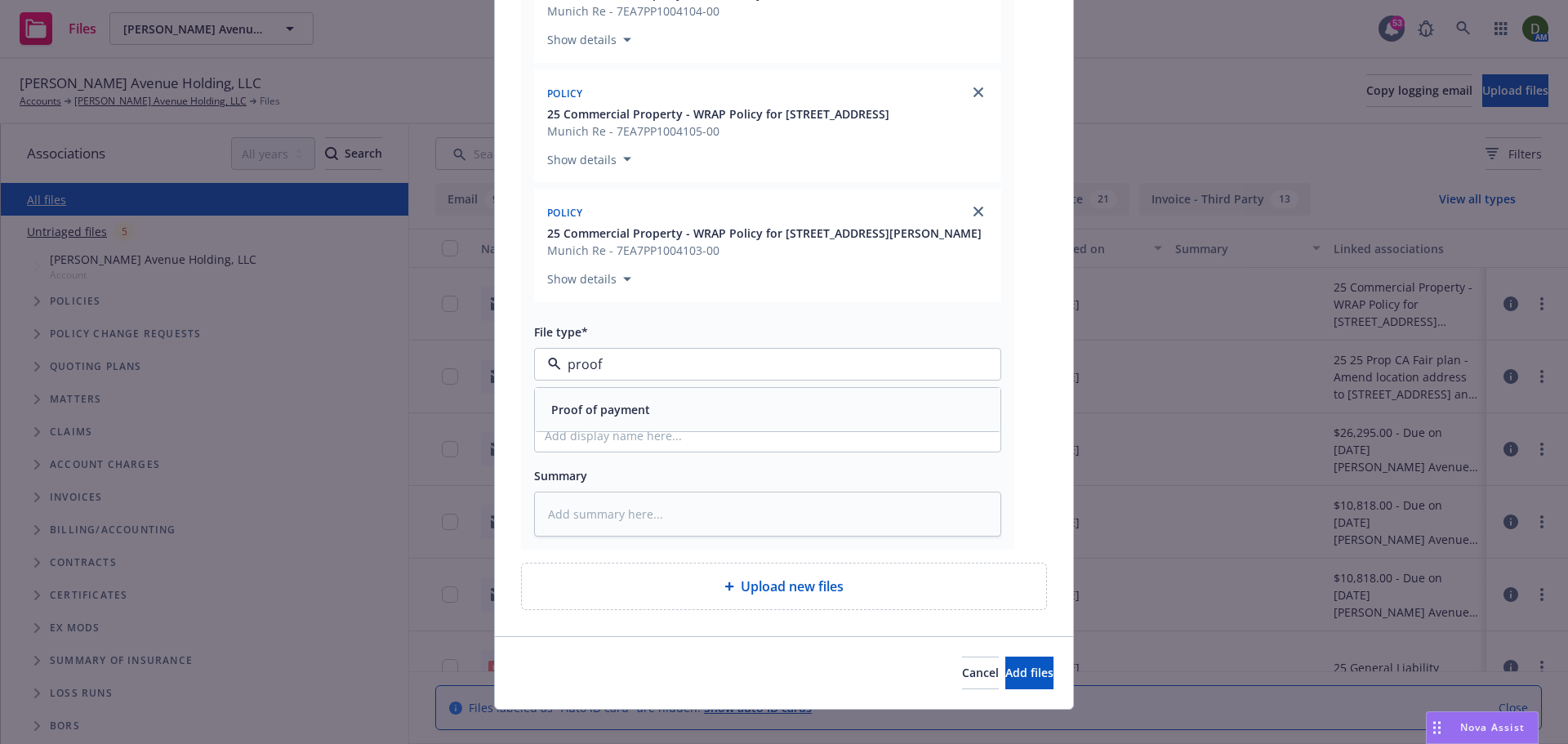
click at [673, 406] on div "Proof of payment" at bounding box center [768, 410] width 446 height 23
click at [613, 433] on input "Display name" at bounding box center [767, 436] width 465 height 31
type textarea "x"
type input "2"
type textarea "x"
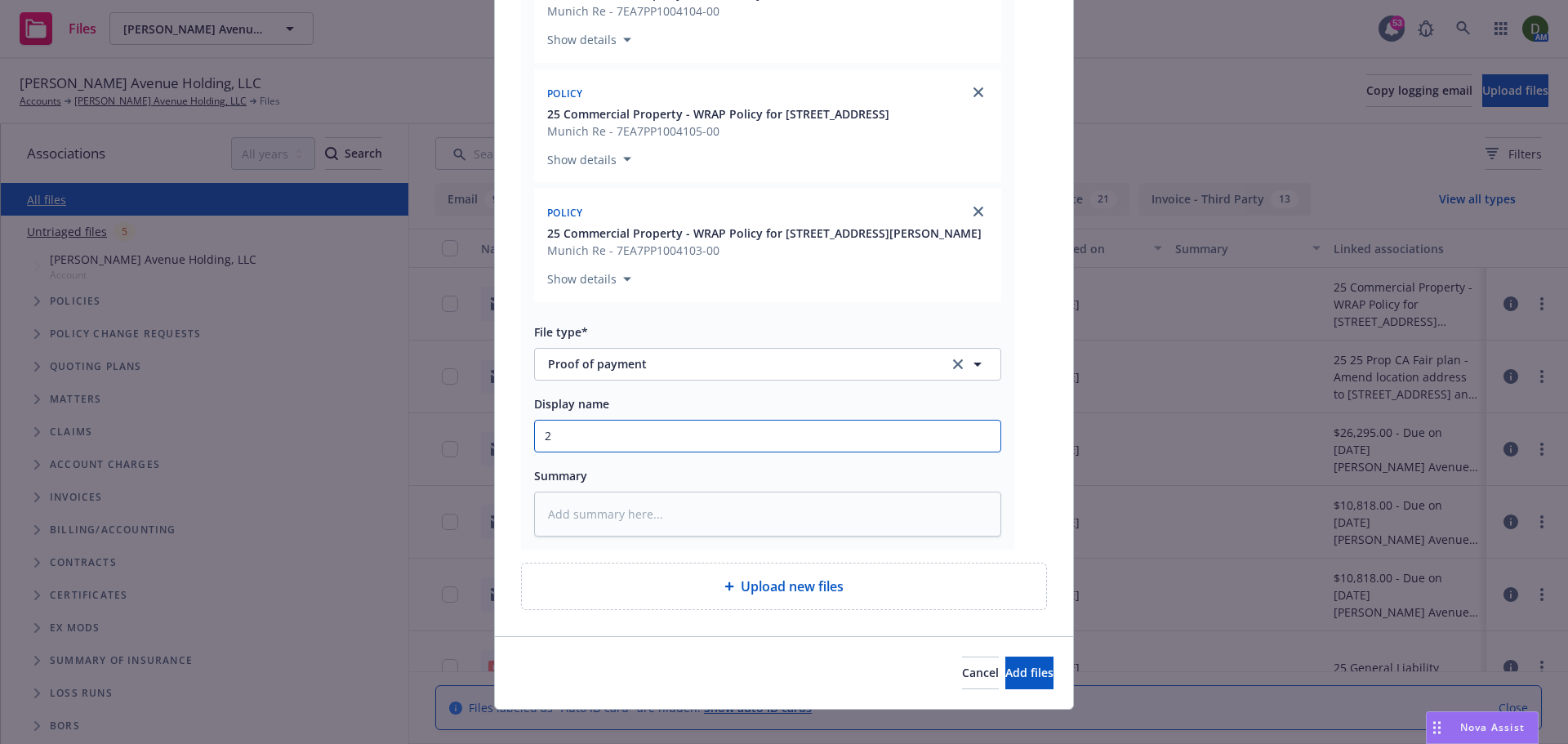
type input "25"
type textarea "x"
type input "25-"
type textarea "x"
type input "25-2"
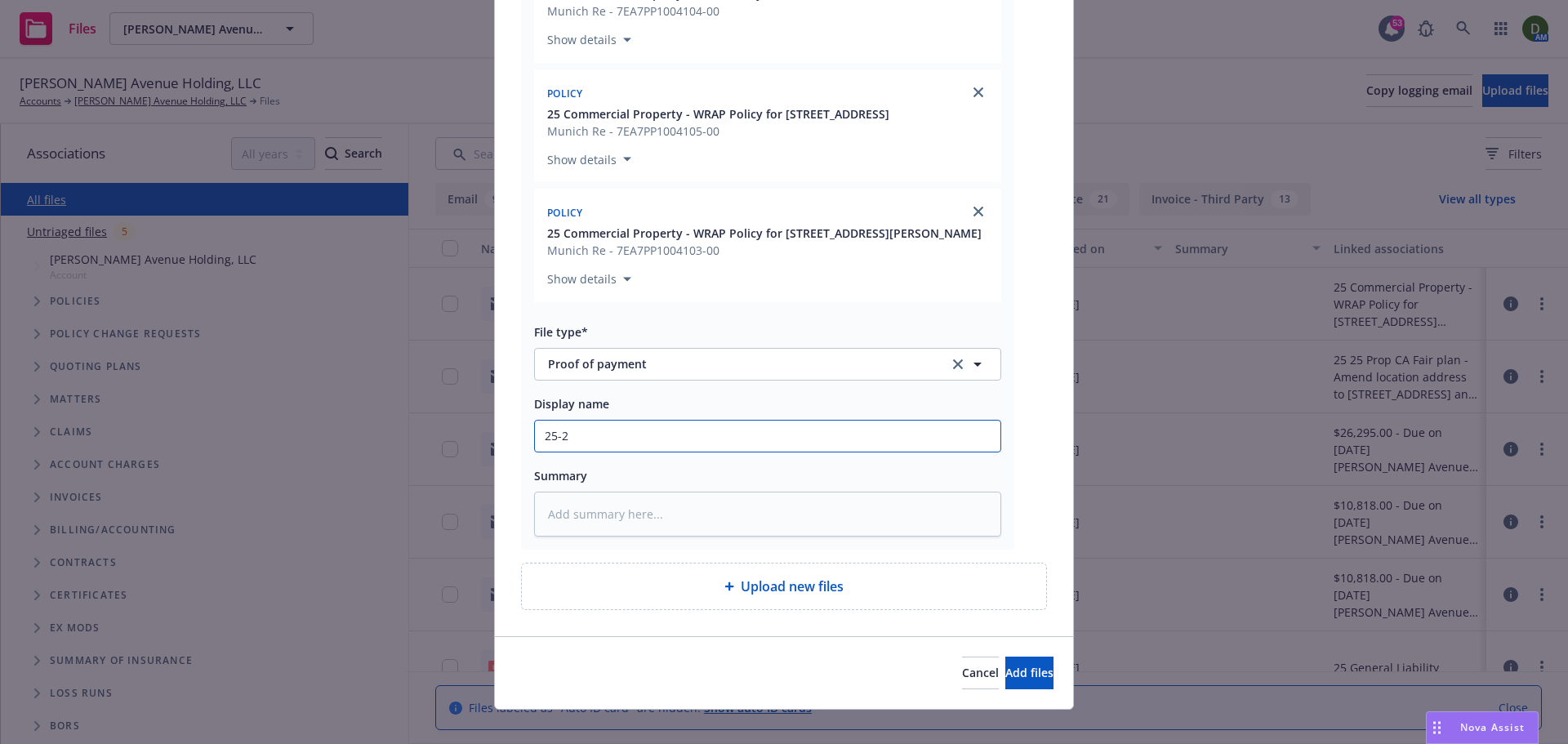
type textarea "x"
type input "25-26"
type textarea "x"
type input "25-26"
type textarea "x"
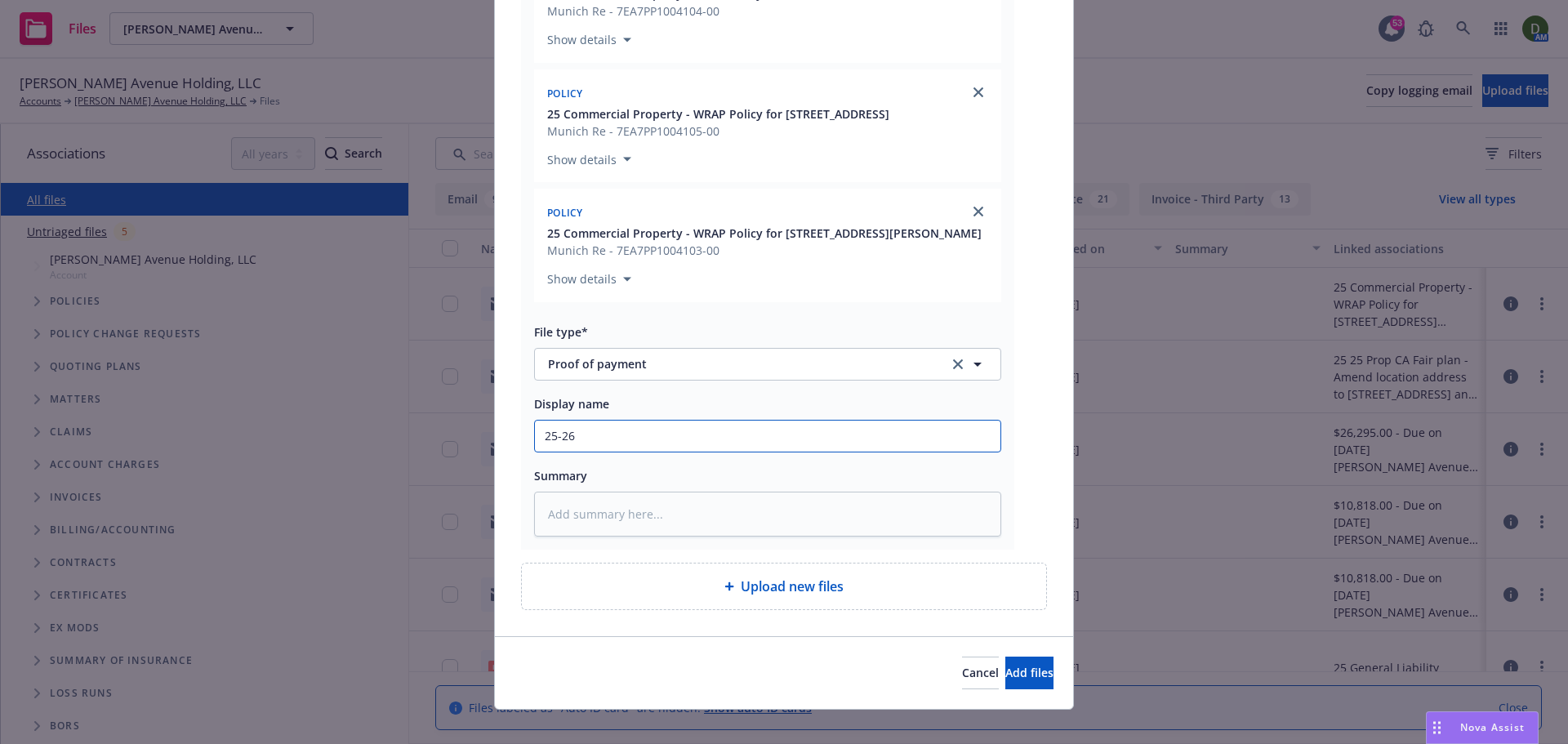
type input "25-26 W"
type textarea "x"
type input "25-26 WR"
type textarea "x"
type input "25-26 WRAP"
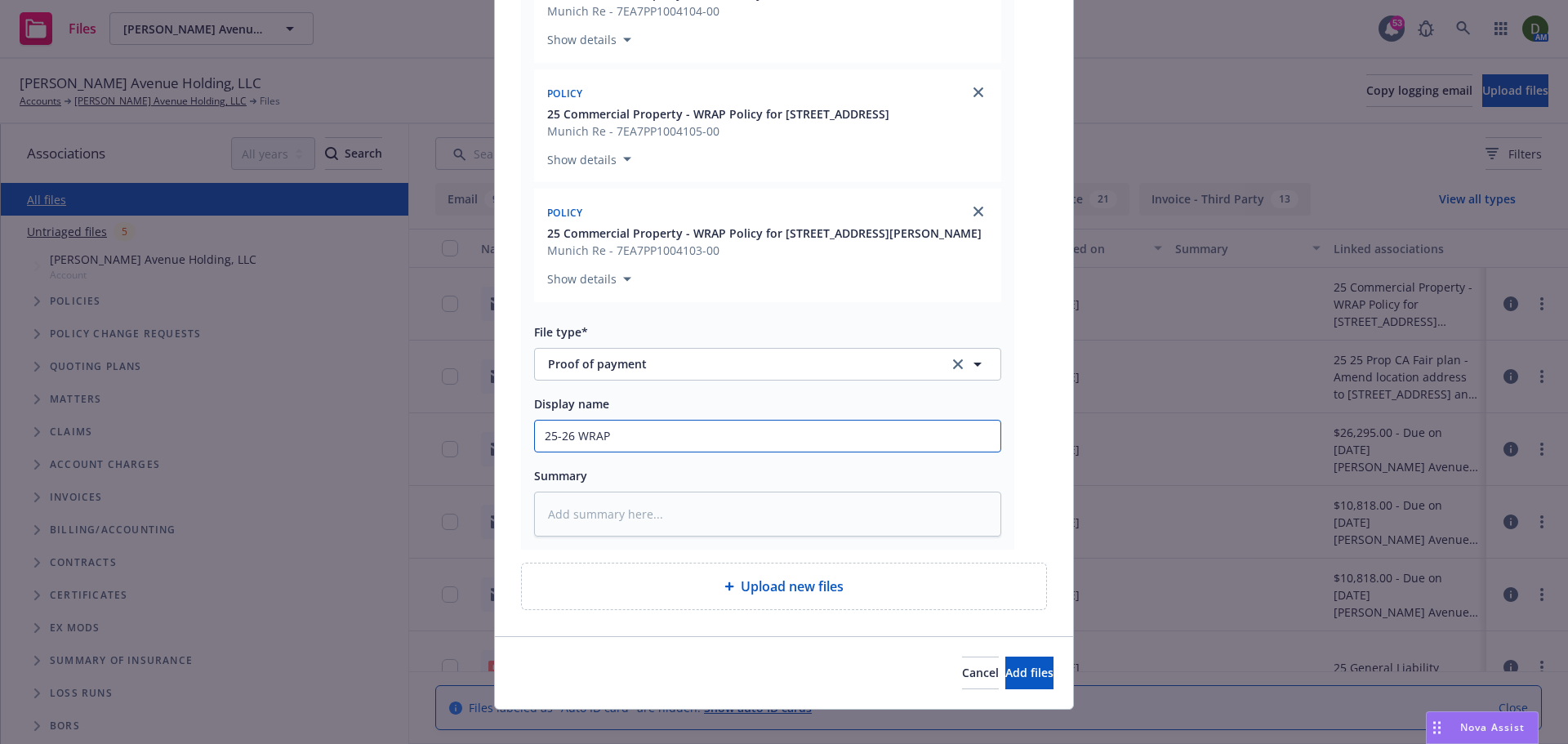
type textarea "x"
type input "25-26 WRAP"
type textarea "x"
type input "25-26 WRAP p"
type textarea "x"
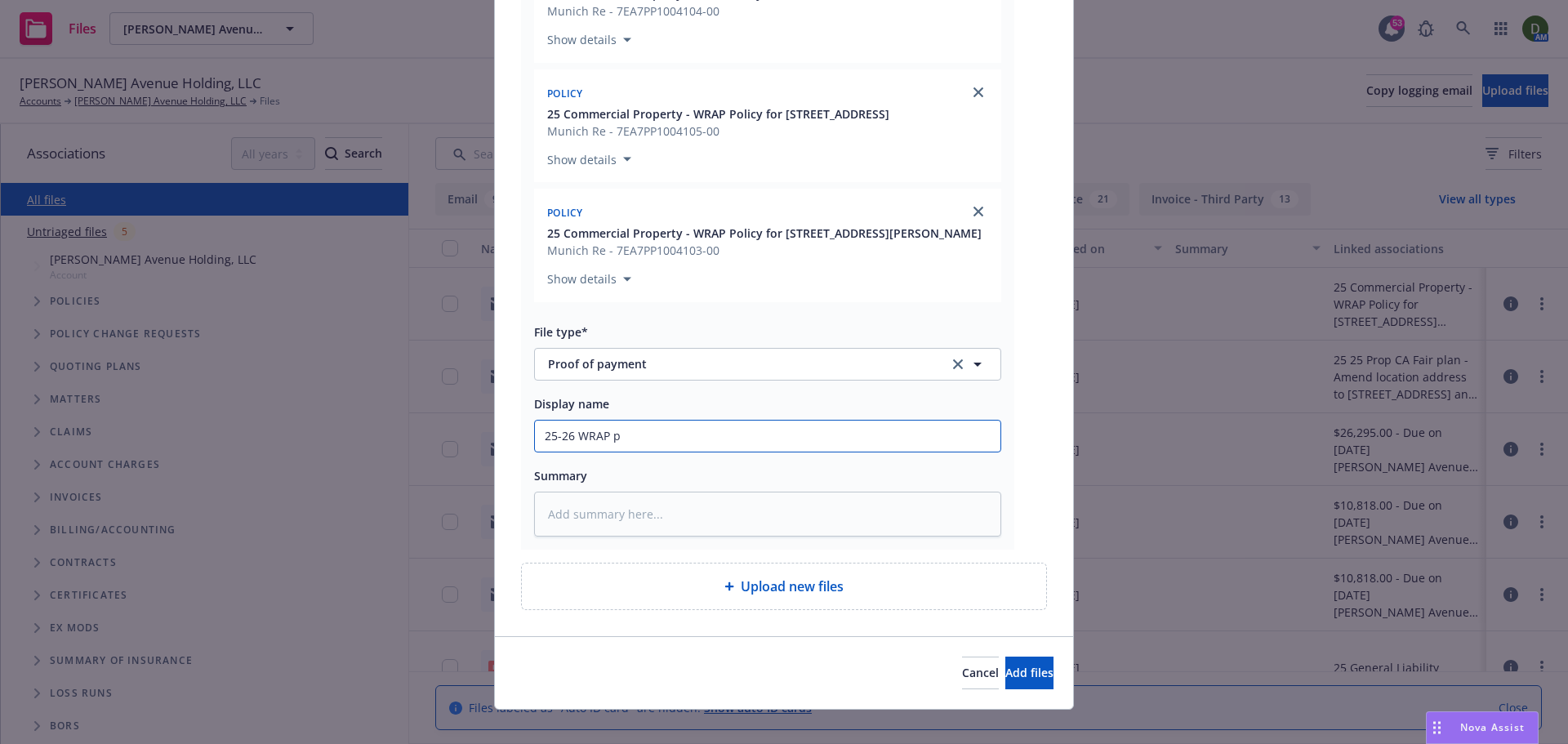
type input "25-26 WRAP po"
type textarea "x"
type input "25-26 WRAP pol"
type textarea "x"
type input "25-26 WRAP po"
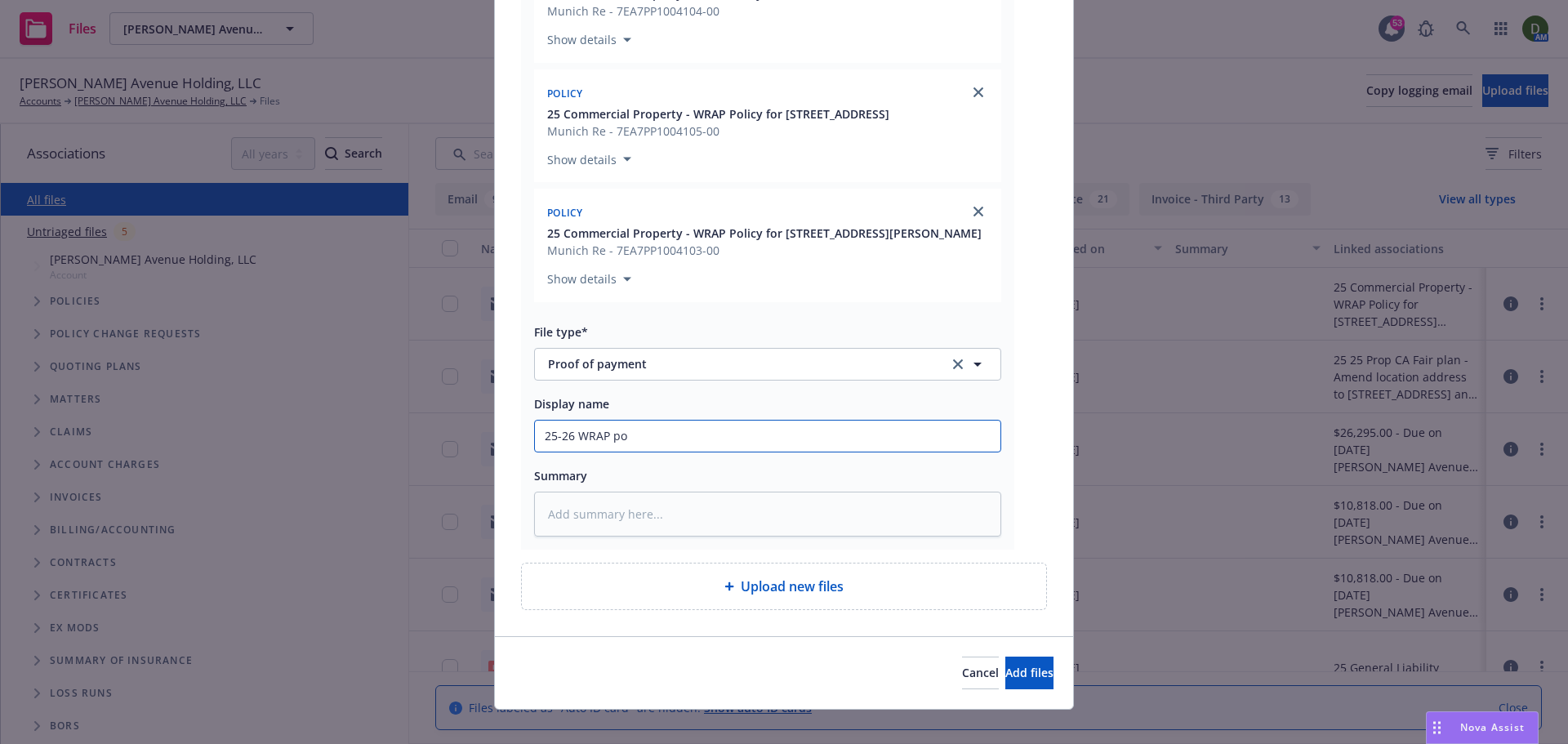
type textarea "x"
type input "25-26 WRAP p"
type textarea "x"
type input "25-26 WRAP"
type textarea "x"
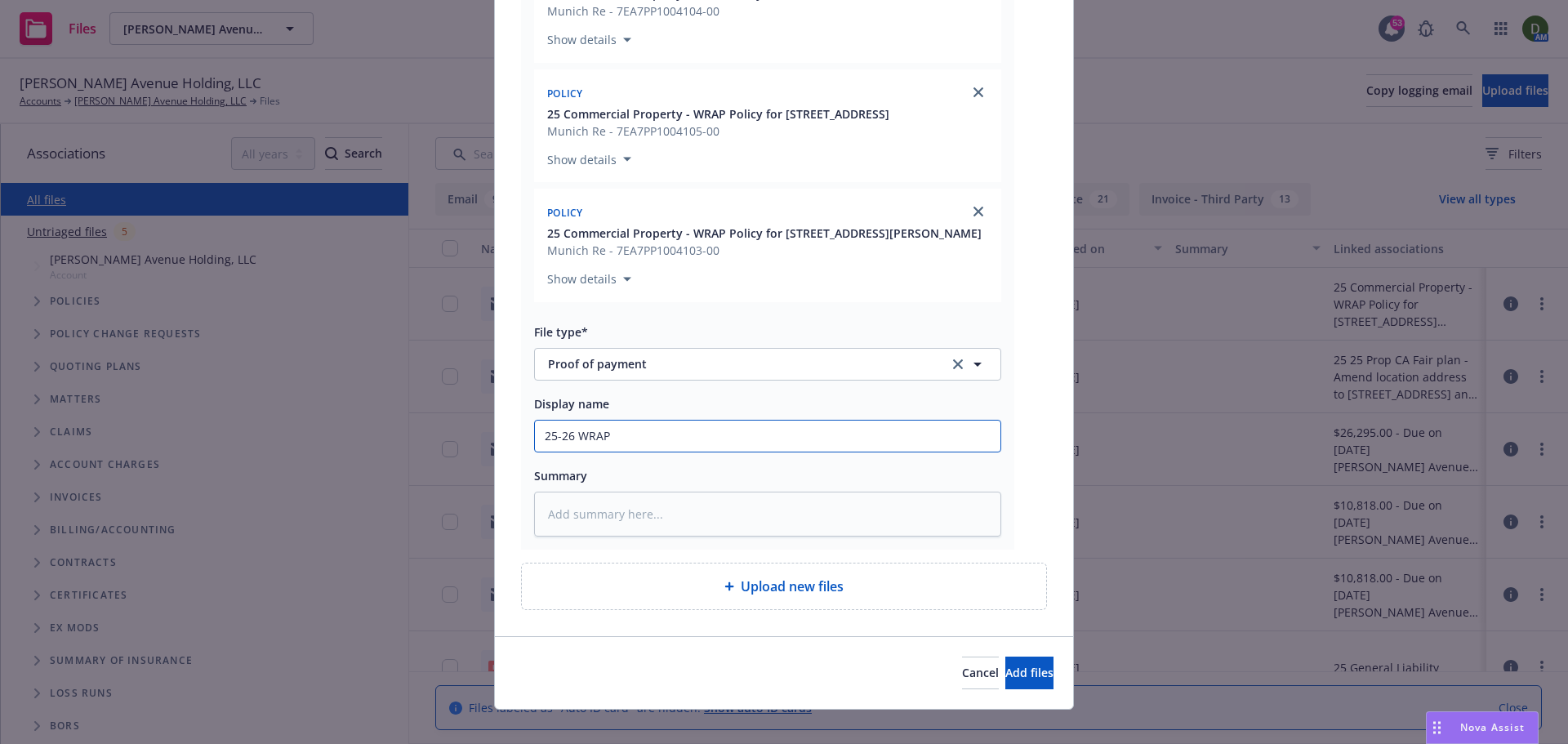
type input "25-26 WRAP P"
type textarea "x"
type input "25-26 WRAP Po"
type textarea "x"
type input "25-26 WRAP Pol"
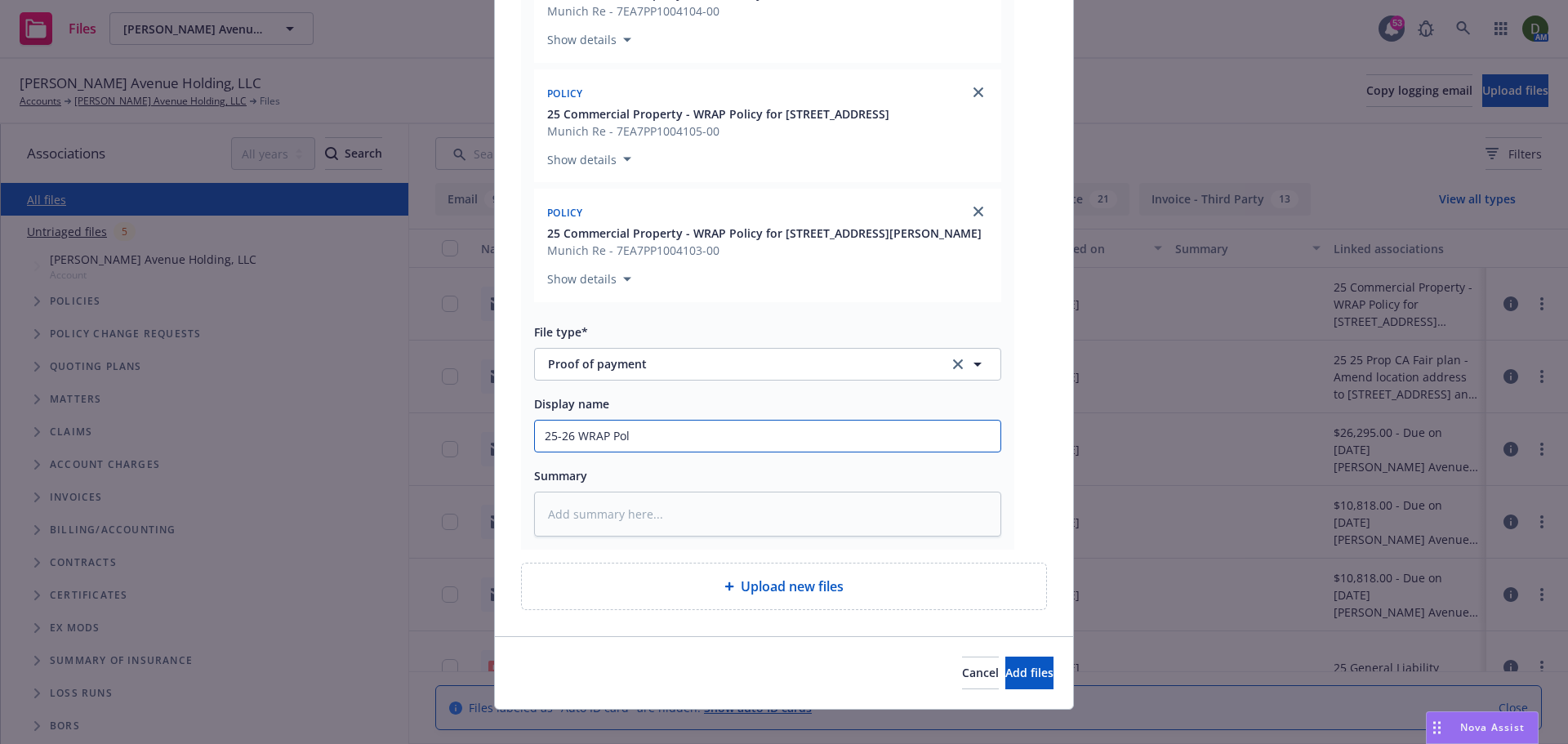
type textarea "x"
type input "25-26 WRAP Poli"
type textarea "x"
type input "25-26 WRAP Polic"
type textarea "x"
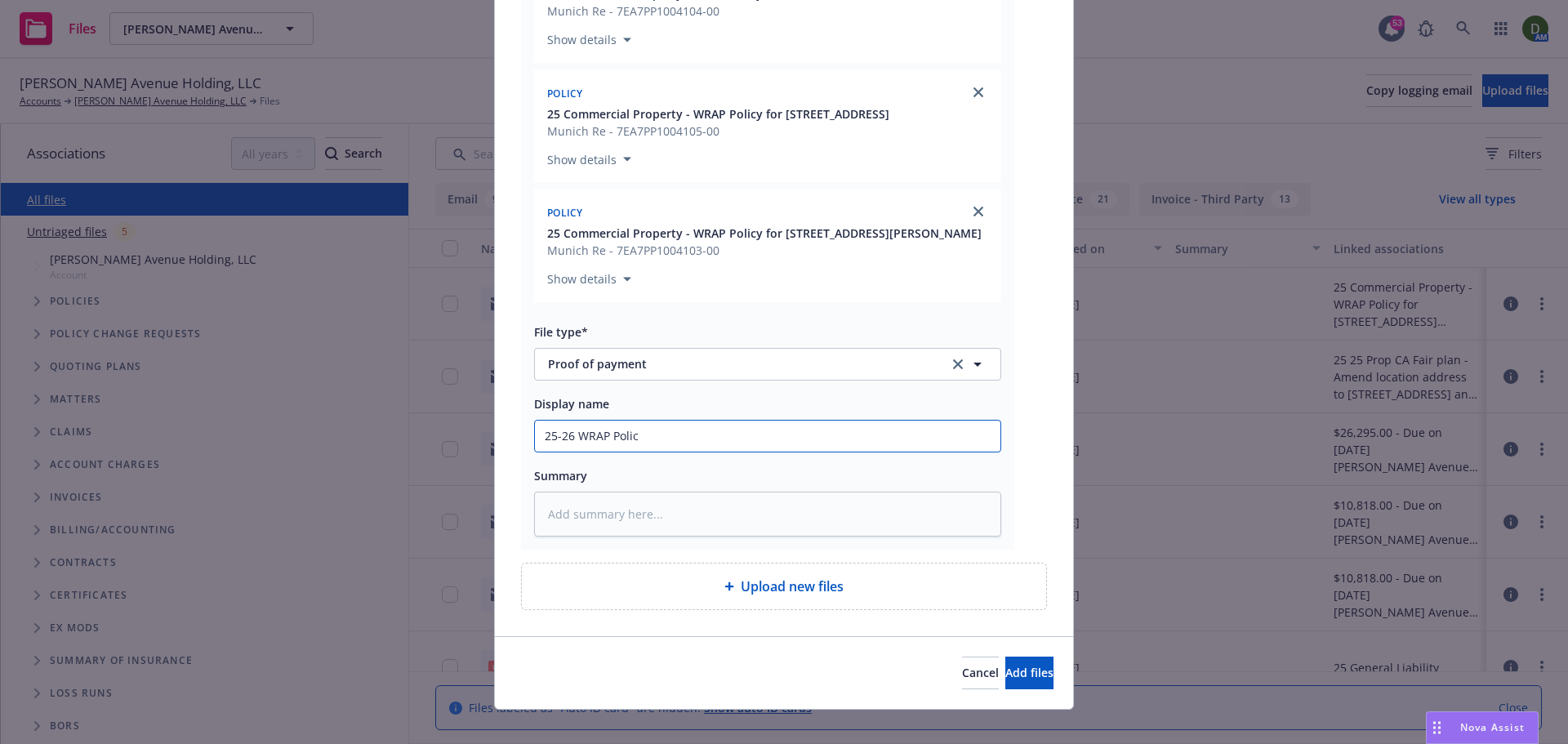
type input "25-26 WRAP Polici"
type textarea "x"
type input "25-26 WRAP Policie"
type textarea "x"
type input "25-26 WRAP Policies"
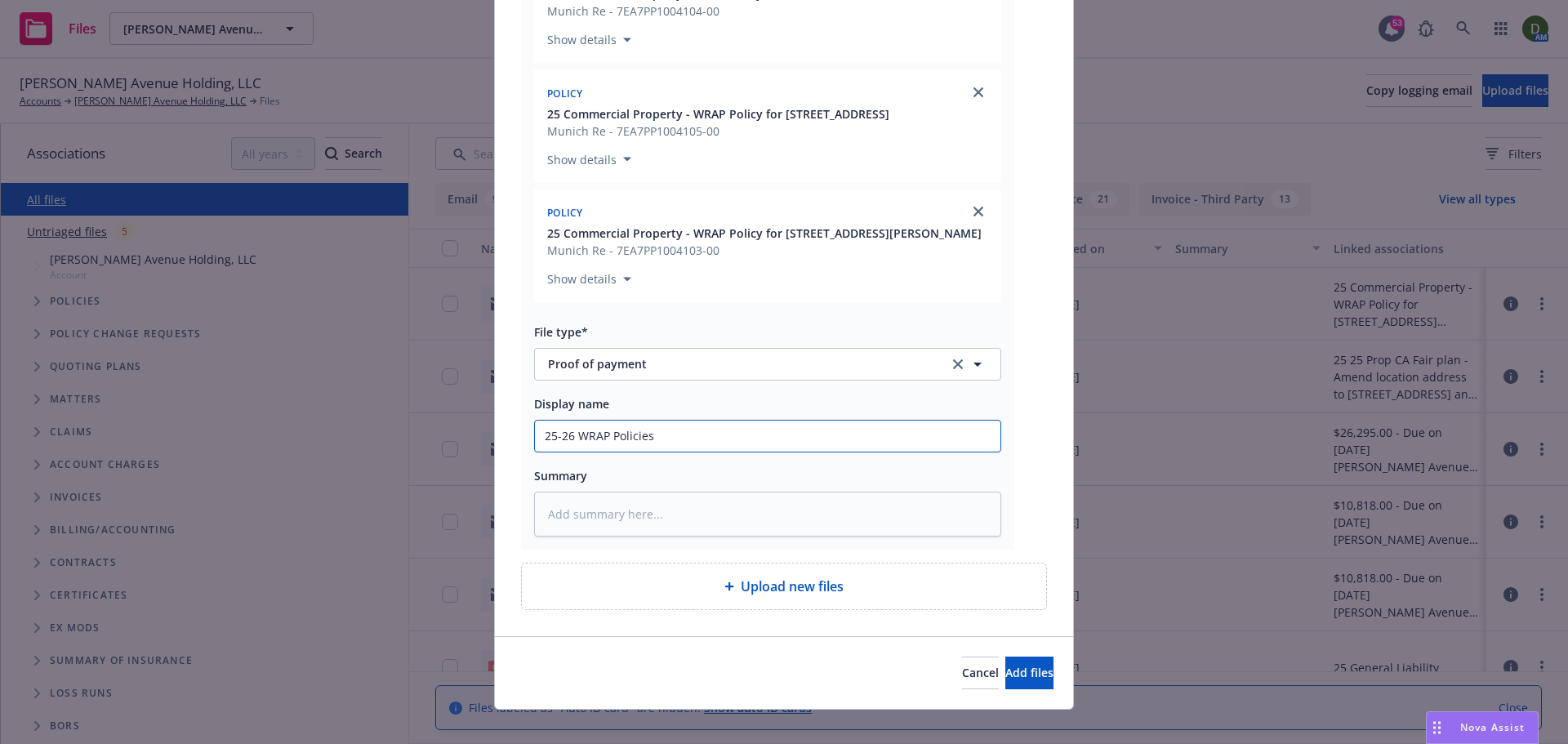
type textarea "x"
type input "25-26 WRAP Policies"
type textarea "x"
type input "25-26 WRAP Policies -"
type textarea "x"
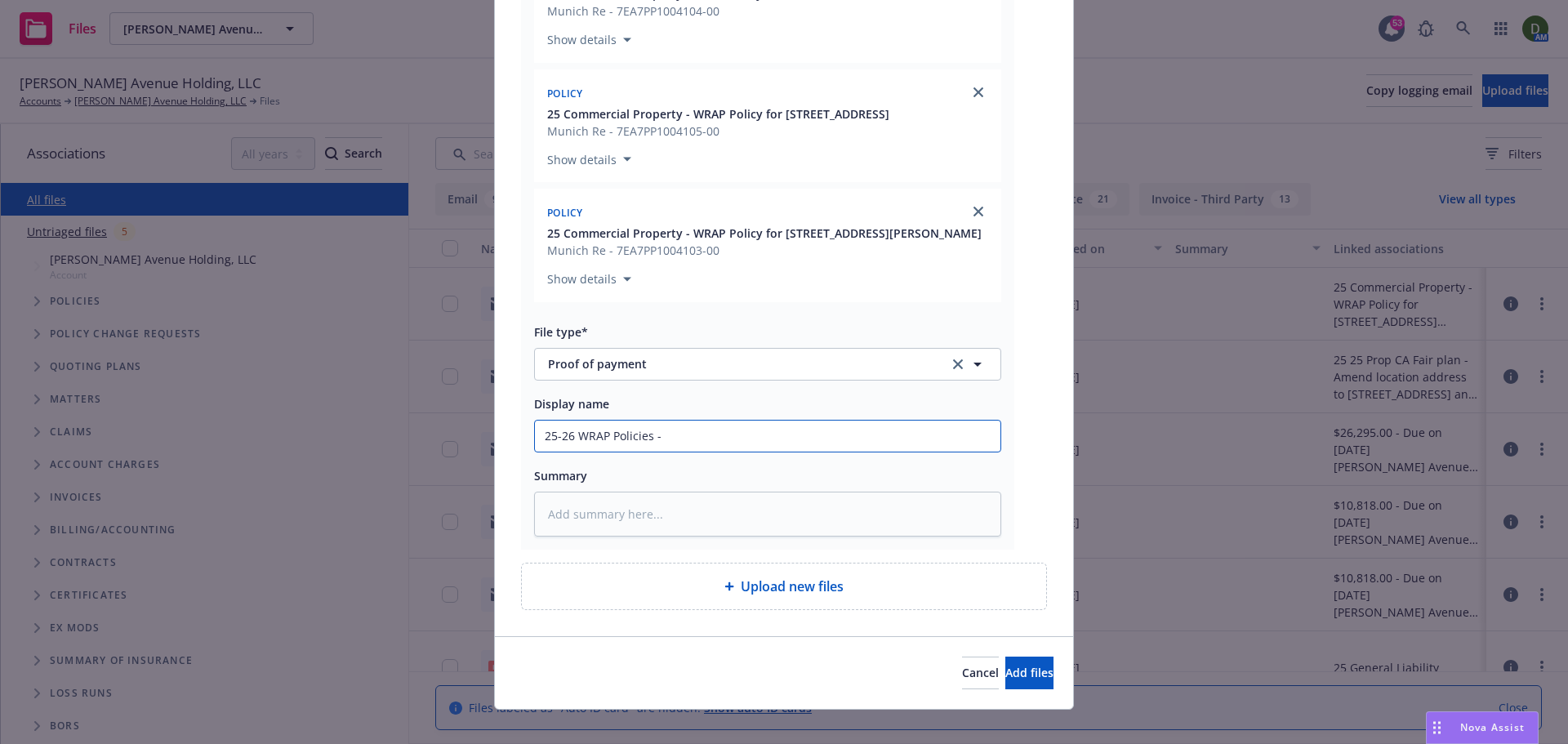
type input "25-26 WRAP Policies -"
type textarea "x"
type input "25-26 WRAP Policies - F"
type textarea "x"
type input "25-26 WRAP Policies - Fro"
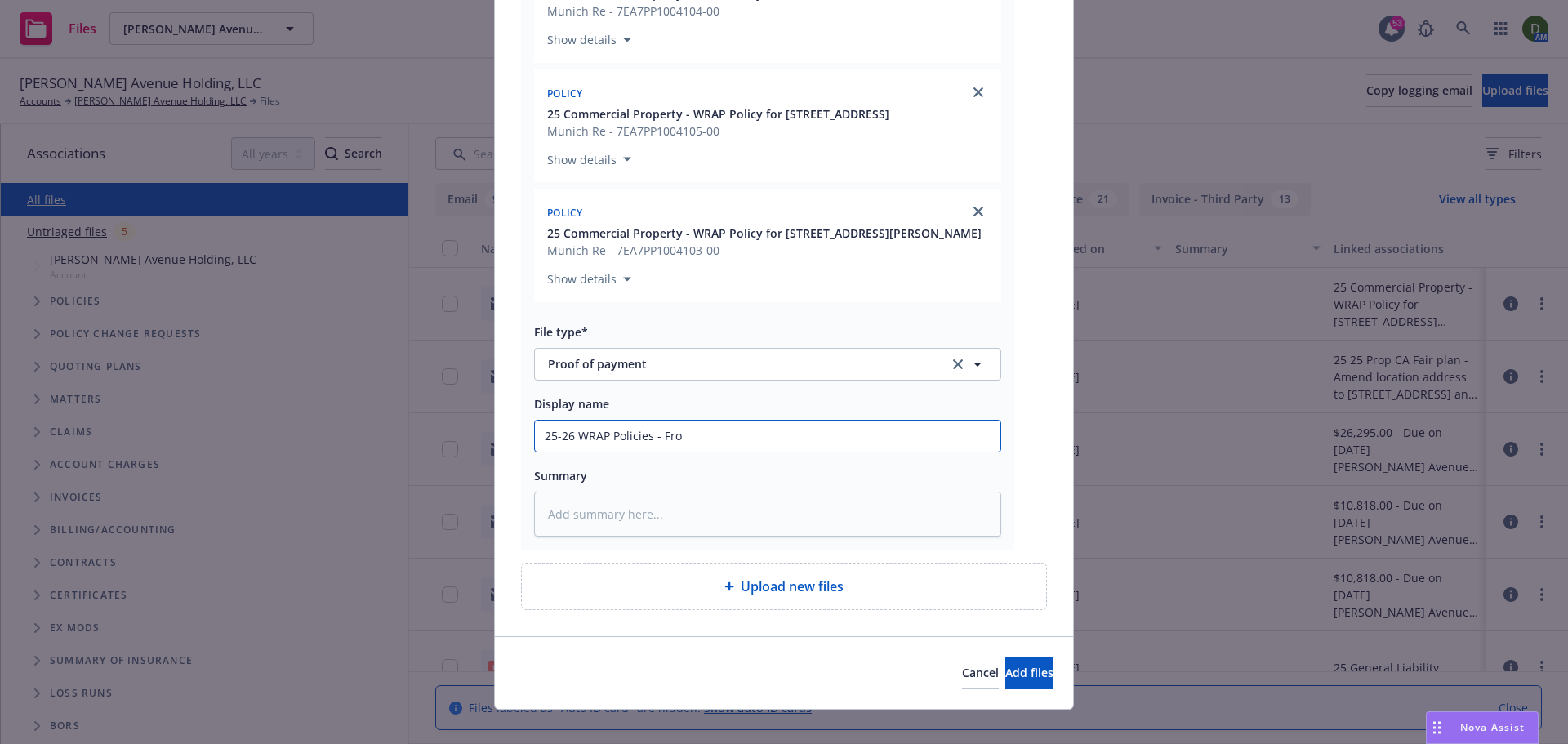
type textarea "x"
type input "25-26 WRAP Policies - From"
type textarea "x"
type input "25-26 WRAP Policies - From"
type textarea "x"
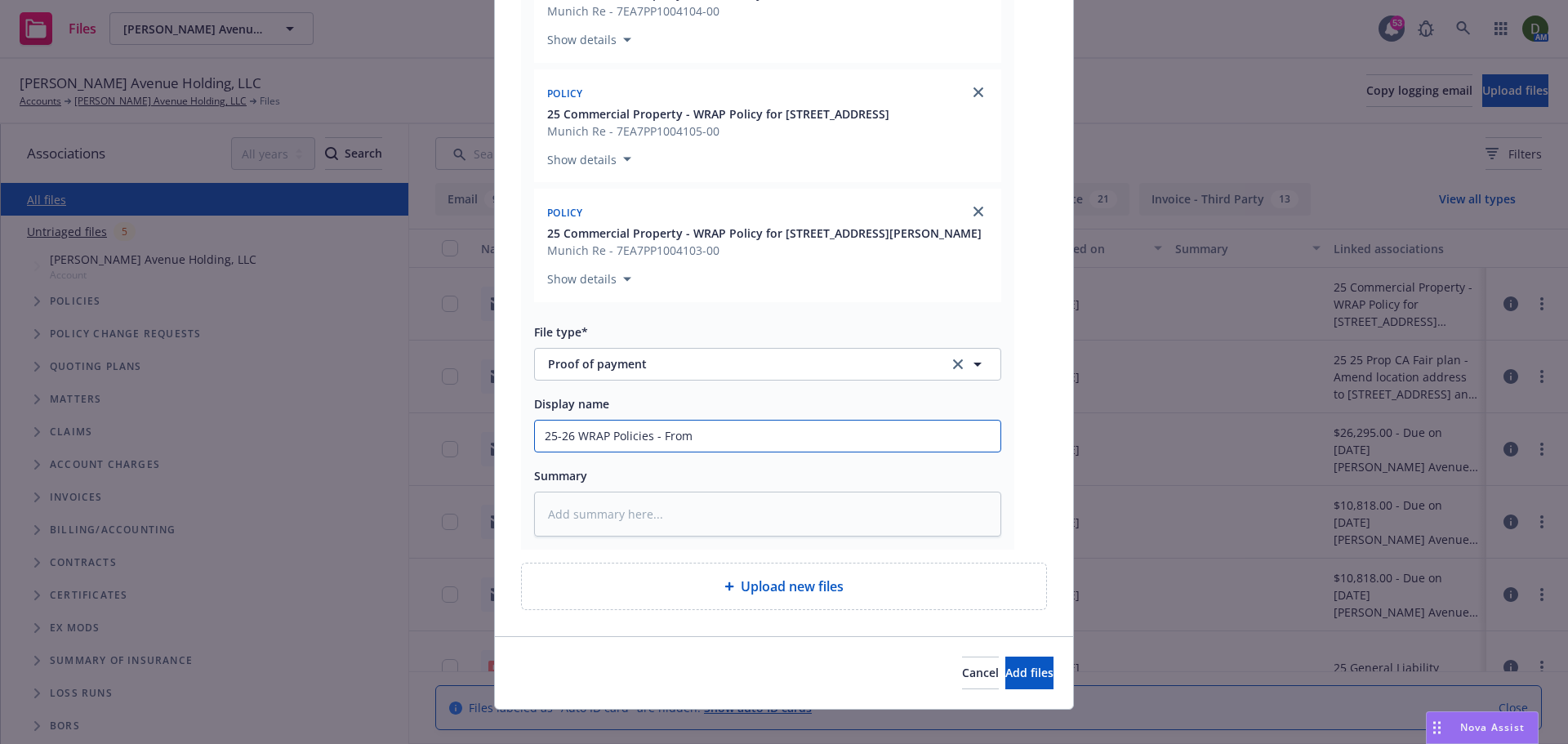
type input "25-26 WRAP Policies - From i"
type textarea "x"
type input "25-26 WRAP Policies - From in"
type textarea "x"
type input "25-26 WRAP Policies - From ins"
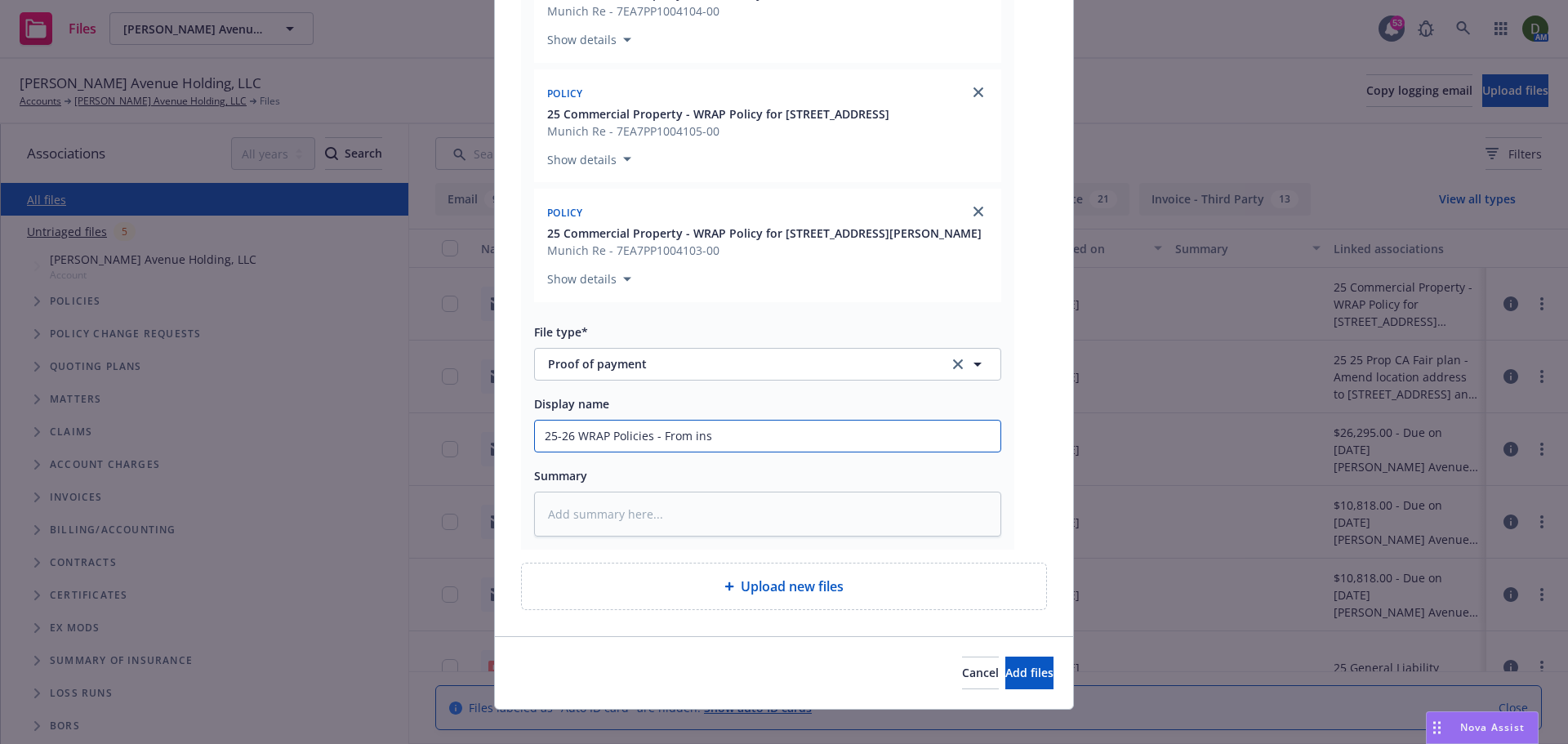
type textarea "x"
type input "25-26 WRAP Policies - From ins"
type textarea "x"
type input "25-26 WRAP Policies - From ins -"
type textarea "x"
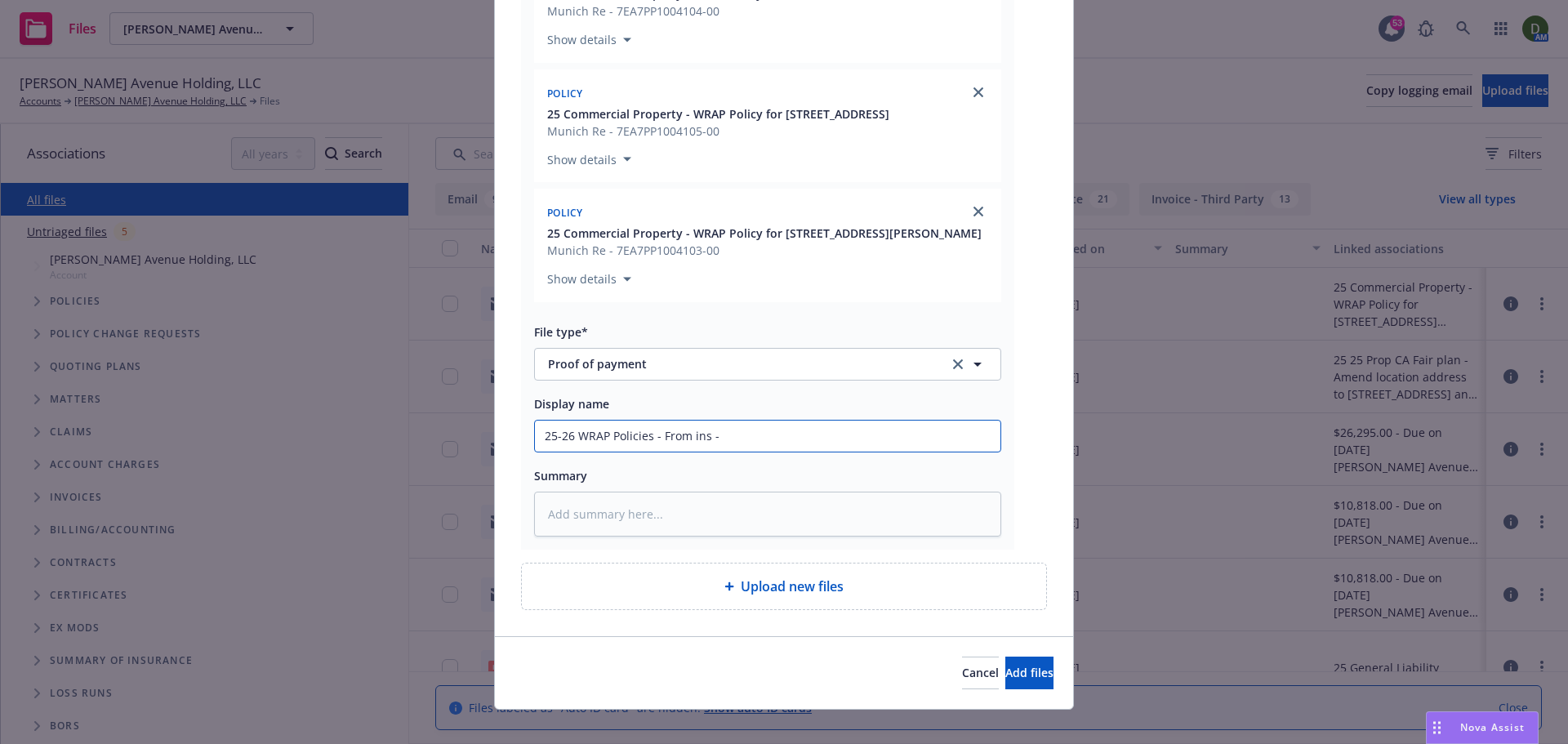
type input "25-26 WRAP Policies - From ins -"
type textarea "x"
type input "25-26 WRAP Policies - From ins - C"
type textarea "x"
type input "25-26 WRAP Policies - From ins - Co"
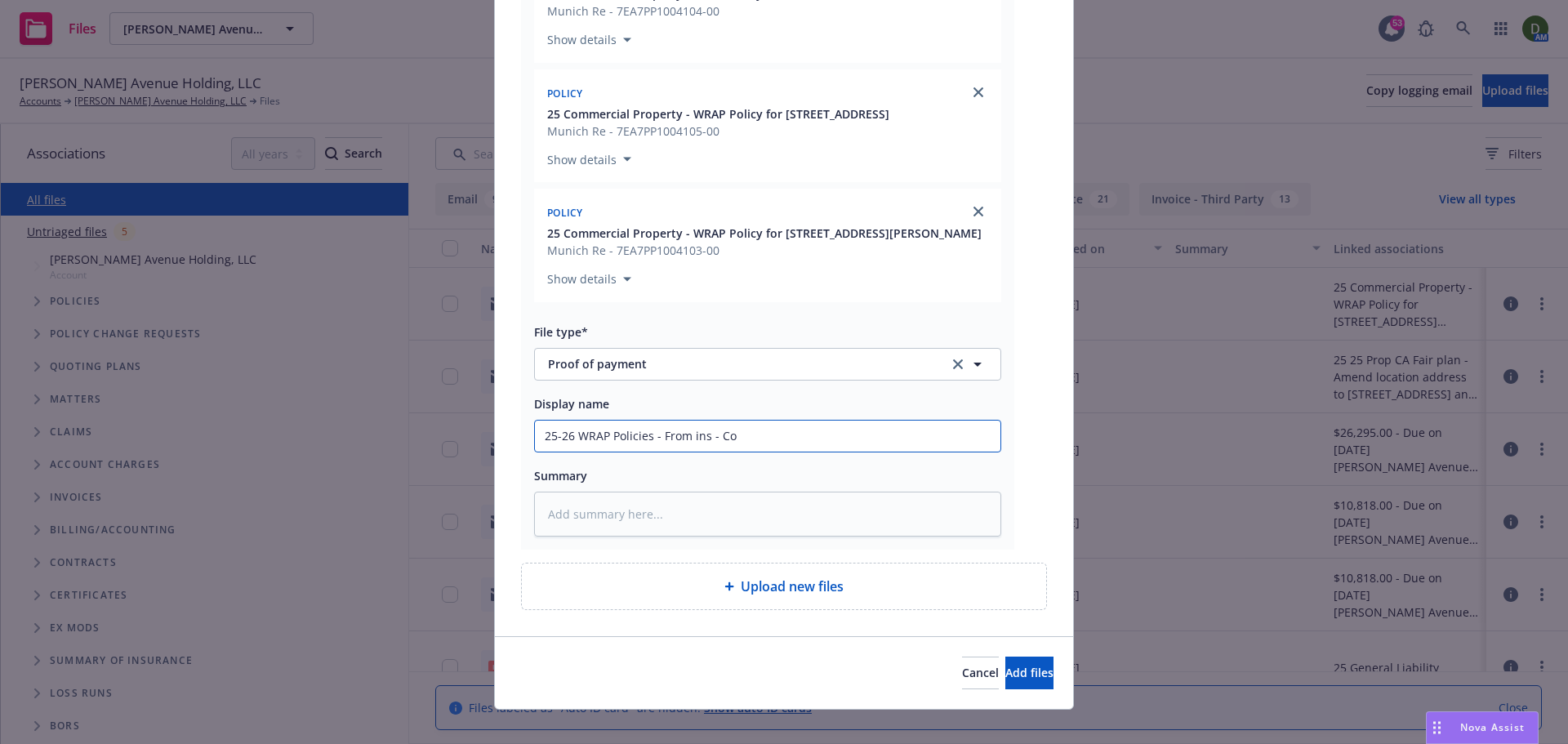
type textarea "x"
type input "25-26 WRAP Policies - From ins - Cop"
type textarea "x"
click at [1005, 684] on button "Add files" at bounding box center [1029, 673] width 48 height 33
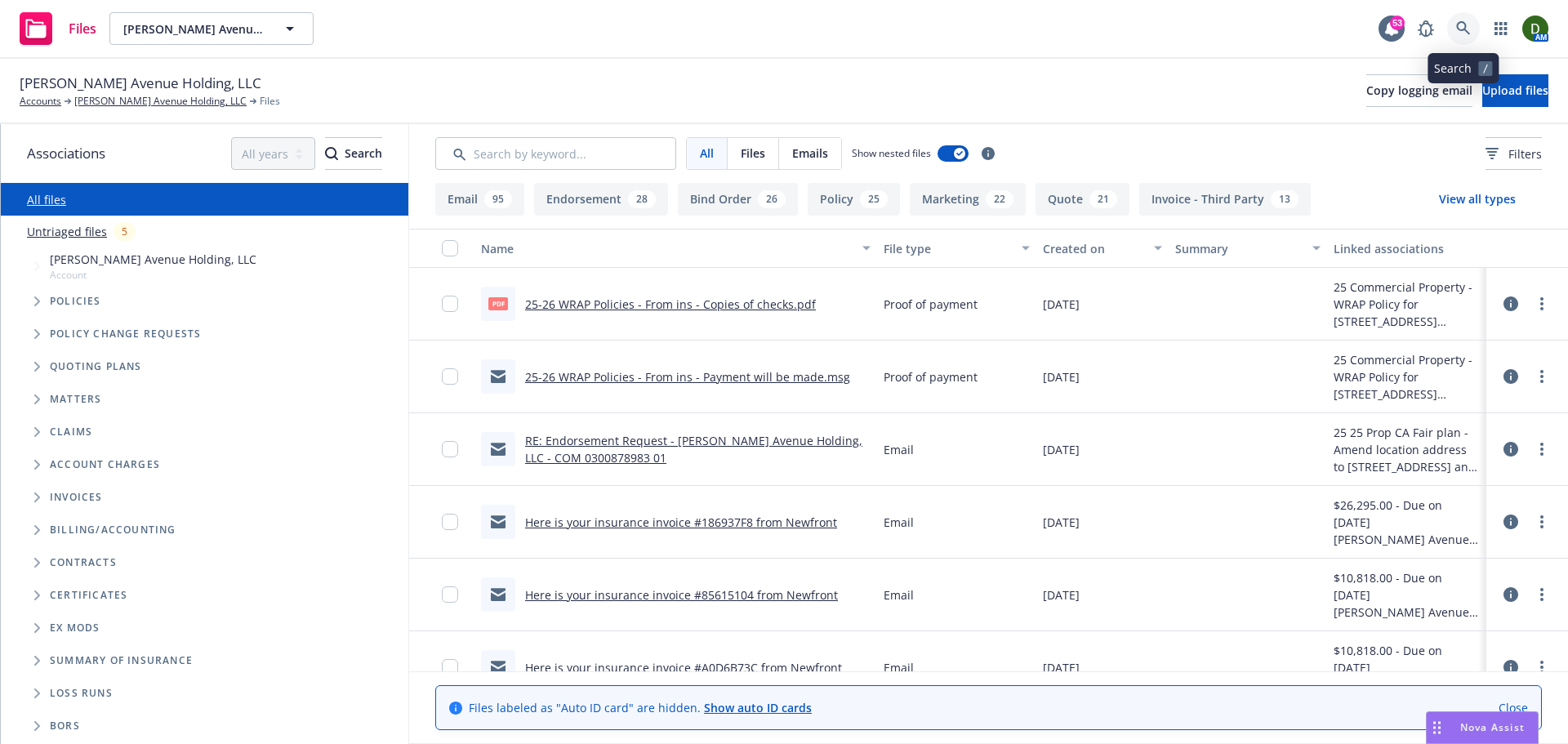
click at [1464, 44] on link at bounding box center [1464, 29] width 33 height 33
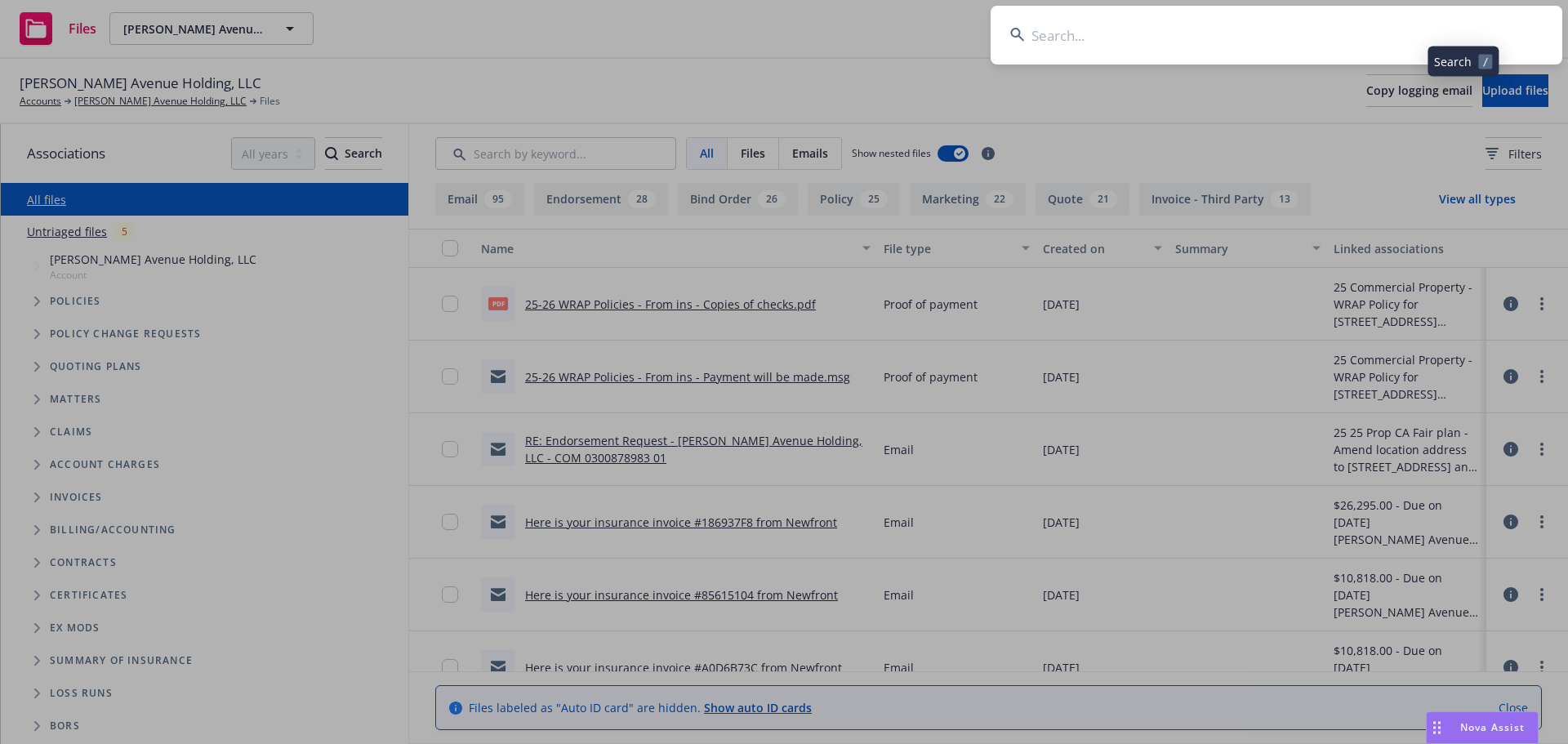
drag, startPoint x: 1464, startPoint y: 44, endPoint x: 1389, endPoint y: 36, distance: 75.4
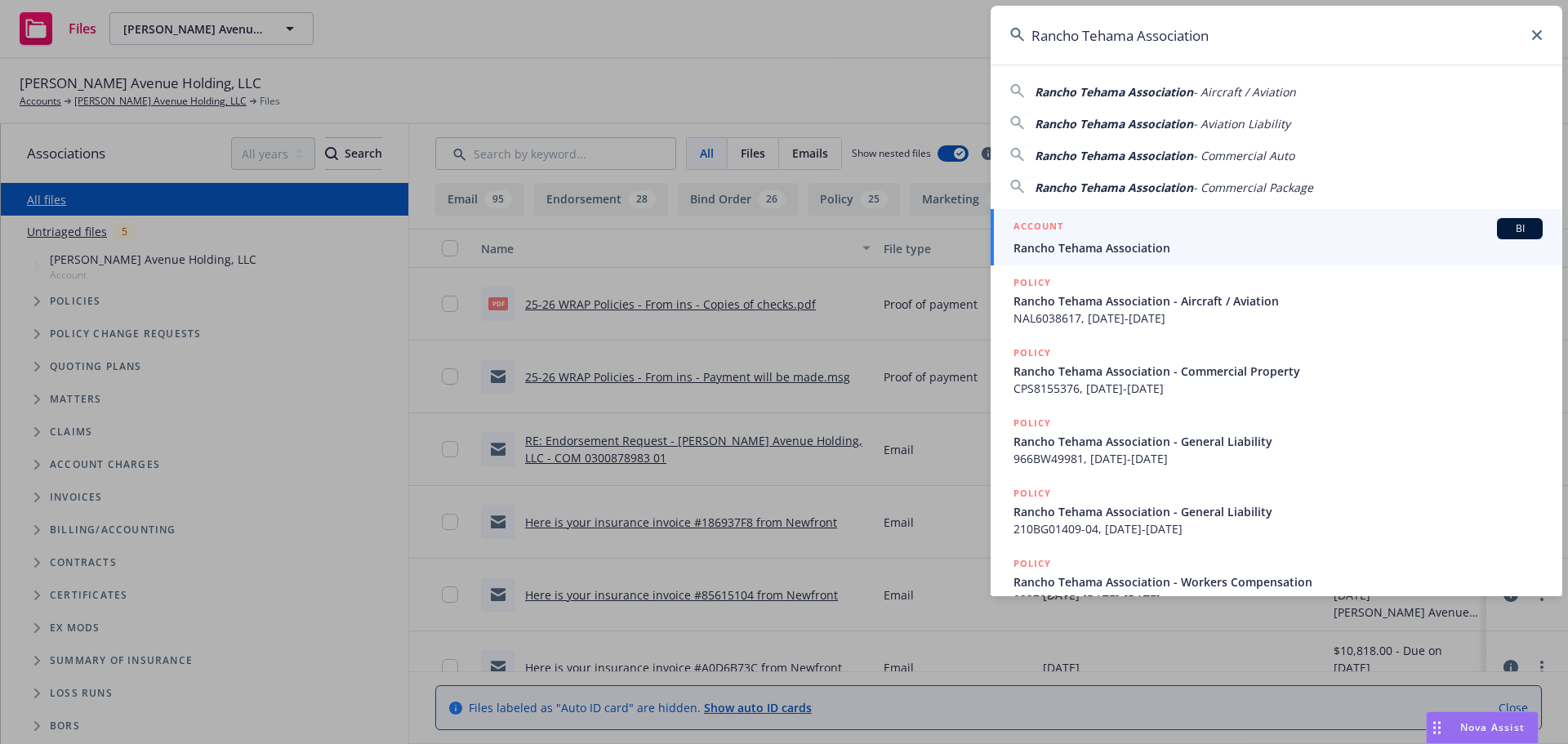
click at [1130, 226] on div "ACCOUNT BI" at bounding box center [1278, 229] width 529 height 21
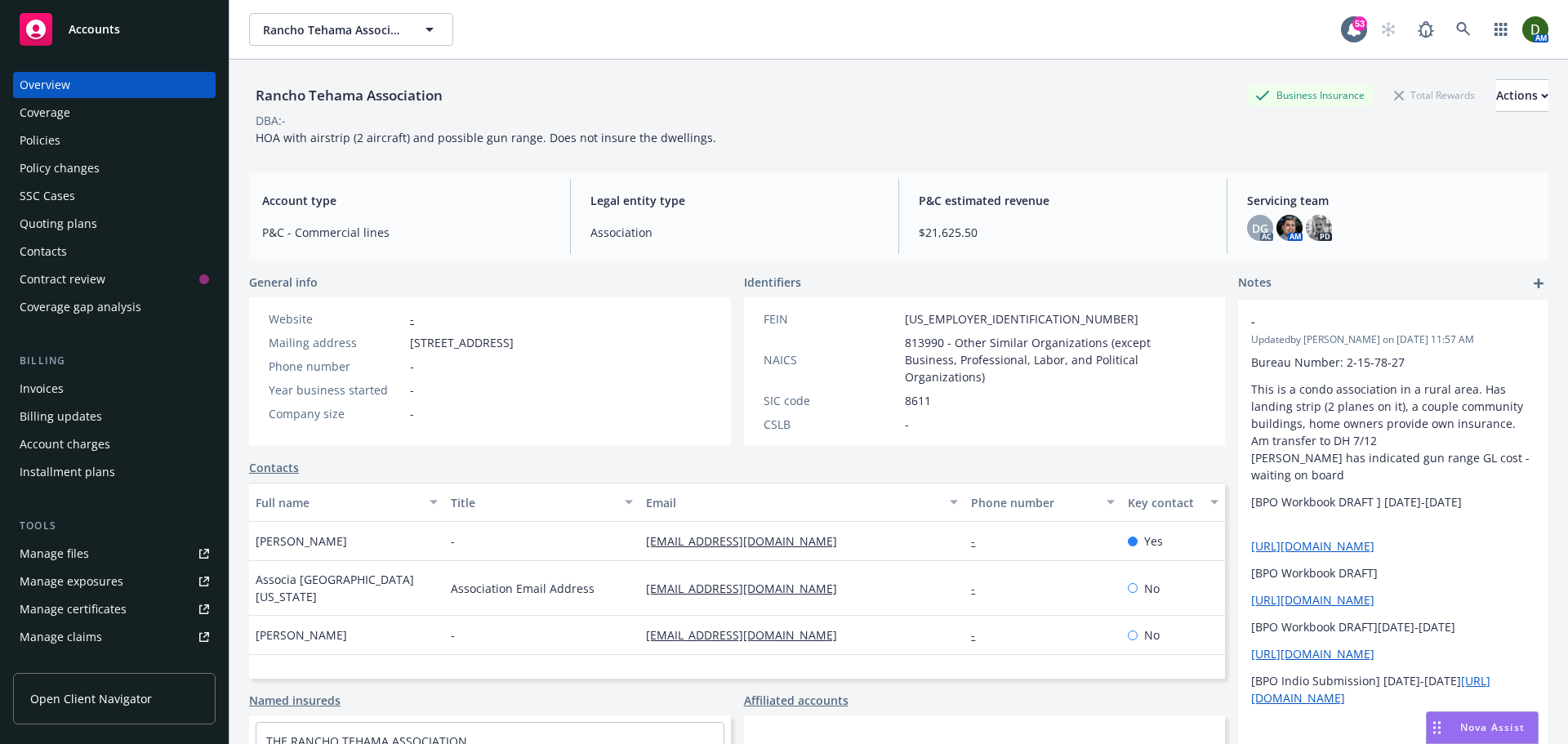
click at [161, 242] on div "Contacts" at bounding box center [114, 251] width 190 height 26
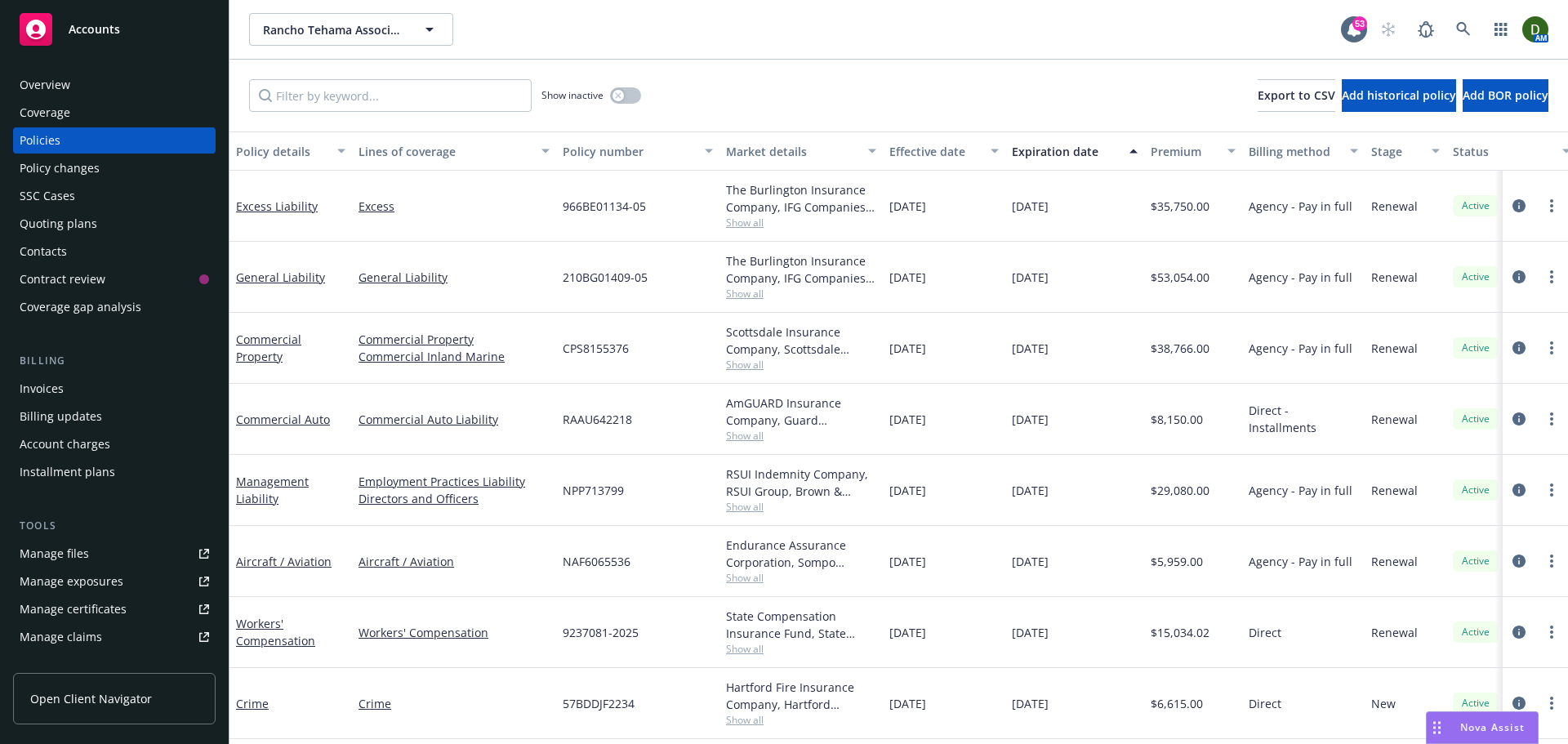
scroll to position [8, 0]
click at [1513, 626] on icon "circleInformation" at bounding box center [1518, 632] width 13 height 13
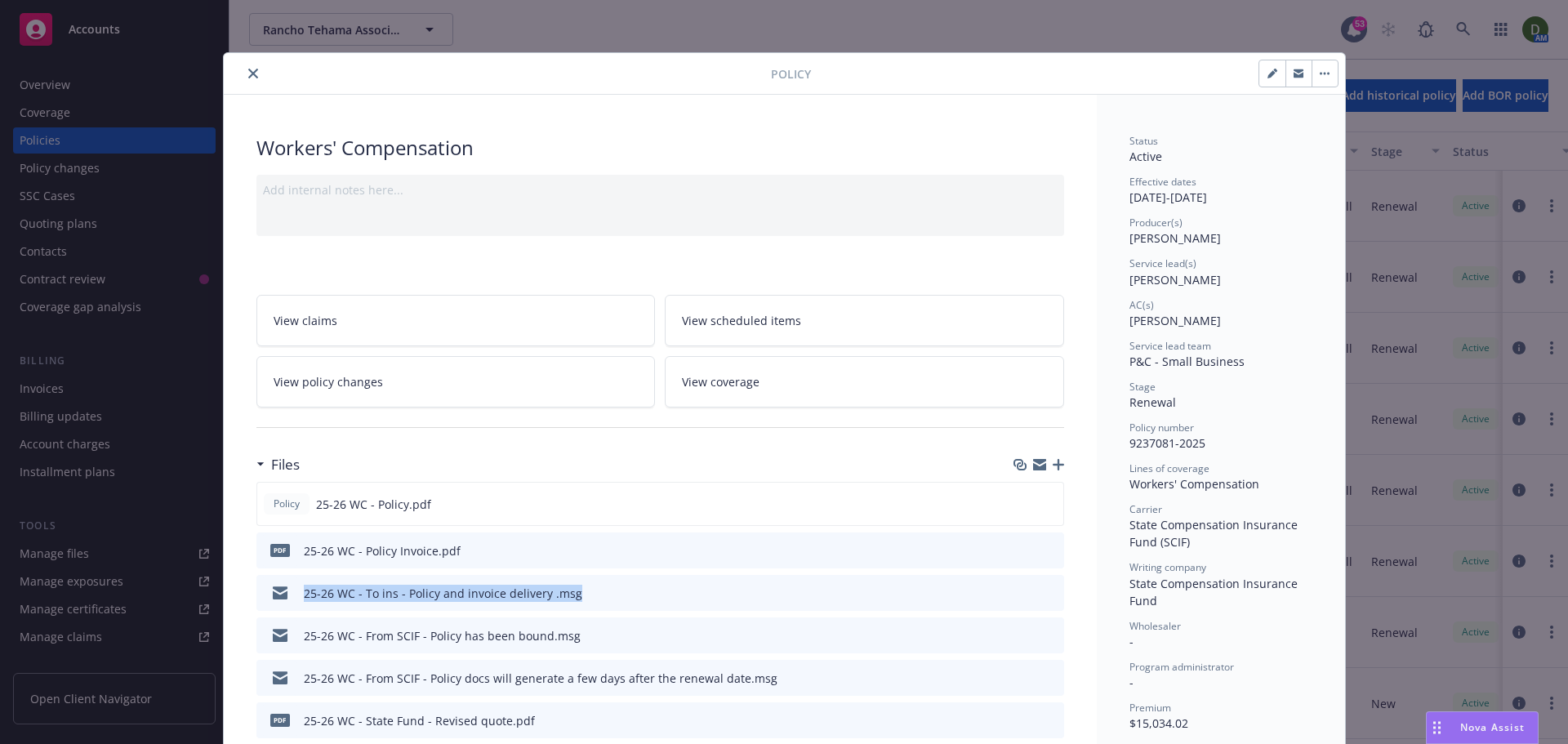
drag, startPoint x: 654, startPoint y: 594, endPoint x: 293, endPoint y: 596, distance: 361.0
click at [293, 596] on div "25-26 WC - To ins - Policy and invoice delivery .msg" at bounding box center [660, 593] width 808 height 36
copy div "25-26 WC - To ins - Policy and invoice delivery .msg"
click at [1053, 463] on icon "button" at bounding box center [1058, 465] width 12 height 12
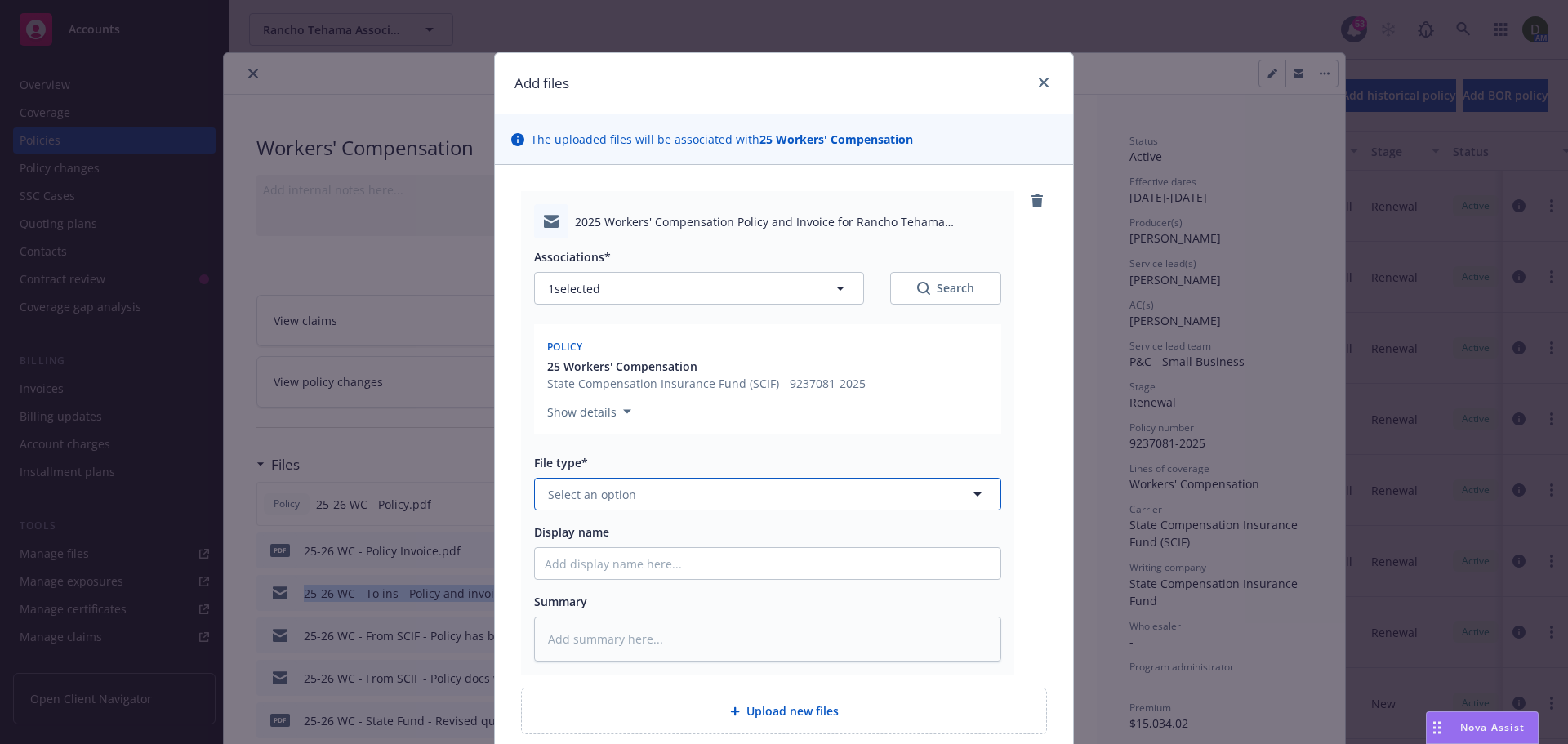
click at [615, 484] on button "Select an option" at bounding box center [768, 495] width 467 height 33
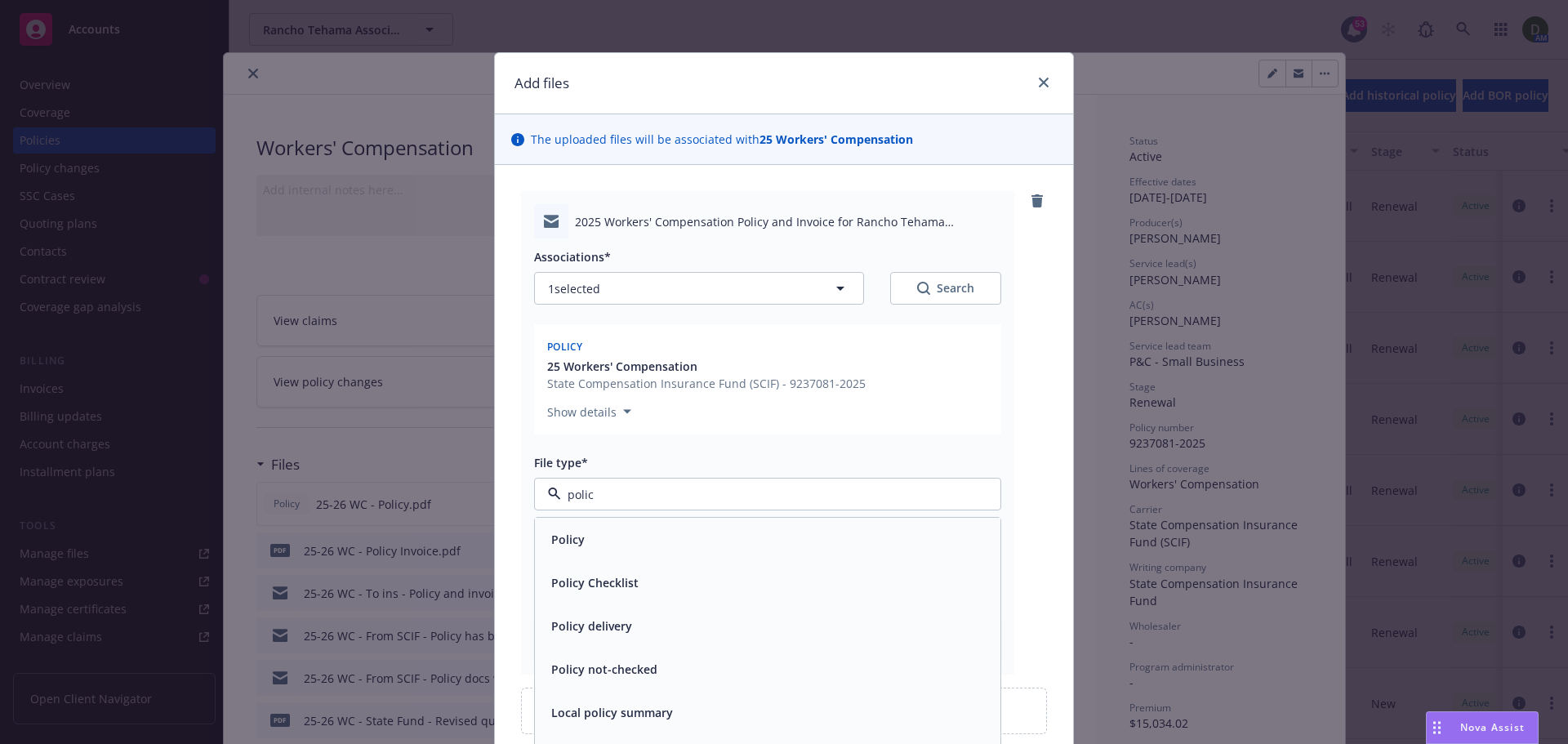
type input "policy"
click at [643, 618] on div "Policy delivery" at bounding box center [768, 626] width 446 height 23
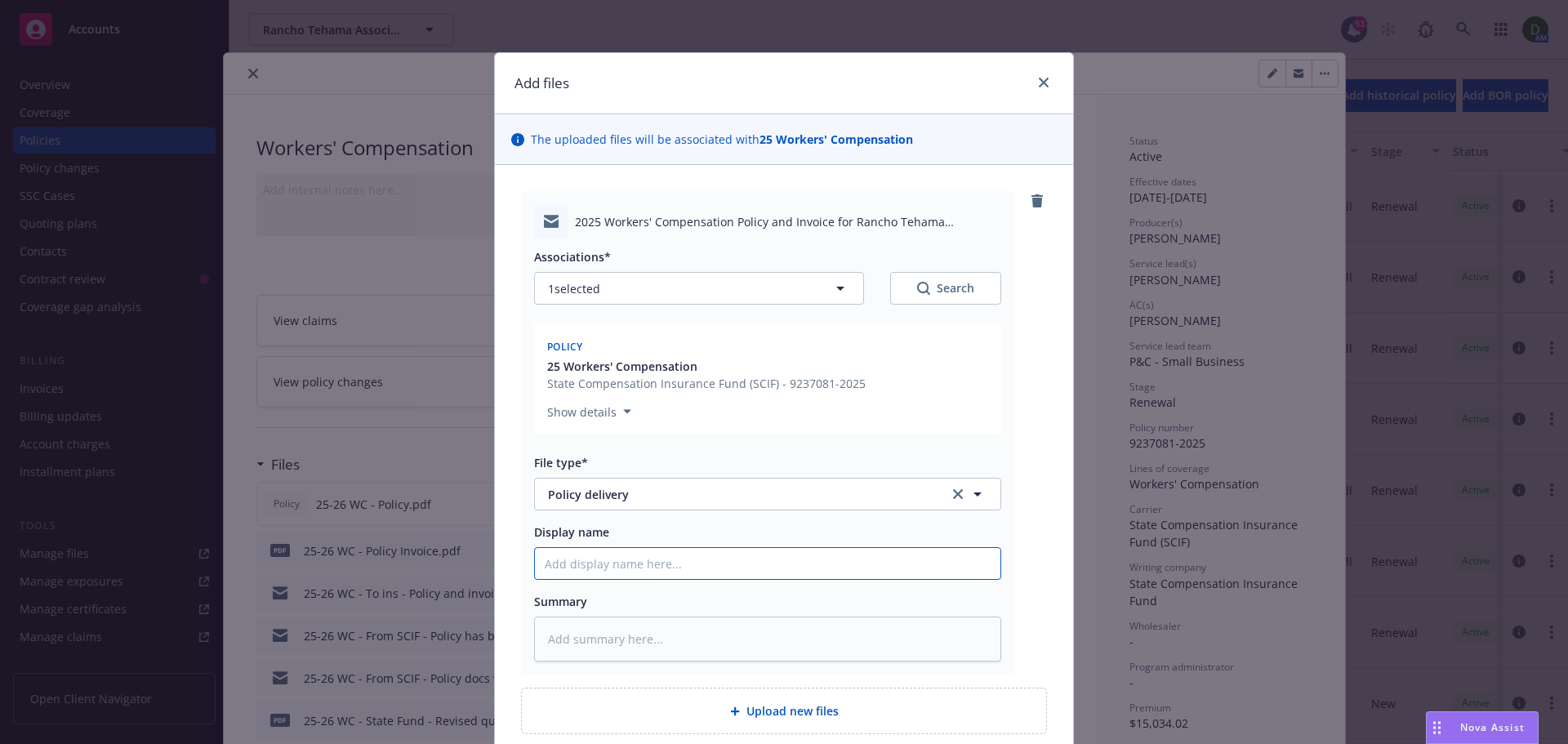
click at [615, 558] on input "Display name" at bounding box center [767, 564] width 465 height 31
paste input "25-26 WC - To ins - Policy and invoice delivery .msg"
type textarea "x"
type input "25-26 WC - To ins - Policy and invoice delivery .msg"
drag, startPoint x: 812, startPoint y: 572, endPoint x: 780, endPoint y: 576, distance: 32.2
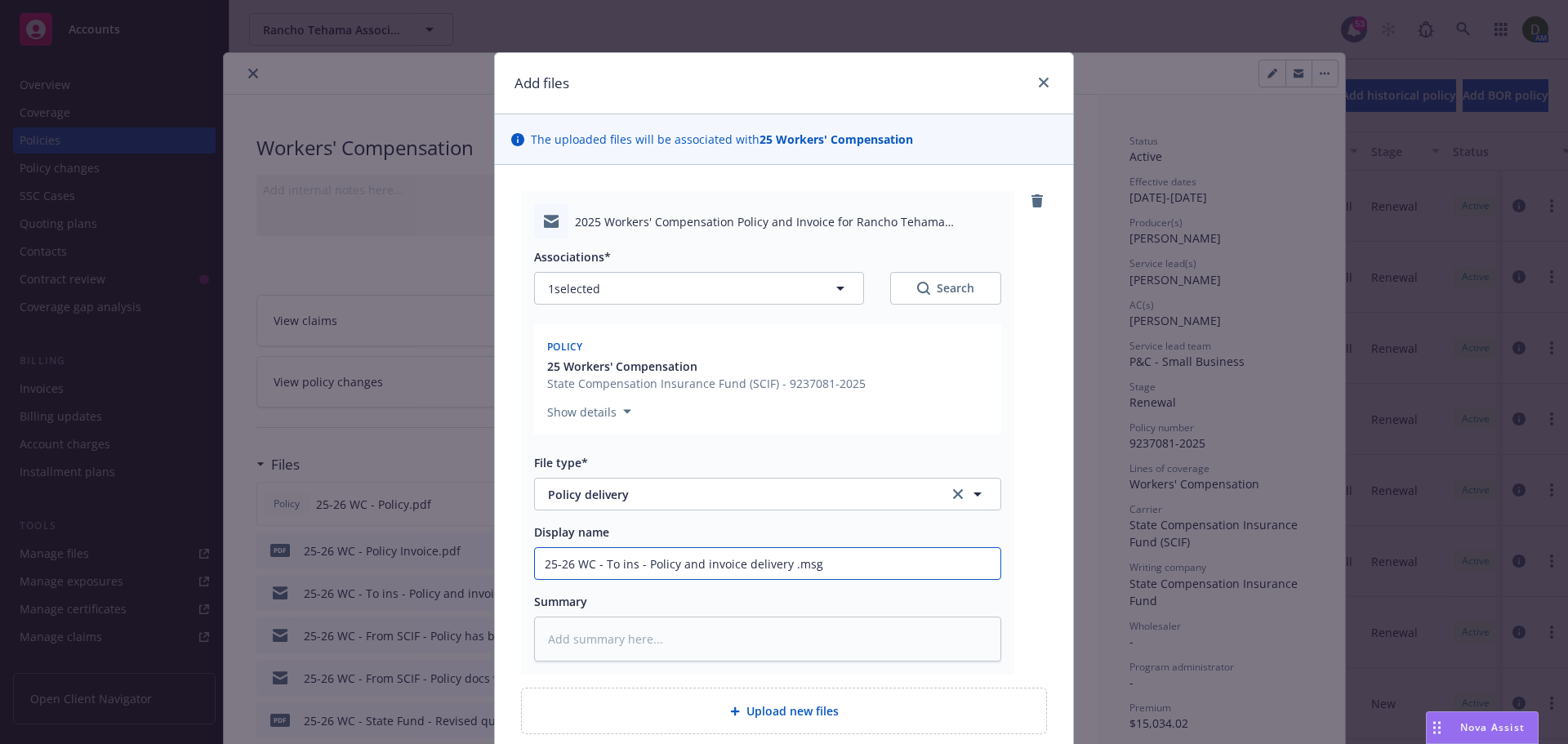
click at [780, 576] on input "25-26 WC - To ins - Policy and invoice delivery .msg" at bounding box center [767, 564] width 465 height 31
type textarea "x"
type input "25-26 WC - To ins - Policy and invoice delivery"
type textarea "x"
type input "25-26 WC - To ins - Policy and invoice delivery"
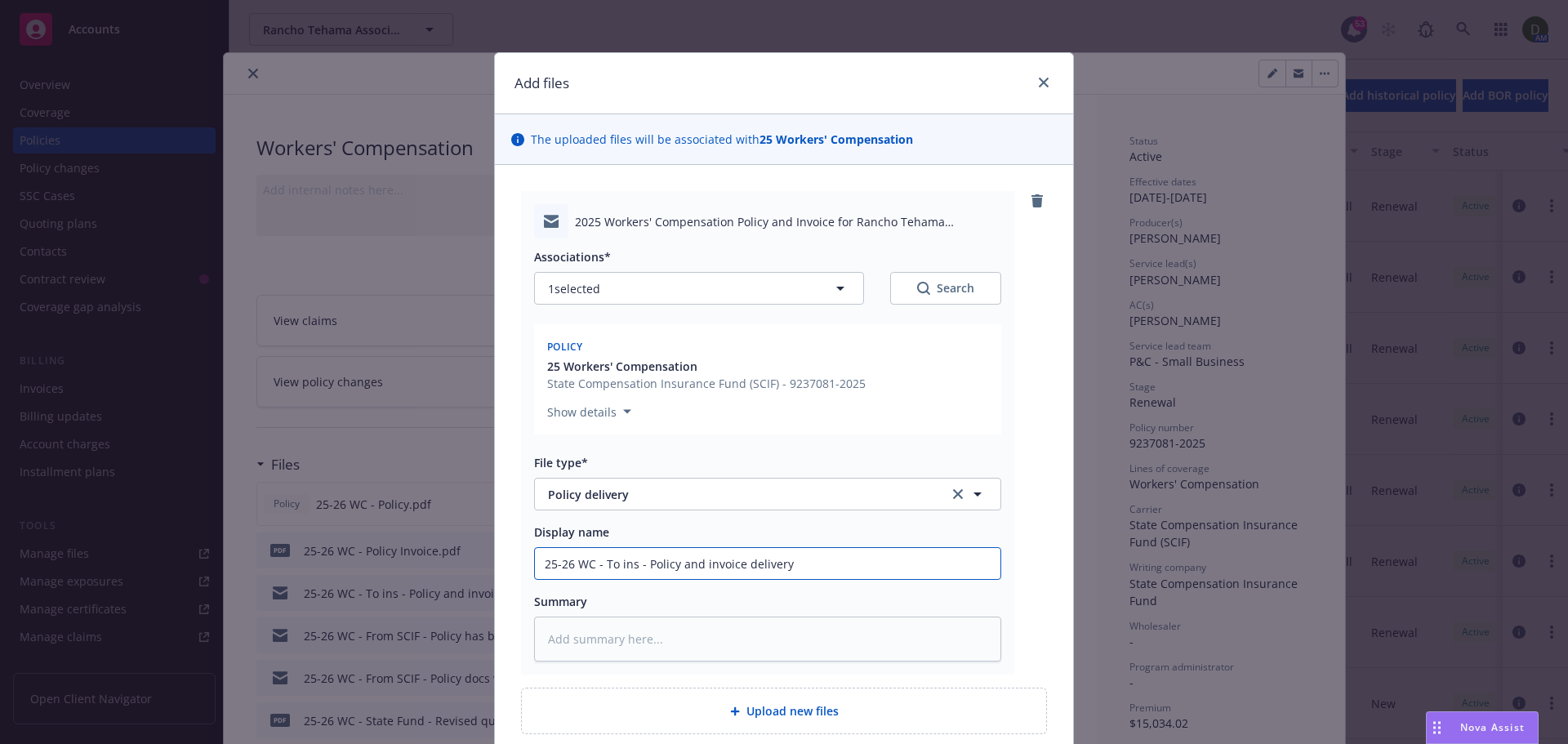
type textarea "x"
type input "25-26 WC - To ins - Policy and invoice delivery *"
type textarea "x"
type input "25-26 WC - To ins - Policy and invoice delivery"
type textarea "x"
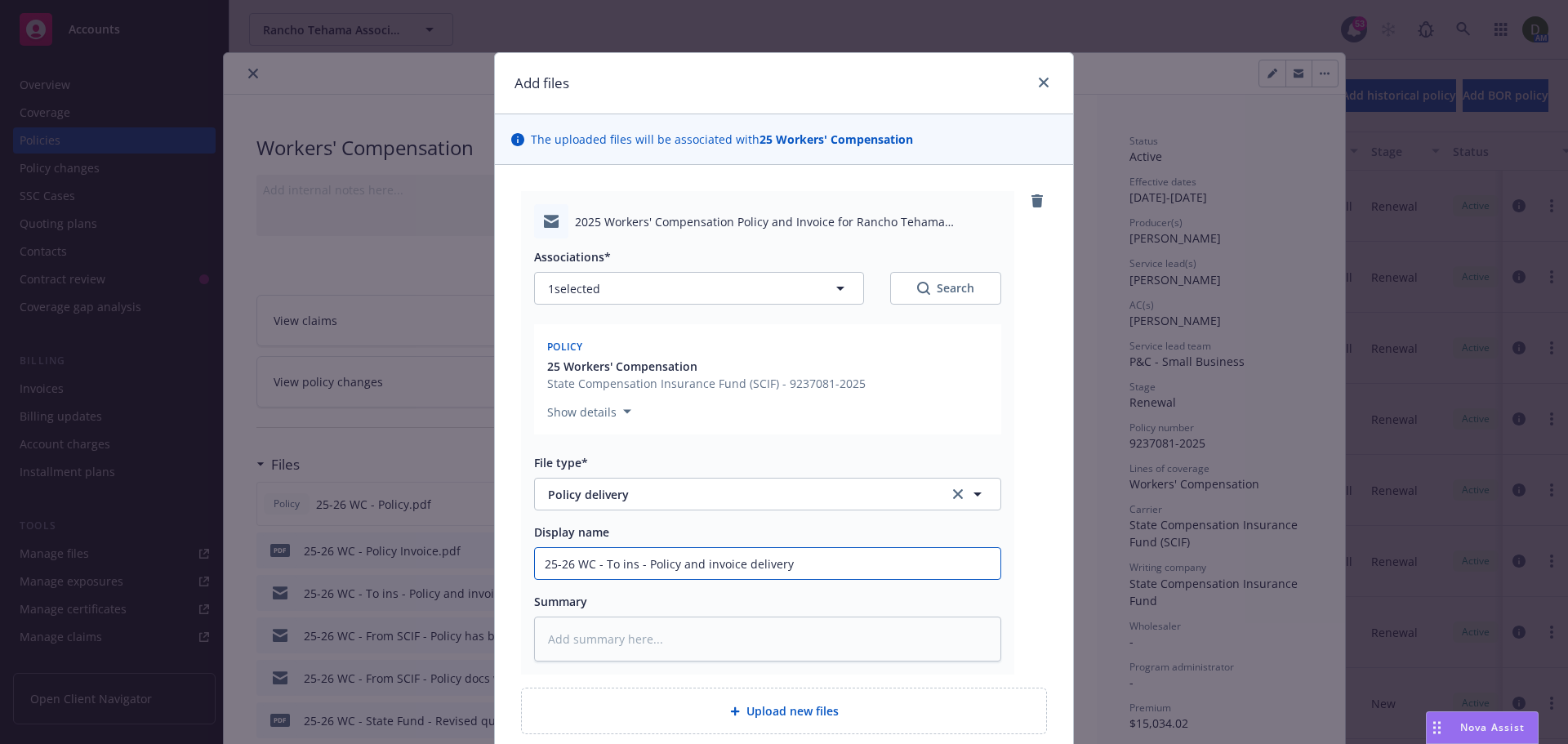
type input "25-26 WC - To ins - Policy and invoice delivery ("
type textarea "x"
type input "25-26 WC - To ins - Policy and invoice delivery (t"
type textarea "x"
type input "25-26 WC - To ins - Policy and invoice delivery (to"
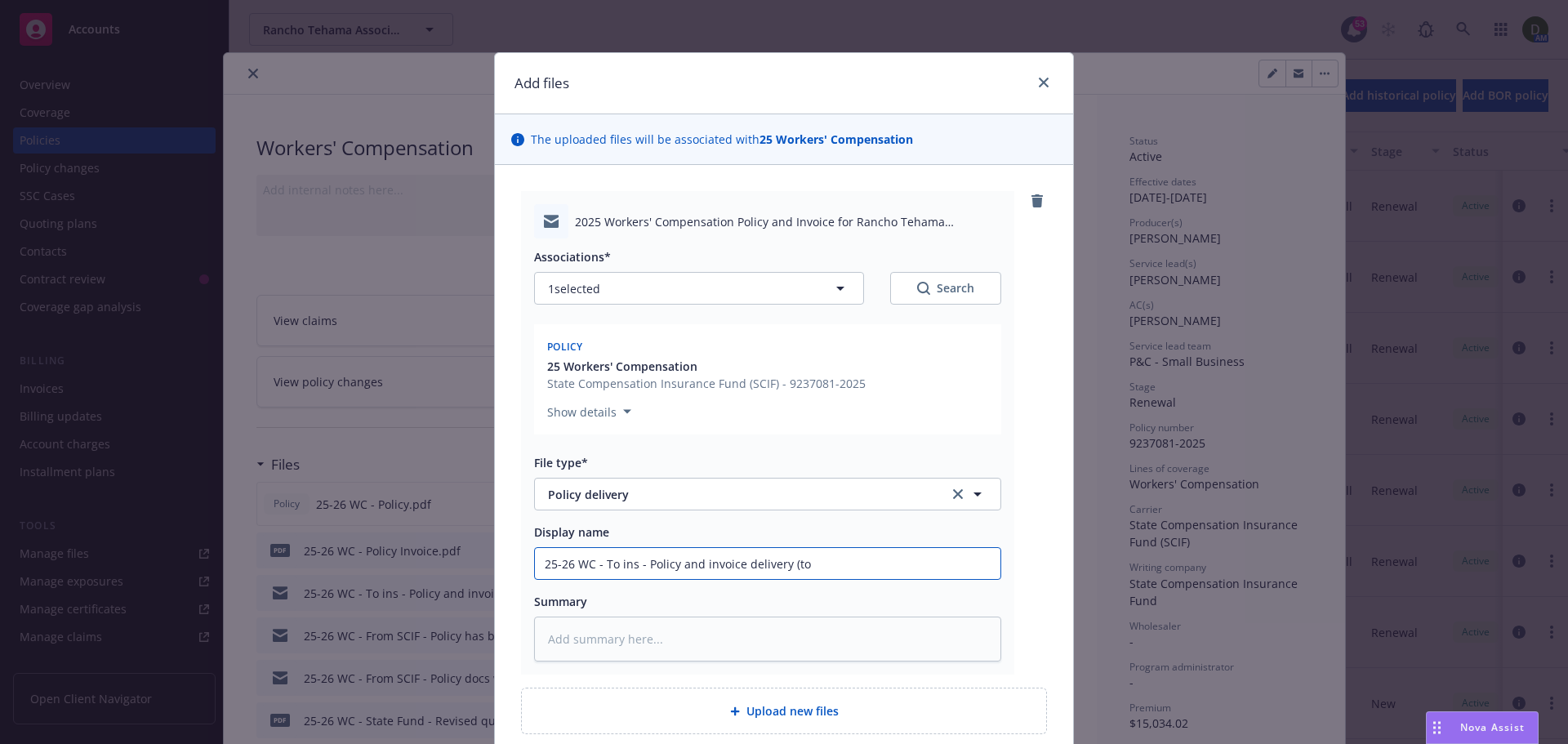
type textarea "x"
type input "25-26 WC - To ins - Policy and invoice delivery (to"
type textarea "x"
type input "25-26 WC - To ins - Policy and invoice delivery (to c"
type textarea "x"
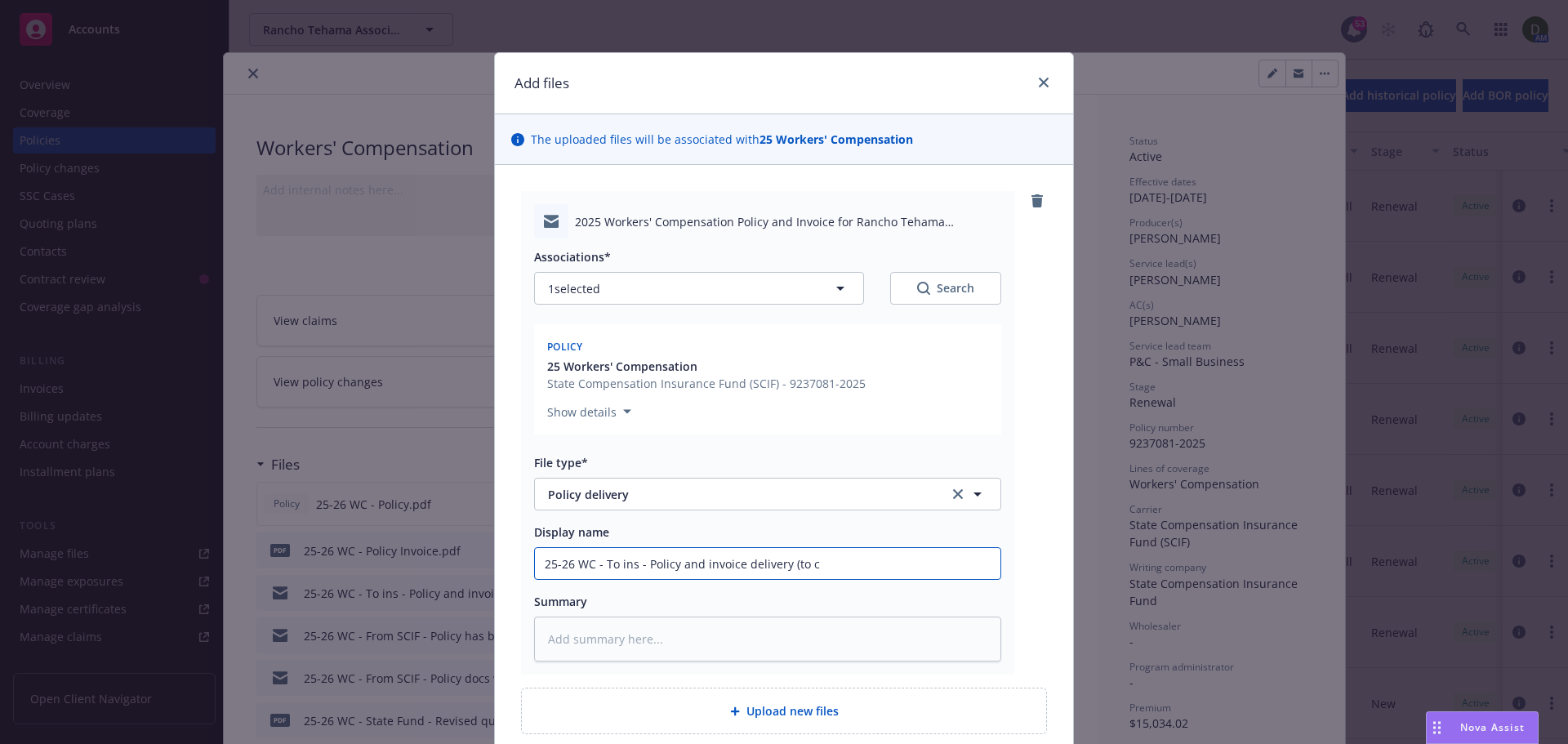
type input "25-26 WC - To ins - Policy and invoice delivery (to co"
type textarea "x"
type input "25-26 WC - To ins - Policy and invoice delivery (to cor"
type textarea "x"
type input "25-26 WC - To ins - Policy and invoice delivery (to corr"
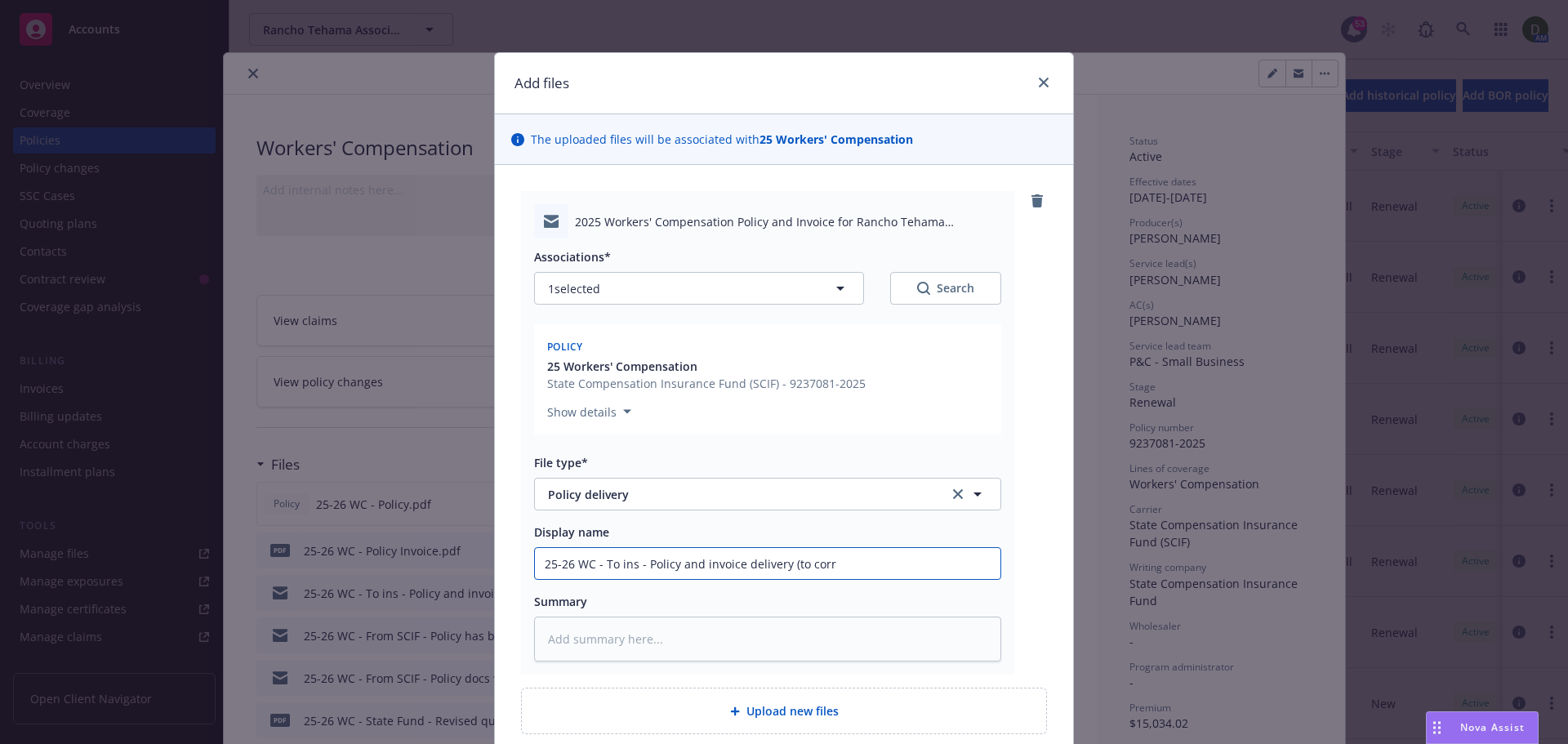
type textarea "x"
type input "25-26 WC - To ins - Policy and invoice delivery (to corre"
type textarea "x"
type input "25-26 WC - To ins - Policy and invoice delivery (to correc"
type textarea "x"
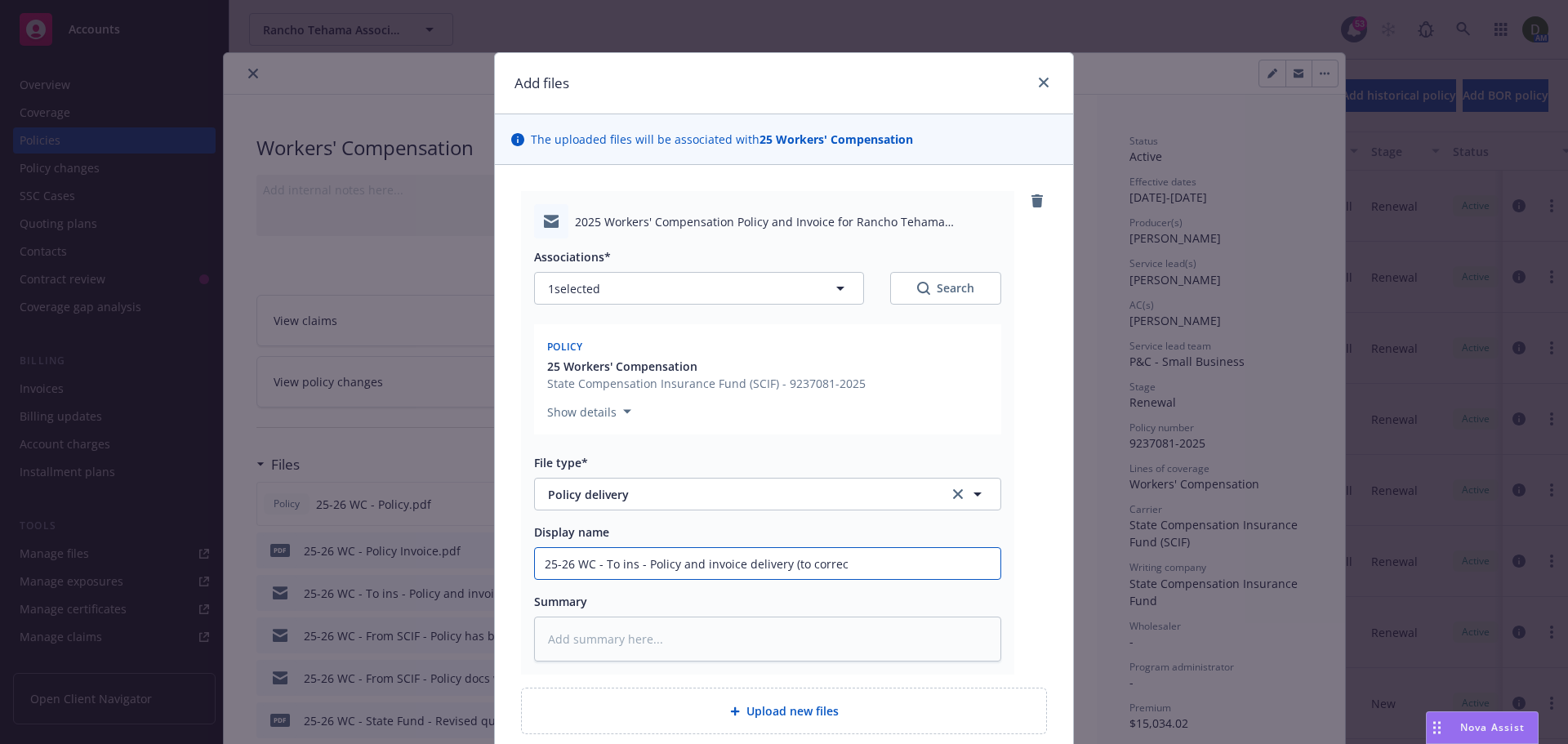
type input "25-26 WC - To ins - Policy and invoice delivery (to correct"
type textarea "x"
type input "25-26 WC - To ins - Policy and invoice delivery (to correct"
type textarea "x"
type input "25-26 WC - To ins - Policy and invoice delivery (to correct i"
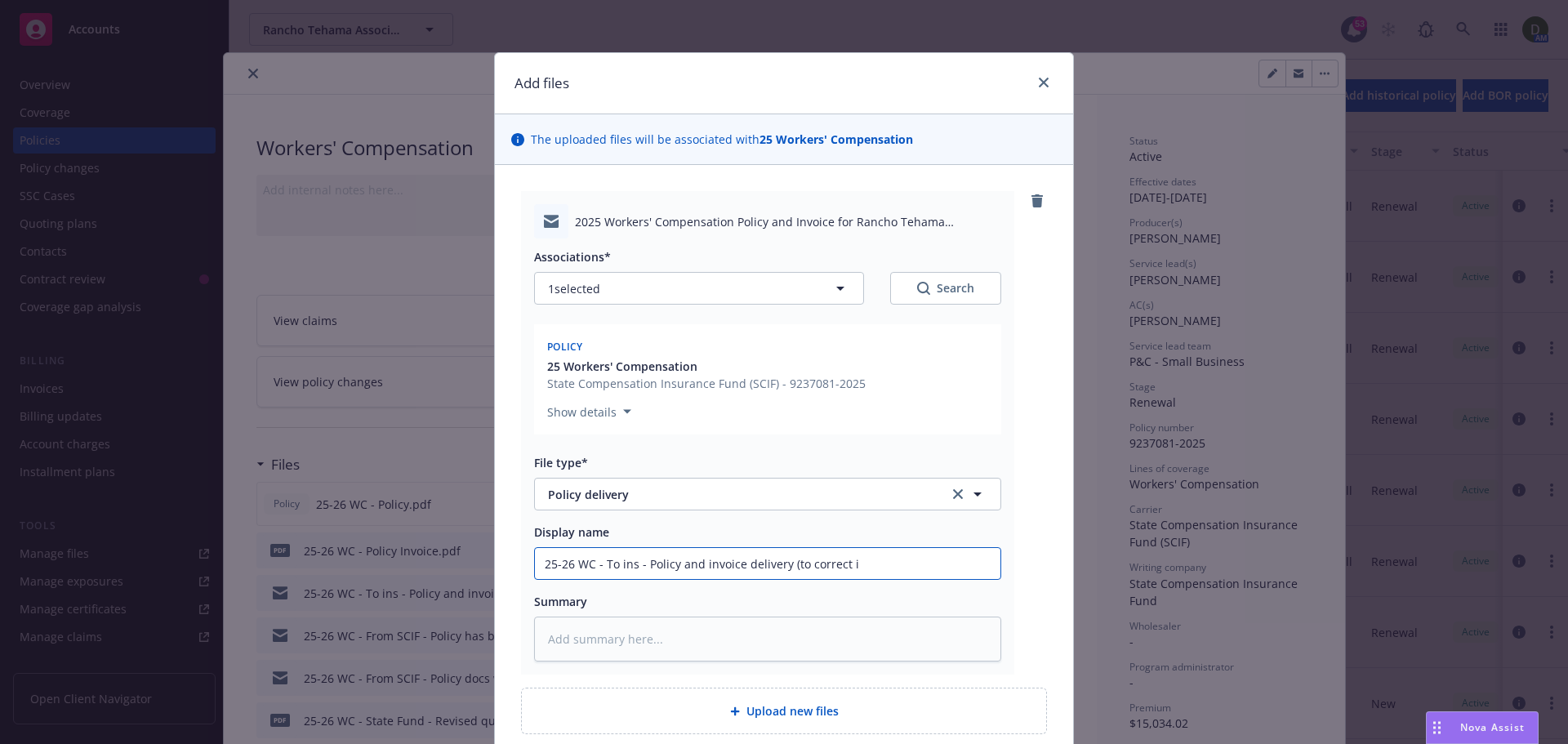
type textarea "x"
type input "25-26 WC - To ins - Policy and invoice delivery (to correct in"
type textarea "x"
type input "25-26 WC - To ins - Policy and invoice delivery (to correct ins"
type textarea "x"
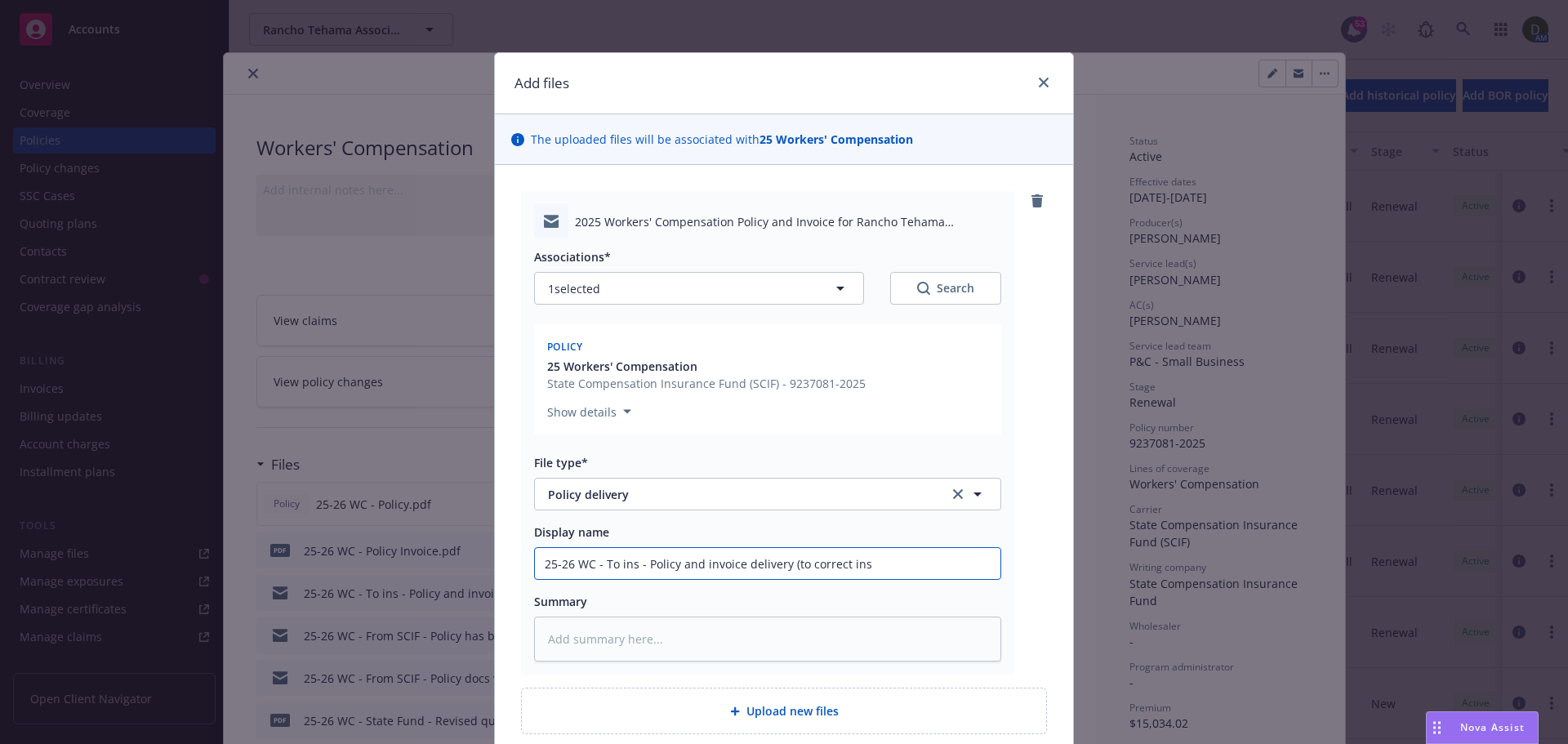
type input "25-26 WC - To ins - Policy and invoice delivery (to correct insu"
type textarea "x"
type input "25-26 WC - To ins - Policy and invoice delivery (to correct insur"
type textarea "x"
type input "25-26 WC - To ins - Policy and invoice delivery (to correct insure"
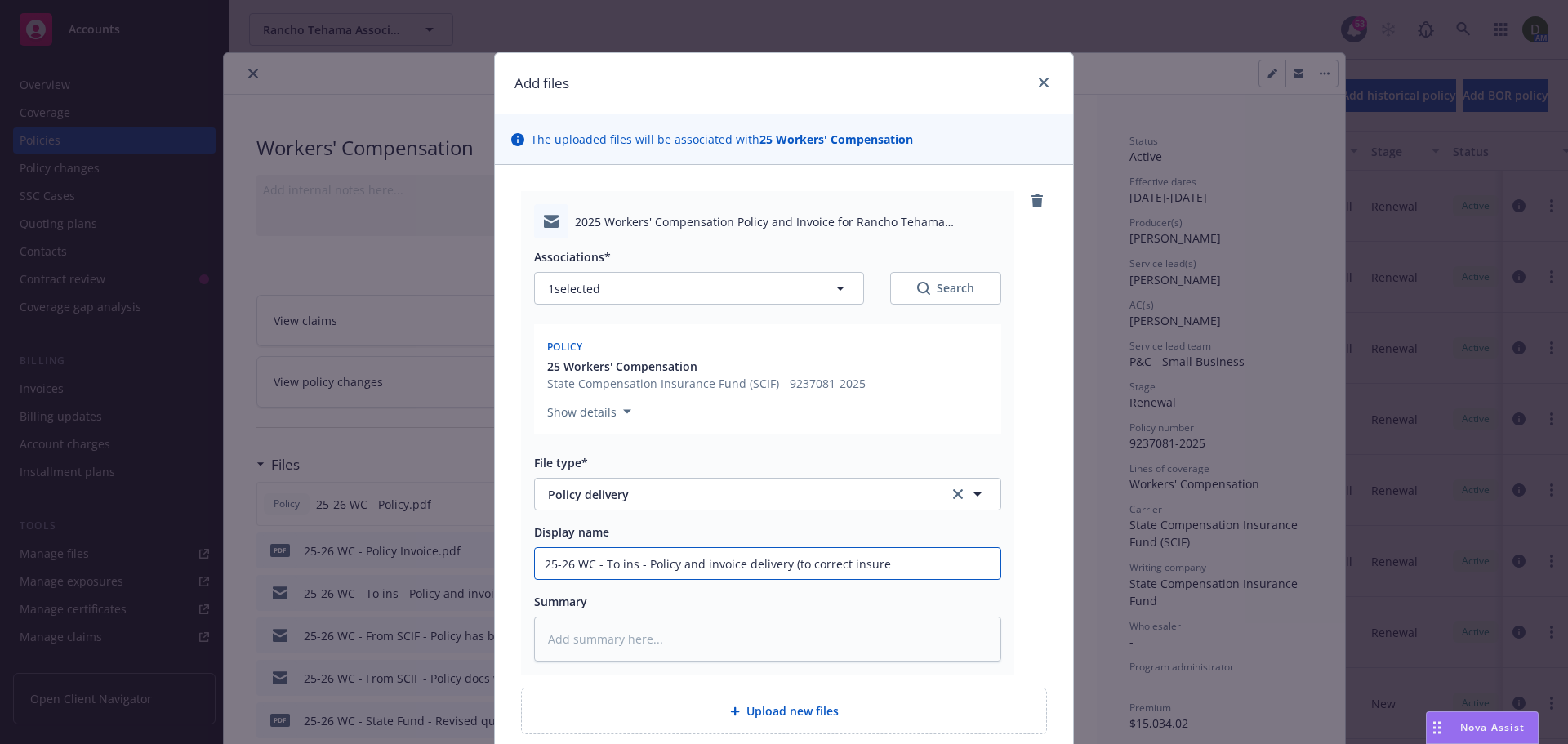
type textarea "x"
type input "25-26 WC - To ins - Policy and invoice delivery (to correct insured"
type textarea "x"
type input "25-26 WC - To ins - Policy and invoice delivery (to correct insured"
type textarea "x"
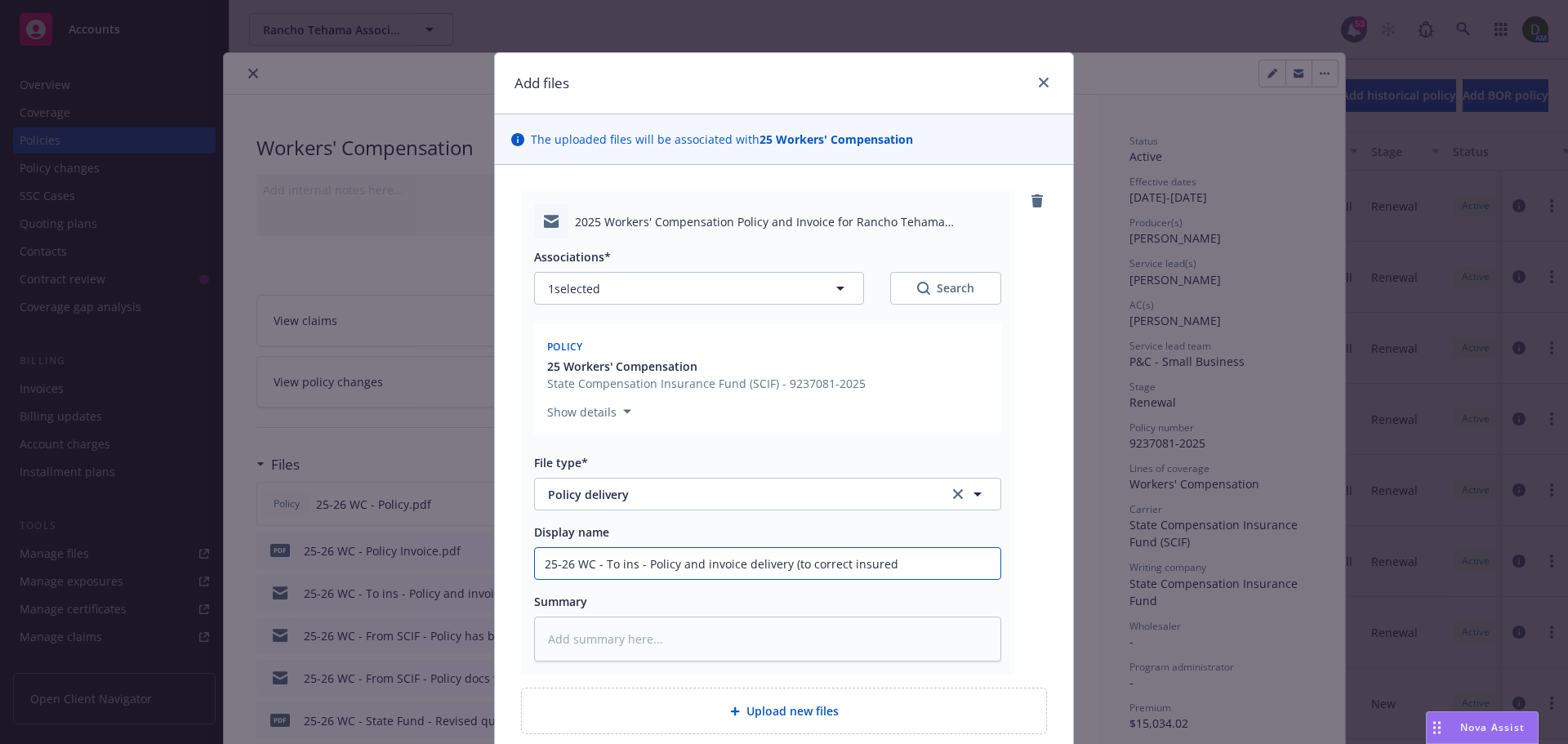
type input "25-26 WC - To ins - Policy and invoice delivery (to correct insured c"
type textarea "x"
type input "25-26 WC - To ins - Policy and invoice delivery (to correct insured co"
type textarea "x"
type input "25-26 WC - To ins - Policy and invoice delivery (to correct insured con"
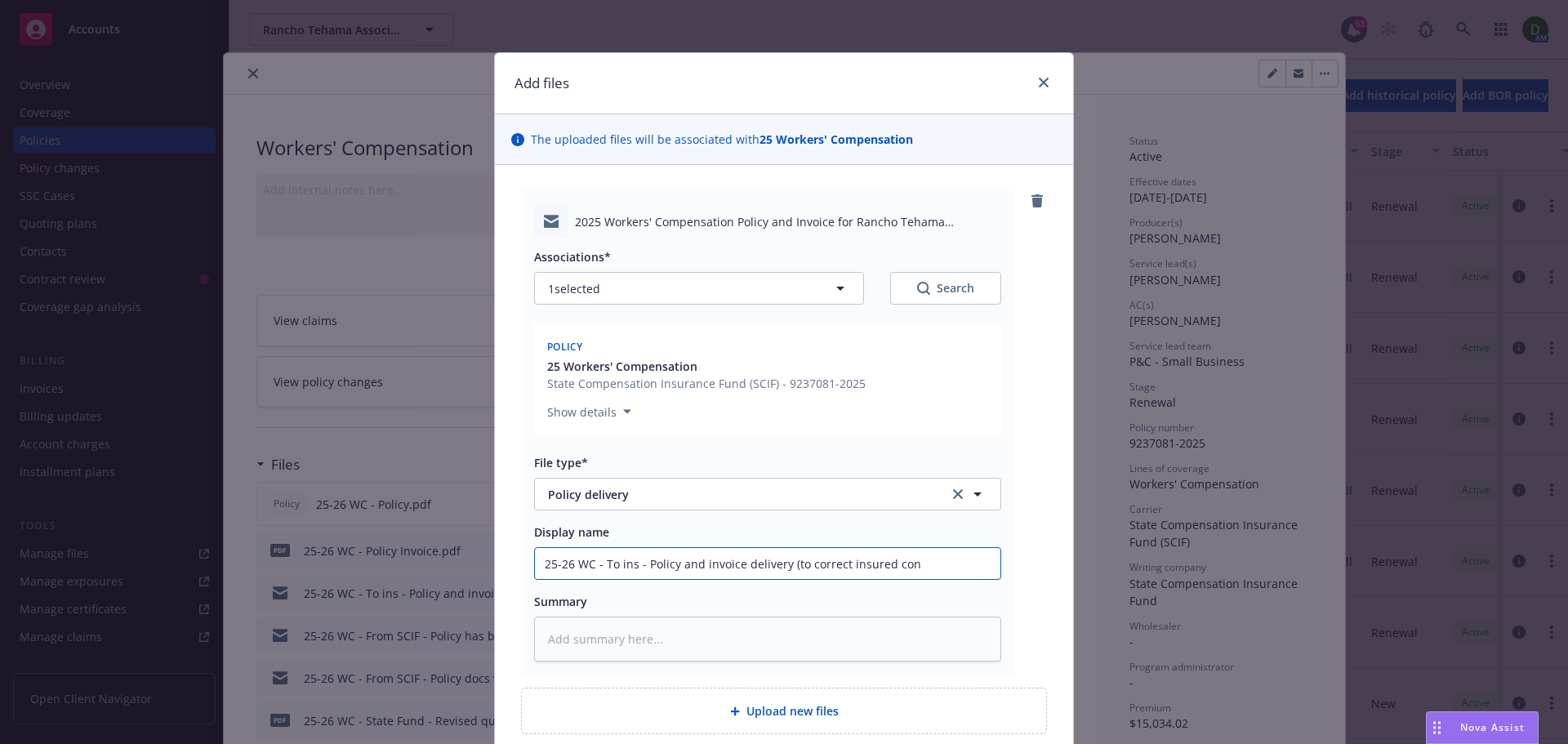
type textarea "x"
type input "25-26 WC - To ins - Policy and invoice delivery (to correct insured cont"
type textarea "x"
type input "25-26 WC - To ins - Policy and invoice delivery (to correct insured conta"
type textarea "x"
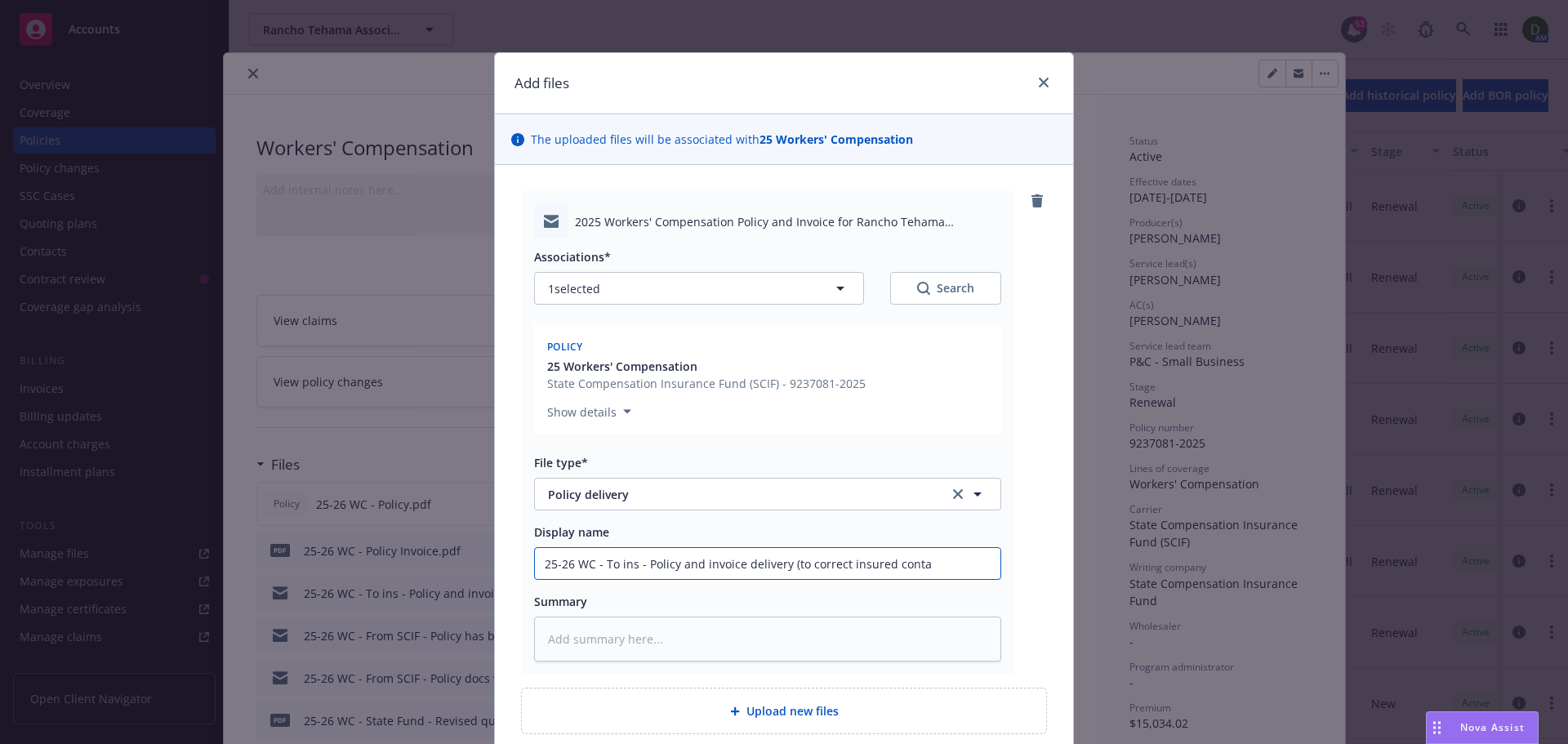
type input "25-26 WC - To ins - Policy and invoice delivery (to correct insured contac"
type textarea "x"
type input "25-26 WC - To ins - Policy and invoice delivery (to correct insured contact"
type textarea "x"
type input "25-26 WC - To ins - Policy and invoice delivery (to correct insured contacts"
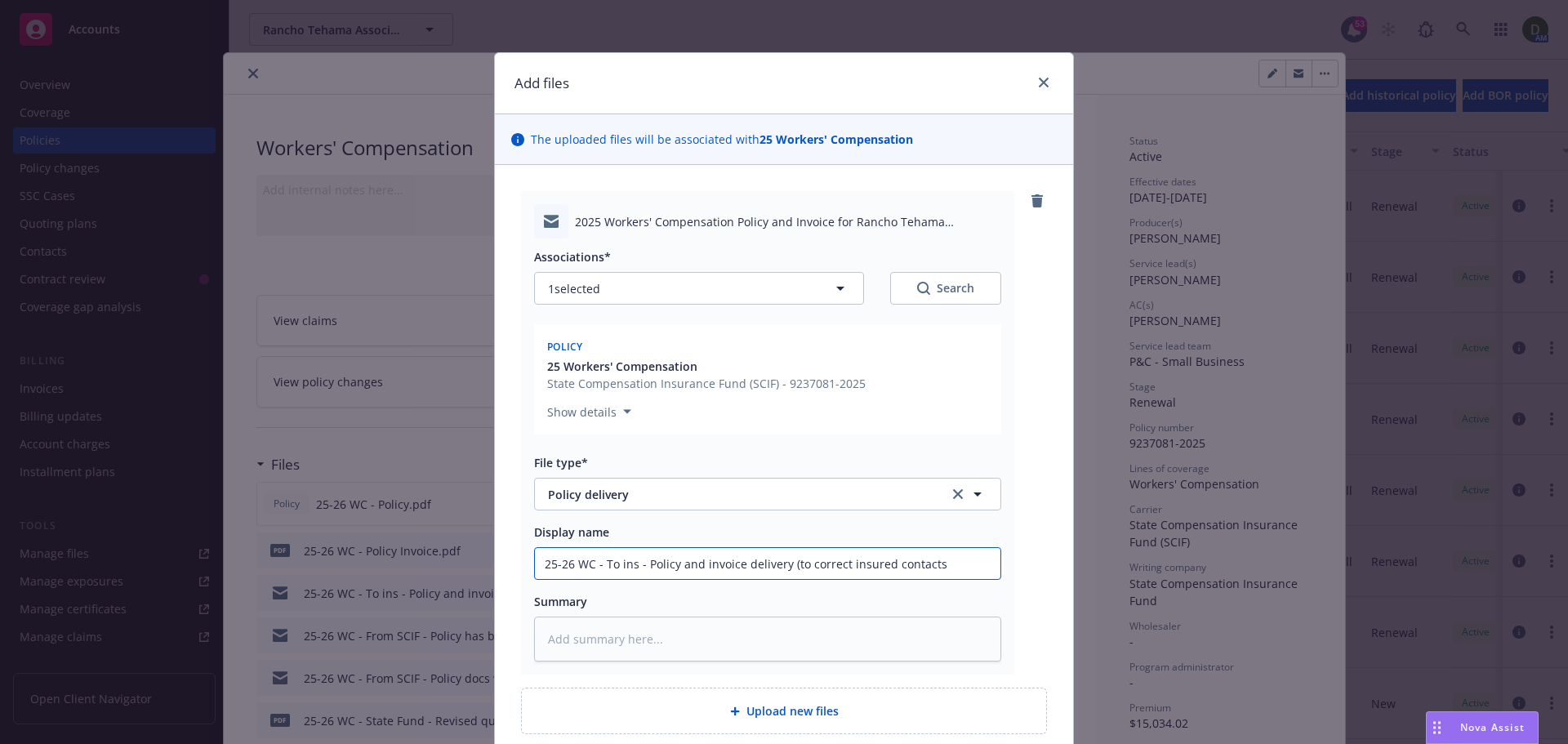
type textarea "x"
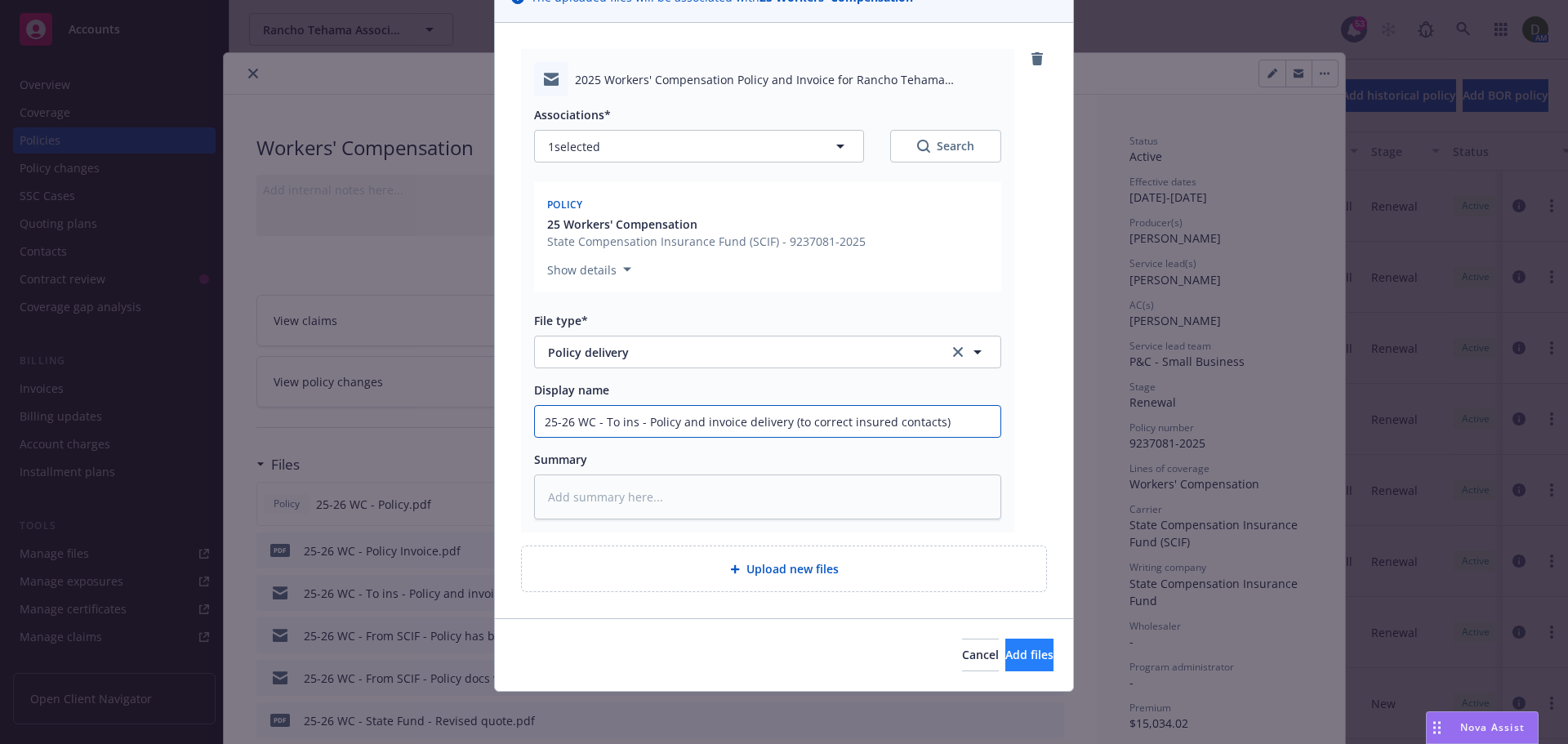
type input "25-26 WC - To ins - Policy and invoice delivery (to correct insured contacts)"
click at [1021, 660] on button "Add files" at bounding box center [1029, 655] width 48 height 33
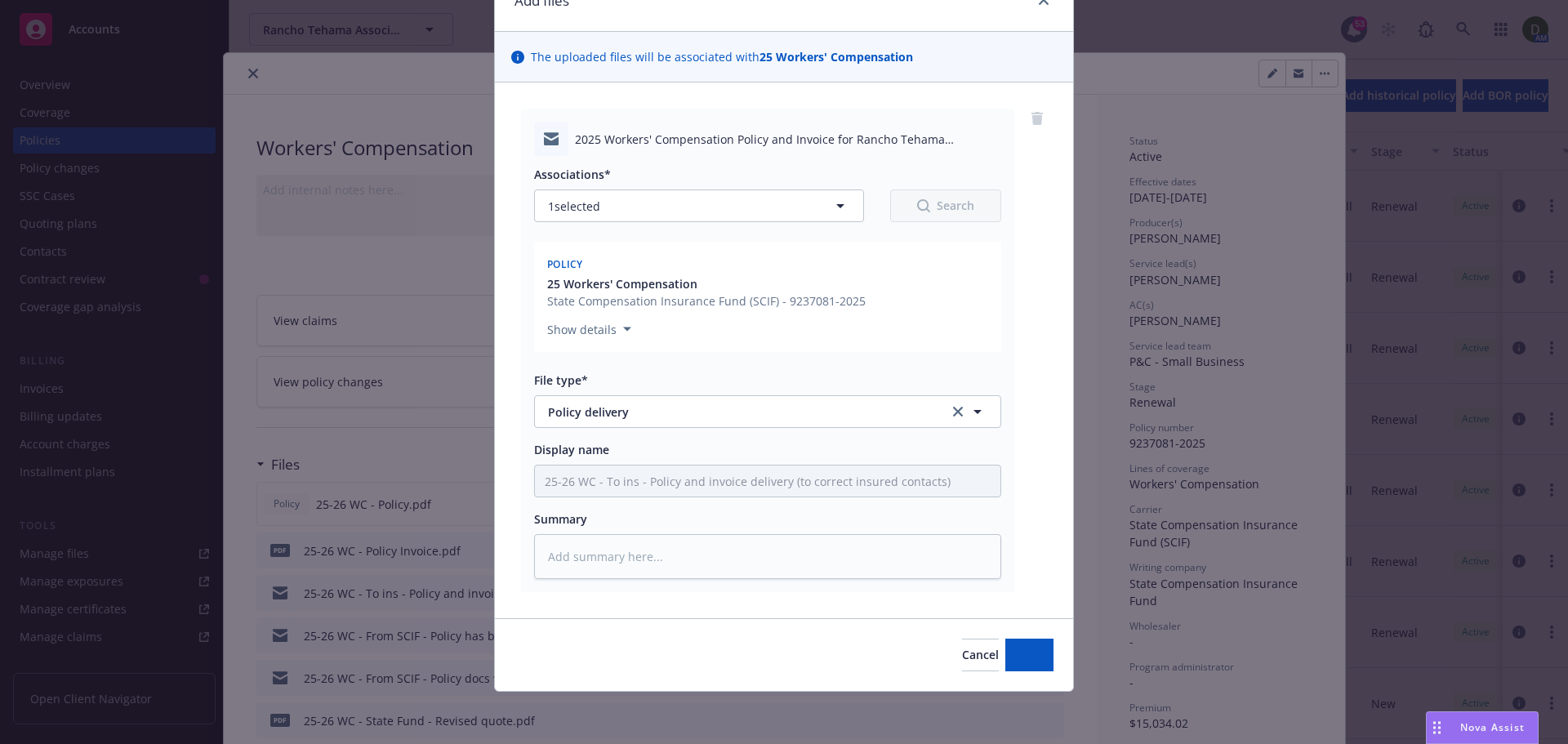
scroll to position [83, 0]
type textarea "x"
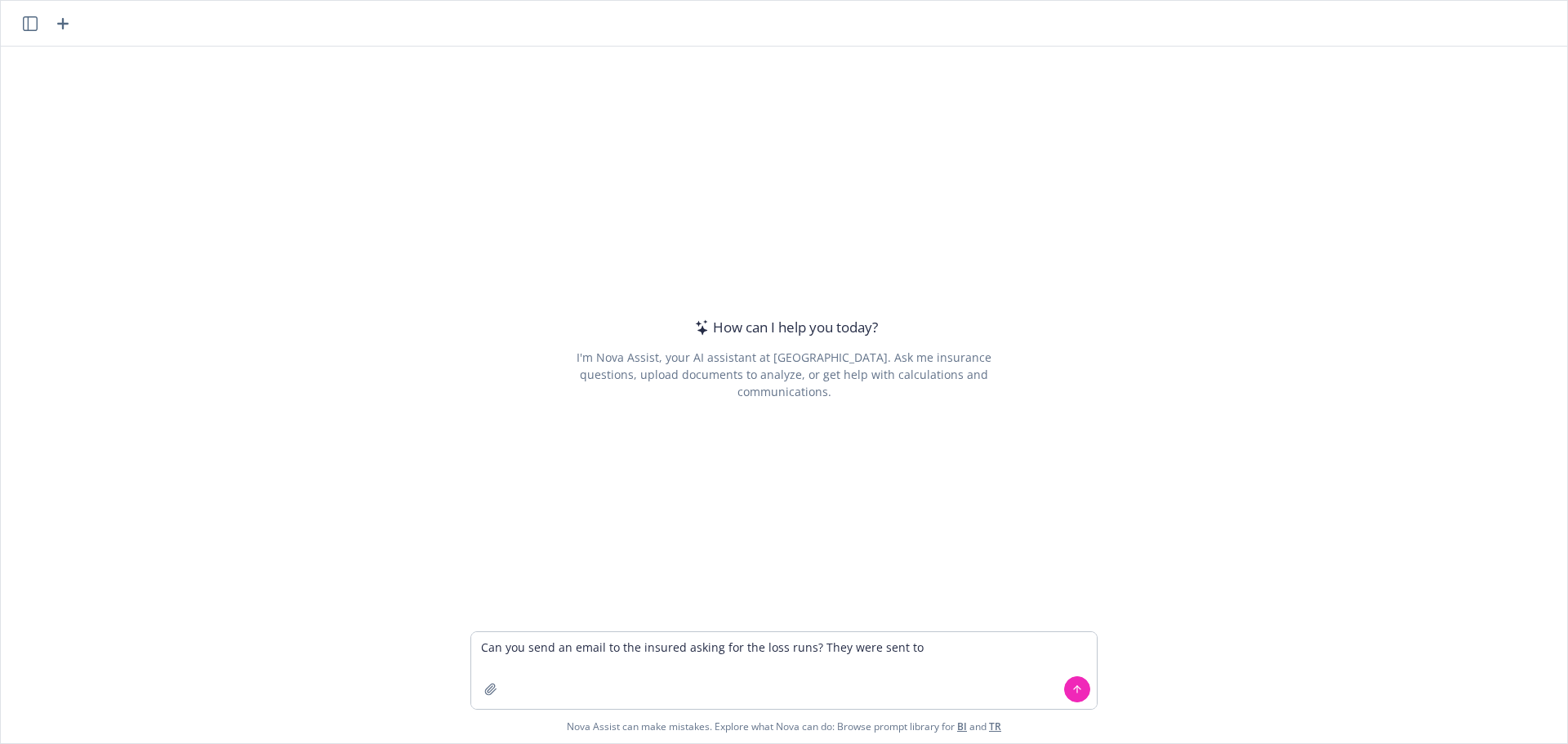
type textarea "Can you send an email to the insured asking for the loss runs? They were sent to"
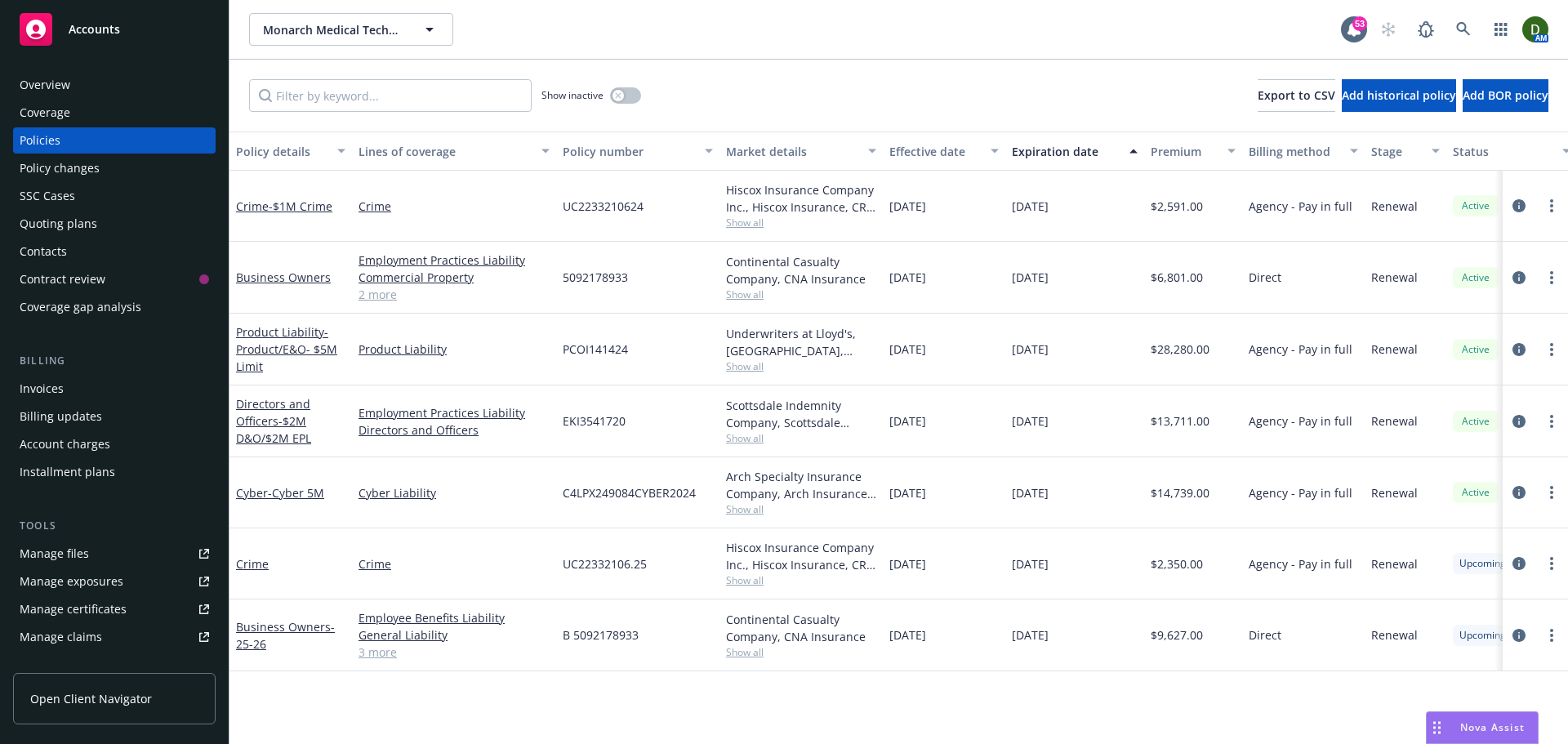
click at [100, 391] on div "Invoices" at bounding box center [114, 389] width 190 height 26
